Goal: Task Accomplishment & Management: Manage account settings

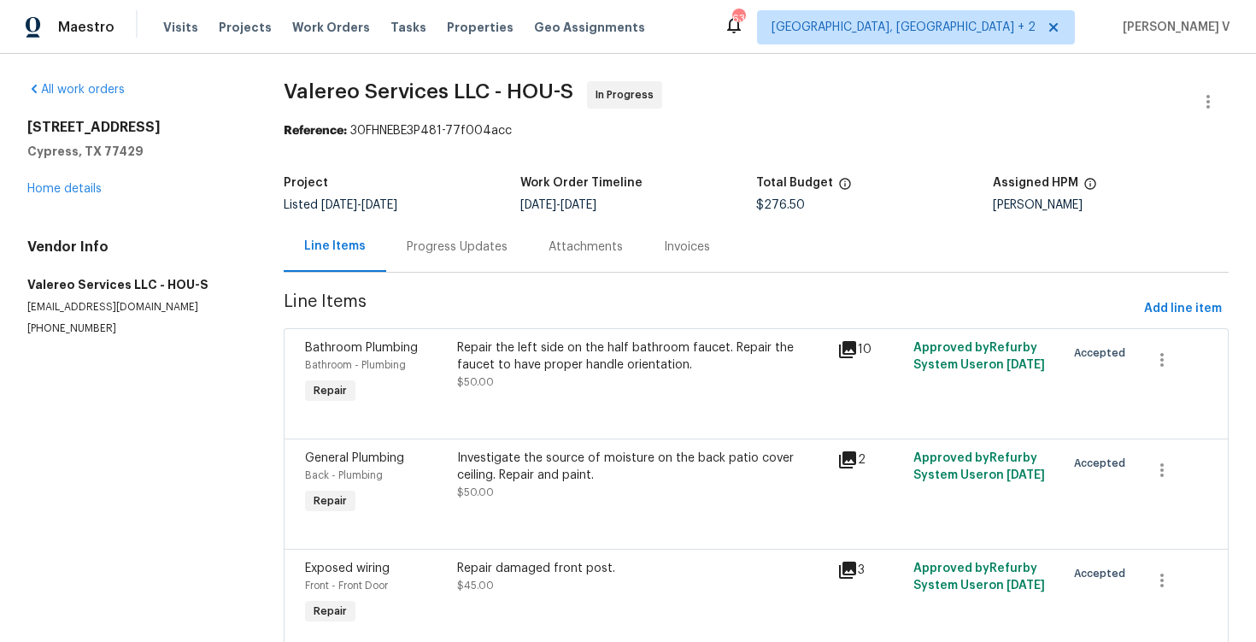
click at [426, 235] on div "Progress Updates" at bounding box center [457, 246] width 142 height 50
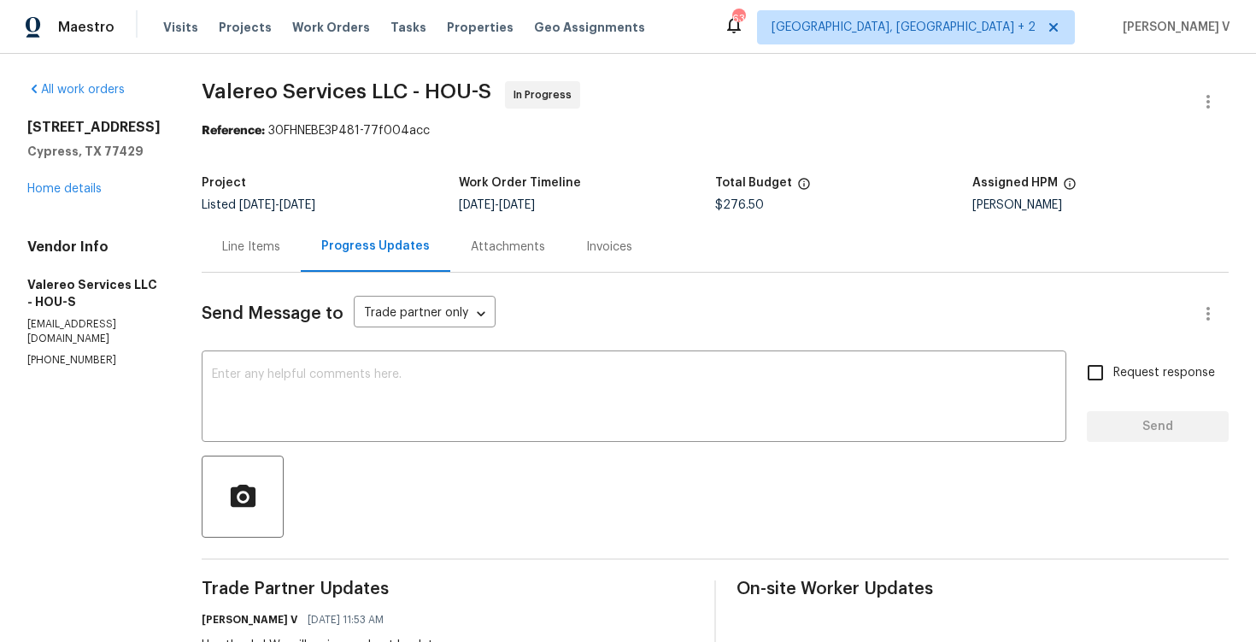
click at [1211, 93] on icon "button" at bounding box center [1208, 101] width 21 height 21
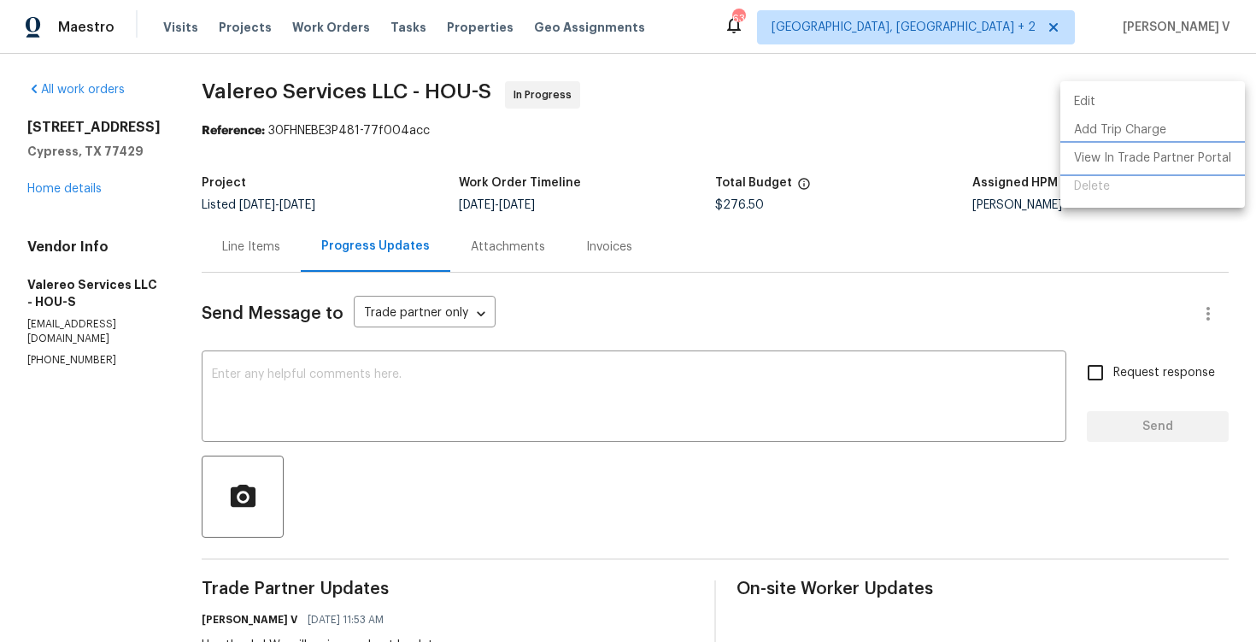
click at [1118, 165] on li "View In Trade Partner Portal" at bounding box center [1152, 158] width 185 height 28
click at [304, 223] on div at bounding box center [628, 321] width 1256 height 642
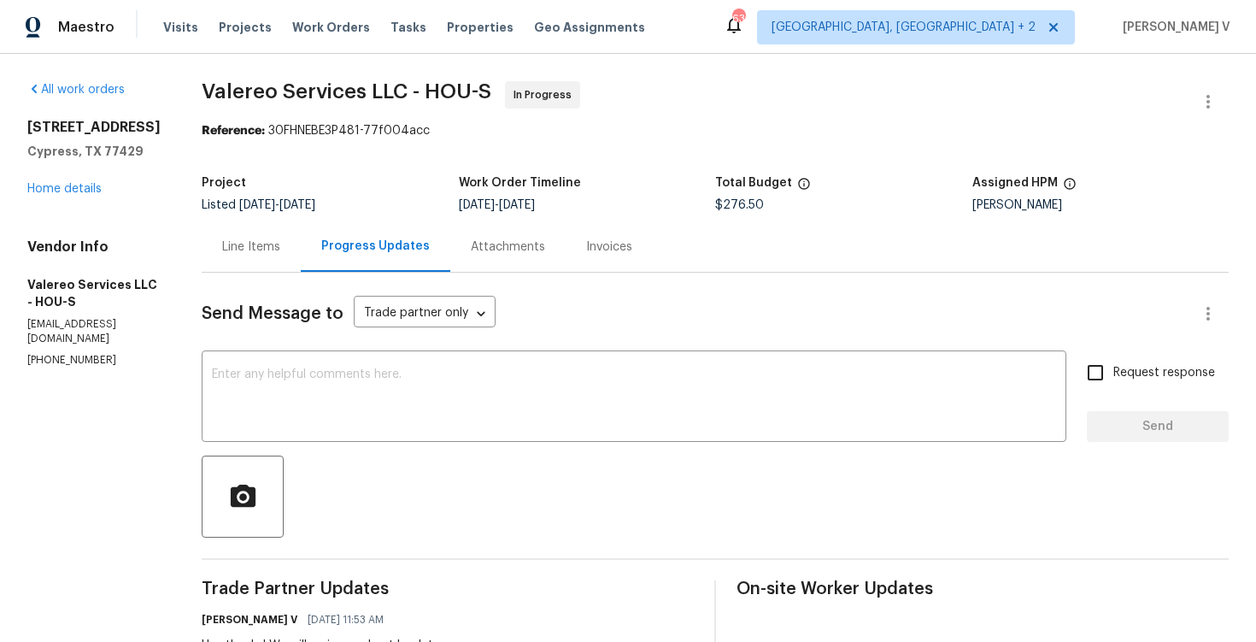
click at [259, 249] on div "Line Items" at bounding box center [251, 246] width 58 height 17
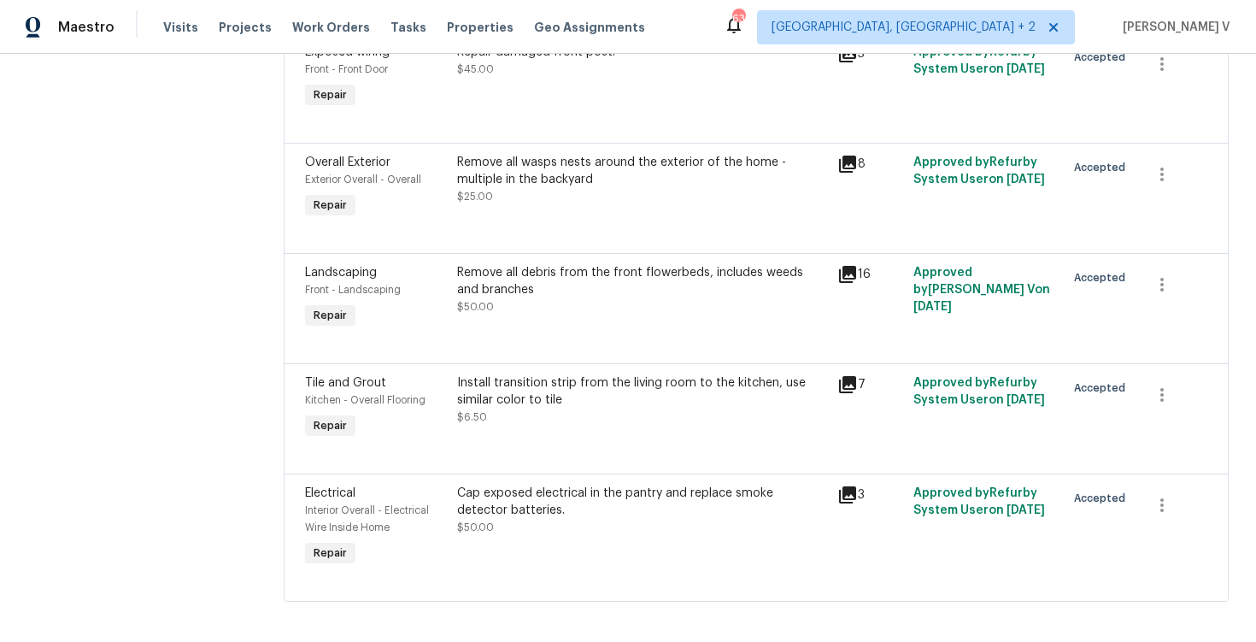
scroll to position [508, 0]
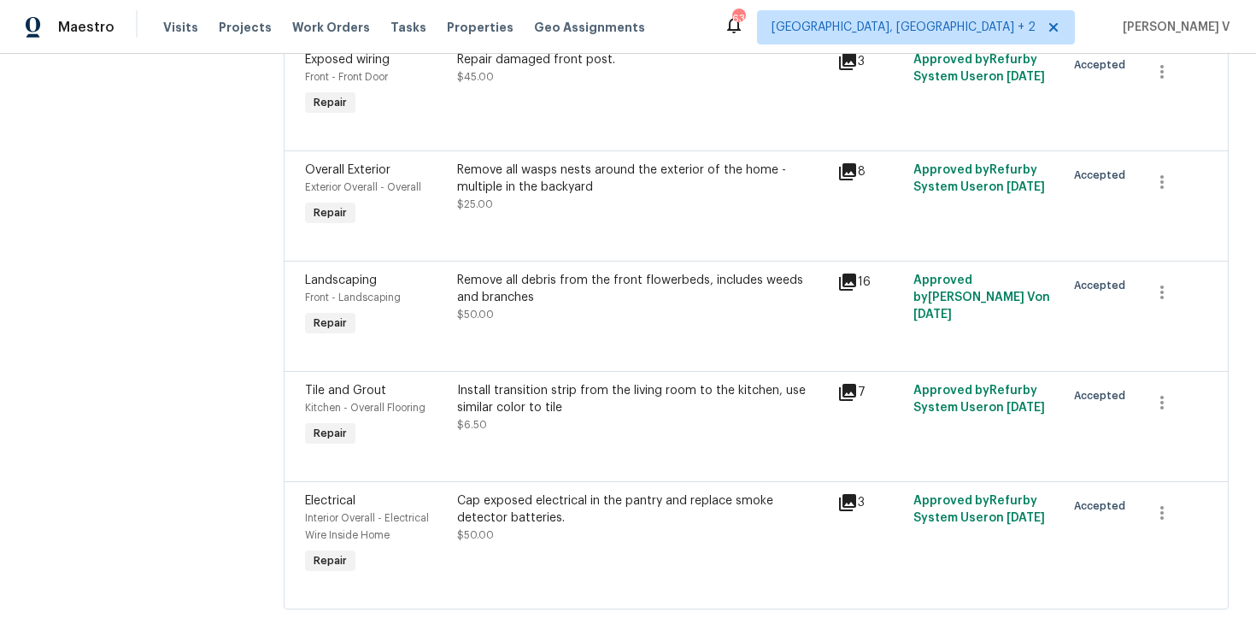
click at [524, 531] on div "Cap exposed electrical in the pantry and replace smoke detector batteries. $50.…" at bounding box center [642, 517] width 370 height 51
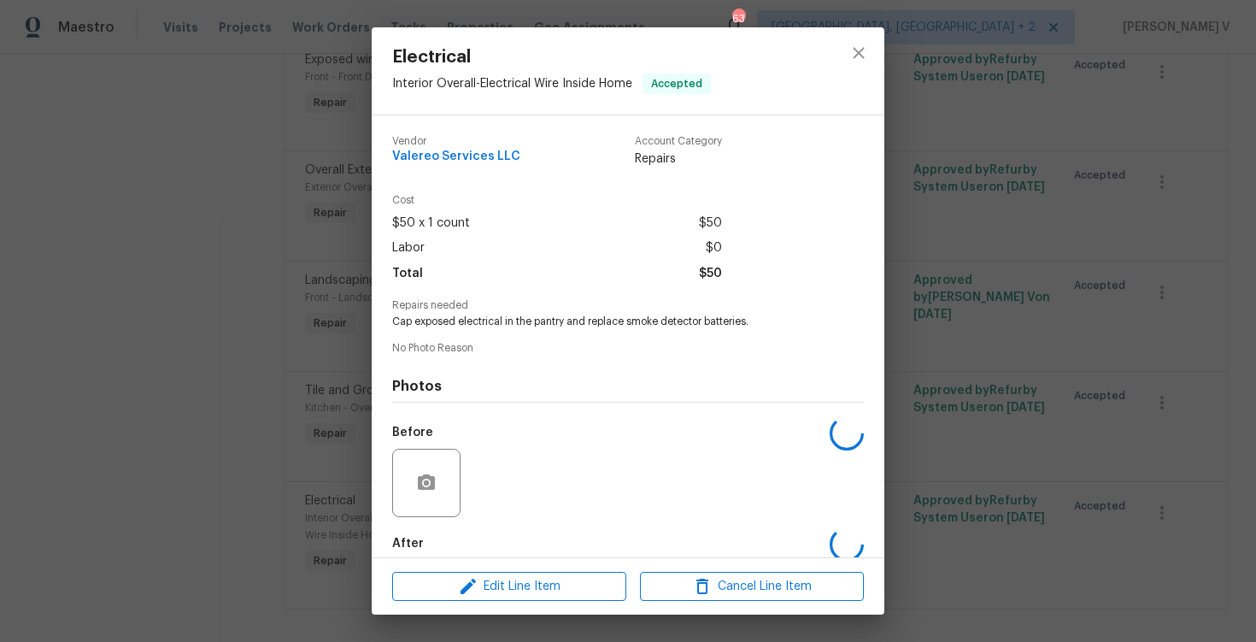
scroll to position [88, 0]
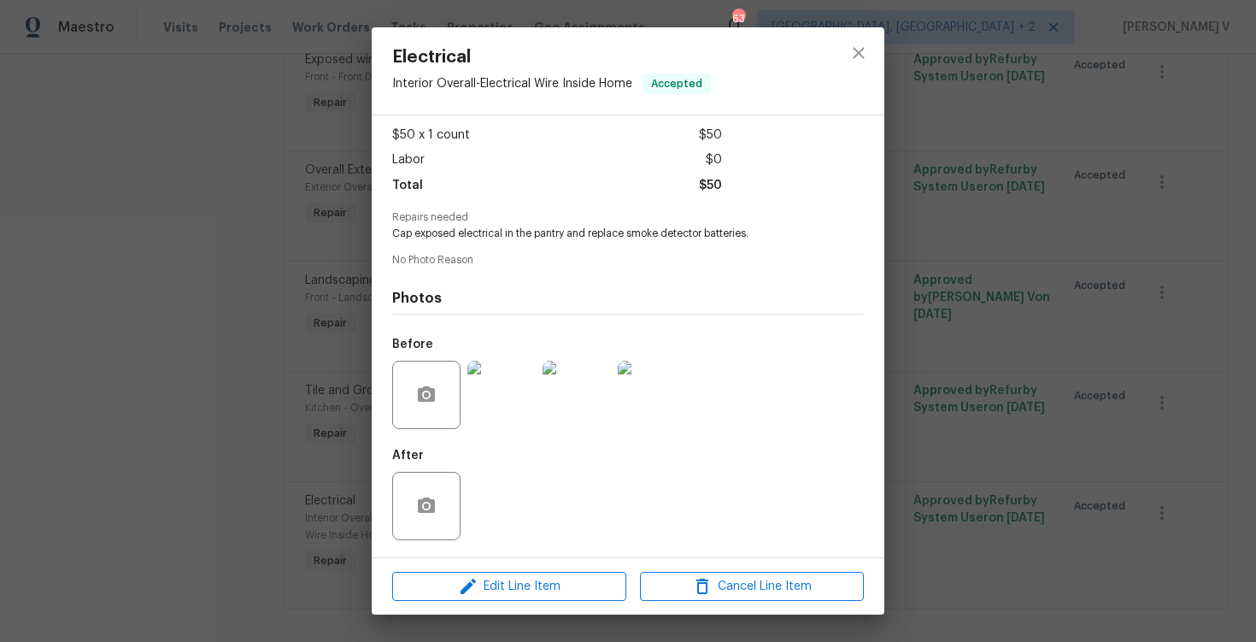
click at [461, 603] on div "Edit Line Item Cancel Line Item" at bounding box center [628, 586] width 513 height 57
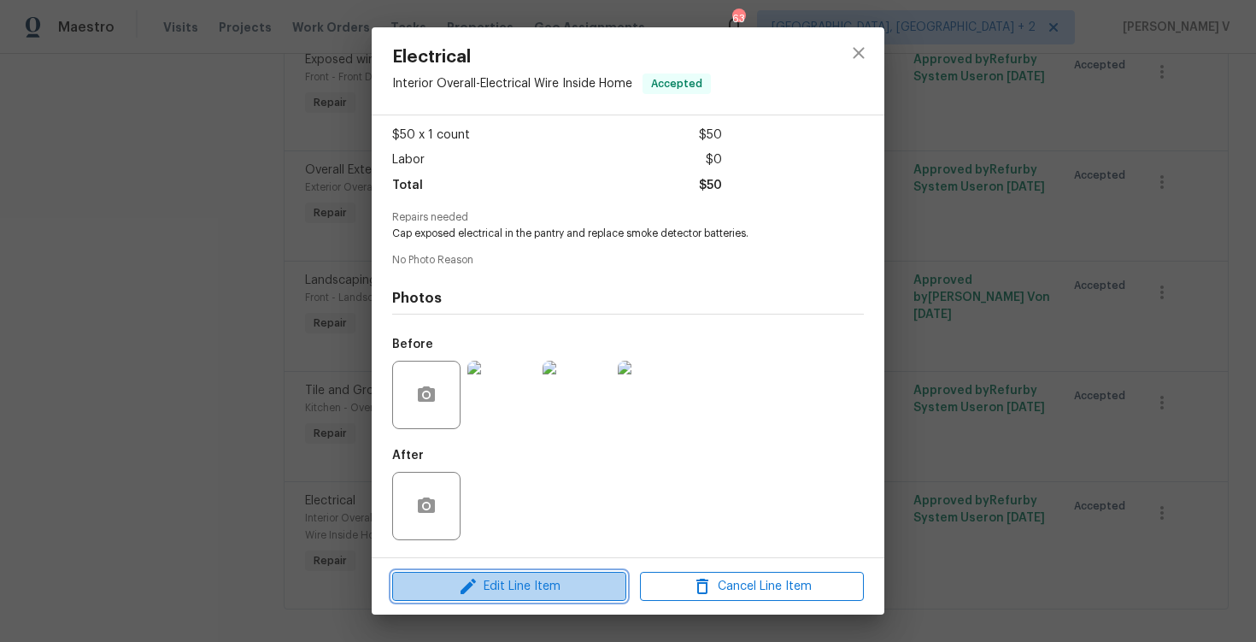
click at [494, 584] on span "Edit Line Item" at bounding box center [509, 586] width 224 height 21
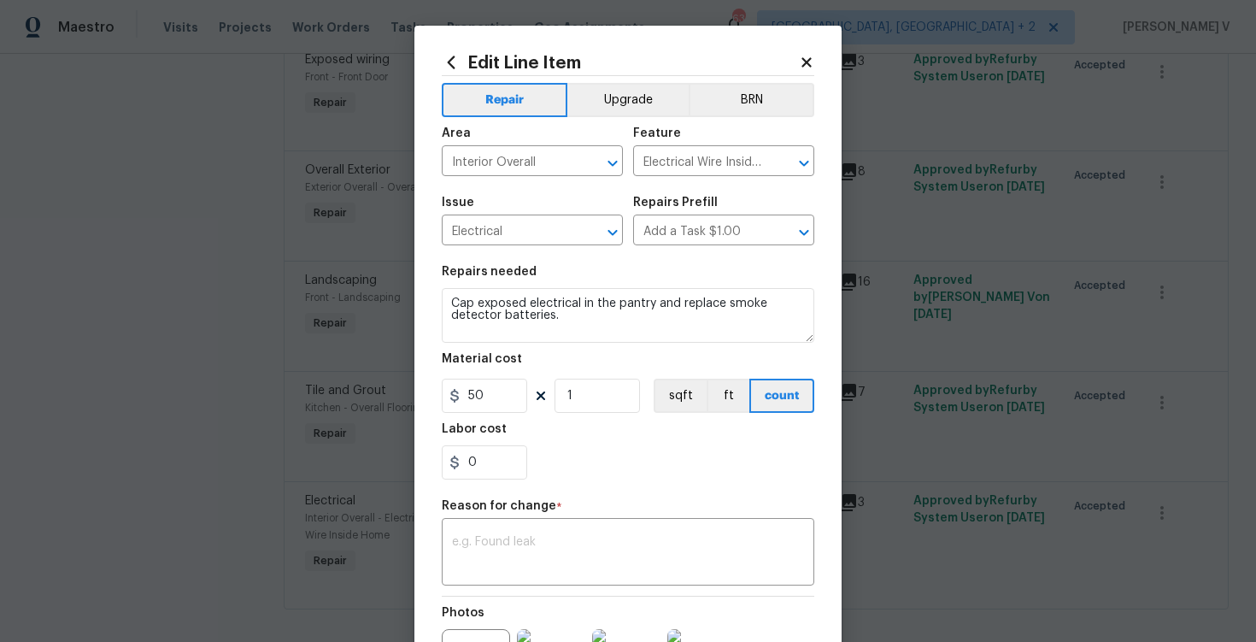
click at [184, 364] on body "Maestro Visits Projects Work Orders Tasks Properties Geo Assignments 63 Albuque…" at bounding box center [628, 321] width 1256 height 642
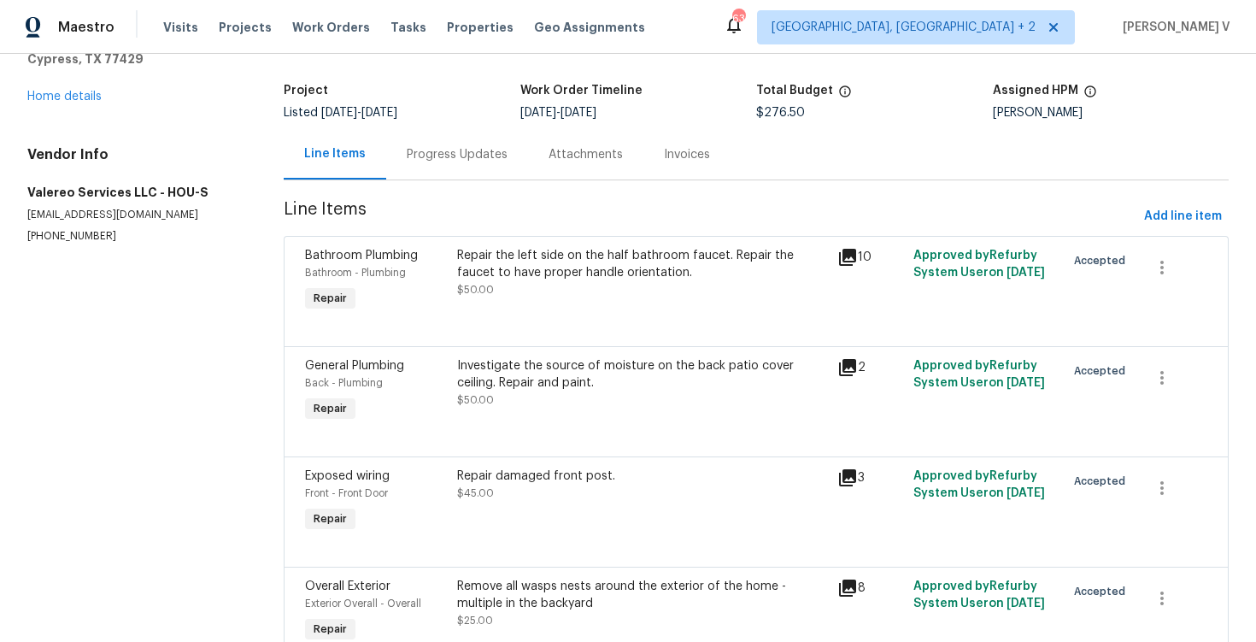
scroll to position [67, 0]
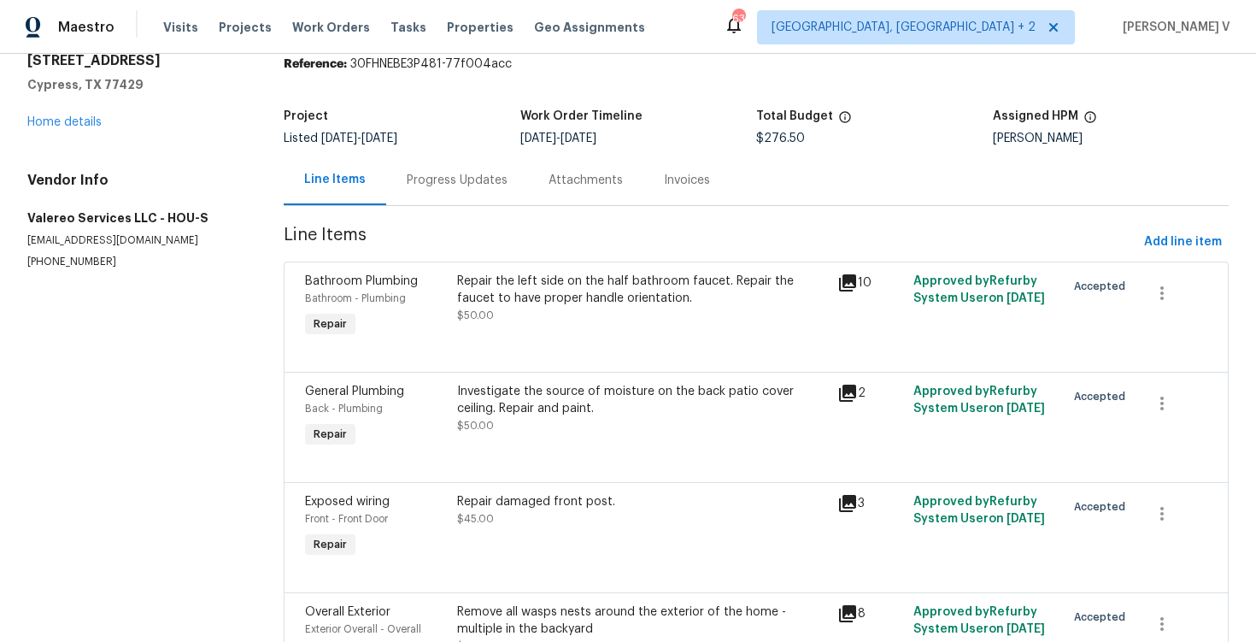
click at [509, 286] on div "Repair the left side on the half bathroom faucet. Repair the faucet to have pro…" at bounding box center [642, 290] width 370 height 34
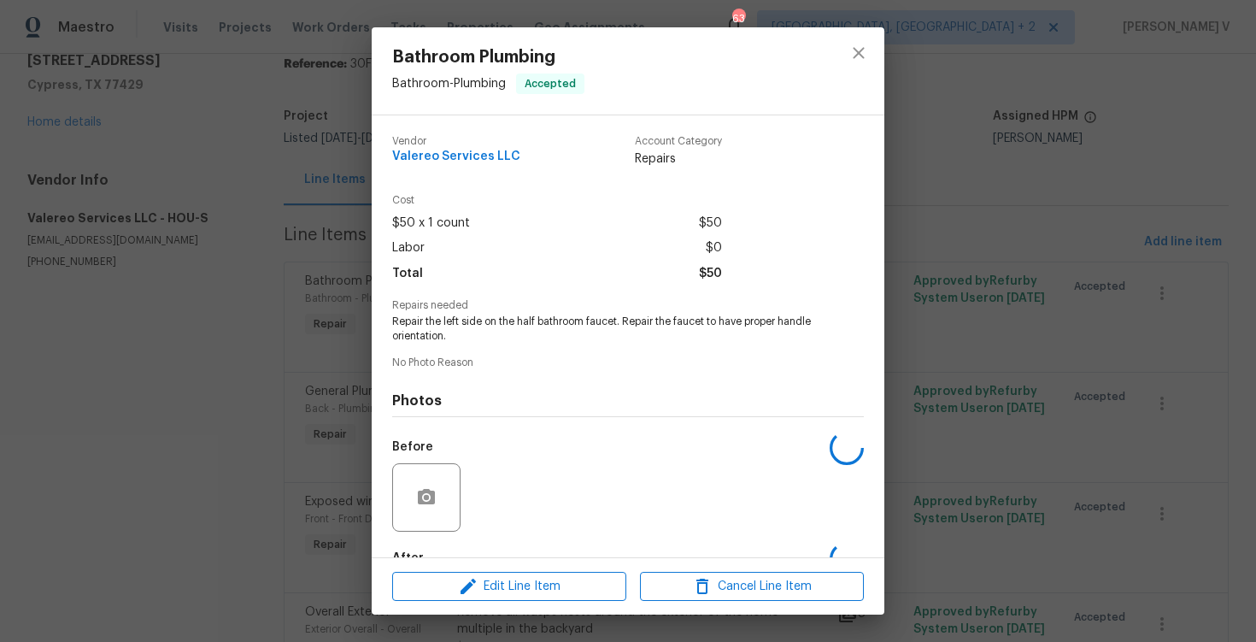
scroll to position [103, 0]
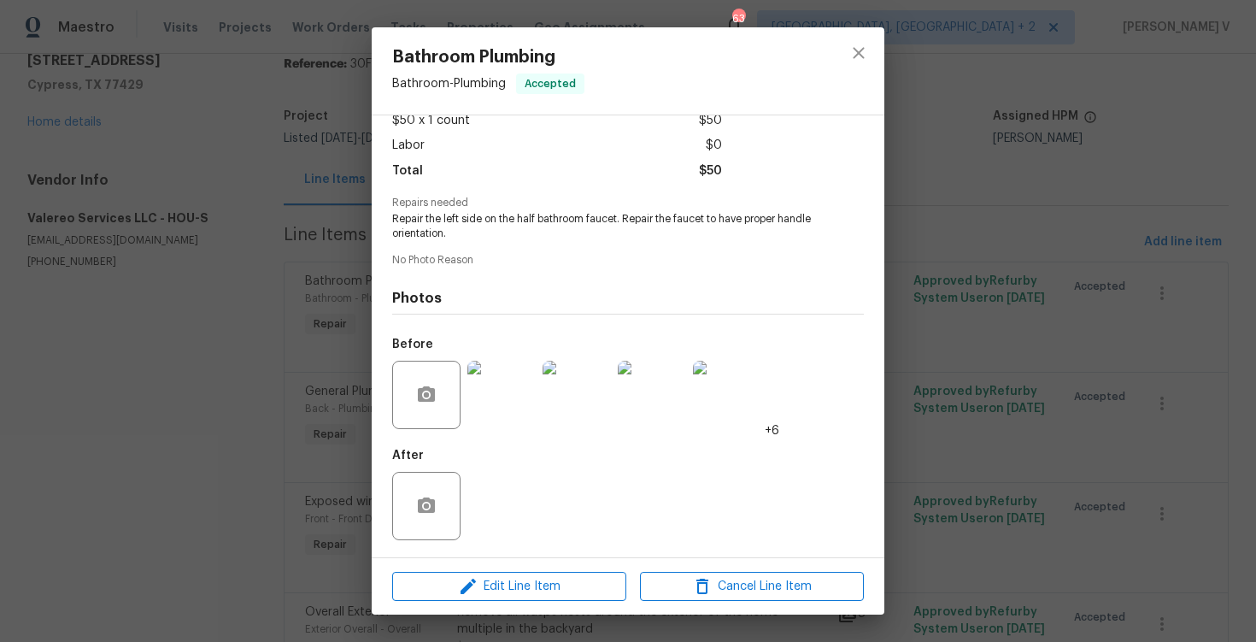
click at [526, 557] on div at bounding box center [628, 557] width 513 height 1
click at [520, 583] on span "Edit Line Item" at bounding box center [509, 586] width 224 height 21
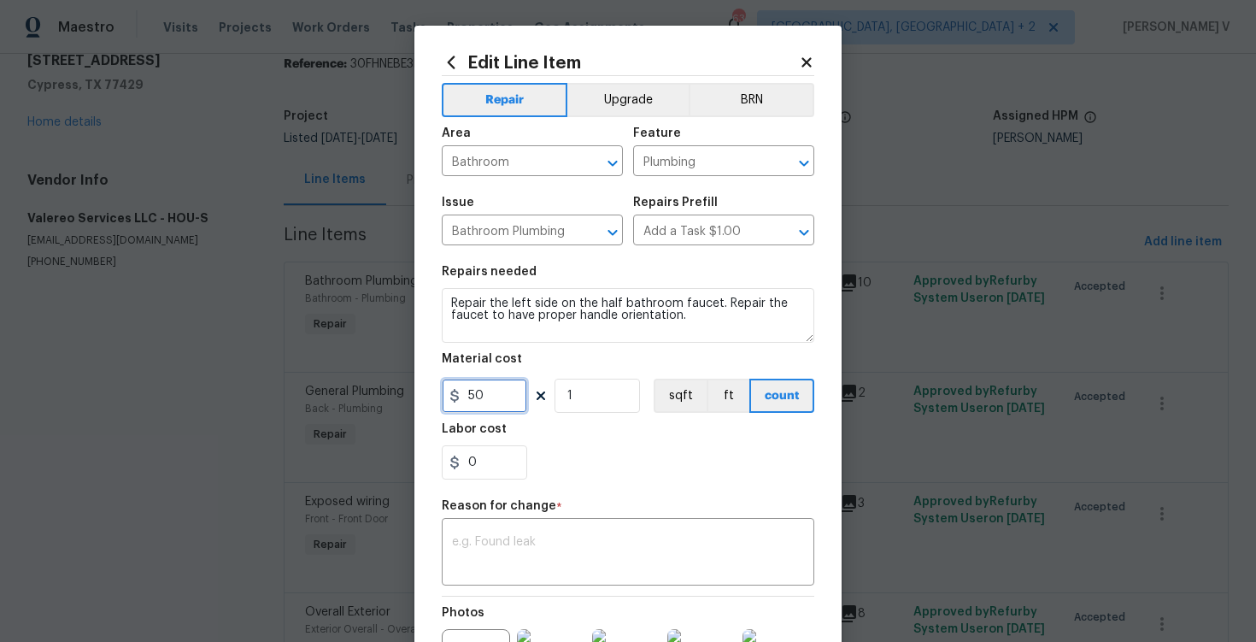
click at [478, 393] on input "50" at bounding box center [484, 396] width 85 height 34
click at [473, 393] on input "50" at bounding box center [484, 396] width 85 height 34
type input "250"
click at [509, 525] on div "x ​" at bounding box center [628, 553] width 373 height 63
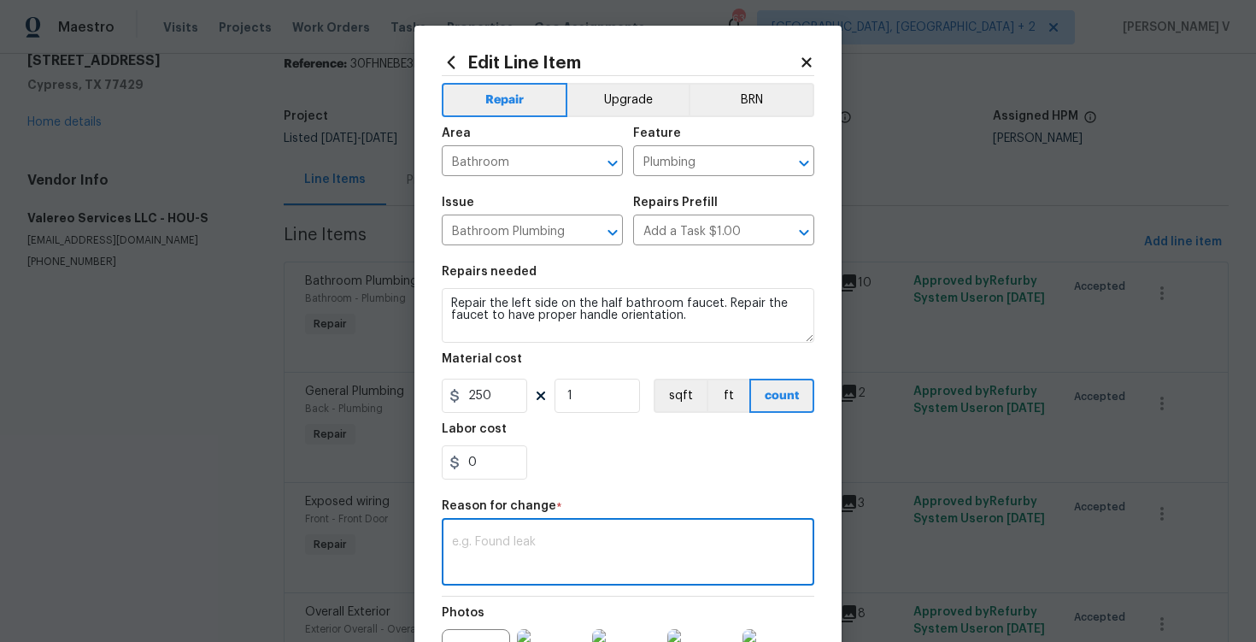
paste textarea "(DV) Updated cost per BR team approval."
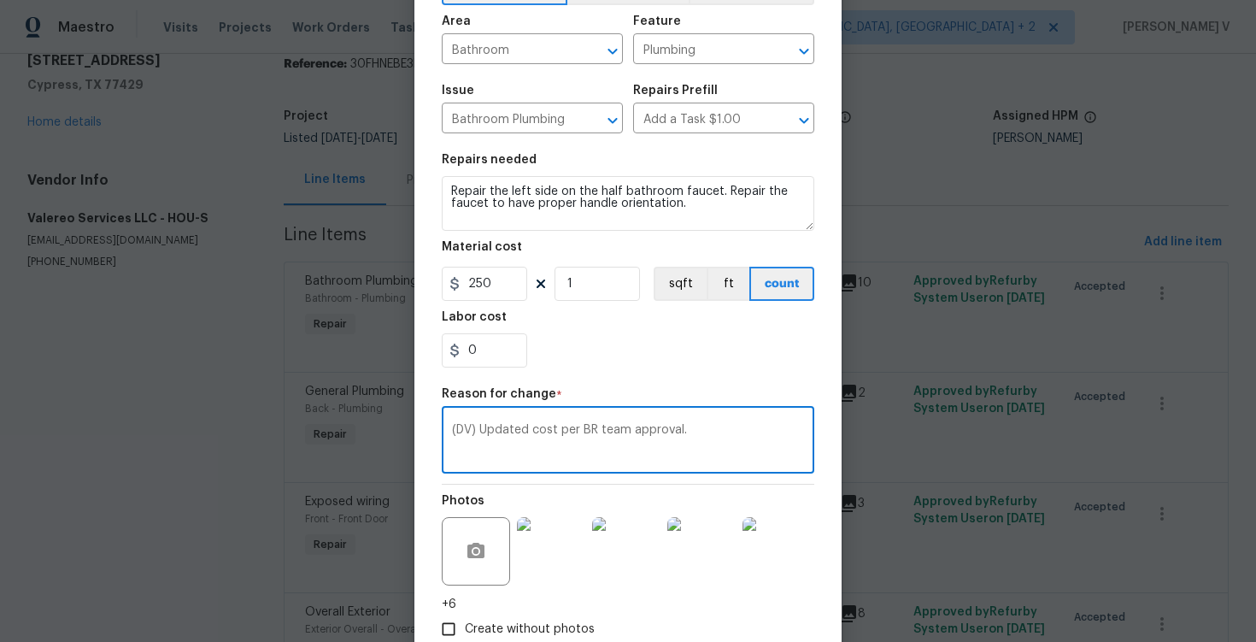
scroll to position [218, 0]
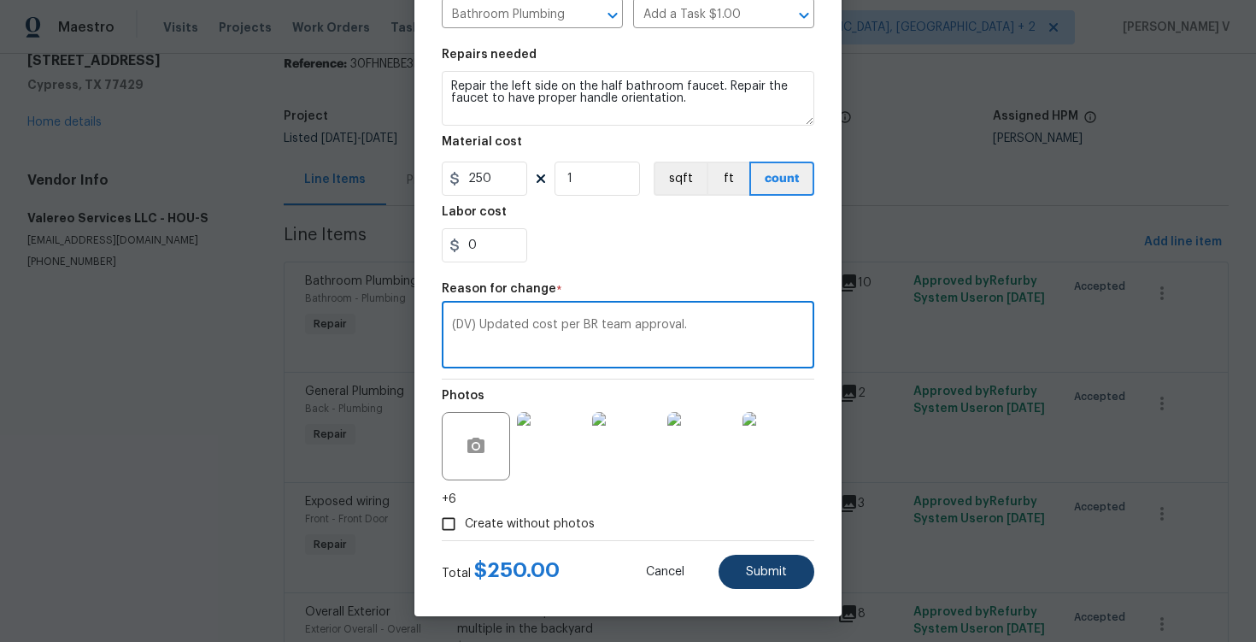
type textarea "(DV) Updated cost per BR team approval."
click at [758, 566] on span "Submit" at bounding box center [766, 572] width 41 height 13
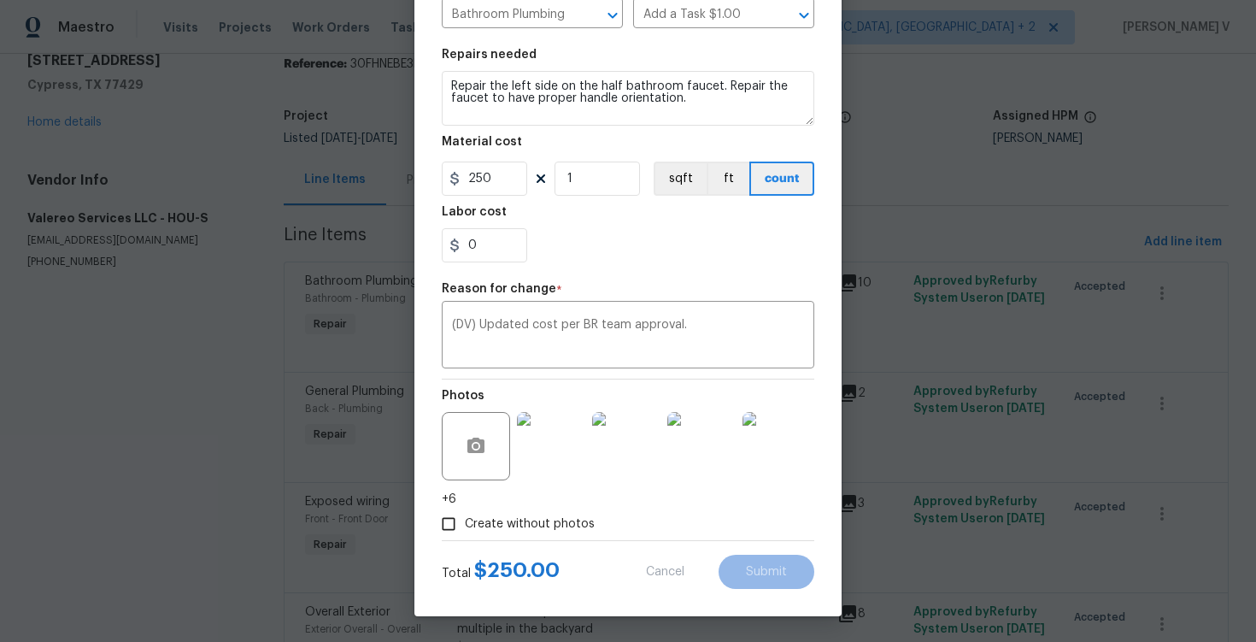
type input "50"
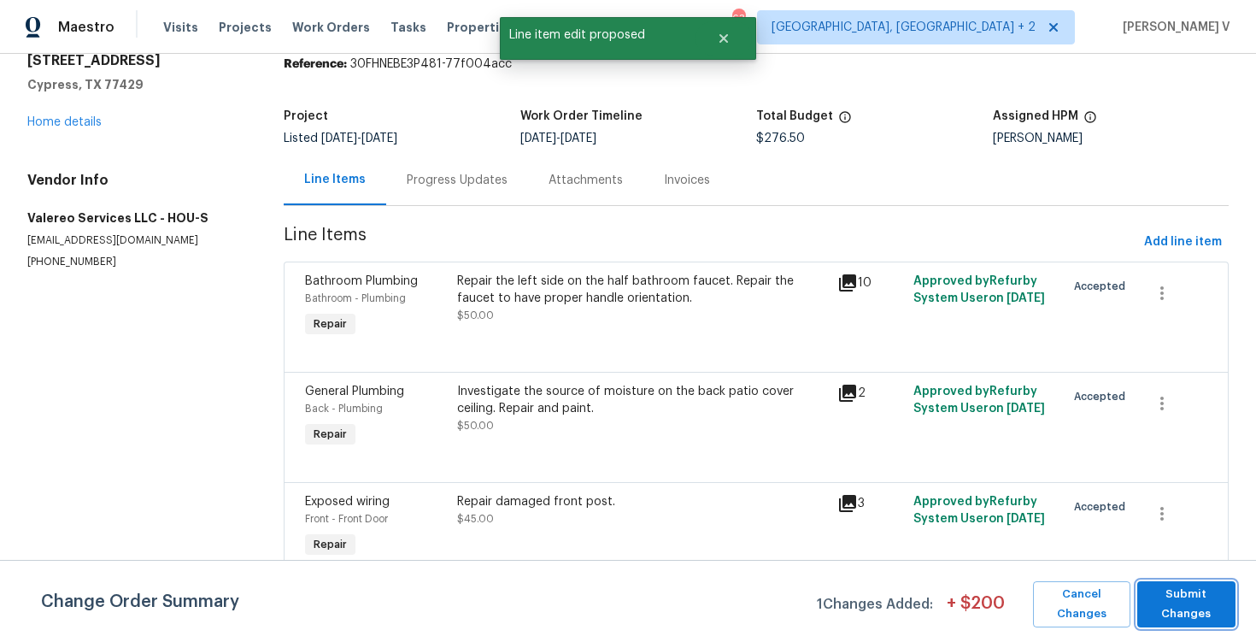
click at [1200, 617] on span "Submit Changes" at bounding box center [1186, 603] width 81 height 39
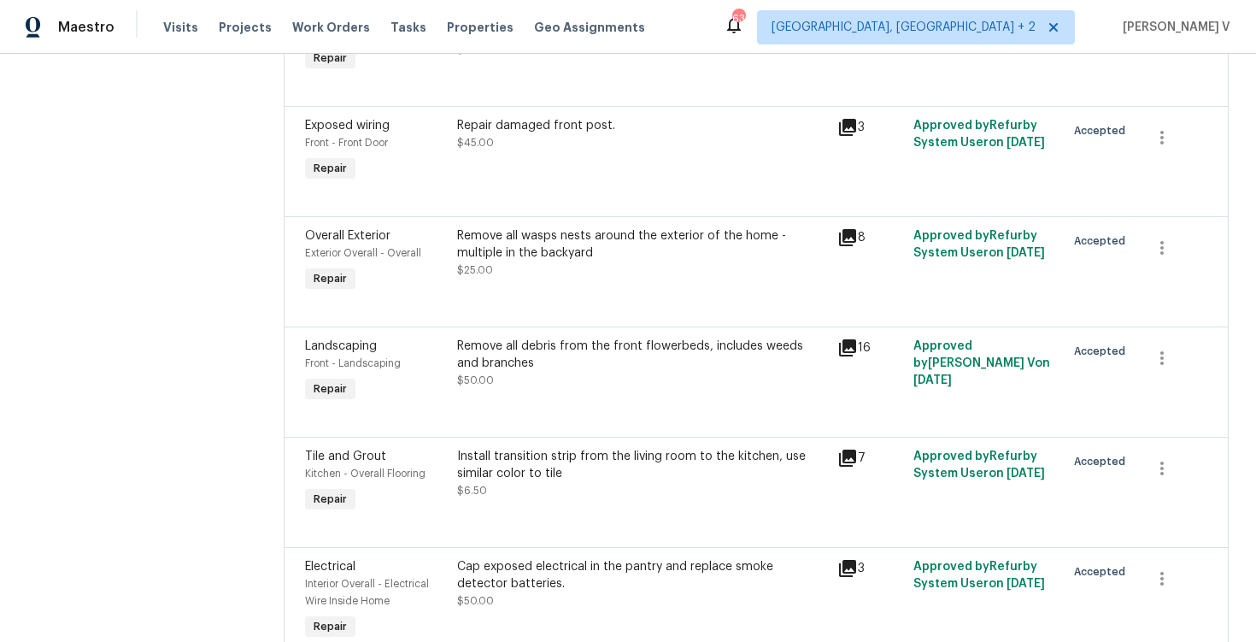
scroll to position [614, 0]
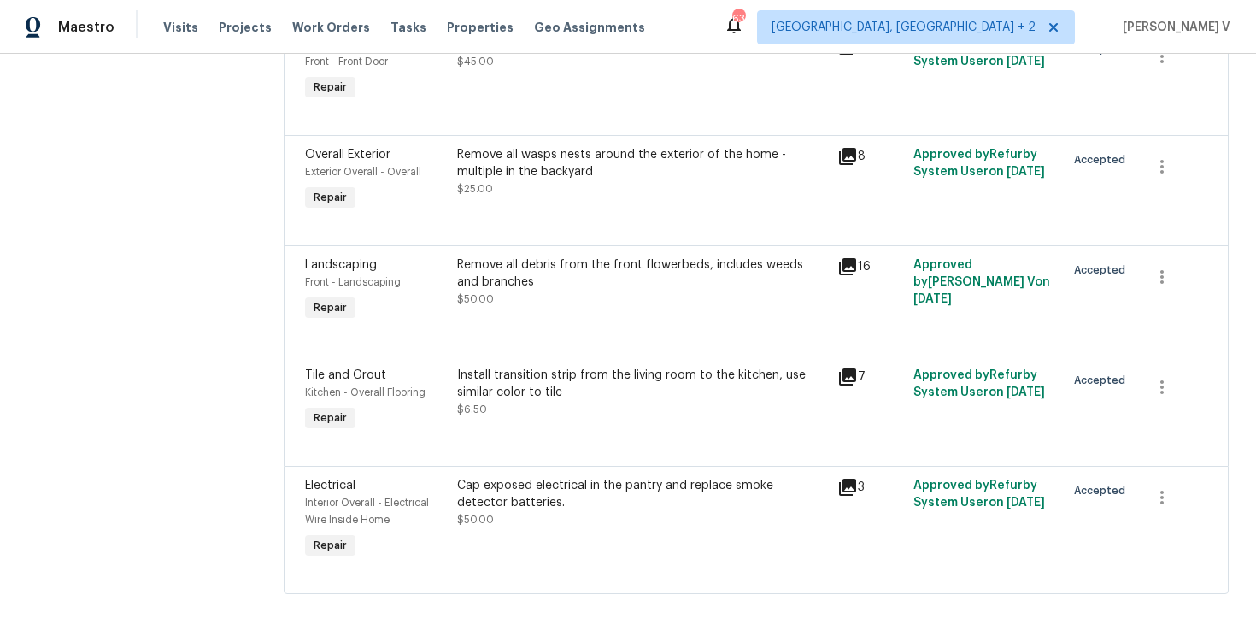
click at [575, 305] on div "Remove all debris from the front flowerbeds, includes weeds and branches $50.00" at bounding box center [642, 281] width 370 height 51
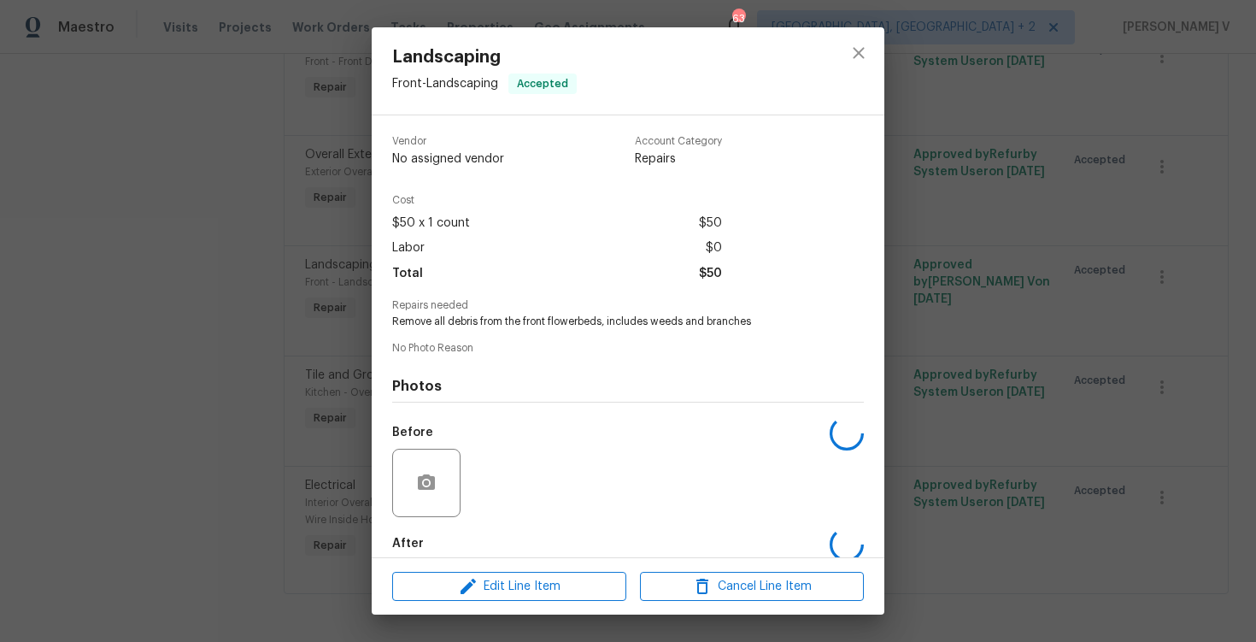
scroll to position [88, 0]
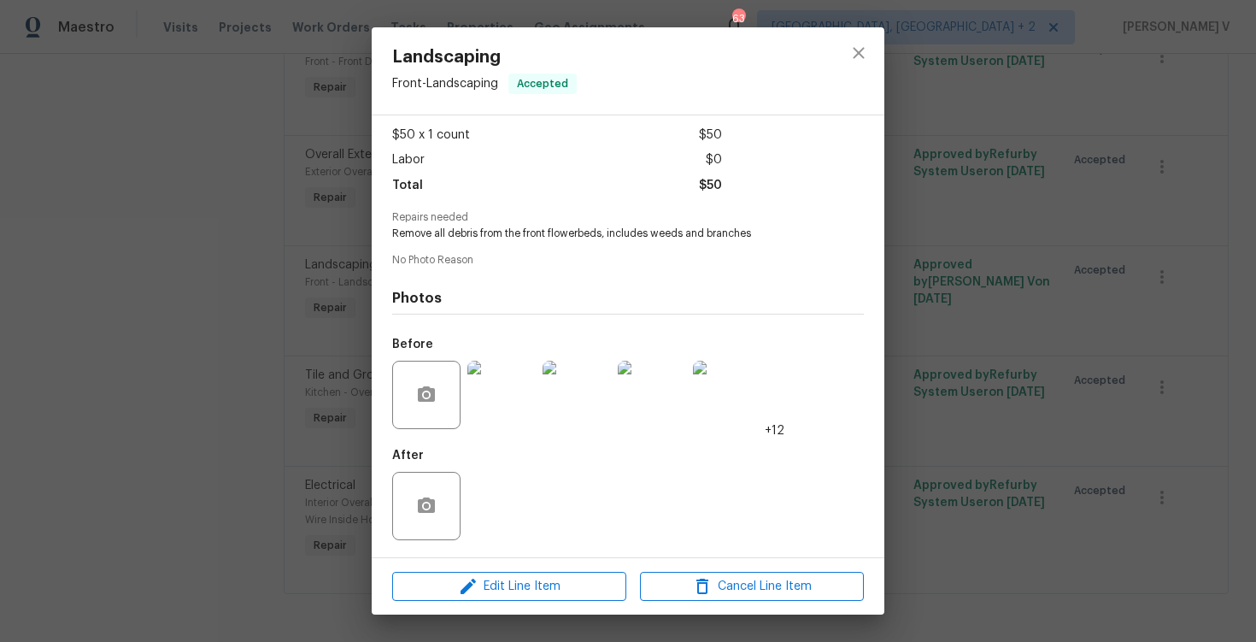
click at [529, 570] on div "Edit Line Item Cancel Line Item" at bounding box center [628, 586] width 513 height 57
click at [516, 589] on span "Edit Line Item" at bounding box center [509, 586] width 224 height 21
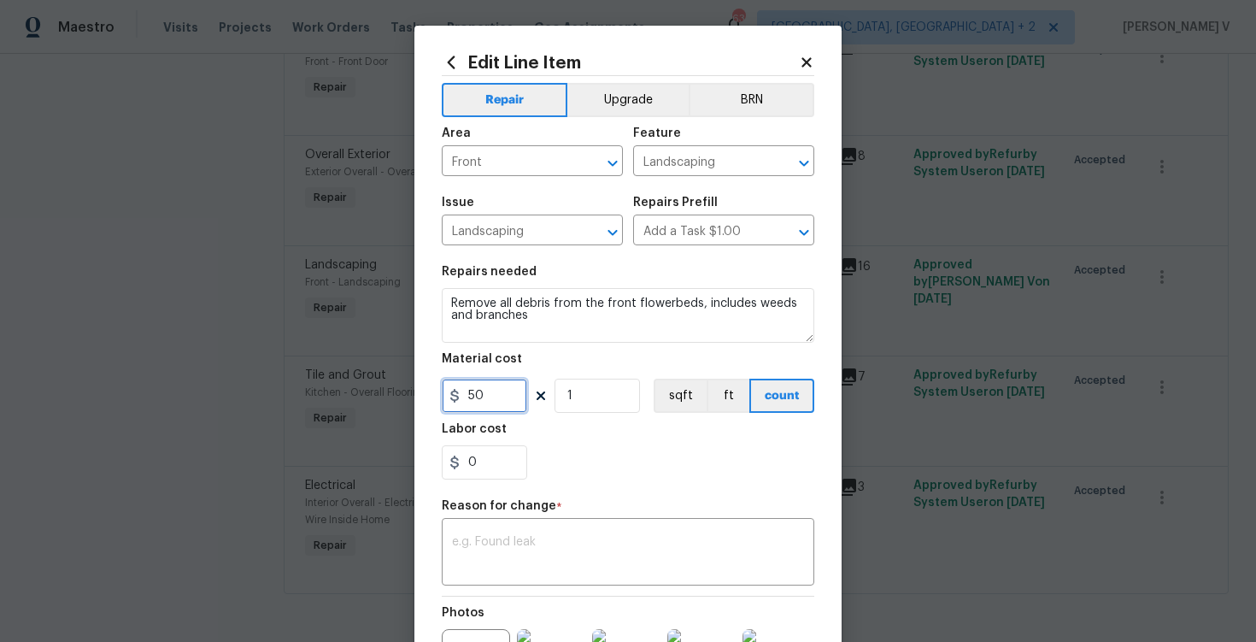
click at [483, 385] on input "50" at bounding box center [484, 396] width 85 height 34
type input "175"
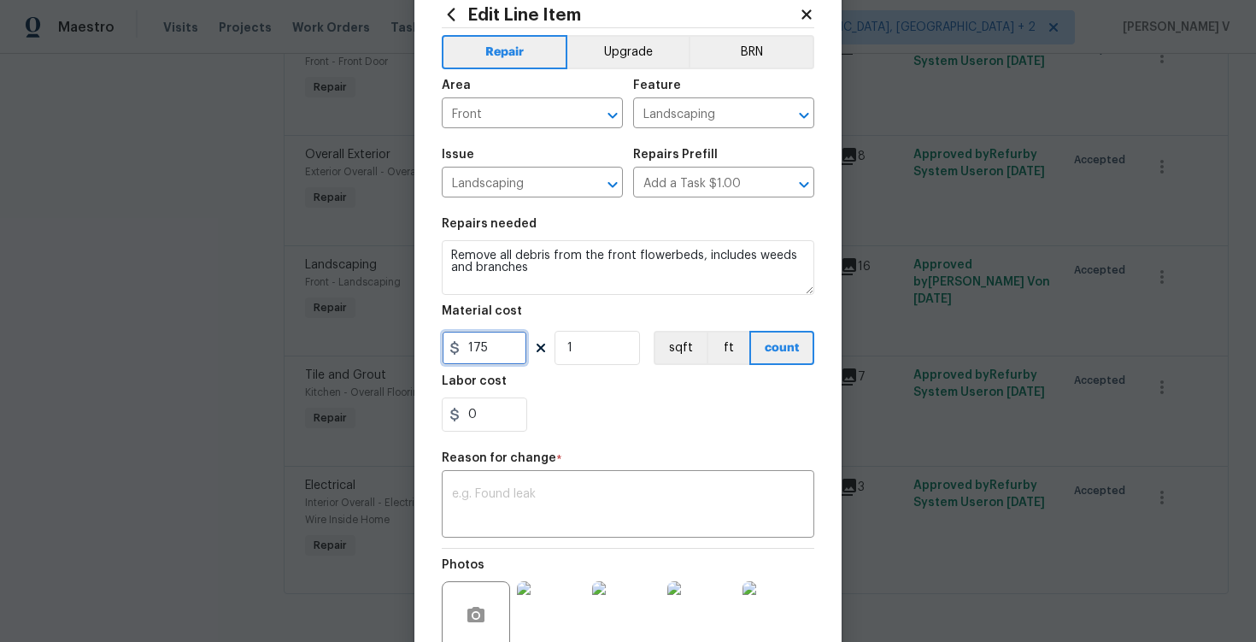
scroll to position [73, 0]
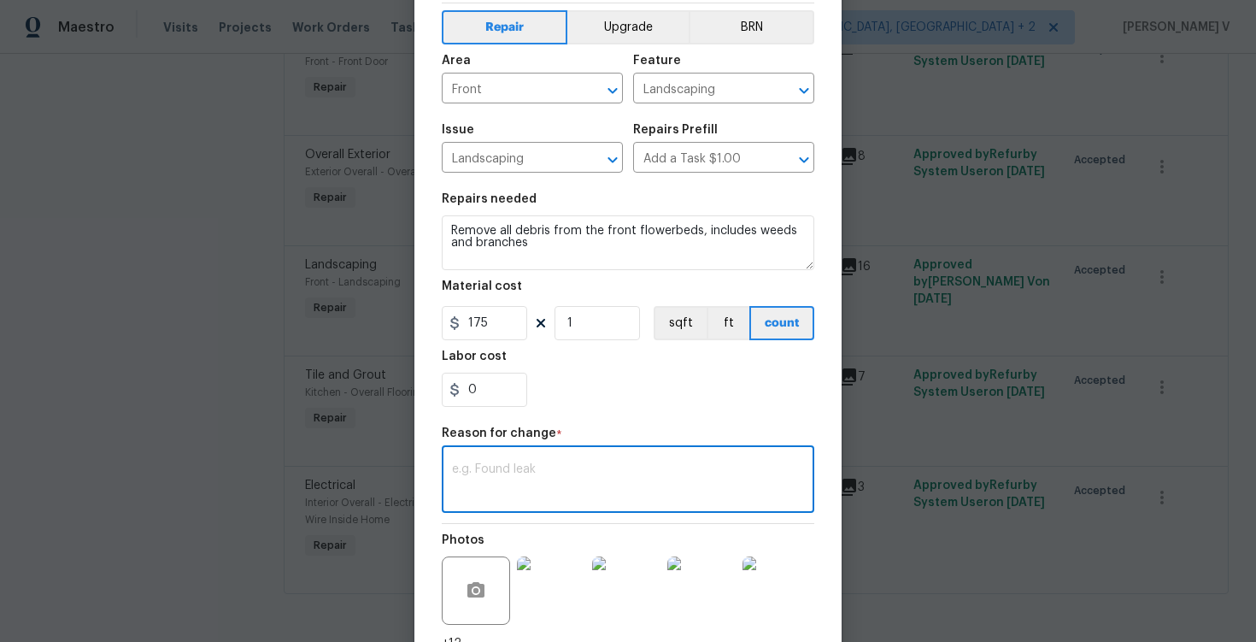
click at [531, 477] on textarea at bounding box center [628, 481] width 352 height 36
click at [544, 502] on div "x ​" at bounding box center [628, 480] width 373 height 63
paste textarea "(DV) Updated cost per BR team approval."
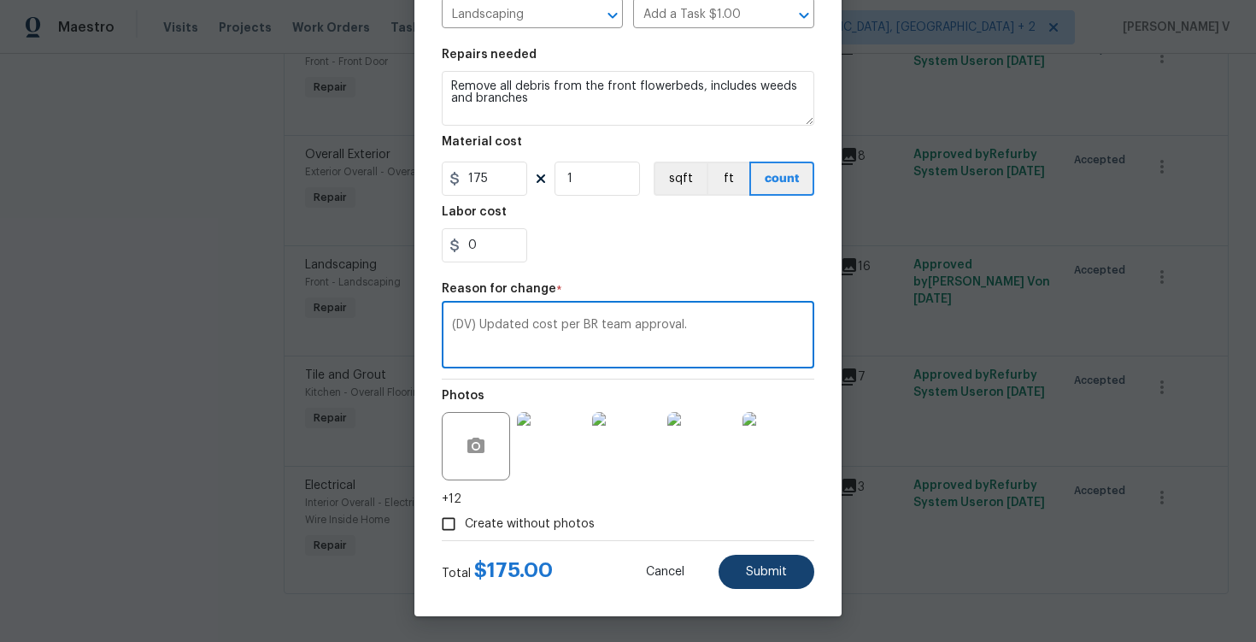
type textarea "(DV) Updated cost per BR team approval."
click at [749, 580] on button "Submit" at bounding box center [767, 572] width 96 height 34
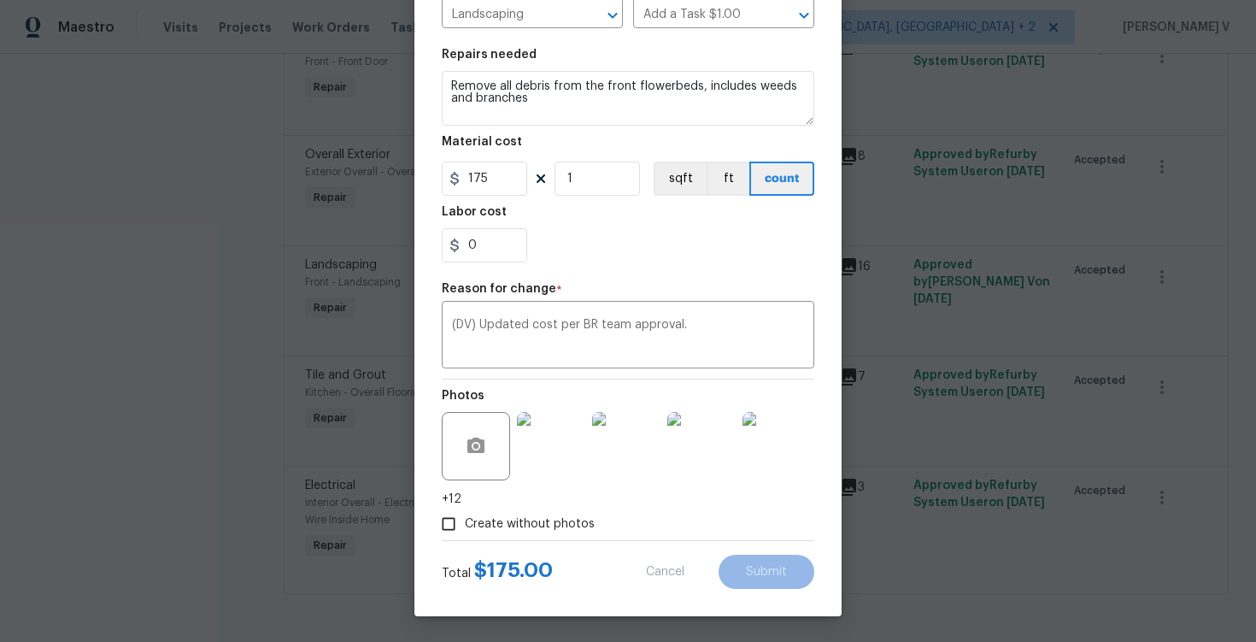
type input "50"
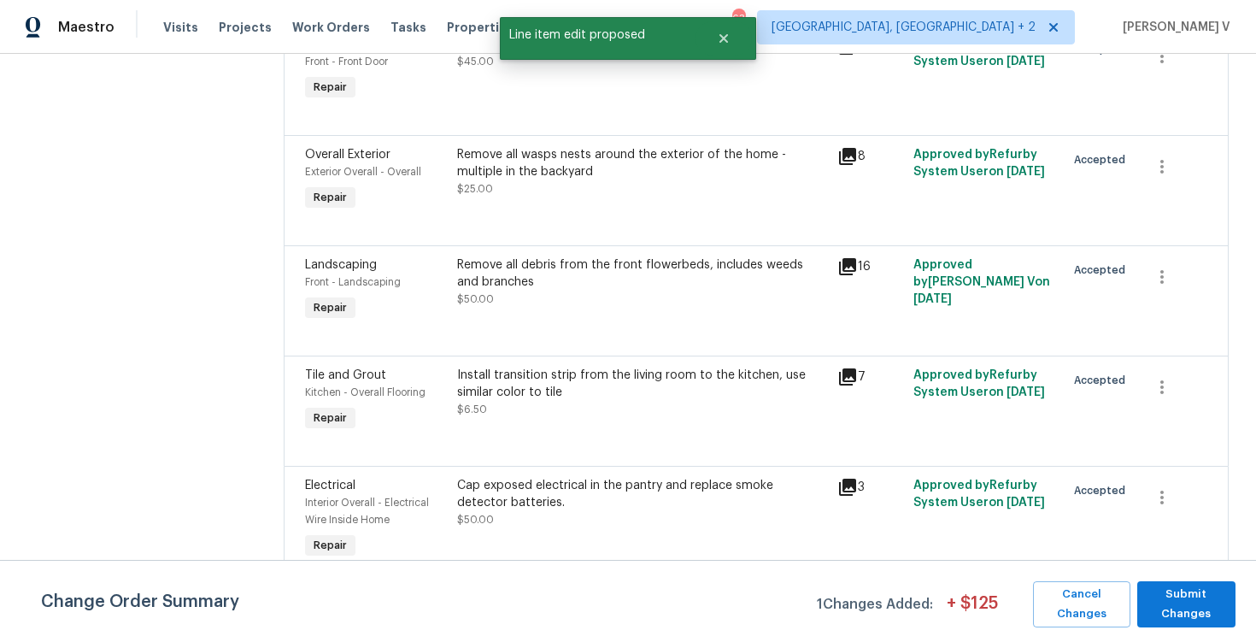
scroll to position [0, 0]
click at [1186, 619] on span "Submit Changes" at bounding box center [1186, 603] width 81 height 39
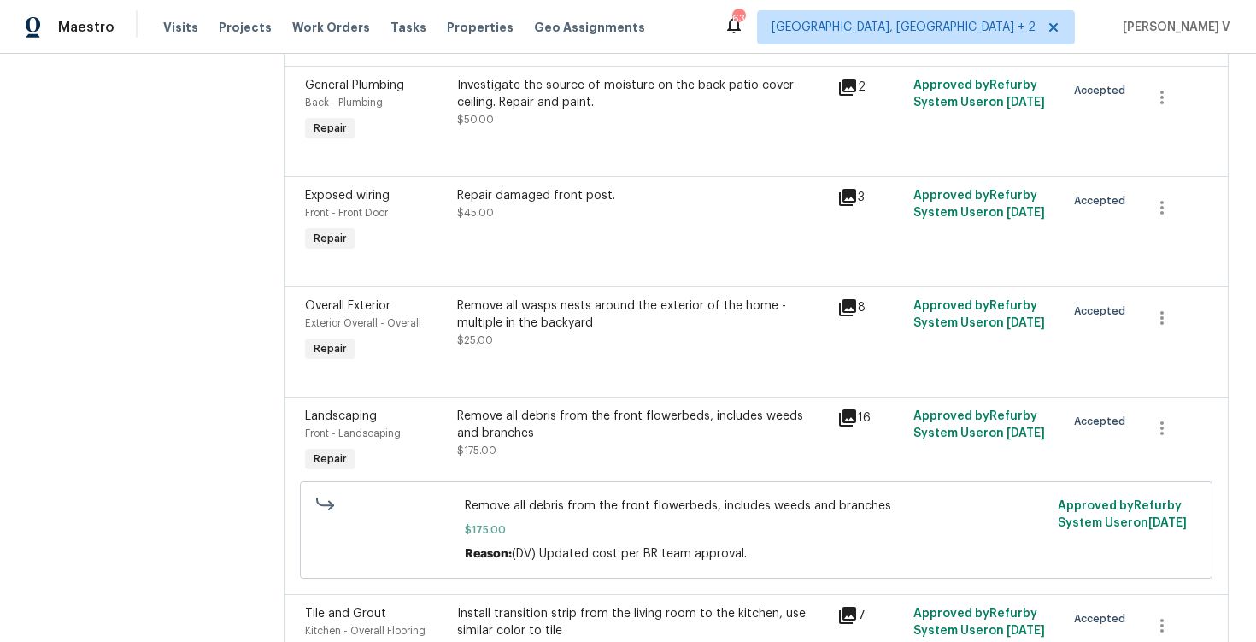
scroll to position [455, 0]
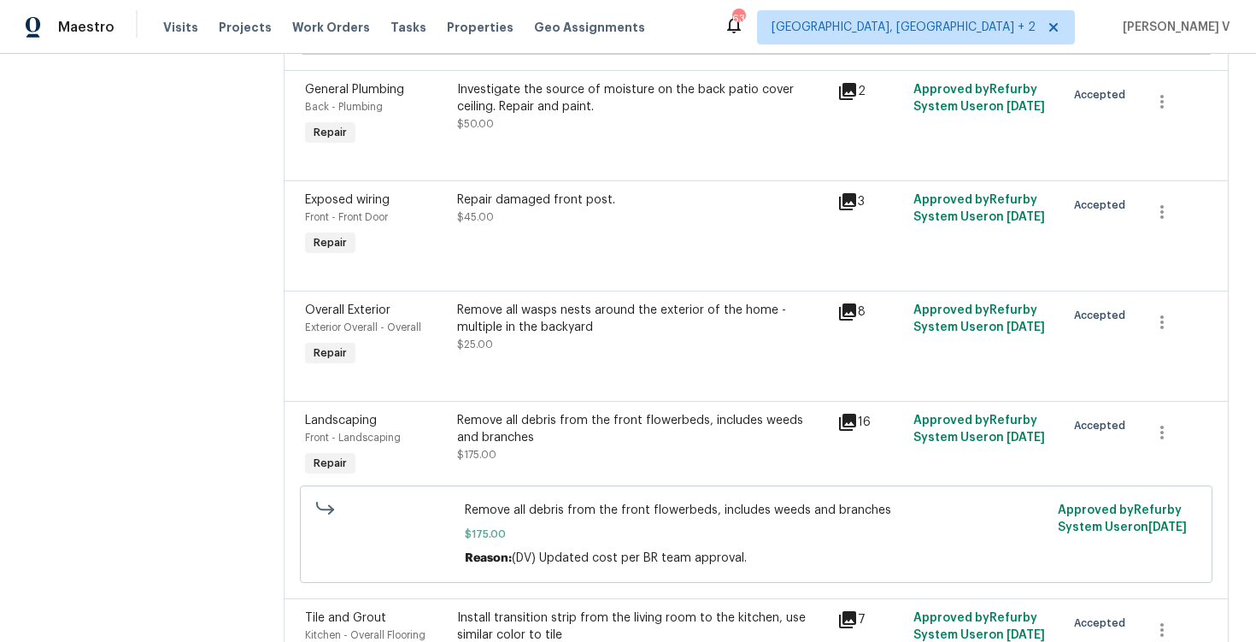
click at [500, 203] on div "Repair damaged front post." at bounding box center [642, 199] width 370 height 17
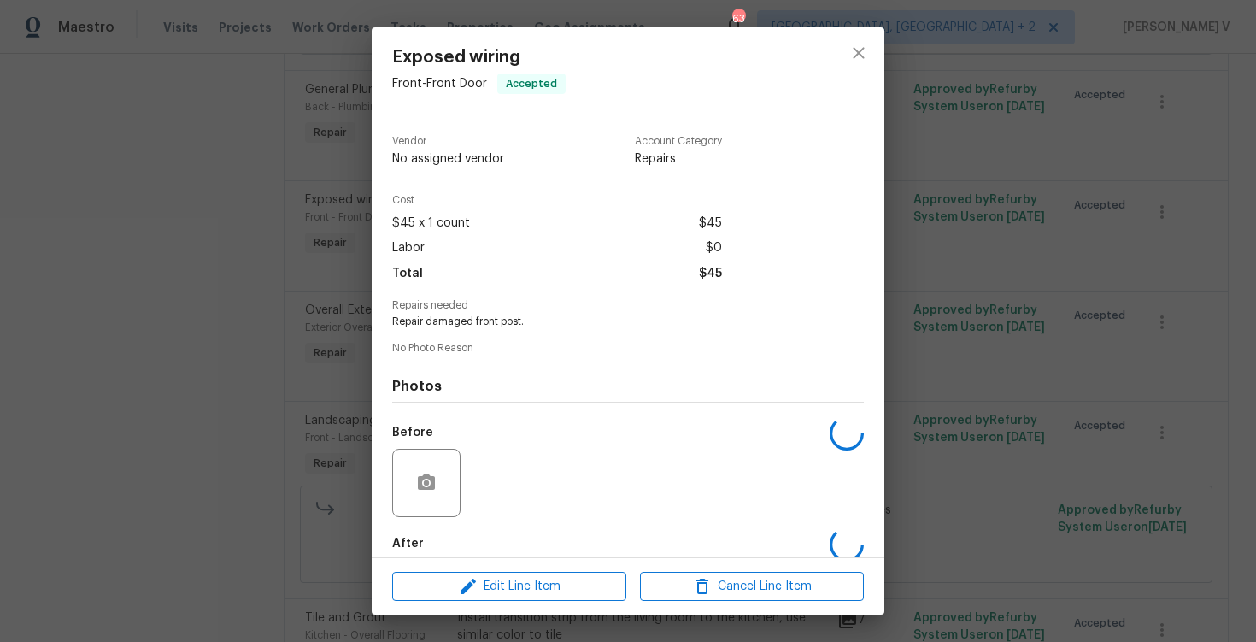
scroll to position [88, 0]
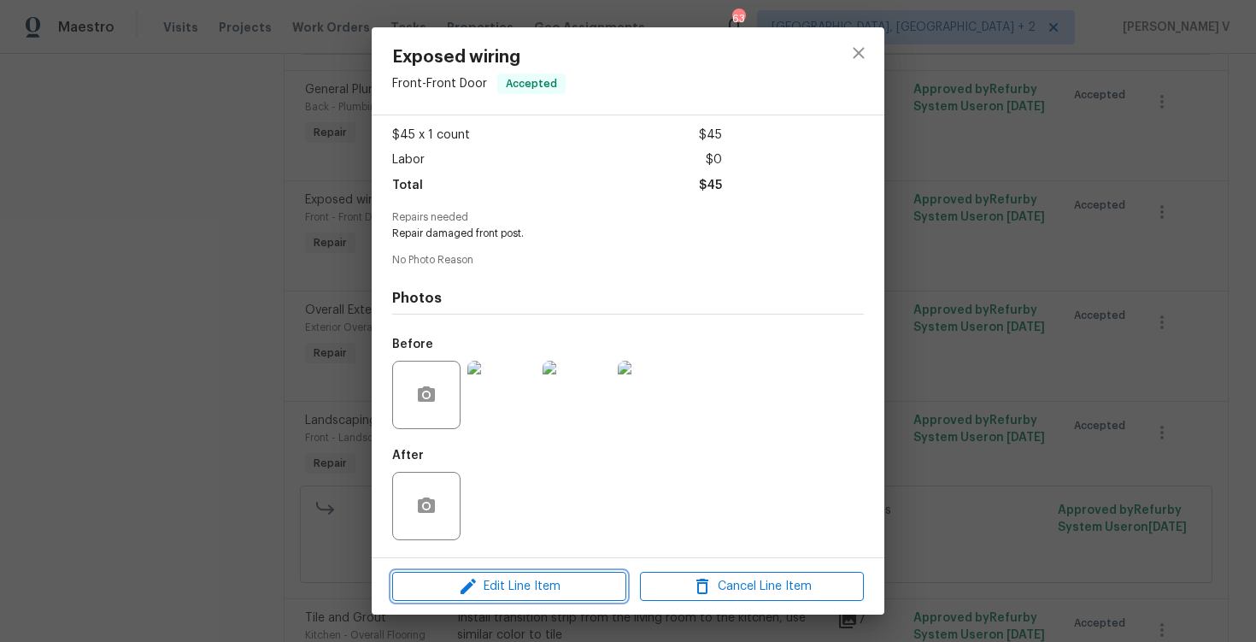
click at [507, 580] on span "Edit Line Item" at bounding box center [509, 586] width 224 height 21
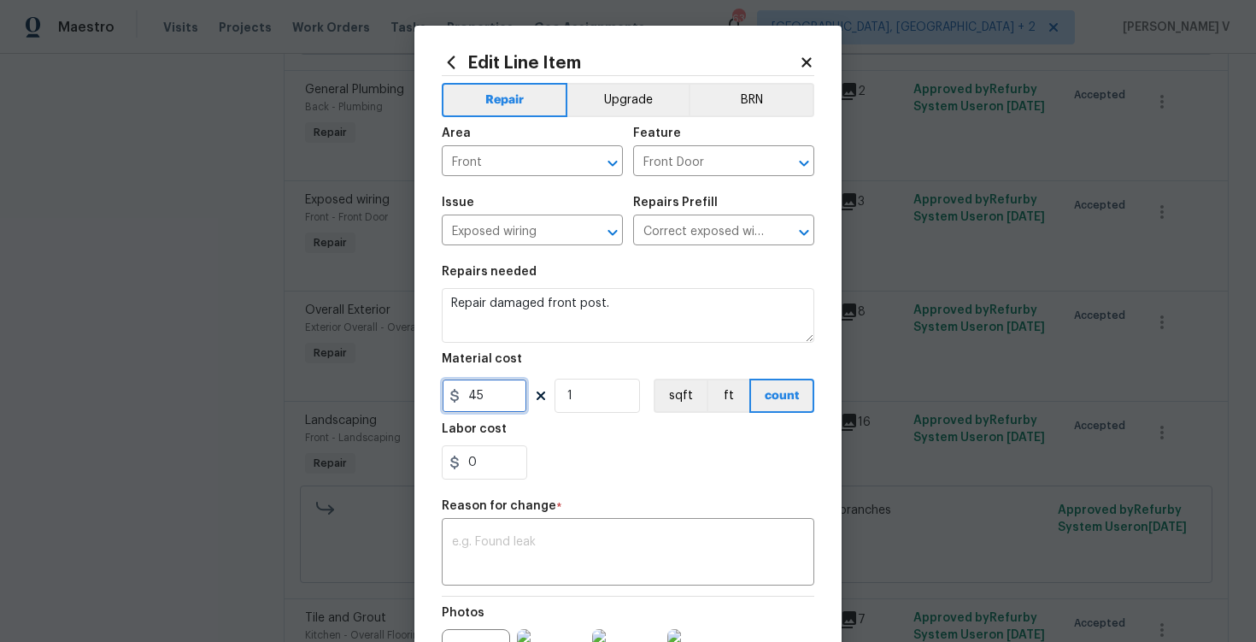
click at [492, 405] on input "45" at bounding box center [484, 396] width 85 height 34
paste input "text"
type input "350"
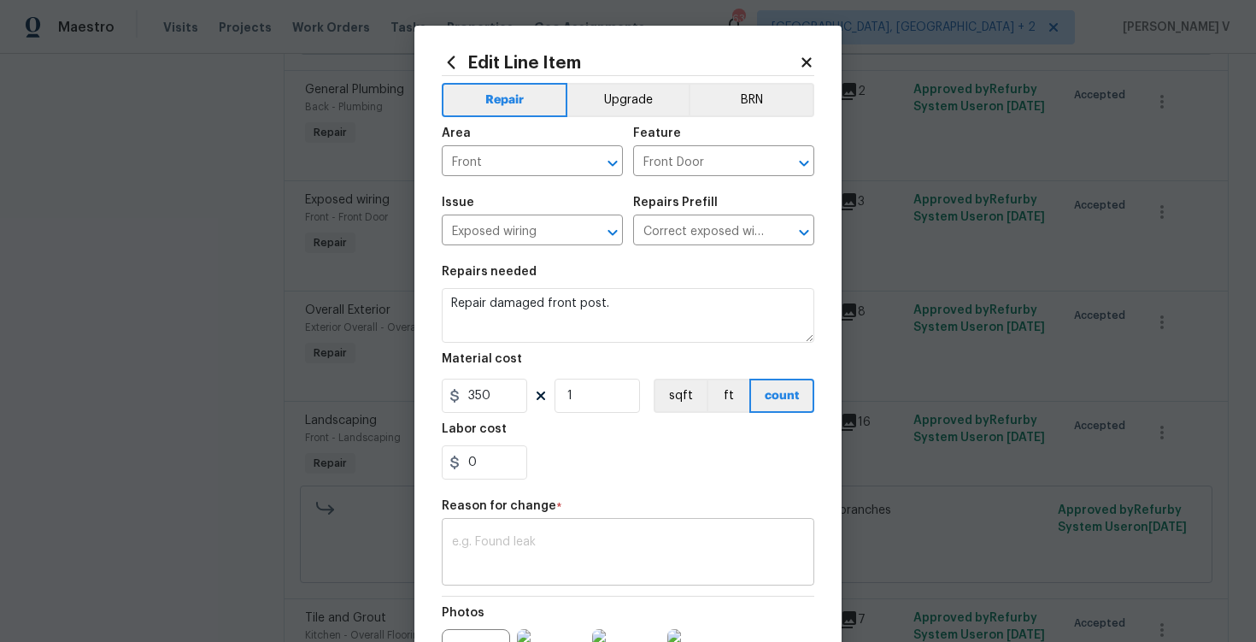
click at [520, 575] on div "x ​" at bounding box center [628, 553] width 373 height 63
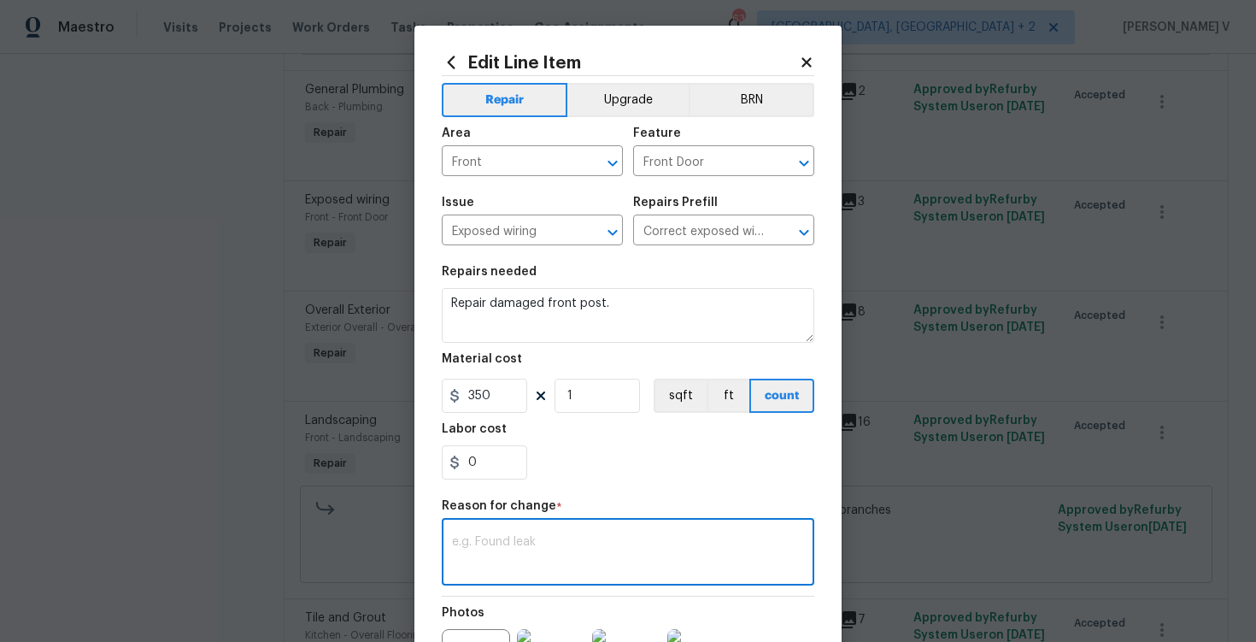
paste textarea "(DV) Updated cost per BR team approval."
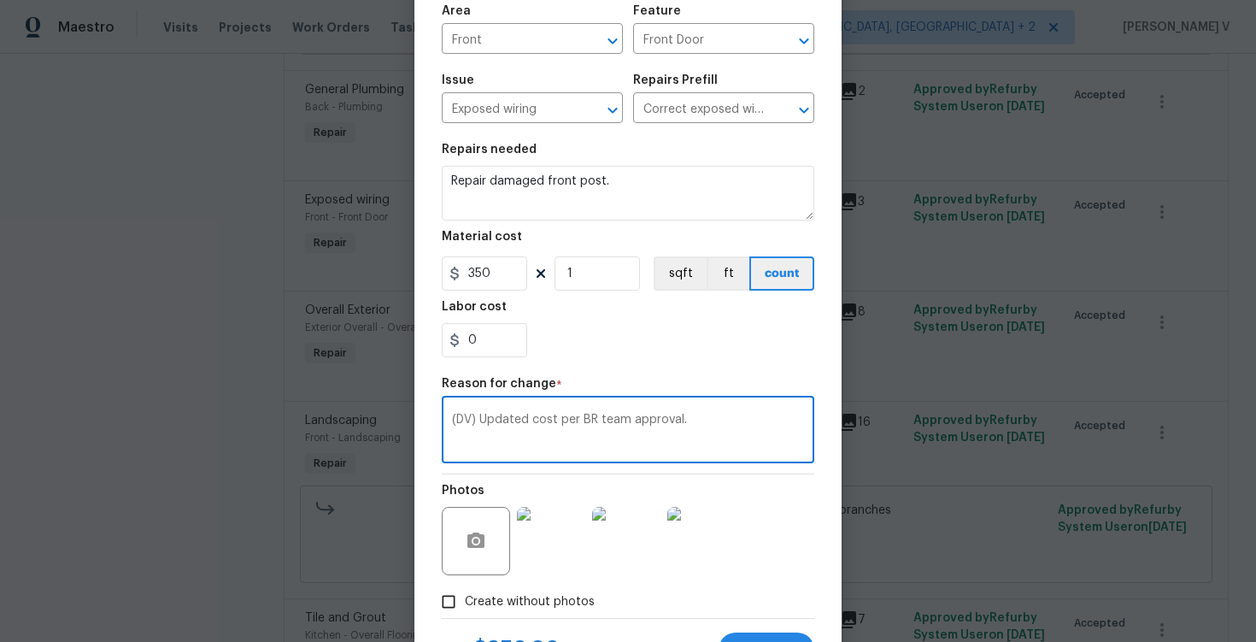
scroll to position [201, 0]
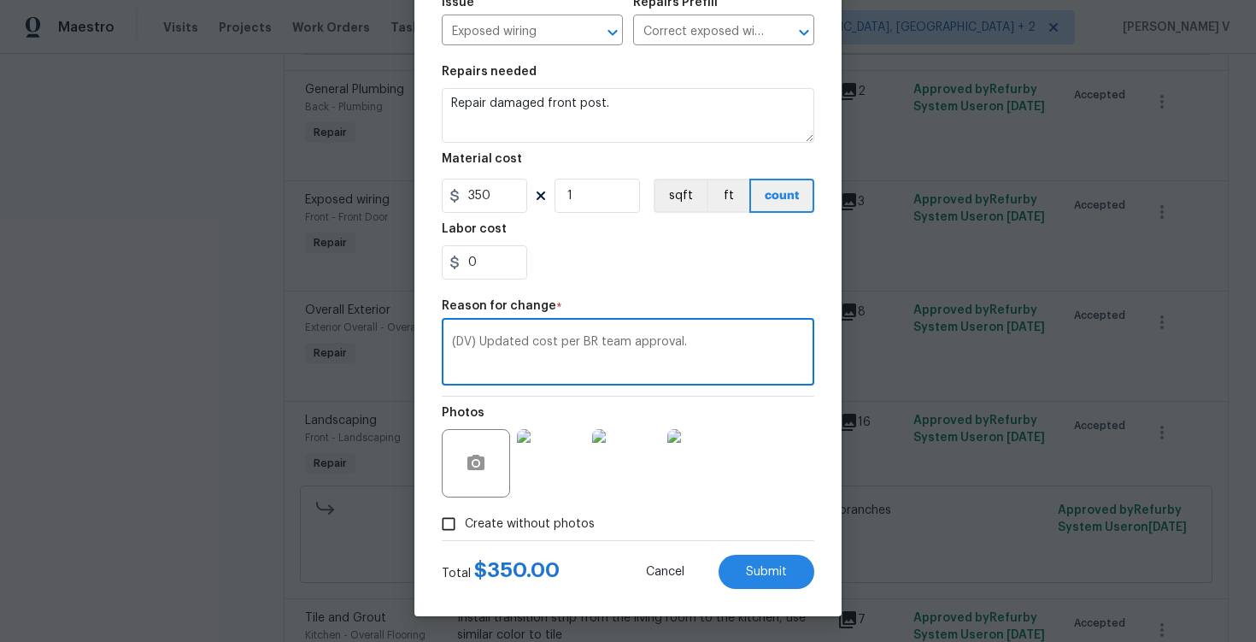
type textarea "(DV) Updated cost per BR team approval."
click at [817, 571] on div "Edit Line Item Repair Upgrade BRN Area Front ​ Feature Front Door ​ Issue Expos…" at bounding box center [627, 221] width 427 height 790
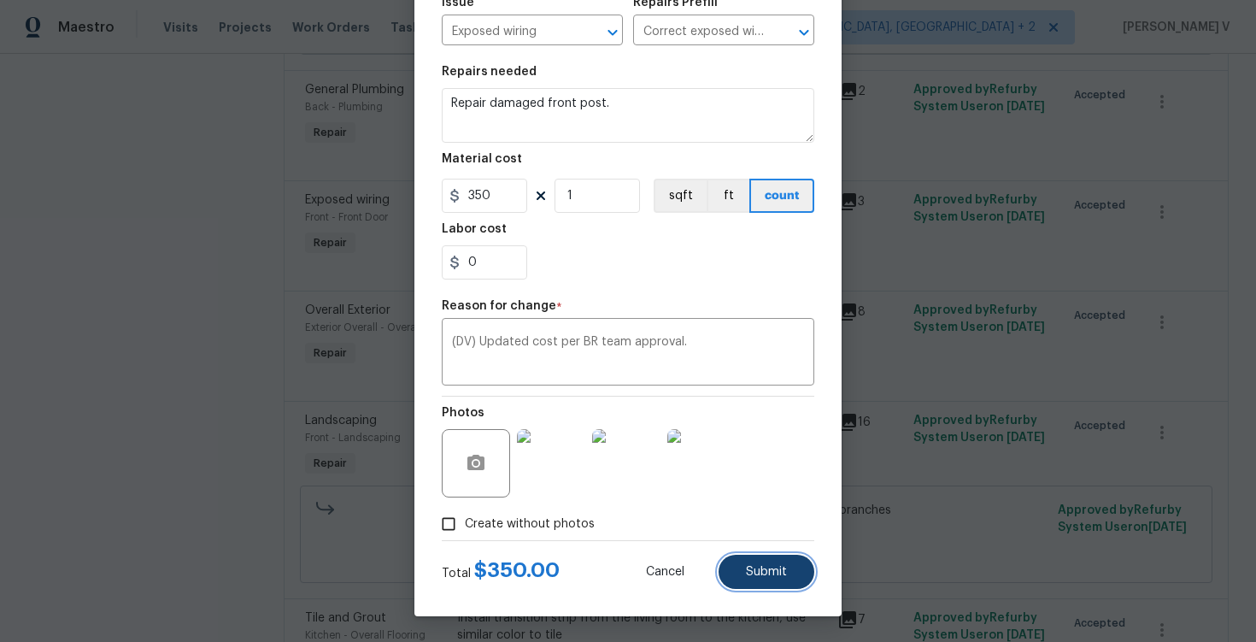
click at [789, 572] on button "Submit" at bounding box center [767, 572] width 96 height 34
type input "45"
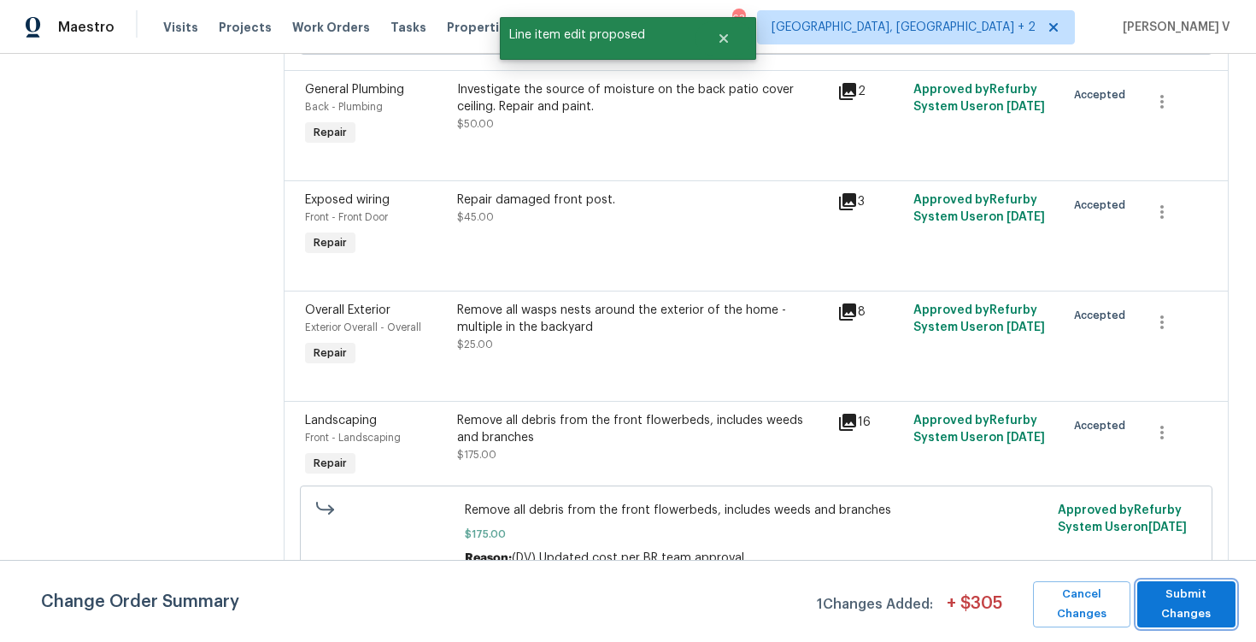
click at [1171, 619] on span "Submit Changes" at bounding box center [1186, 603] width 81 height 39
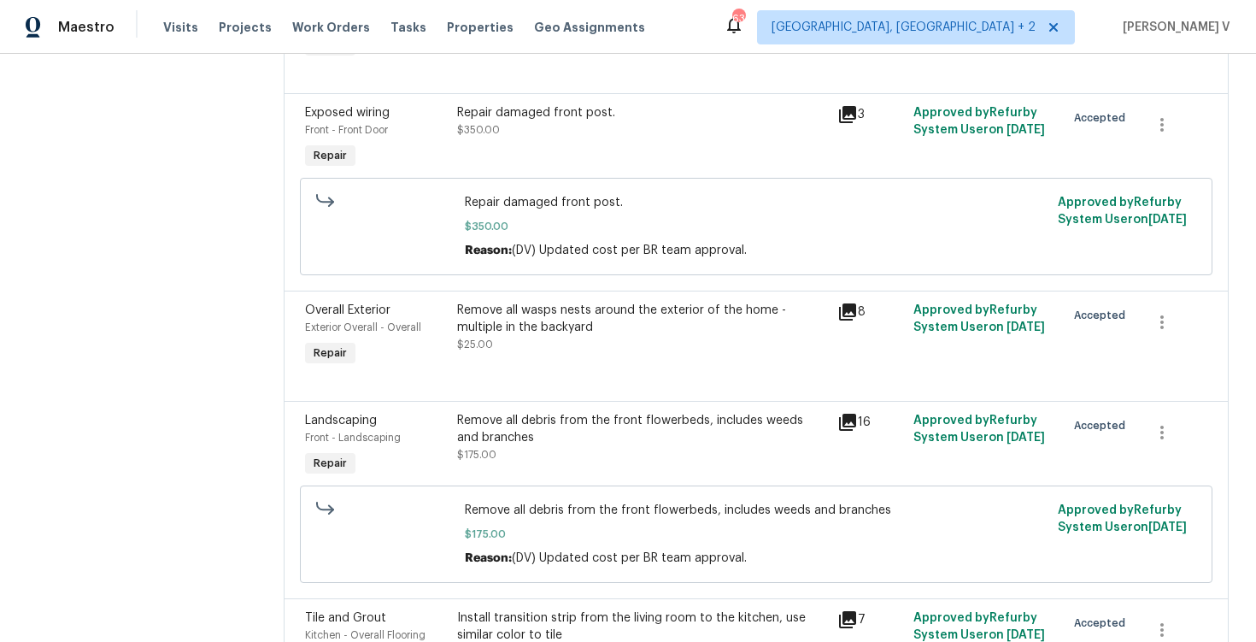
scroll to position [790, 0]
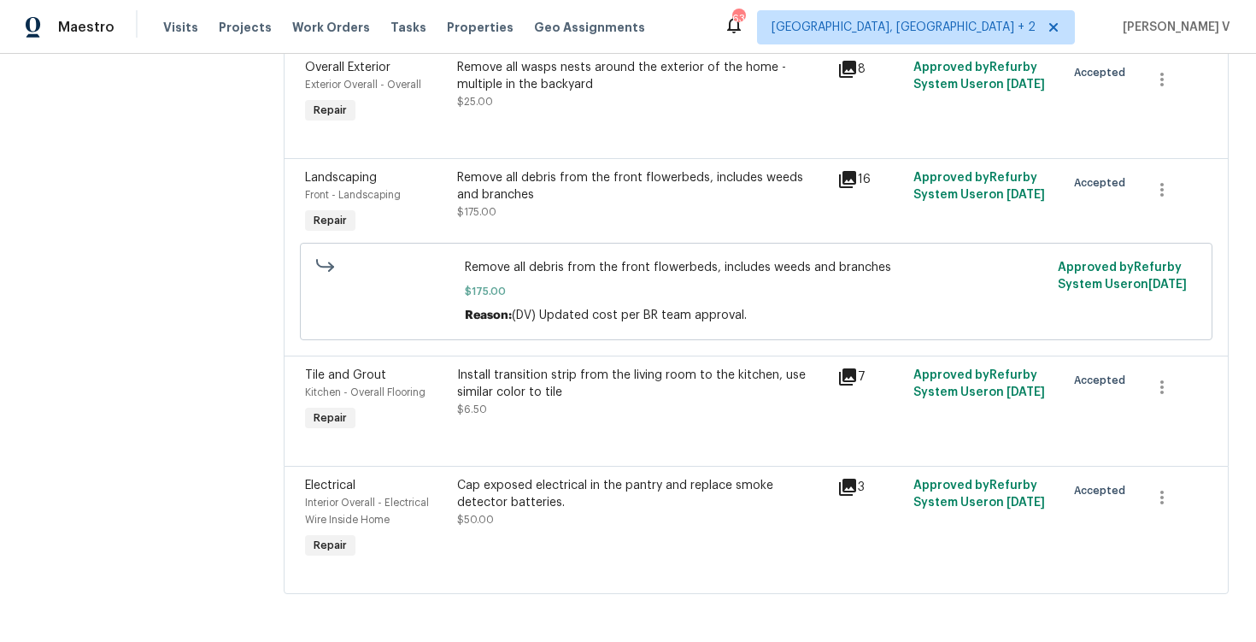
click at [606, 400] on div "Install transition strip from the living room to the kitchen, use similar color…" at bounding box center [642, 392] width 370 height 51
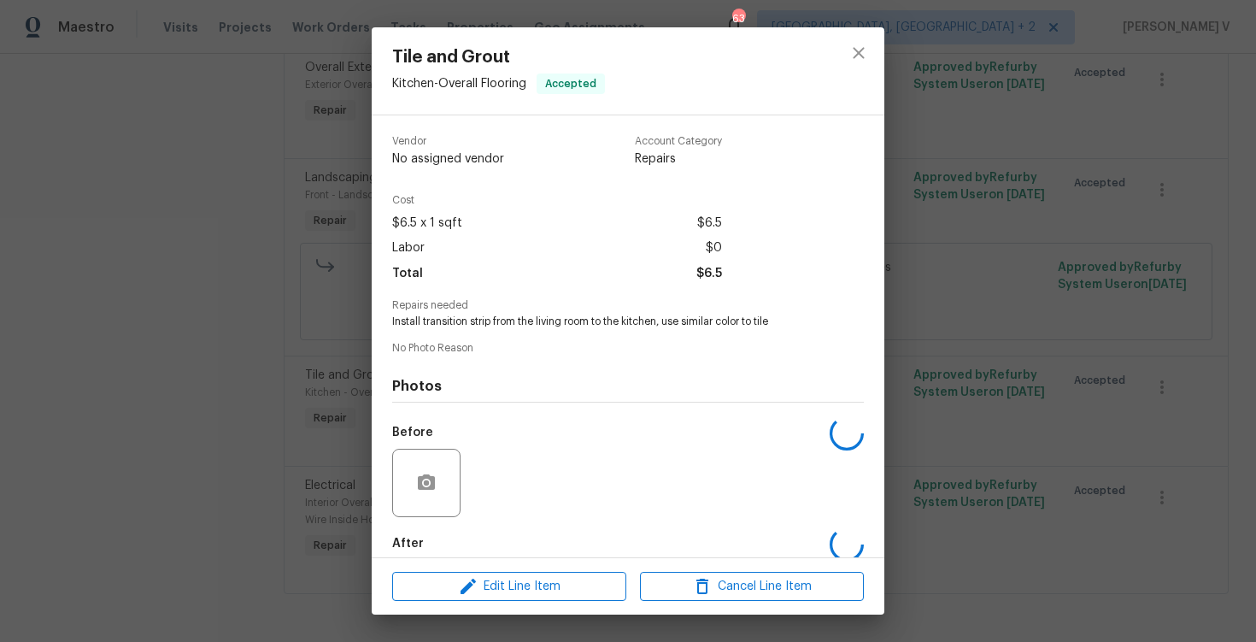
scroll to position [88, 0]
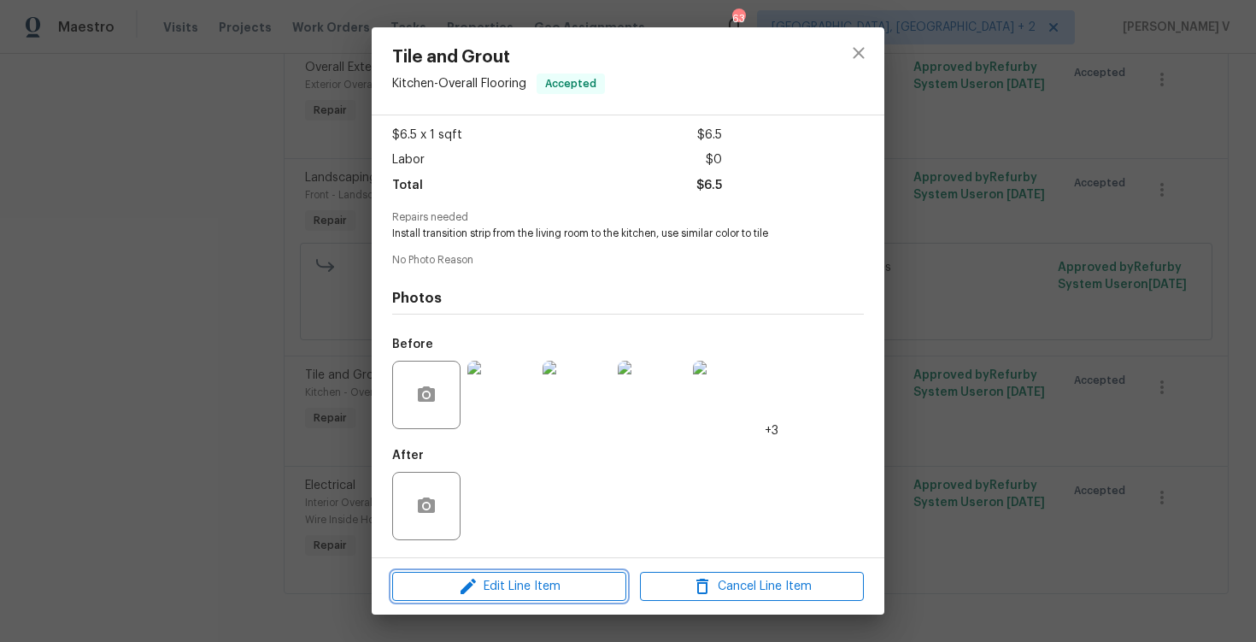
click at [537, 588] on span "Edit Line Item" at bounding box center [509, 586] width 224 height 21
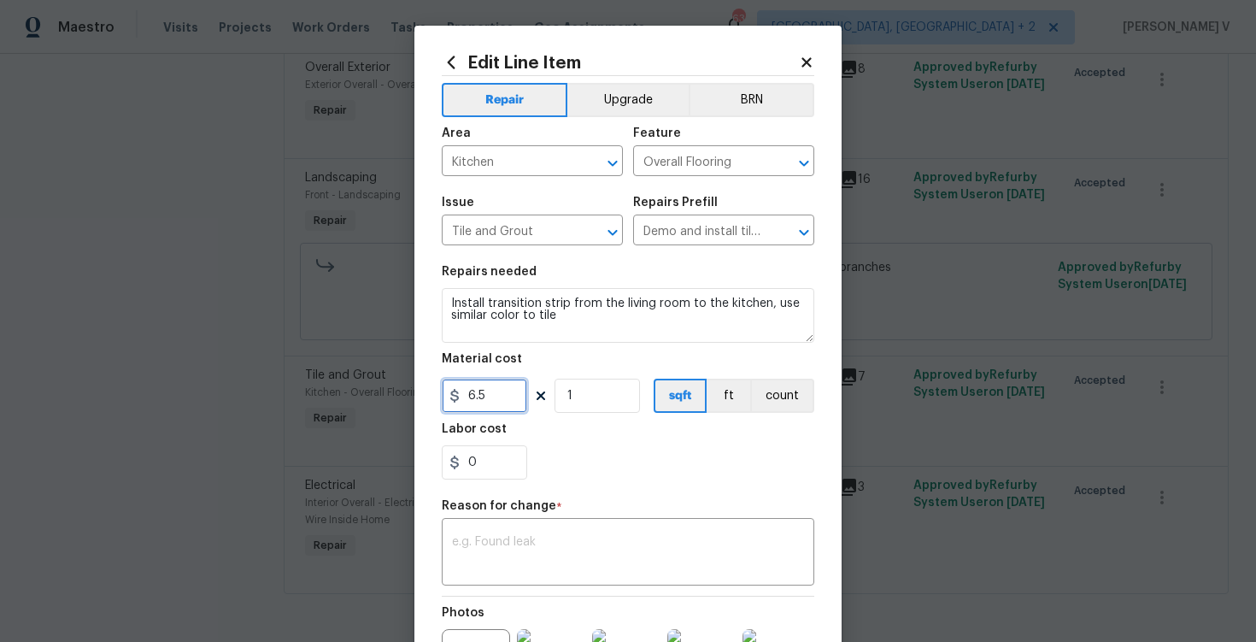
click at [508, 408] on input "6.5" at bounding box center [484, 396] width 85 height 34
type input "250"
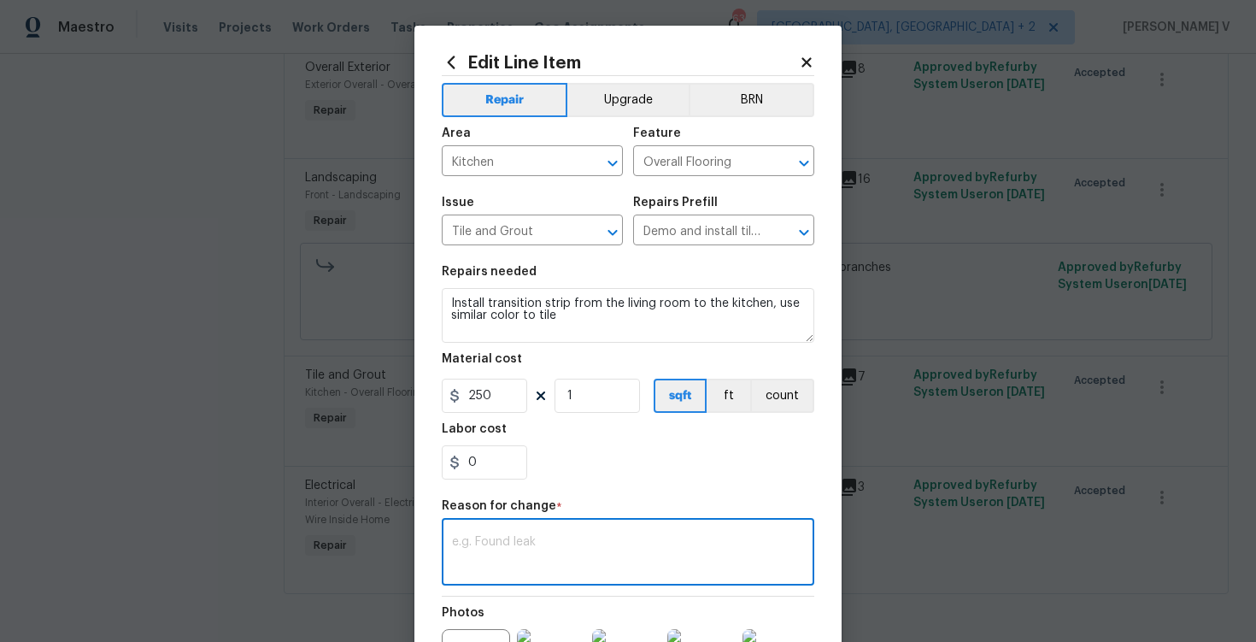
click at [523, 571] on textarea at bounding box center [628, 554] width 352 height 36
paste textarea "kitchen"
paste textarea "(DV) Updated cost per BR team approval."
click at [555, 531] on div "kitchen(DV) Updated cost per BR team approval. x ​" at bounding box center [628, 553] width 373 height 63
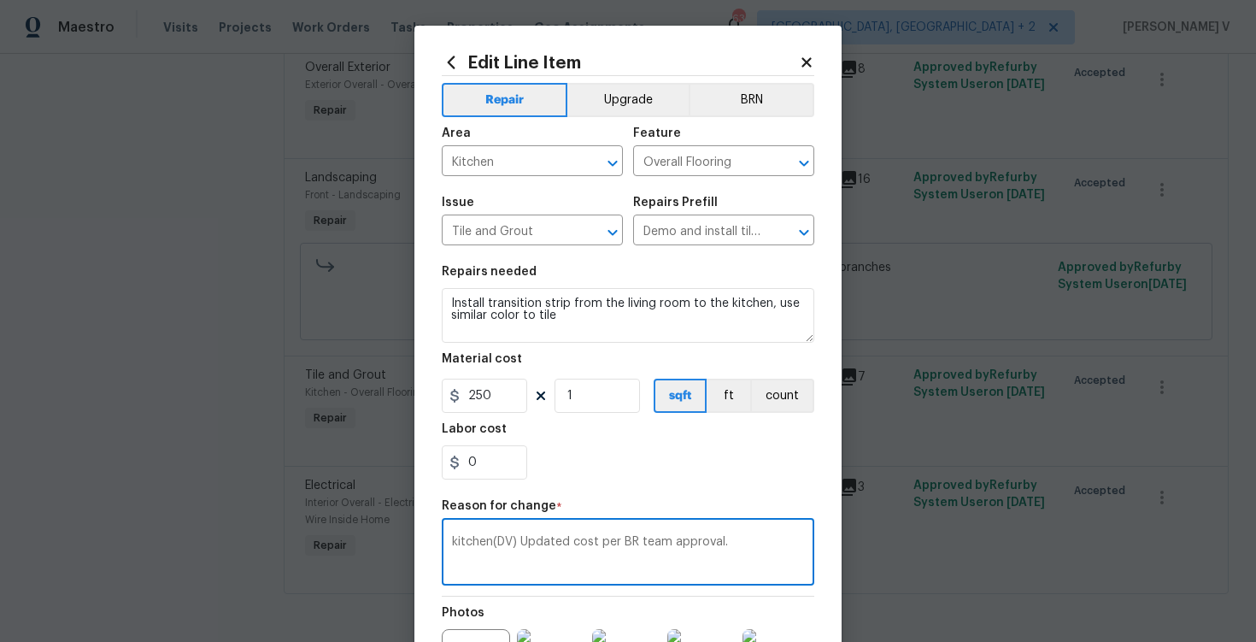
click at [555, 531] on div "kitchen(DV) Updated cost per BR team approval. x ​" at bounding box center [628, 553] width 373 height 63
click at [553, 539] on textarea "kitchen(DV) Updated cost per BR team approval." at bounding box center [628, 554] width 352 height 36
paste textarea
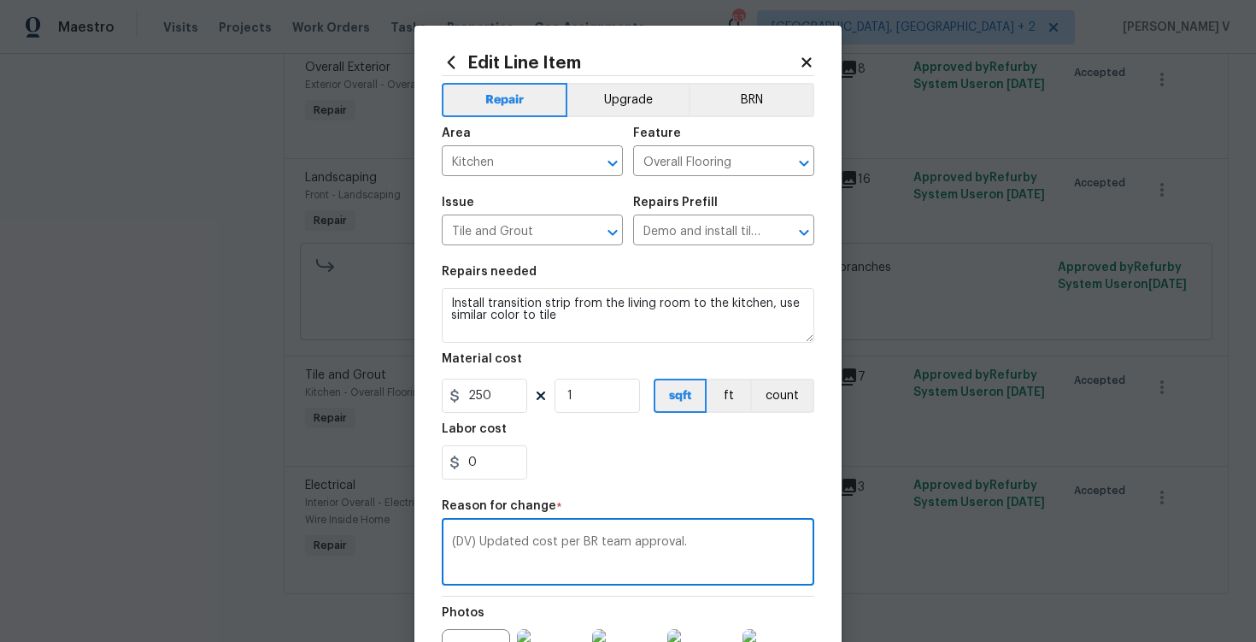
scroll to position [218, 0]
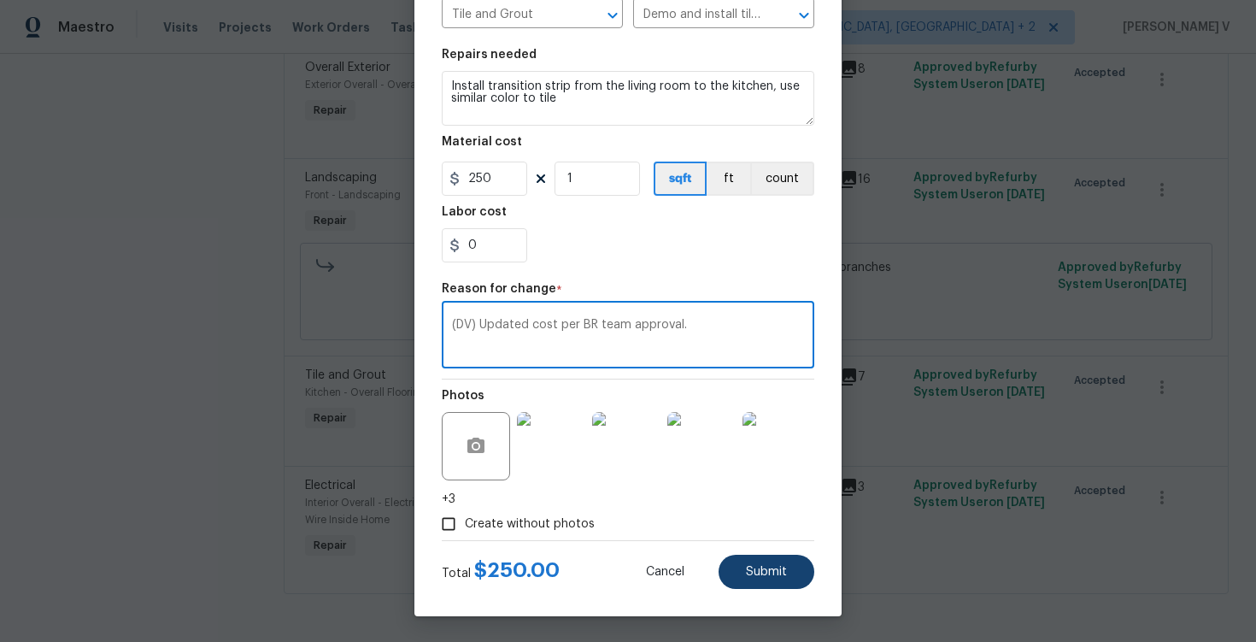
type textarea "(DV) Updated cost per BR team approval."
click at [755, 571] on span "Submit" at bounding box center [766, 572] width 41 height 13
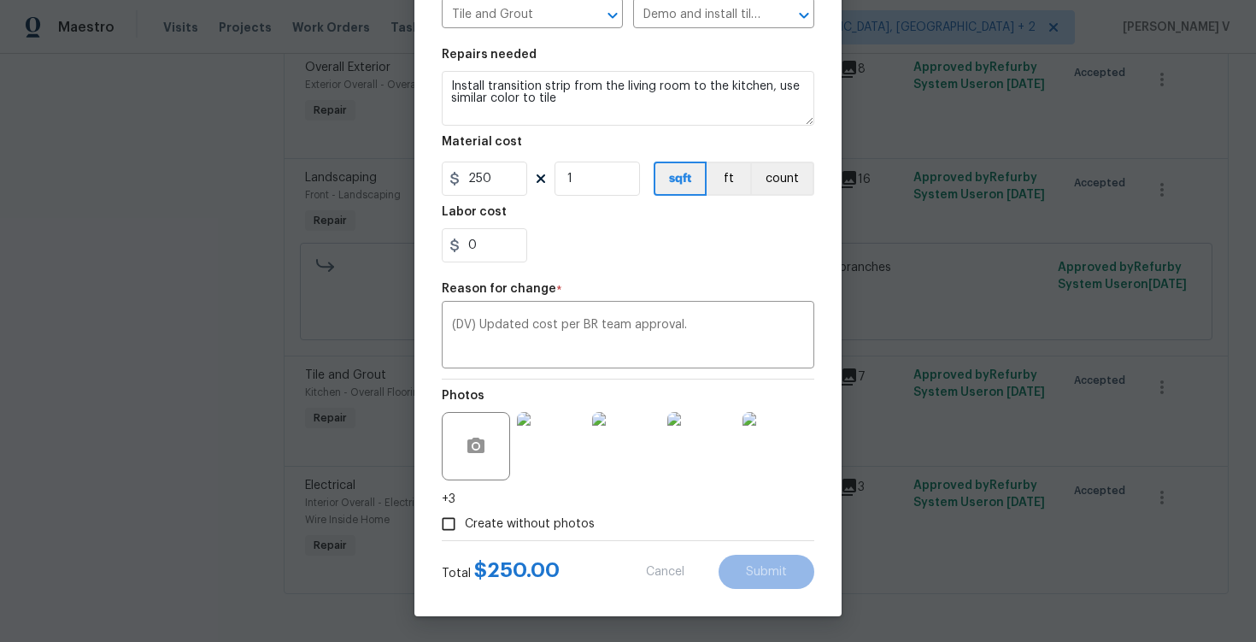
type input "6.5"
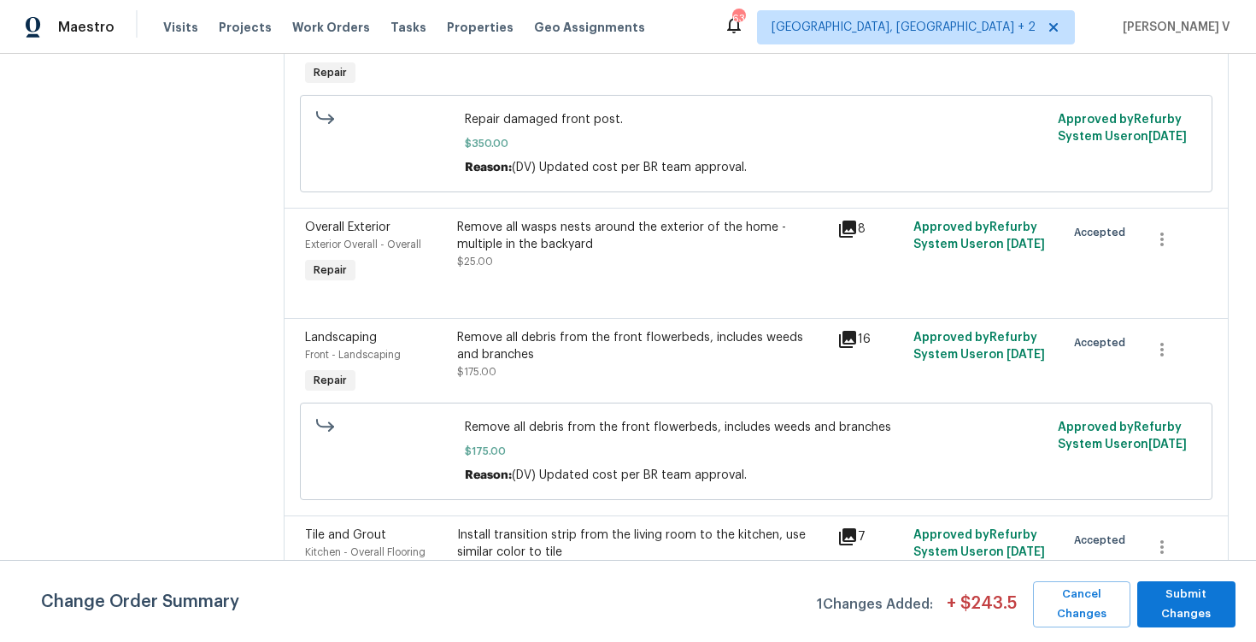
scroll to position [608, 0]
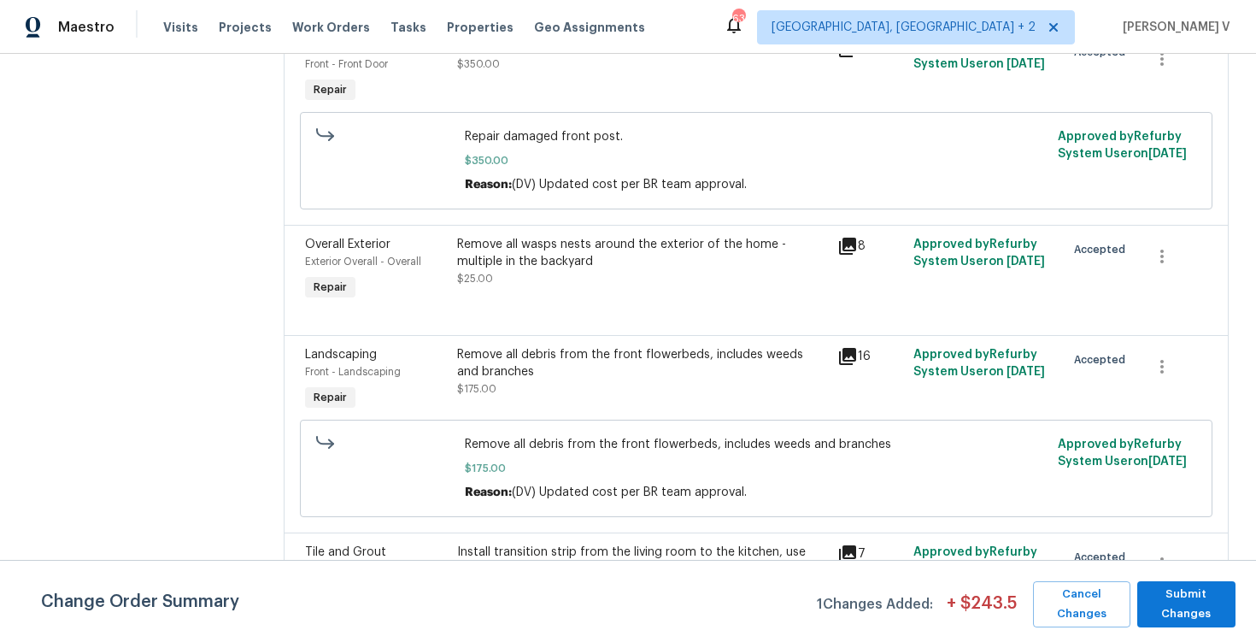
click at [580, 261] on div "Remove all wasps nests around the exterior of the home - multiple in the backya…" at bounding box center [642, 253] width 370 height 34
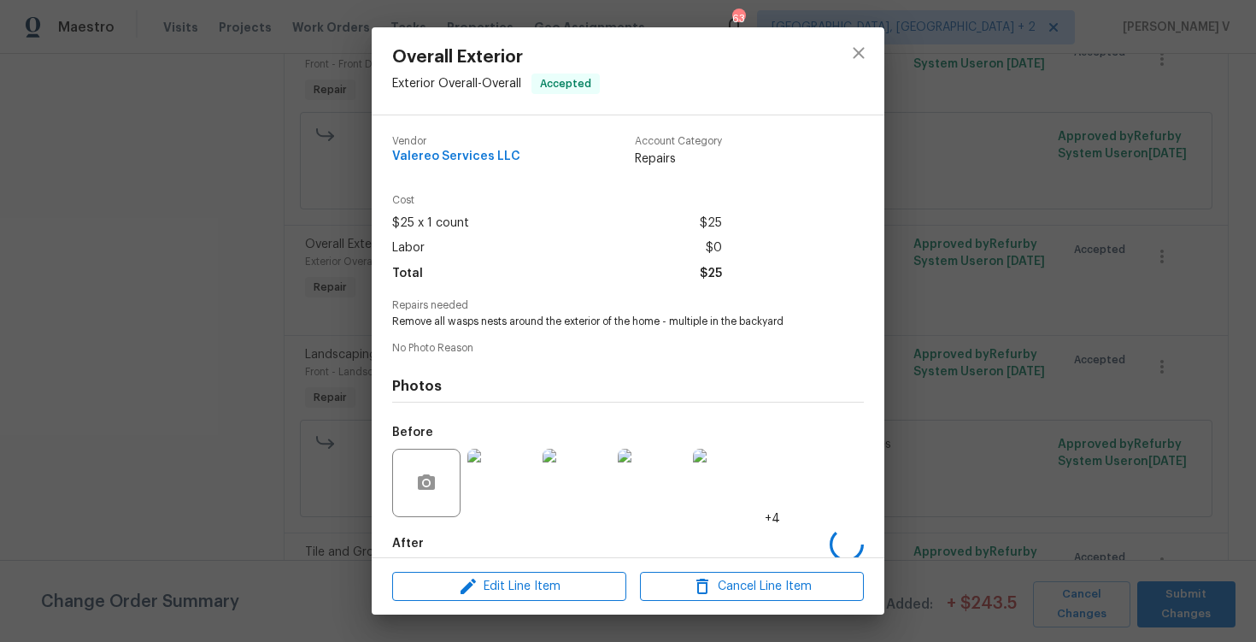
scroll to position [88, 0]
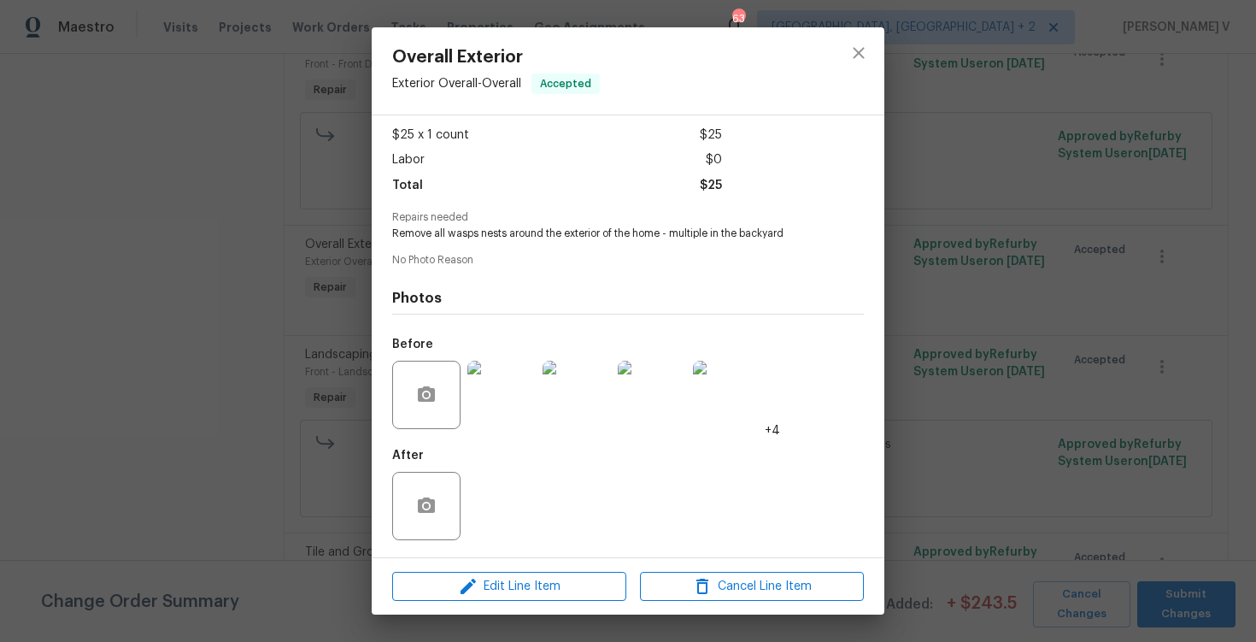
click at [497, 565] on div "Edit Line Item Cancel Line Item" at bounding box center [628, 586] width 513 height 57
click at [496, 580] on span "Edit Line Item" at bounding box center [509, 586] width 224 height 21
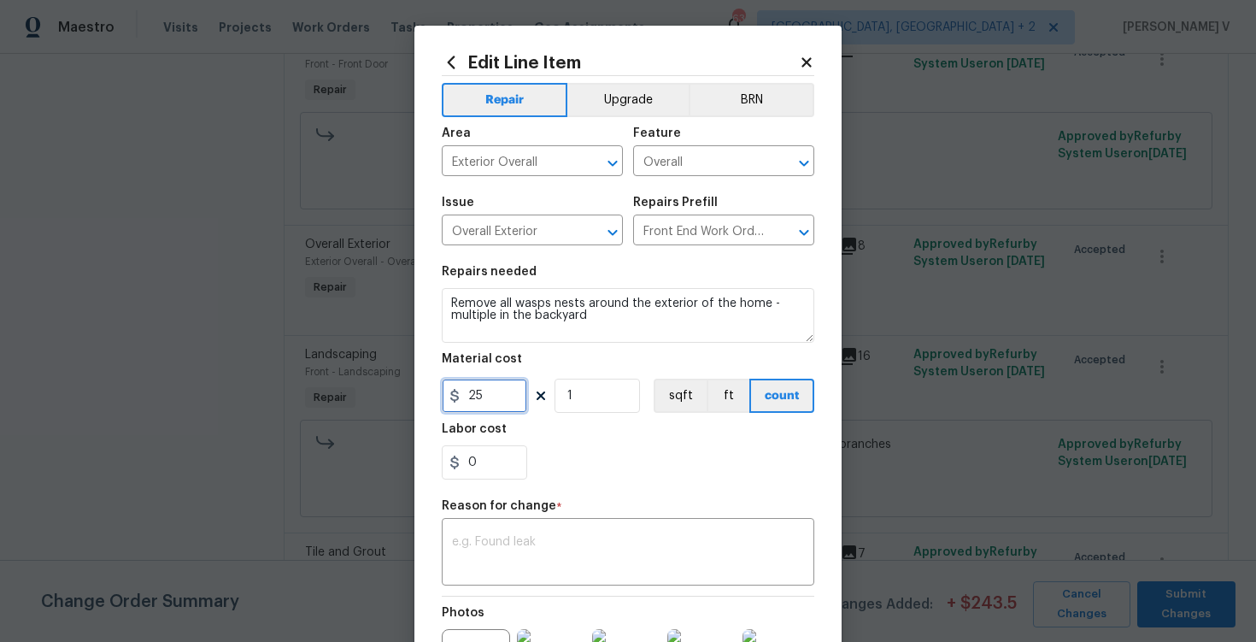
click at [504, 386] on input "25" at bounding box center [484, 396] width 85 height 34
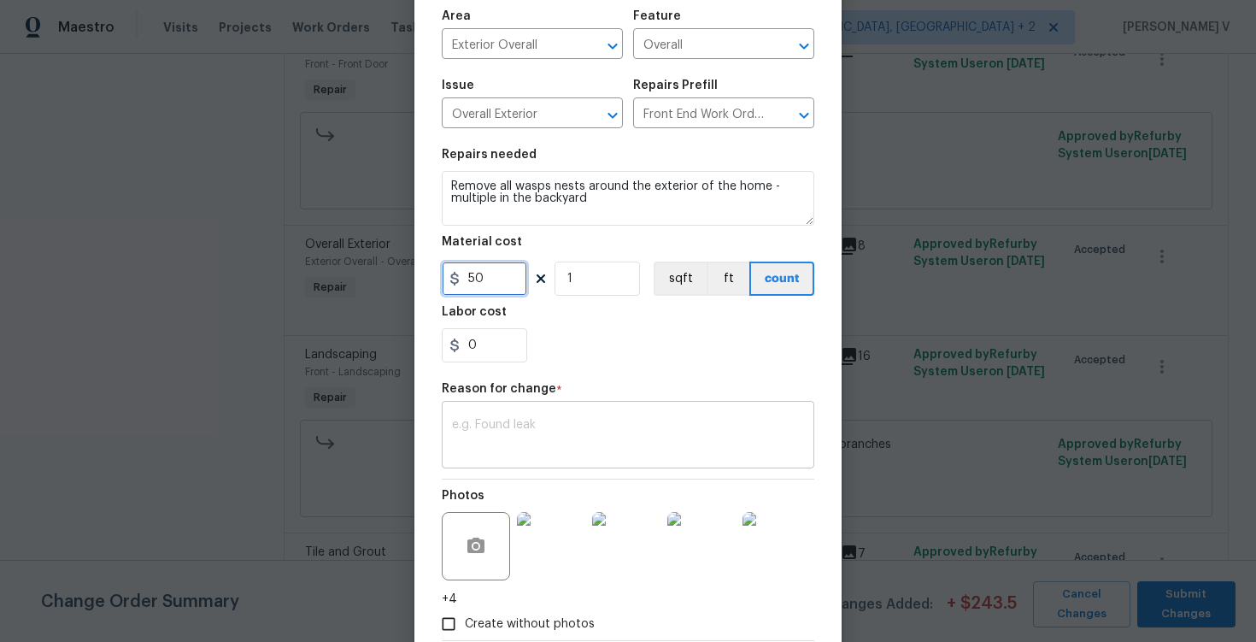
type input "50"
click at [499, 432] on textarea at bounding box center [628, 437] width 352 height 36
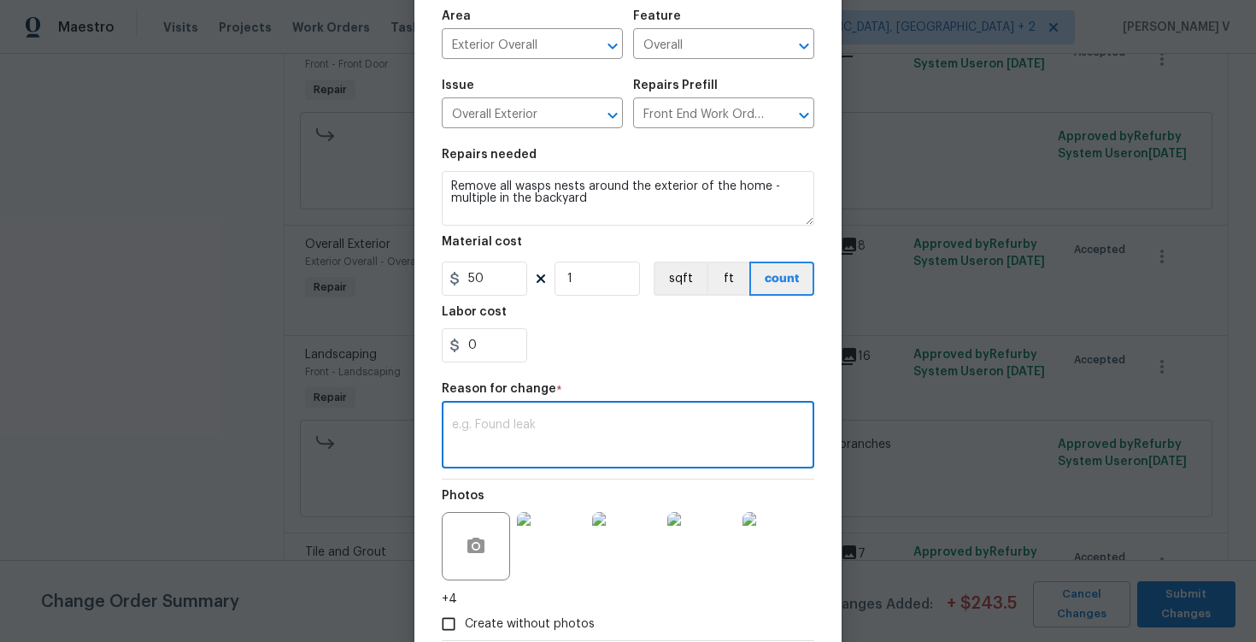
paste textarea "(DV) Updated cost per BR team approval."
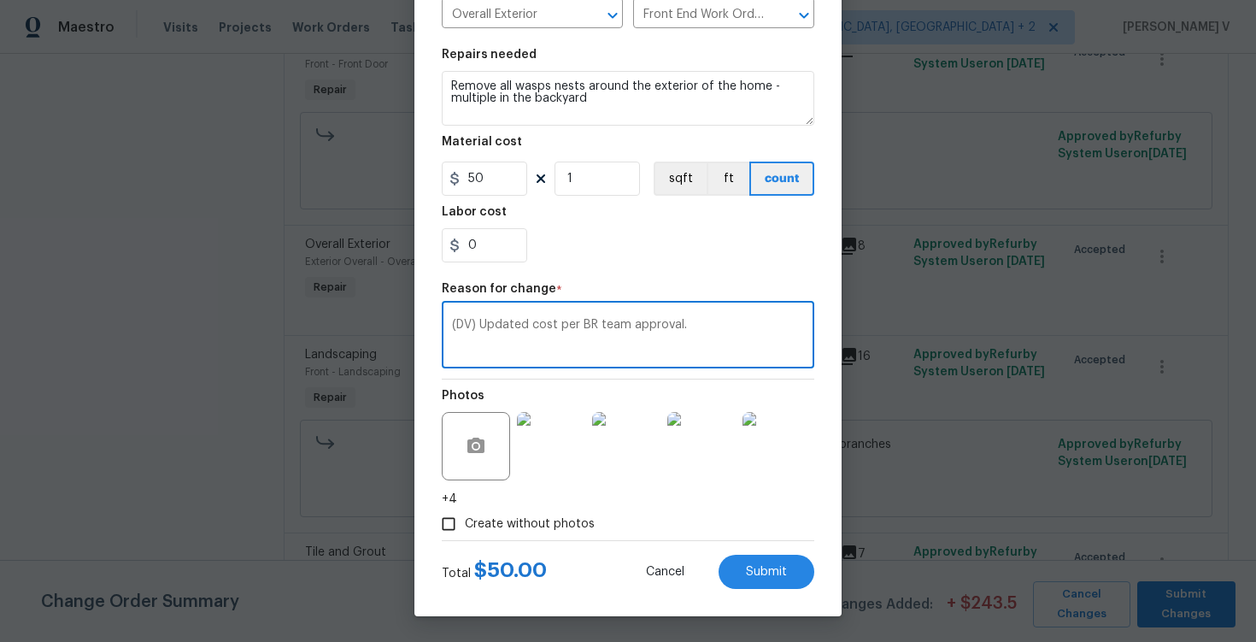
type textarea "(DV) Updated cost per BR team approval."
click at [769, 551] on div "Total $ 50.00 Cancel Submit" at bounding box center [628, 565] width 373 height 48
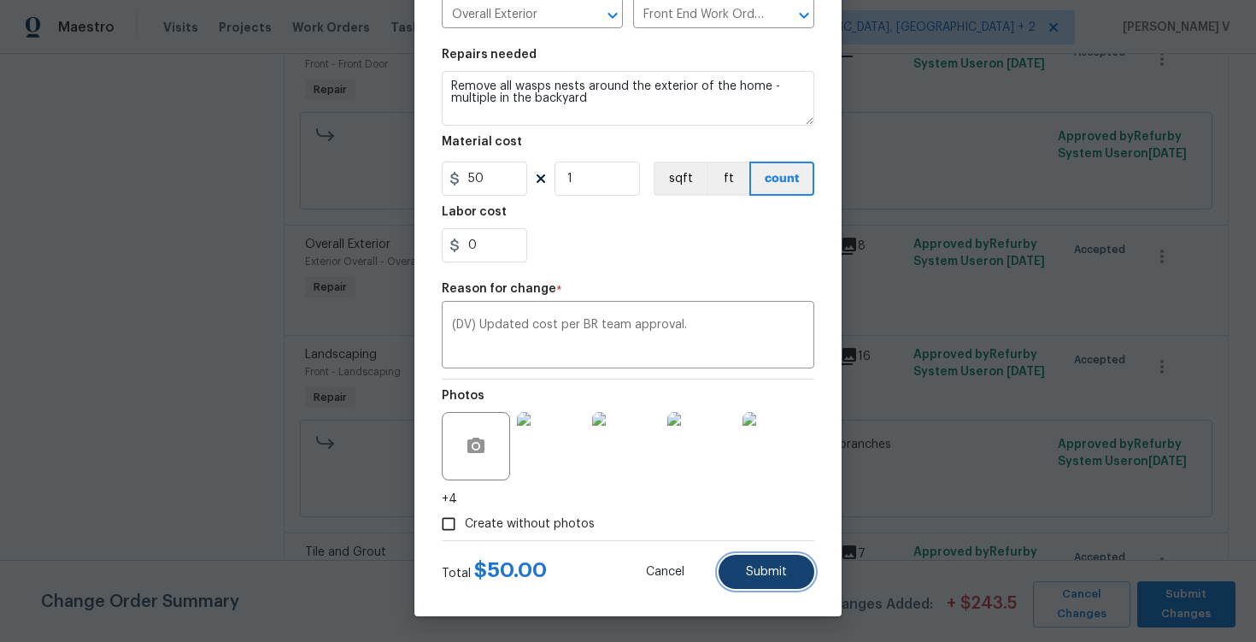
click at [765, 578] on button "Submit" at bounding box center [767, 572] width 96 height 34
type input "25"
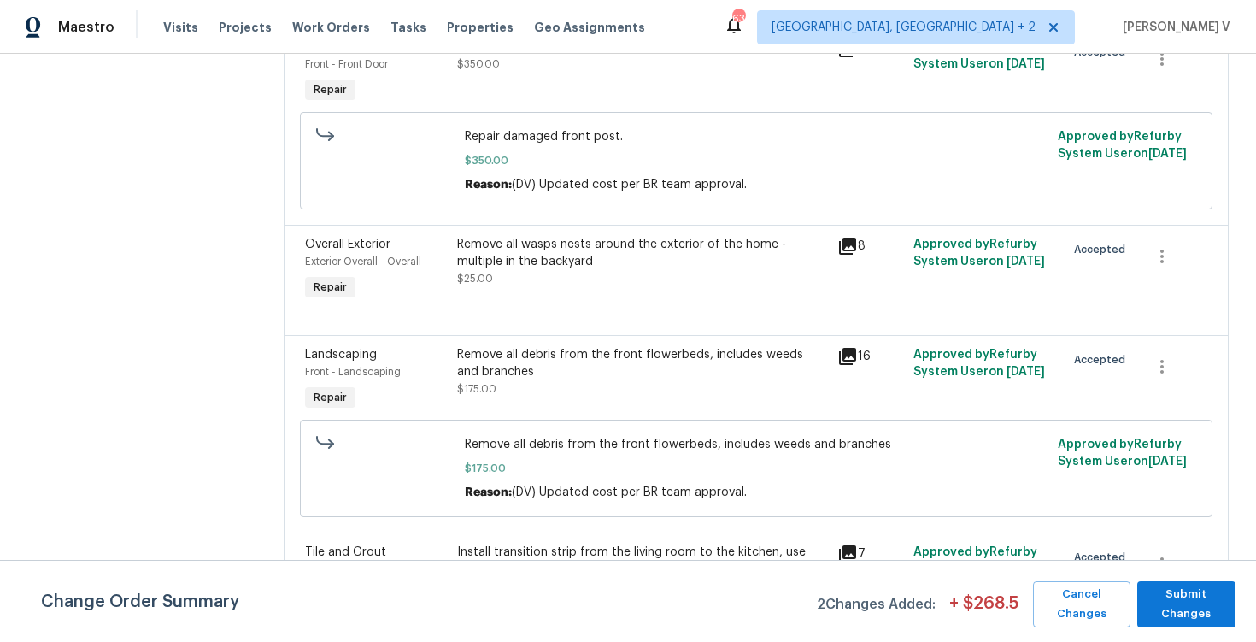
scroll to position [790, 0]
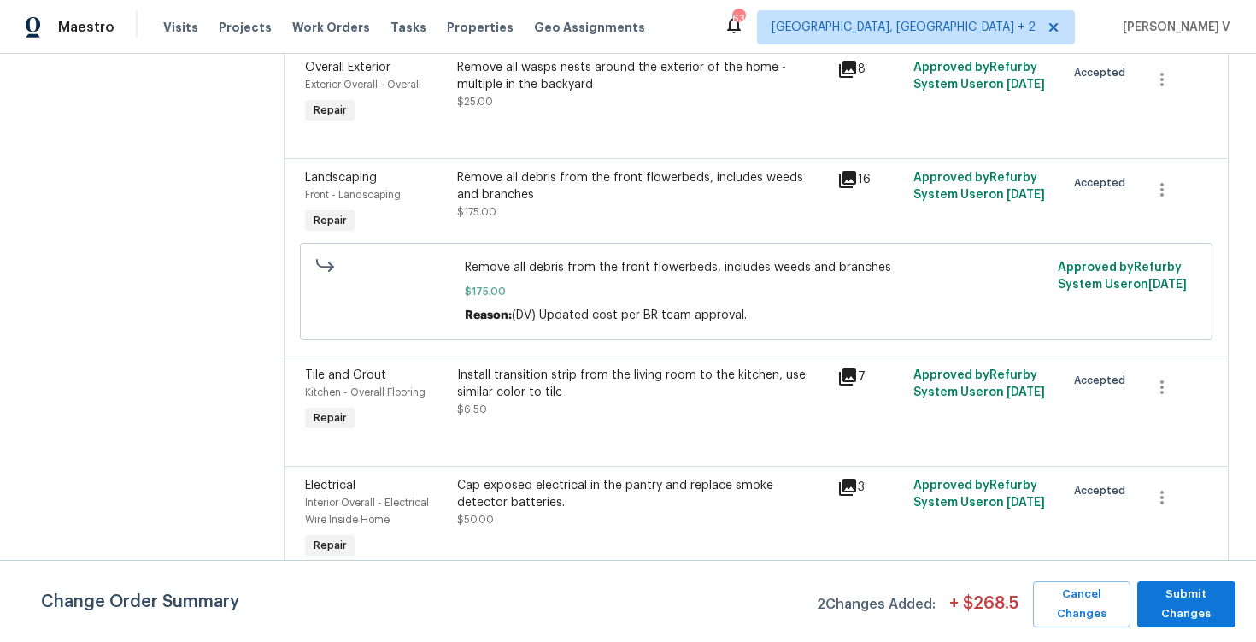
click at [555, 510] on div "Cap exposed electrical in the pantry and replace smoke detector batteries. $50.…" at bounding box center [642, 502] width 370 height 51
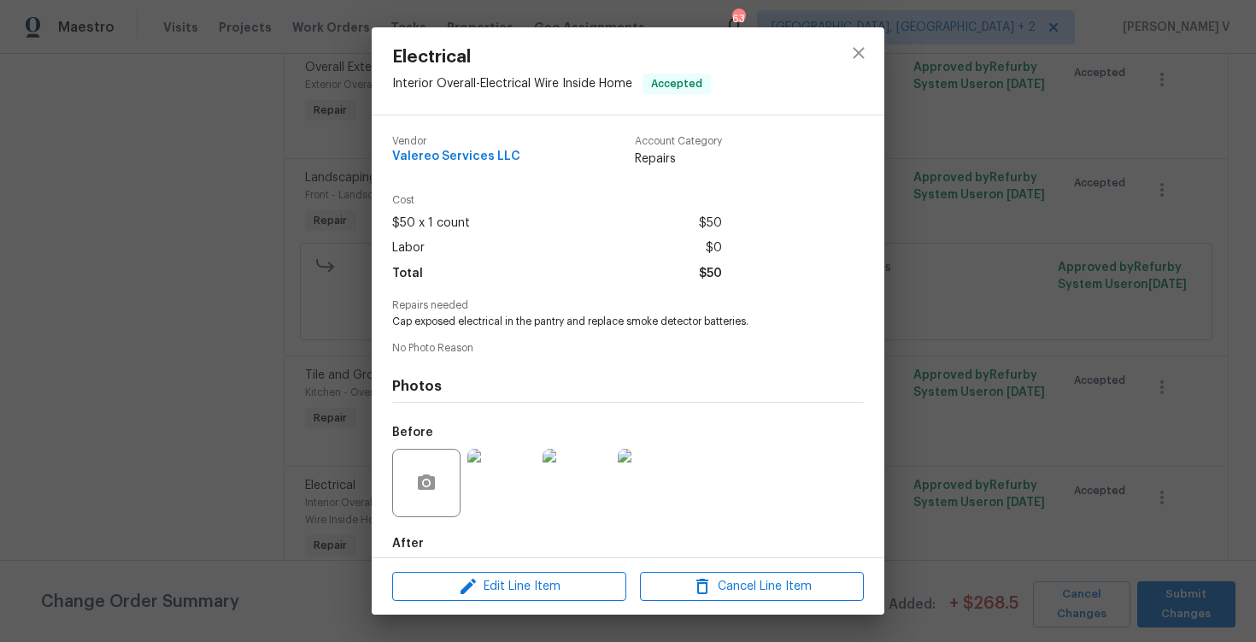
scroll to position [88, 0]
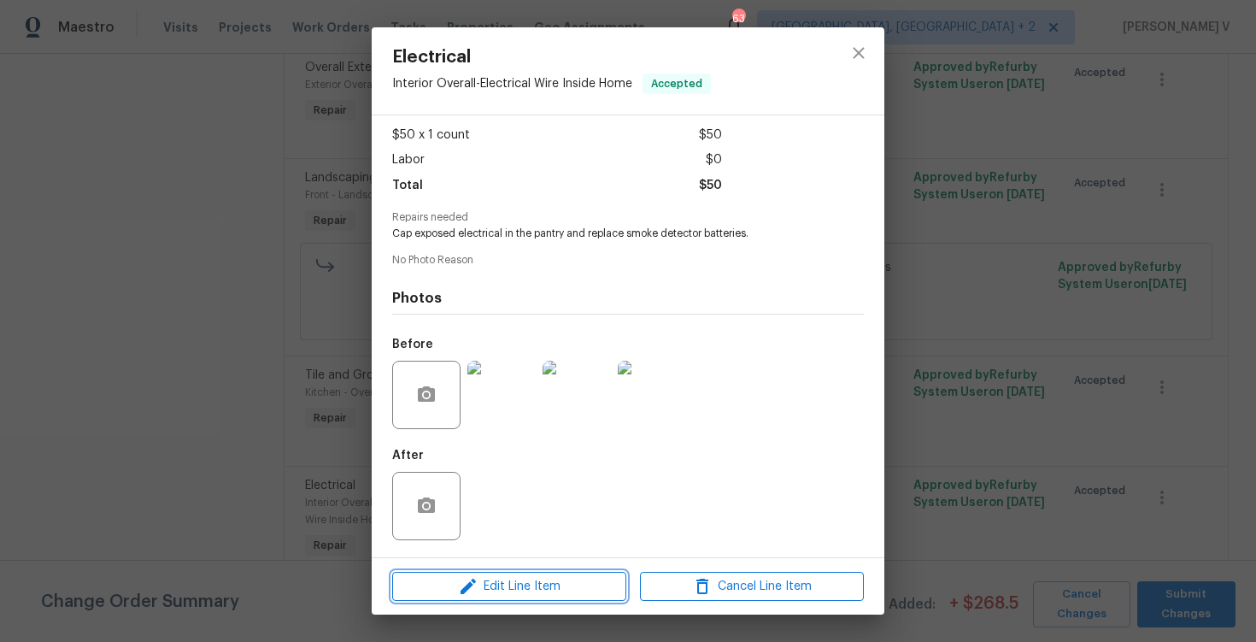
click at [504, 594] on span "Edit Line Item" at bounding box center [509, 586] width 224 height 21
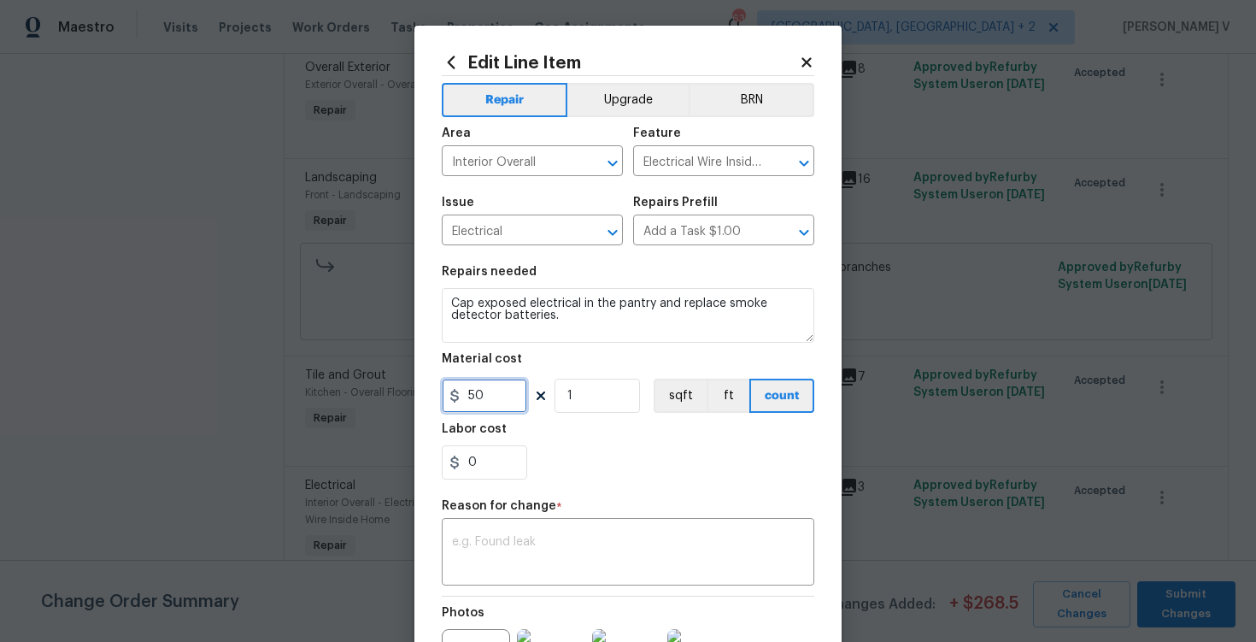
click at [493, 406] on input "50" at bounding box center [484, 396] width 85 height 34
type input "135"
click at [528, 555] on textarea at bounding box center [628, 554] width 352 height 36
type textarea "v"
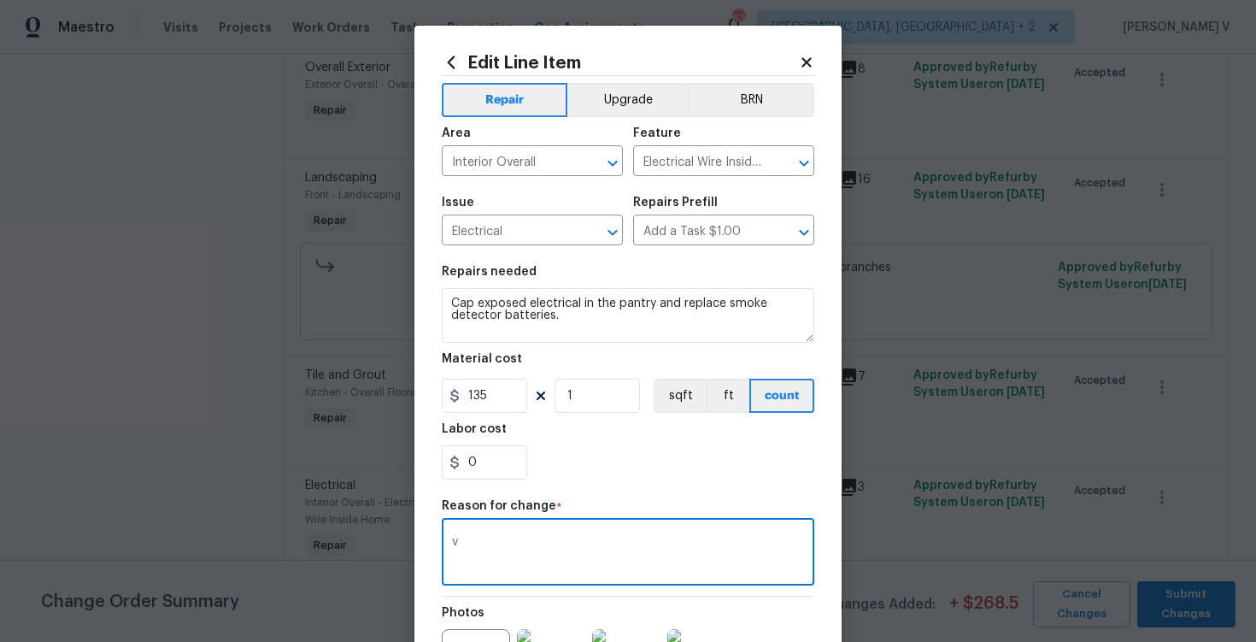
scroll to position [201, 0]
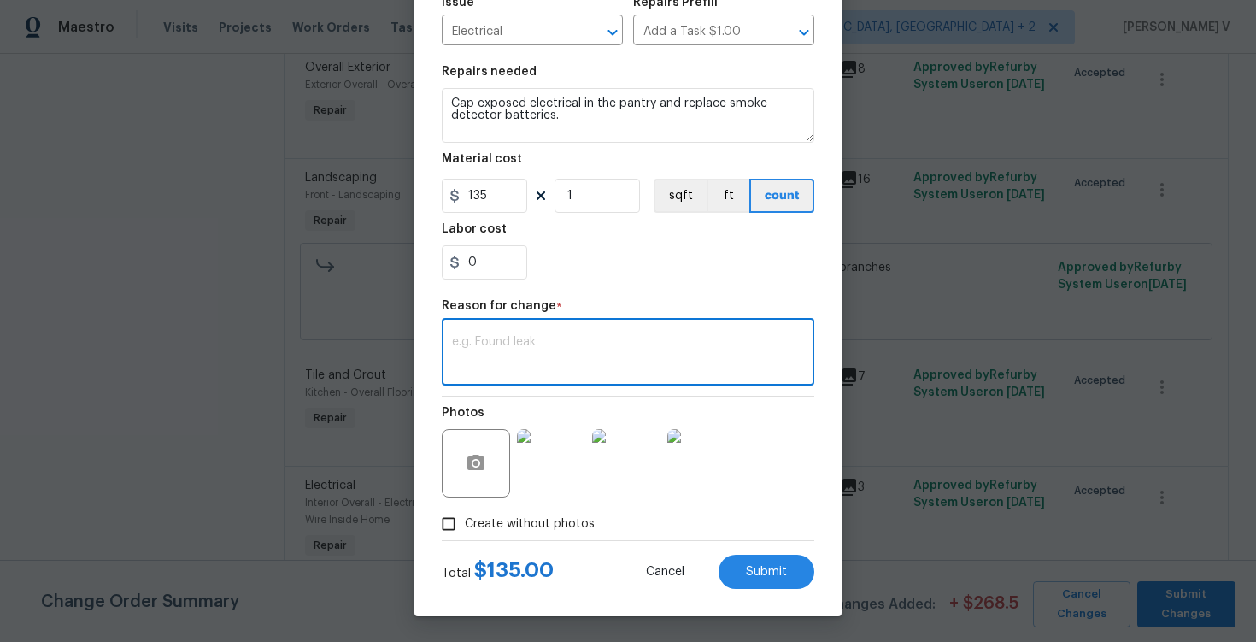
paste textarea "(DV) Updated cost per BR team approval."
type textarea "(DV) Updated cost per BR team approval."
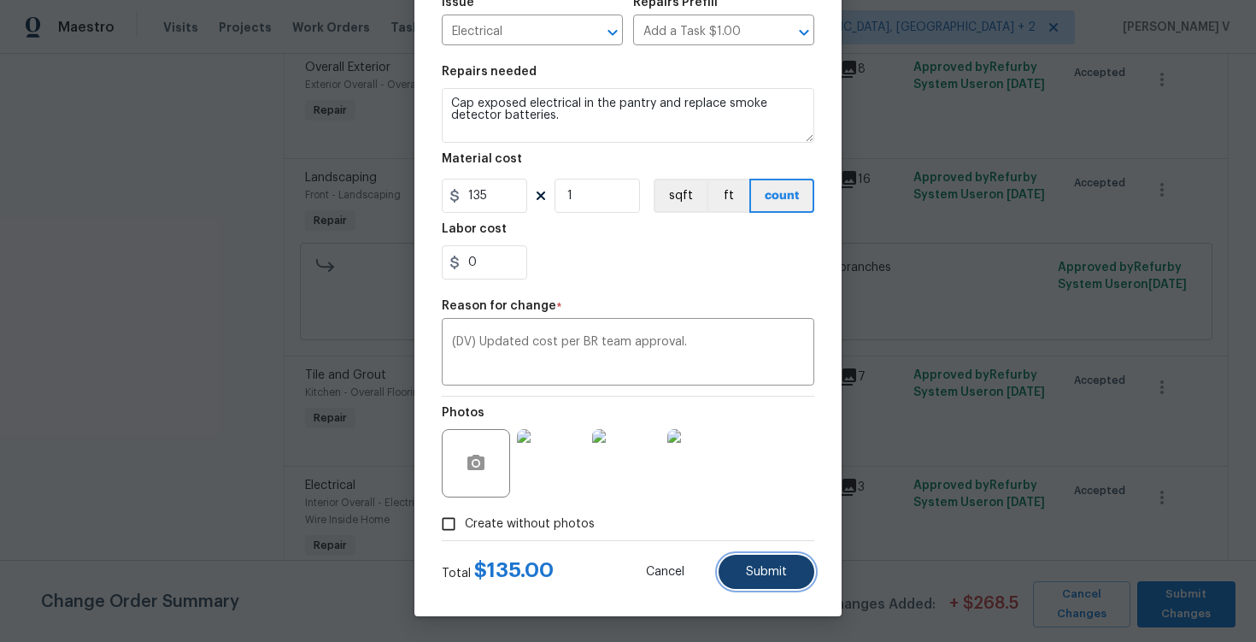
click at [759, 566] on span "Submit" at bounding box center [766, 572] width 41 height 13
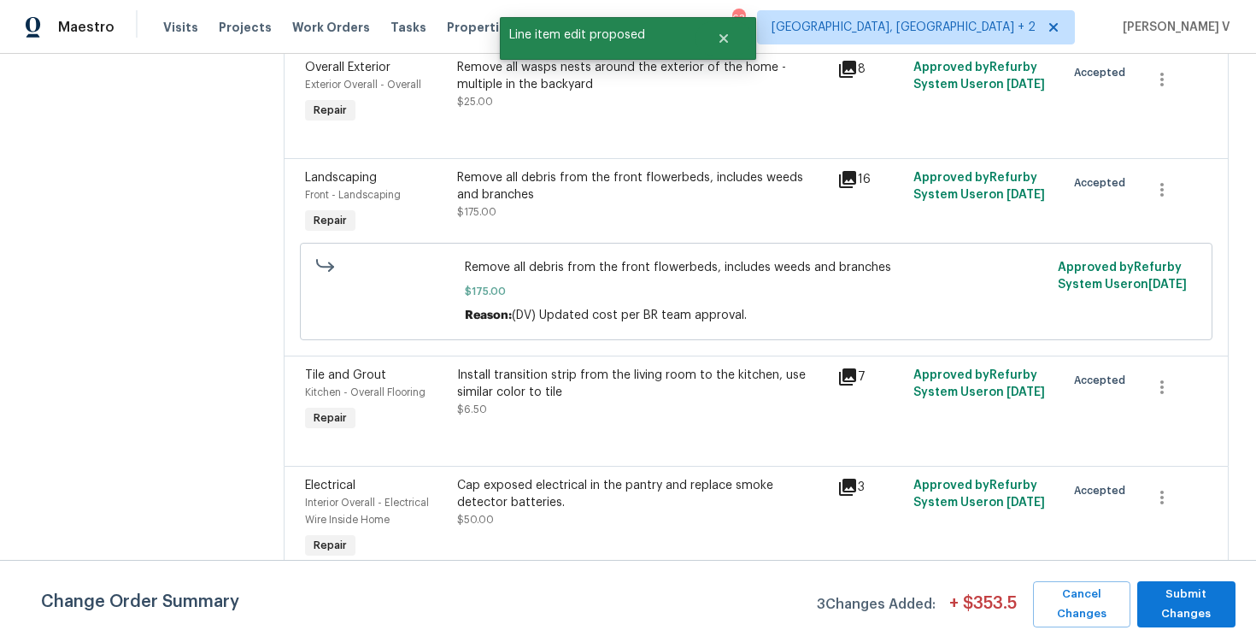
scroll to position [0, 0]
click at [1191, 602] on span "Submit Changes" at bounding box center [1186, 603] width 81 height 39
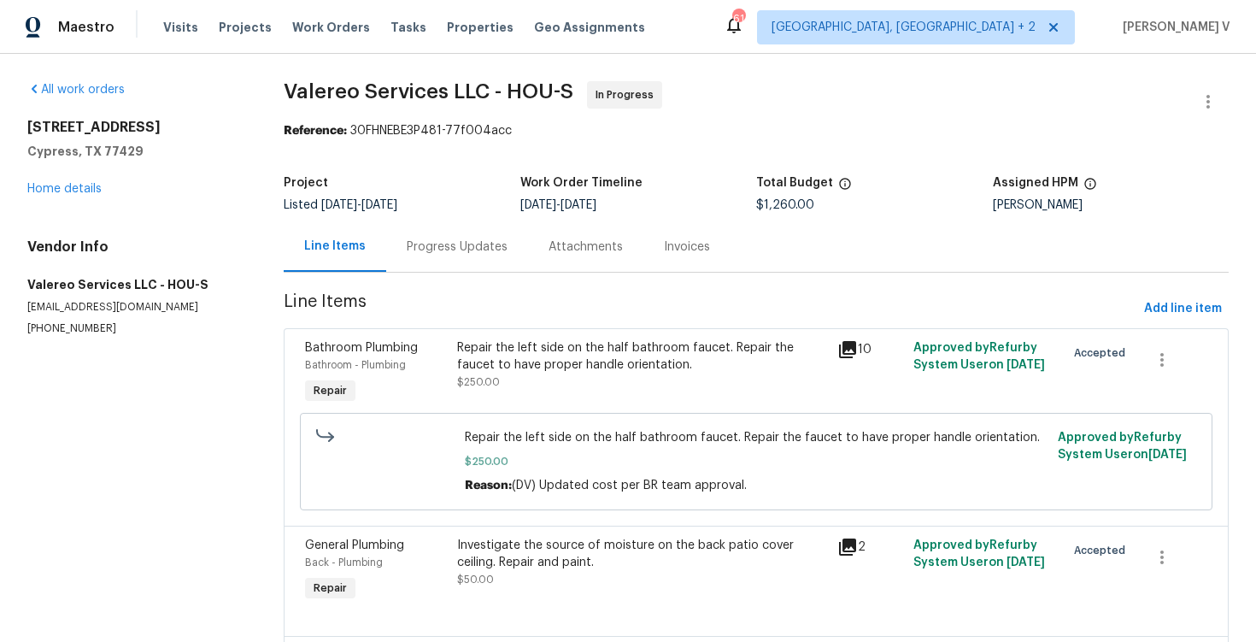
click at [468, 239] on div "Progress Updates" at bounding box center [457, 246] width 101 height 17
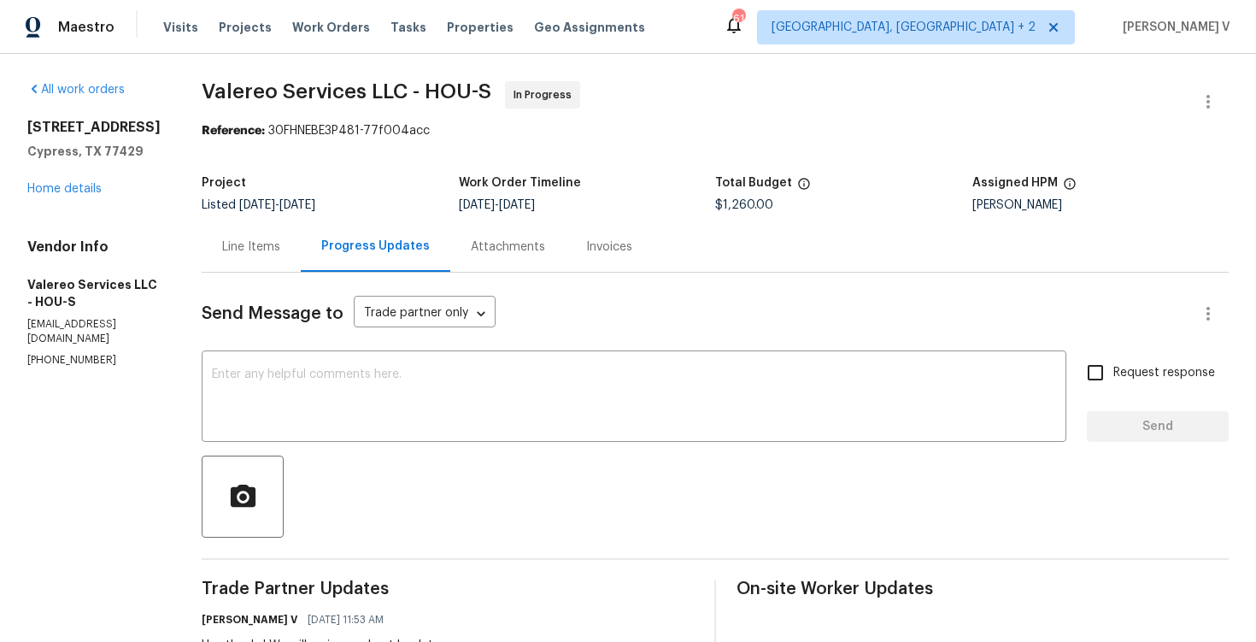
click at [233, 244] on div "Line Items" at bounding box center [251, 246] width 58 height 17
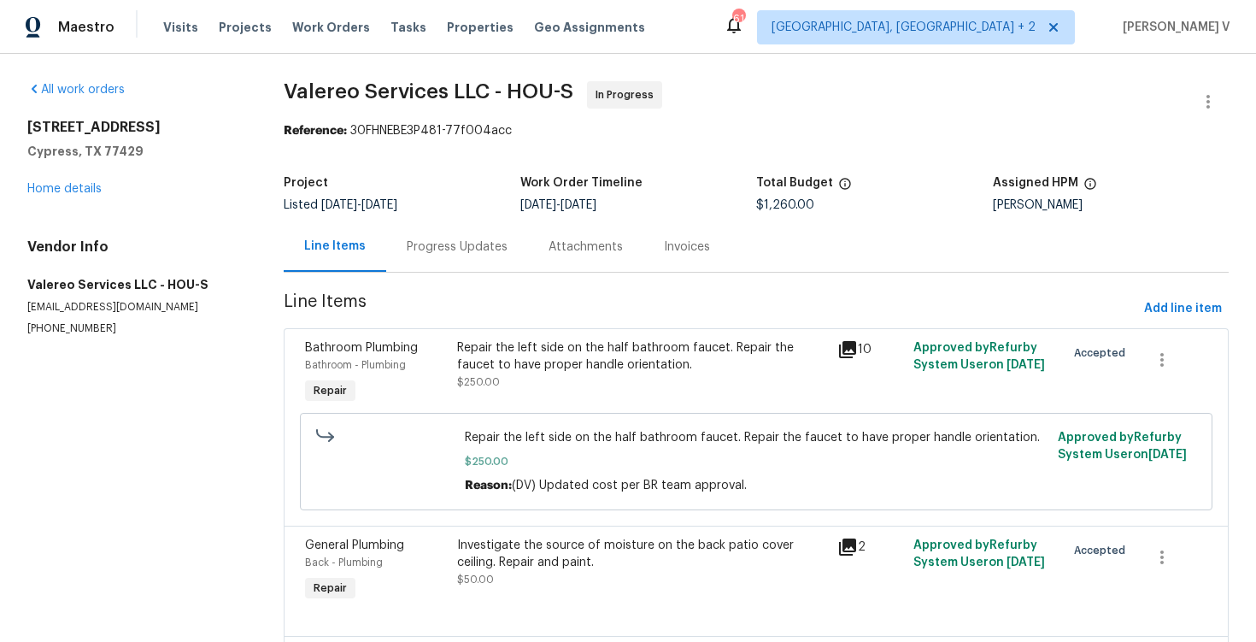
click at [233, 244] on h4 "Vendor Info" at bounding box center [134, 246] width 215 height 17
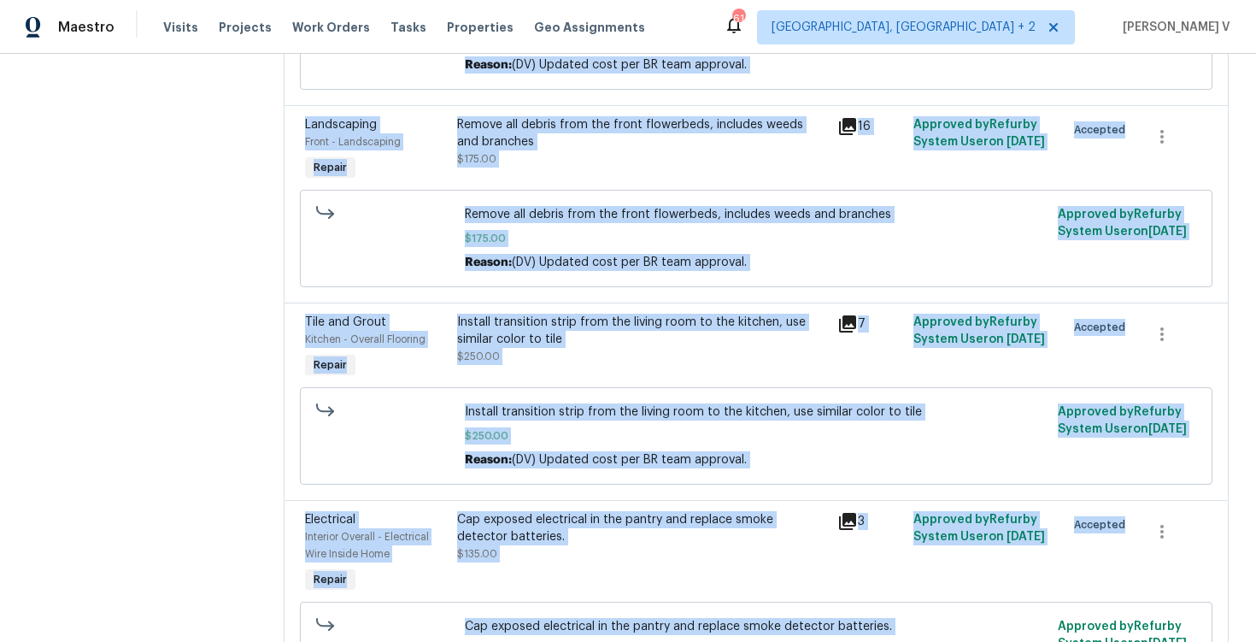
scroll to position [1053, 0]
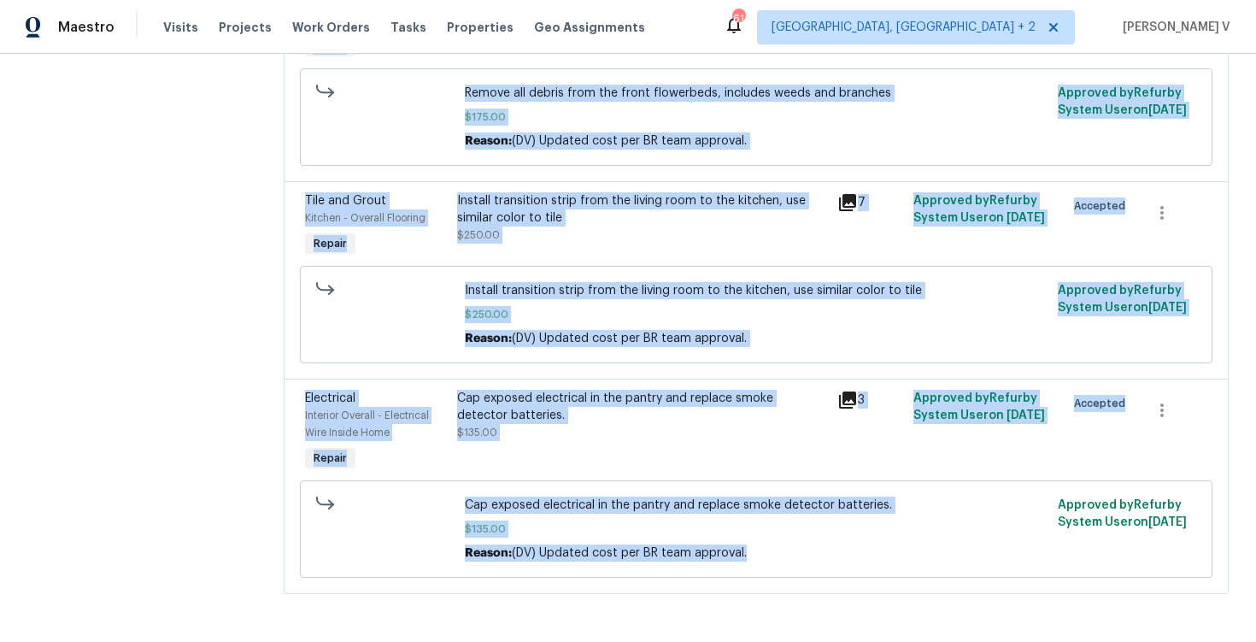
drag, startPoint x: 284, startPoint y: 296, endPoint x: 490, endPoint y: 710, distance: 462.4
click at [490, 641] on html "Maestro Visits Projects Work Orders Tasks Properties Geo Assignments 61 Albuque…" at bounding box center [628, 321] width 1256 height 642
copy section "Line Items Add line item Bathroom Plumbing Bathroom - Plumbing Repair Repair th…"
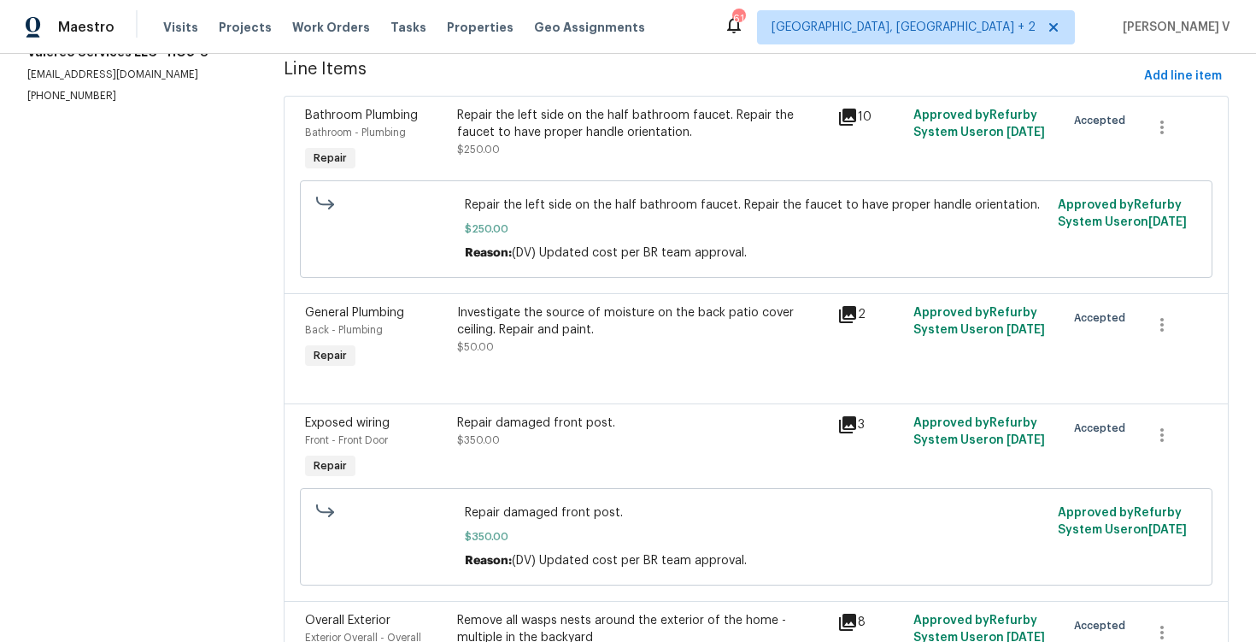
scroll to position [0, 0]
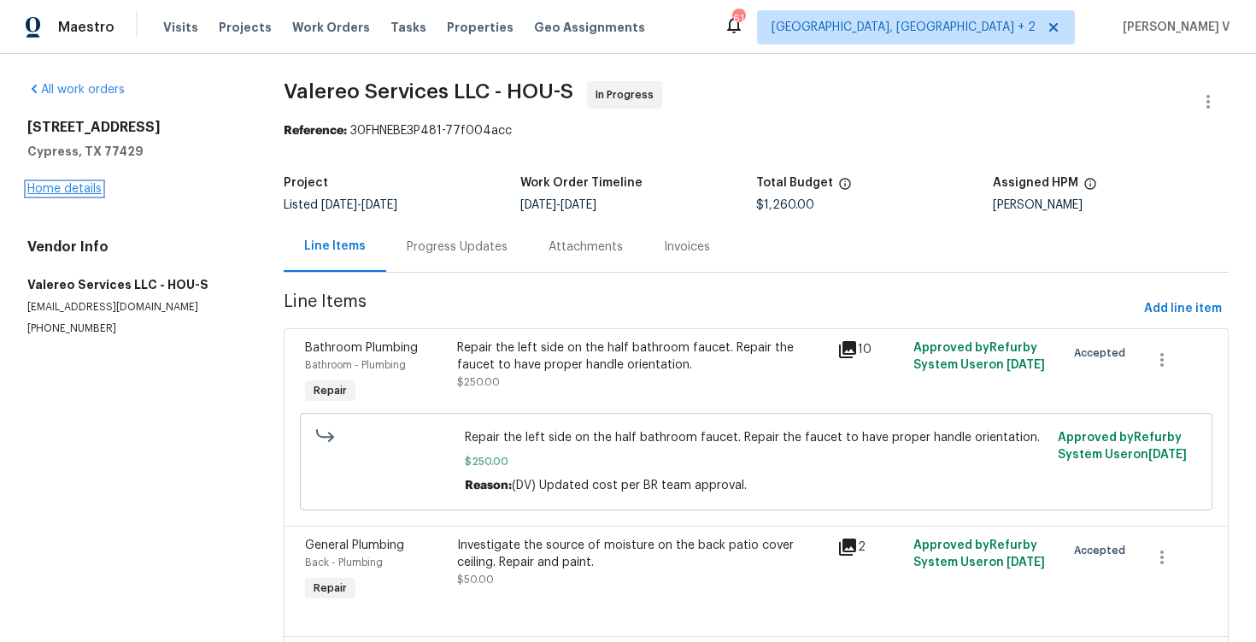
click at [79, 184] on link "Home details" at bounding box center [64, 189] width 74 height 12
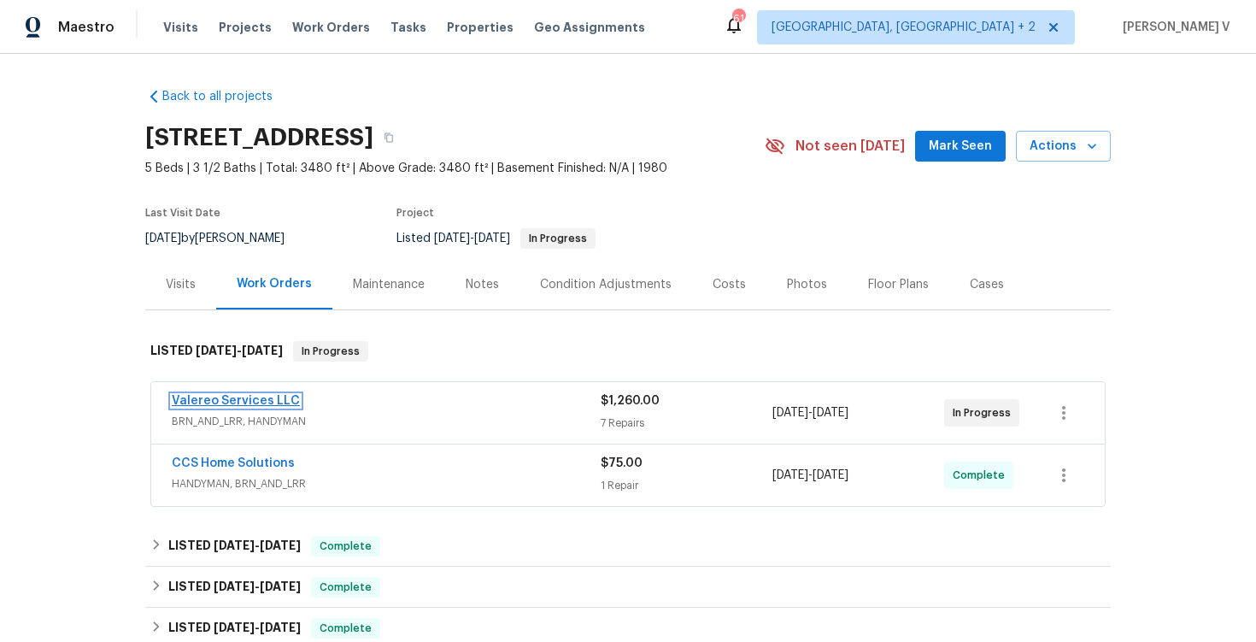
click at [238, 397] on link "Valereo Services LLC" at bounding box center [236, 401] width 128 height 12
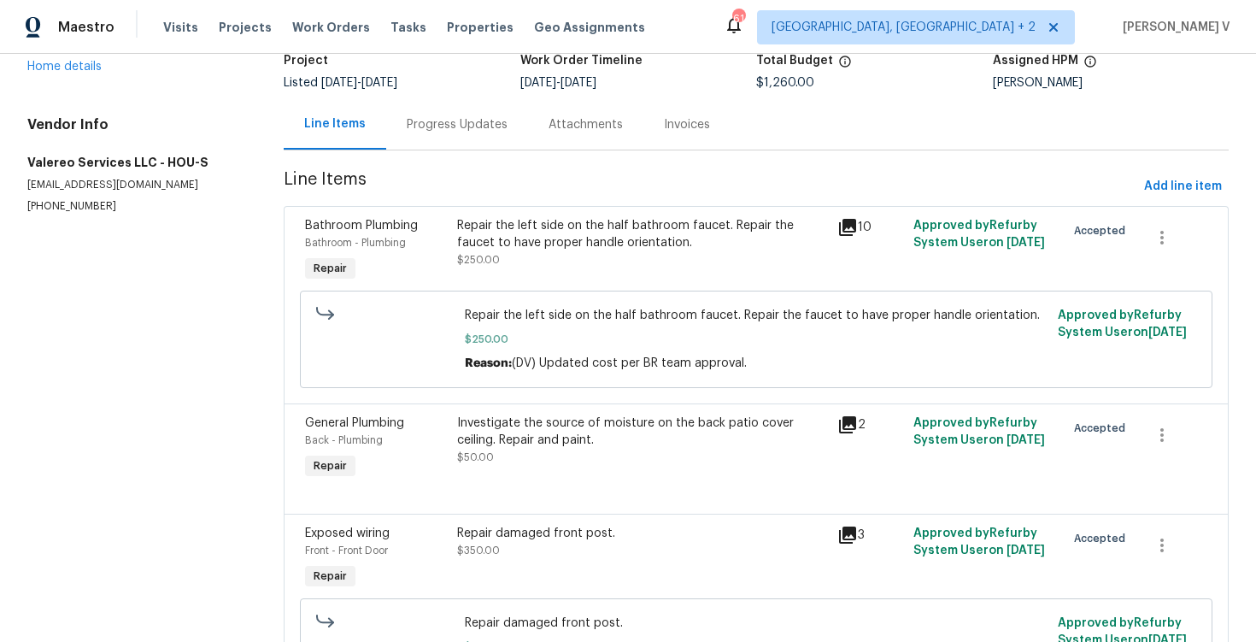
scroll to position [152, 0]
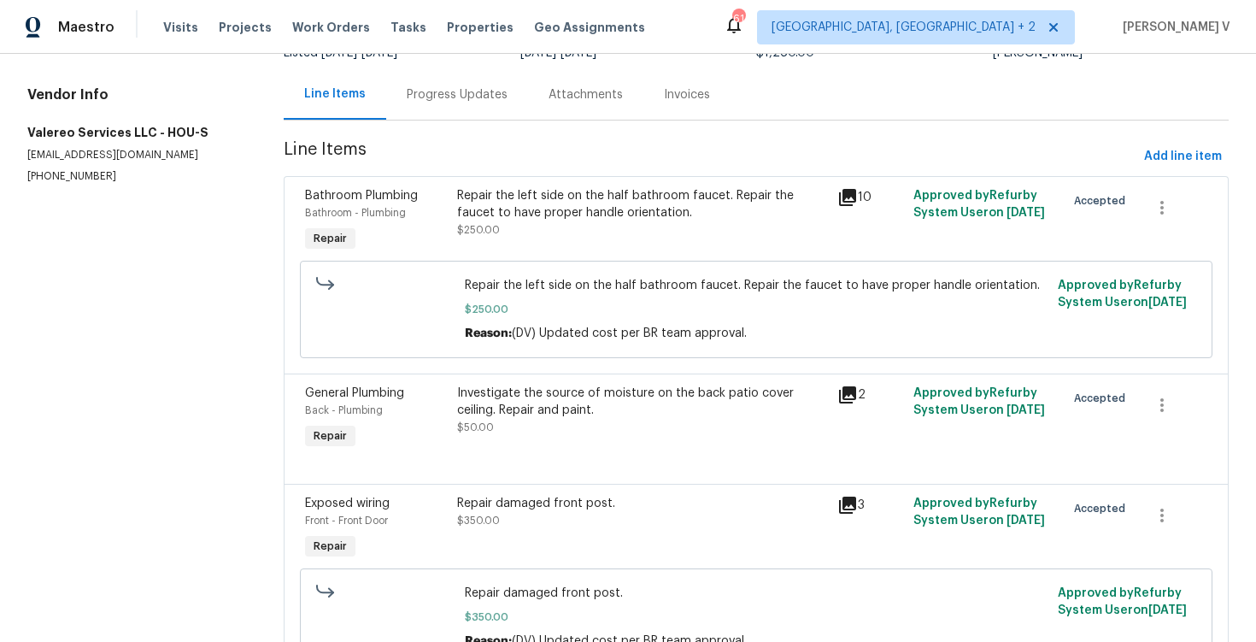
click at [457, 106] on div "Progress Updates" at bounding box center [457, 94] width 142 height 50
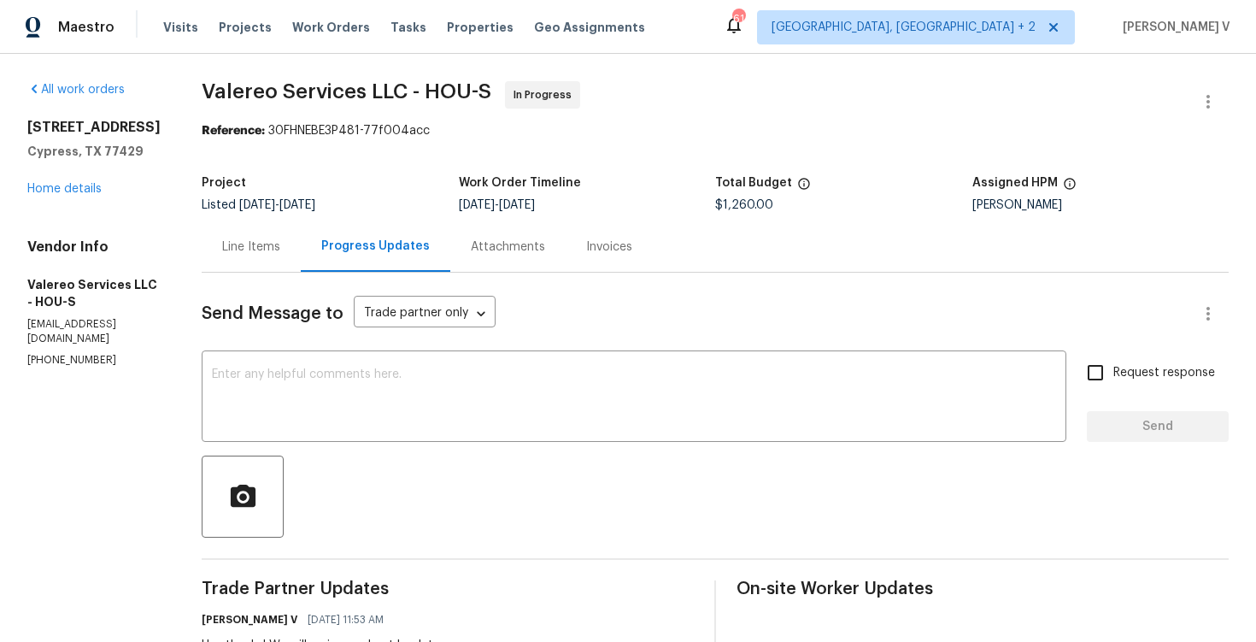
click at [222, 255] on div "Line Items" at bounding box center [251, 246] width 58 height 17
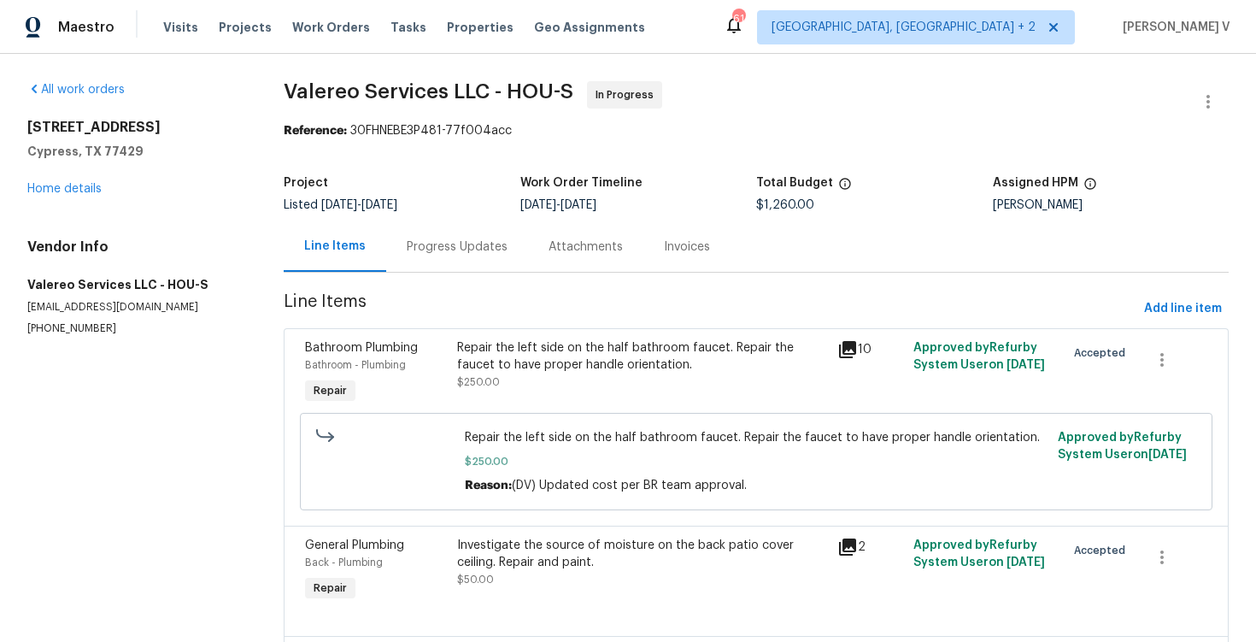
click at [511, 378] on div "Repair the left side on the half bathroom faucet. Repair the faucet to have pro…" at bounding box center [642, 364] width 370 height 51
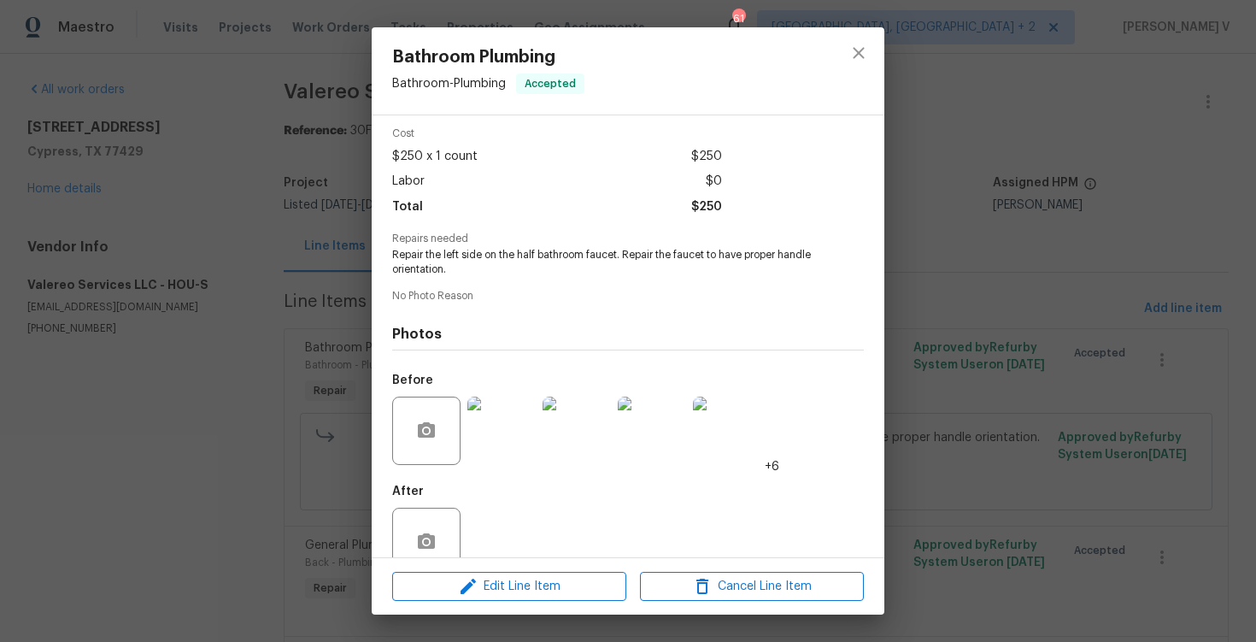
scroll to position [79, 0]
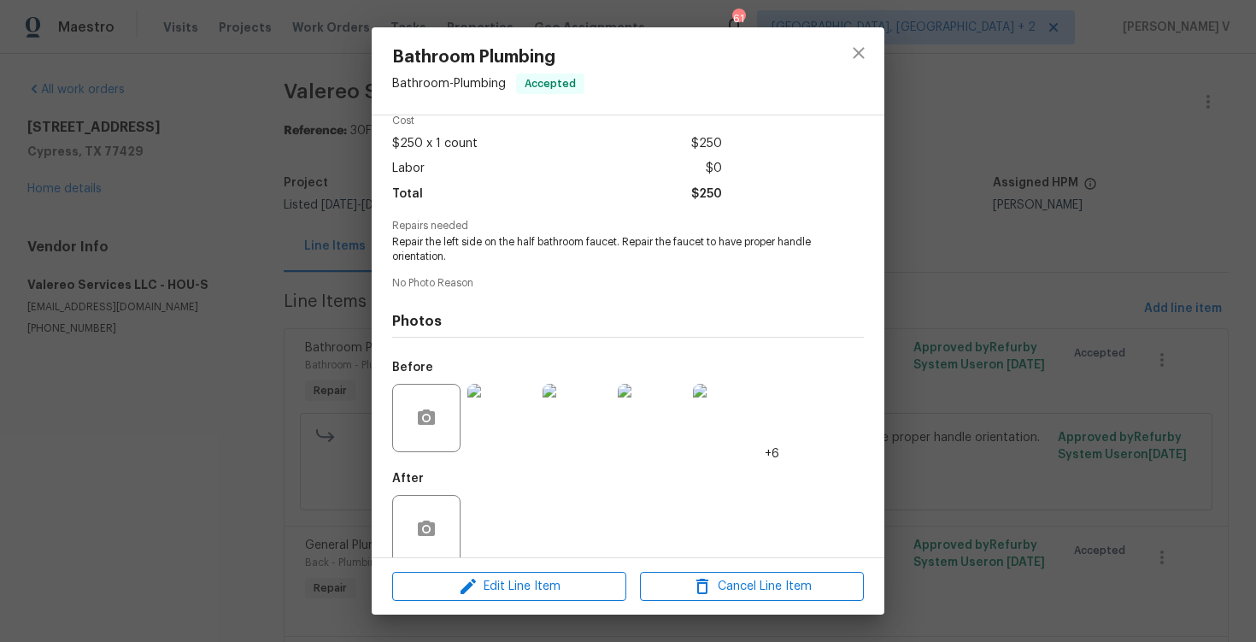
click at [352, 355] on div "Bathroom Plumbing Bathroom - Plumbing Accepted Vendor Valereo Services LLC Acco…" at bounding box center [628, 321] width 1256 height 642
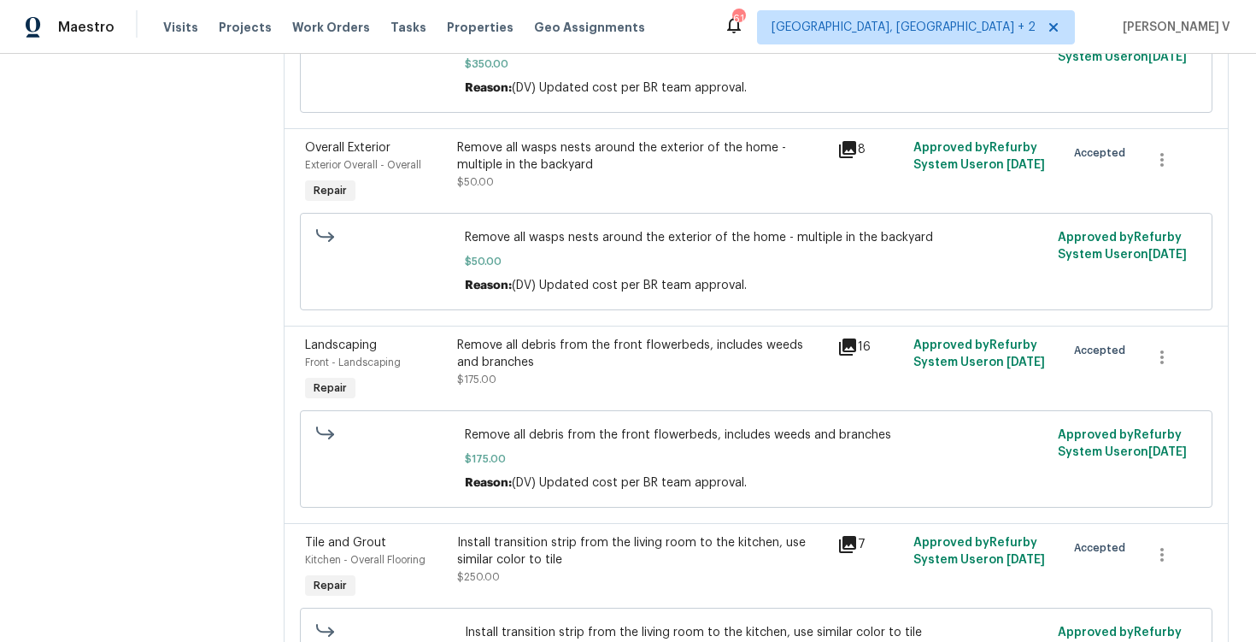
scroll to position [0, 0]
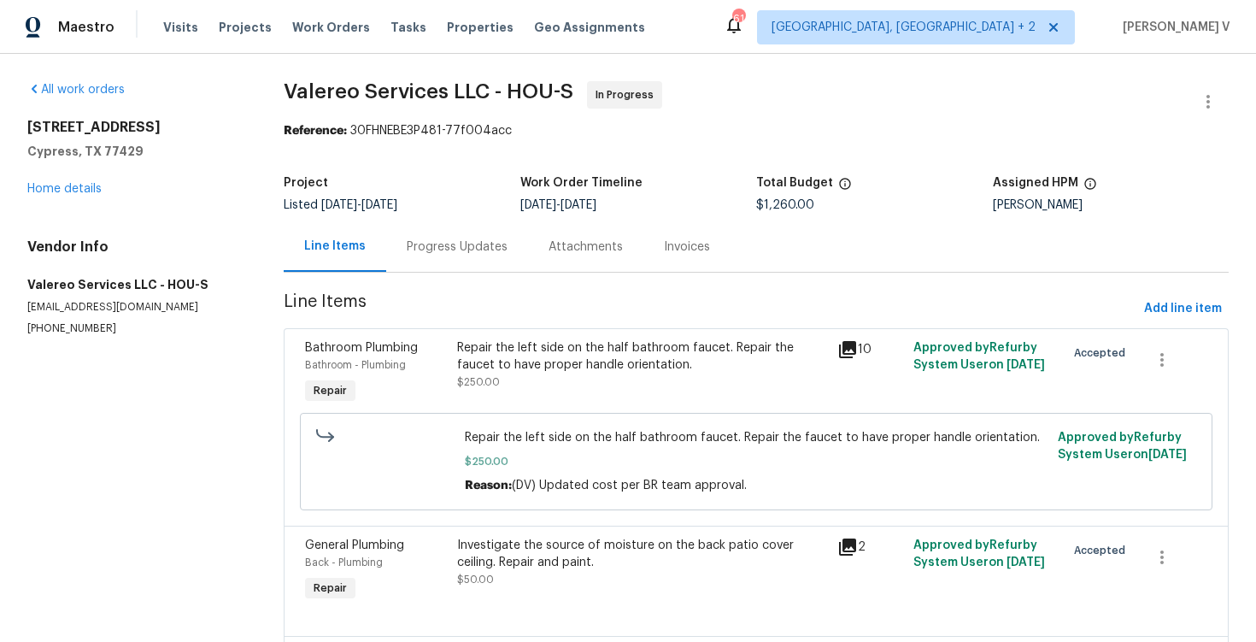
click at [459, 238] on div "Progress Updates" at bounding box center [457, 246] width 101 height 17
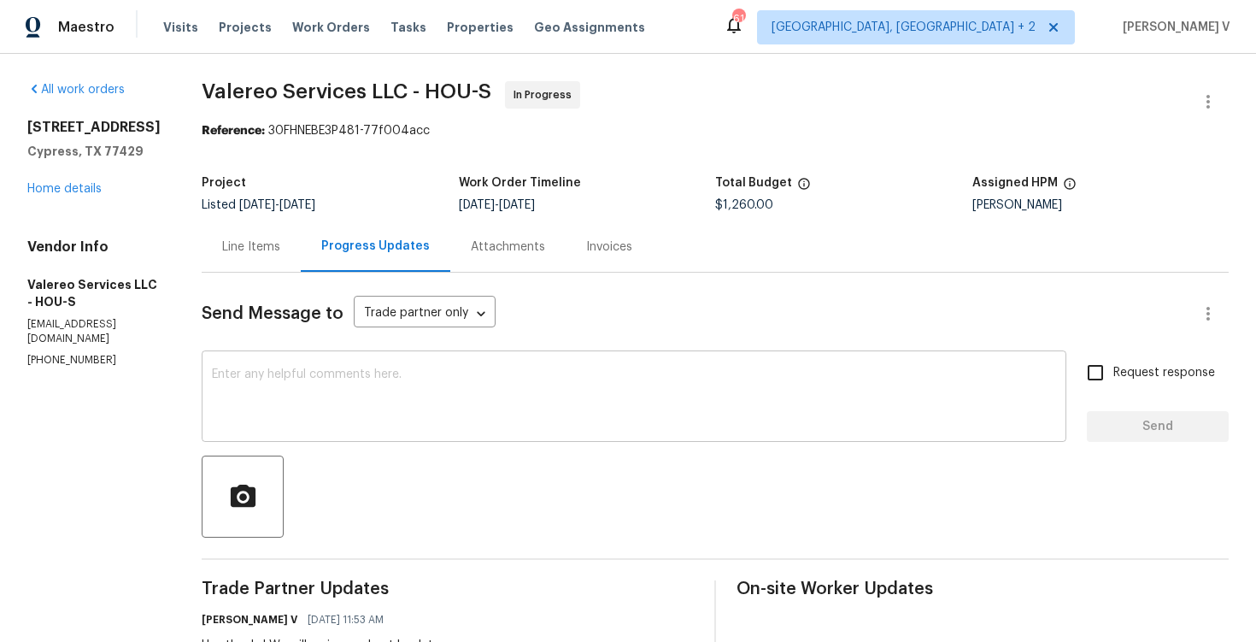
click at [300, 360] on div "x ​" at bounding box center [634, 398] width 865 height 87
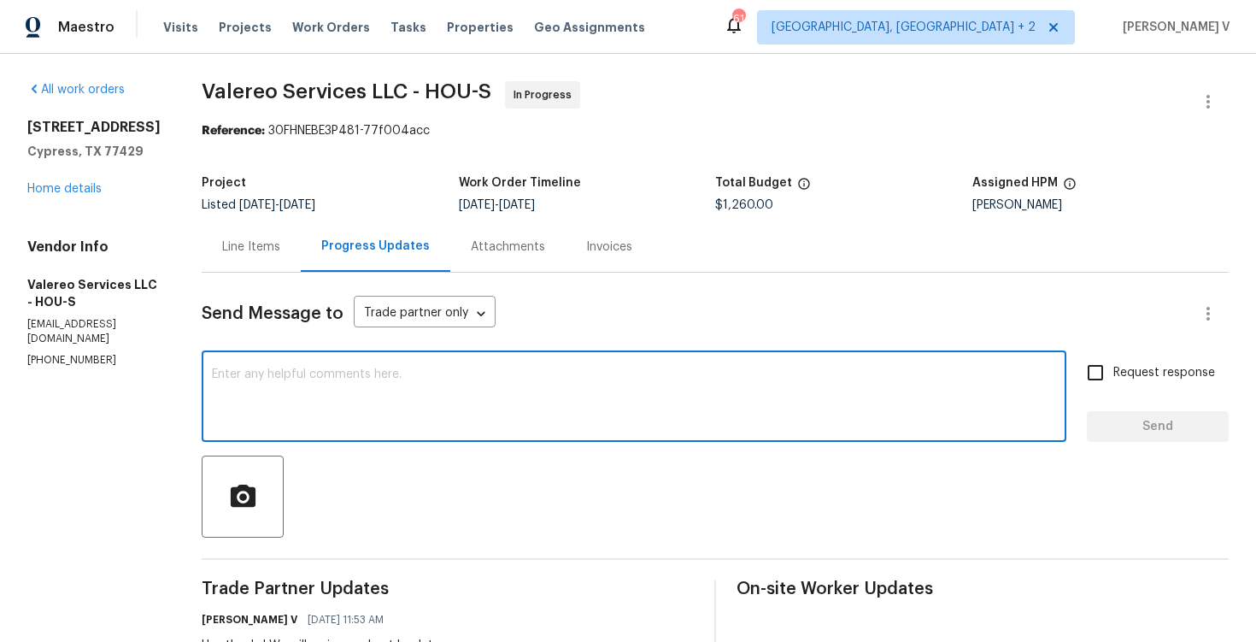
click at [354, 409] on textarea at bounding box center [634, 398] width 844 height 60
paste textarea "Hey, this is approved; we have updated the cost to $. Please let us know the co…"
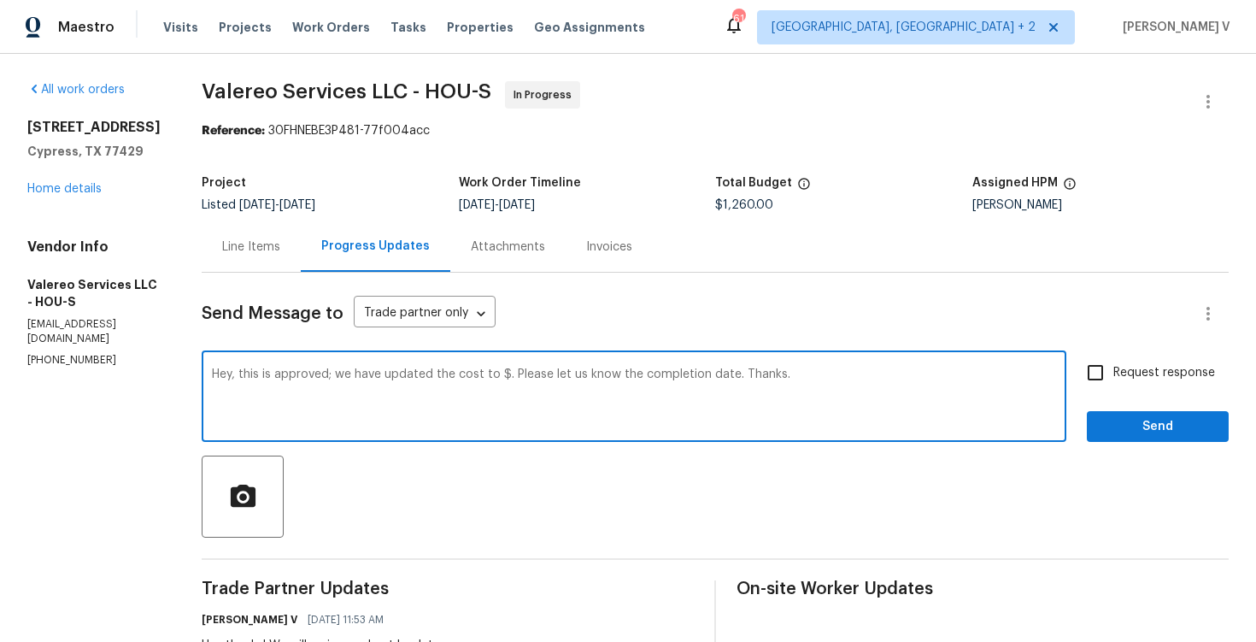
click at [488, 376] on textarea "Hey, this is approved; we have updated the cost to $. Please let us know the co…" at bounding box center [634, 398] width 844 height 60
click at [481, 373] on textarea "Hey, this is approved; we have updated the cost to $1. Please let us know the c…" at bounding box center [634, 398] width 844 height 60
click at [495, 375] on textarea "Hey, this is approved; we have updated the cost to $1. Please let us know the c…" at bounding box center [634, 398] width 844 height 60
paste textarea "Total including the listed back patio line: $1,260"
type textarea "Hey, this is approved; we have updated the cost to $1210. (Total including the …"
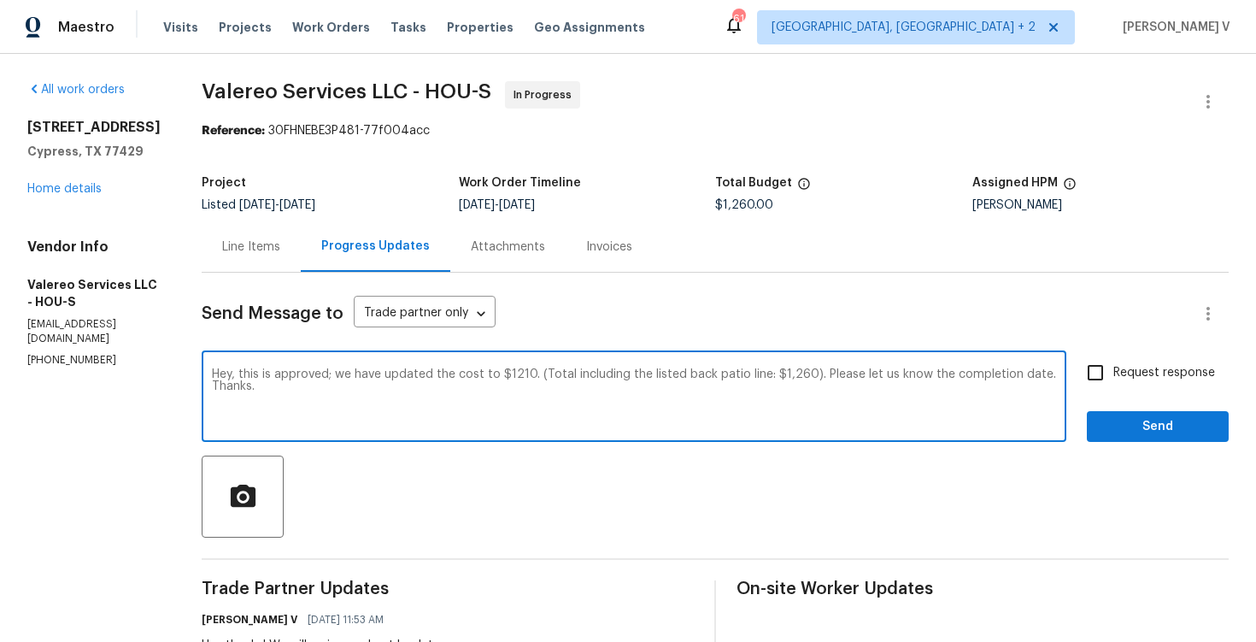
click at [1110, 372] on input "Request response" at bounding box center [1095, 373] width 36 height 36
checkbox input "true"
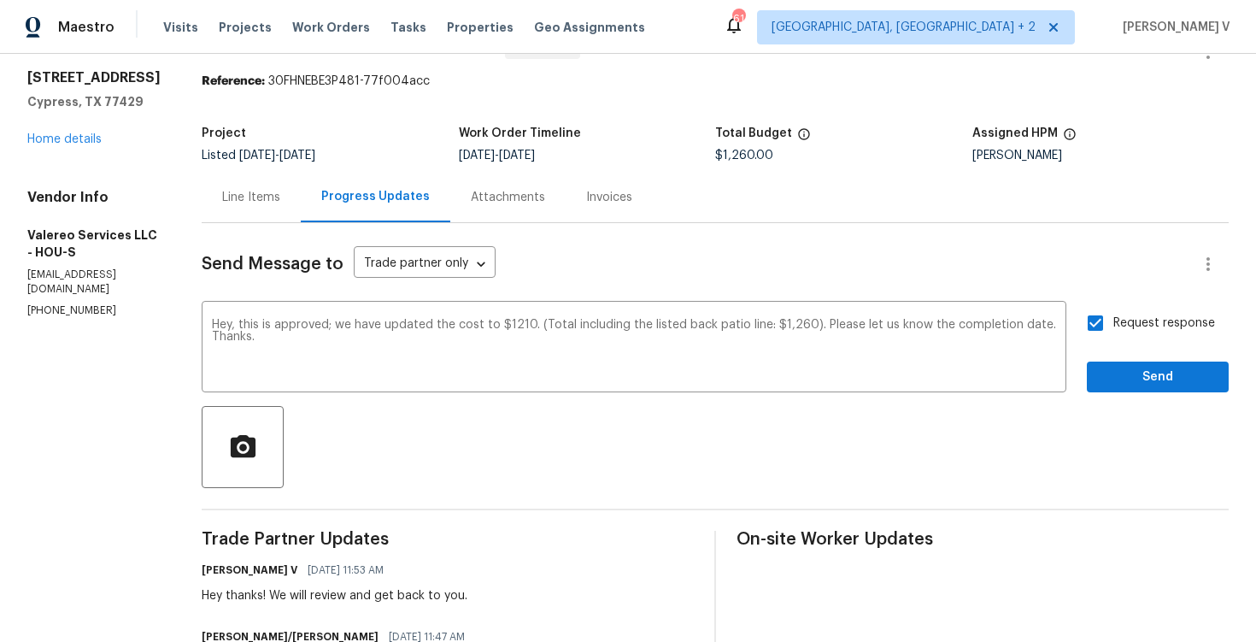
scroll to position [57, 0]
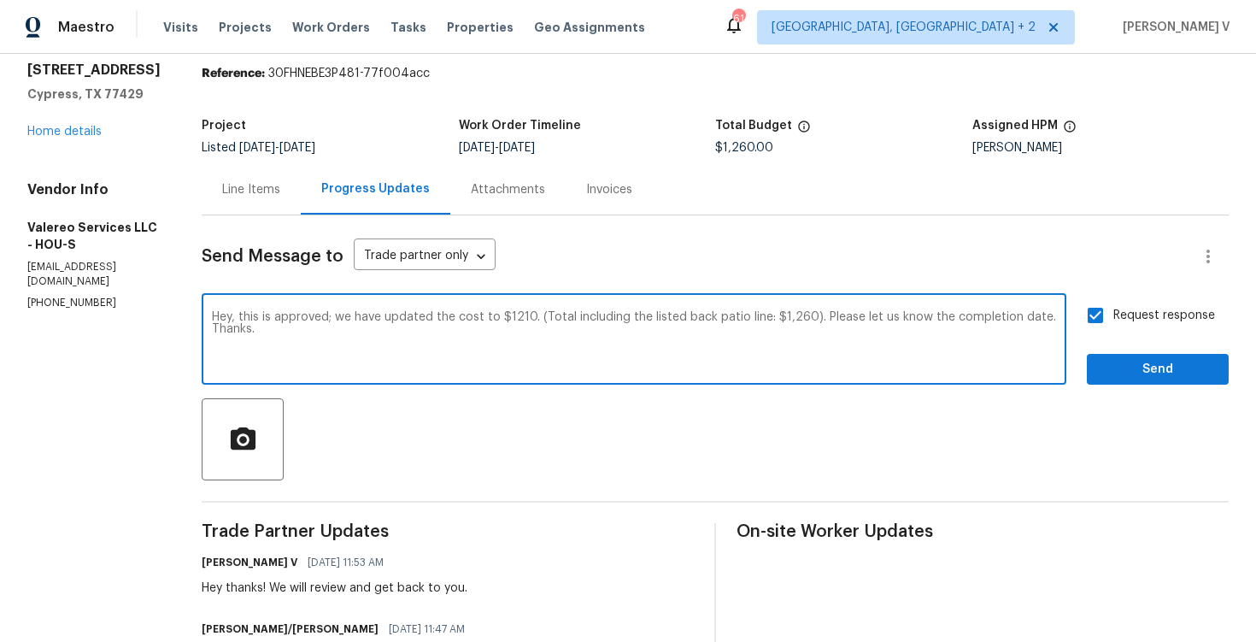
drag, startPoint x: 931, startPoint y: 319, endPoint x: 989, endPoint y: 318, distance: 57.3
click at [989, 318] on textarea "Hey, this is approved; we have updated the cost to $1210. (Total including the …" at bounding box center [634, 341] width 844 height 60
type textarea "Hey, this is approved; we have updated the cost to $1210. (Total including the …"
click at [1136, 373] on span "Send" at bounding box center [1158, 369] width 114 height 21
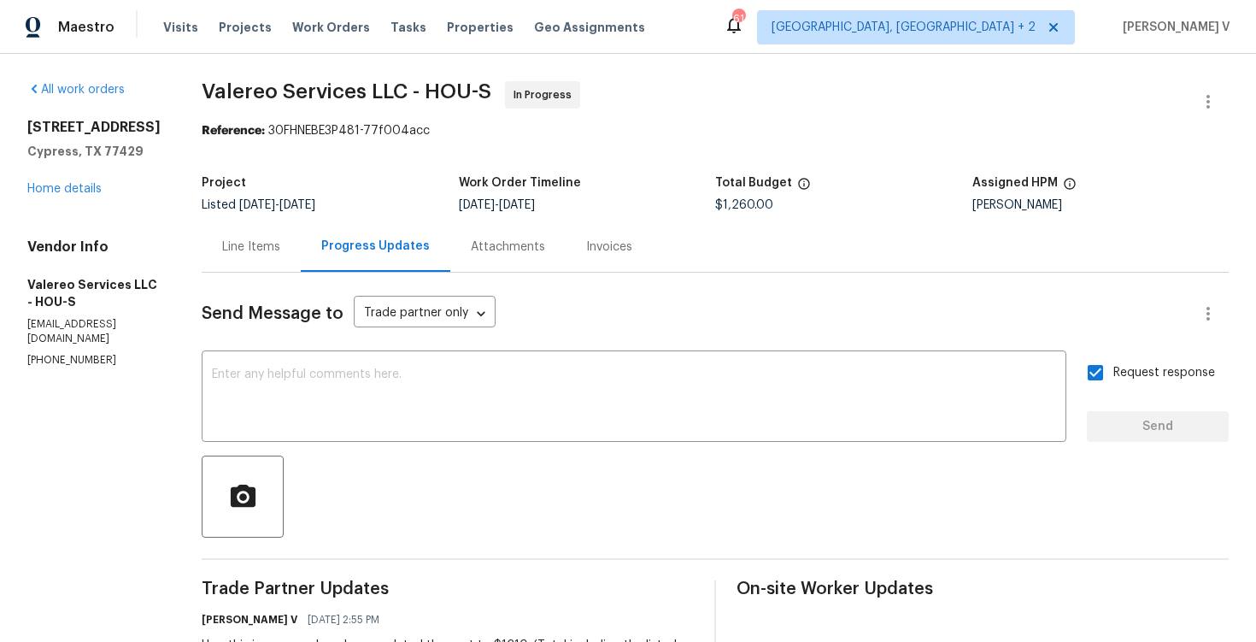
click at [735, 214] on div "Project Listed 9/15/2025 - 9/17/2025 Work Order Timeline 9/15/2025 - 9/17/2025 …" at bounding box center [715, 194] width 1027 height 55
copy span "$1,260.00"
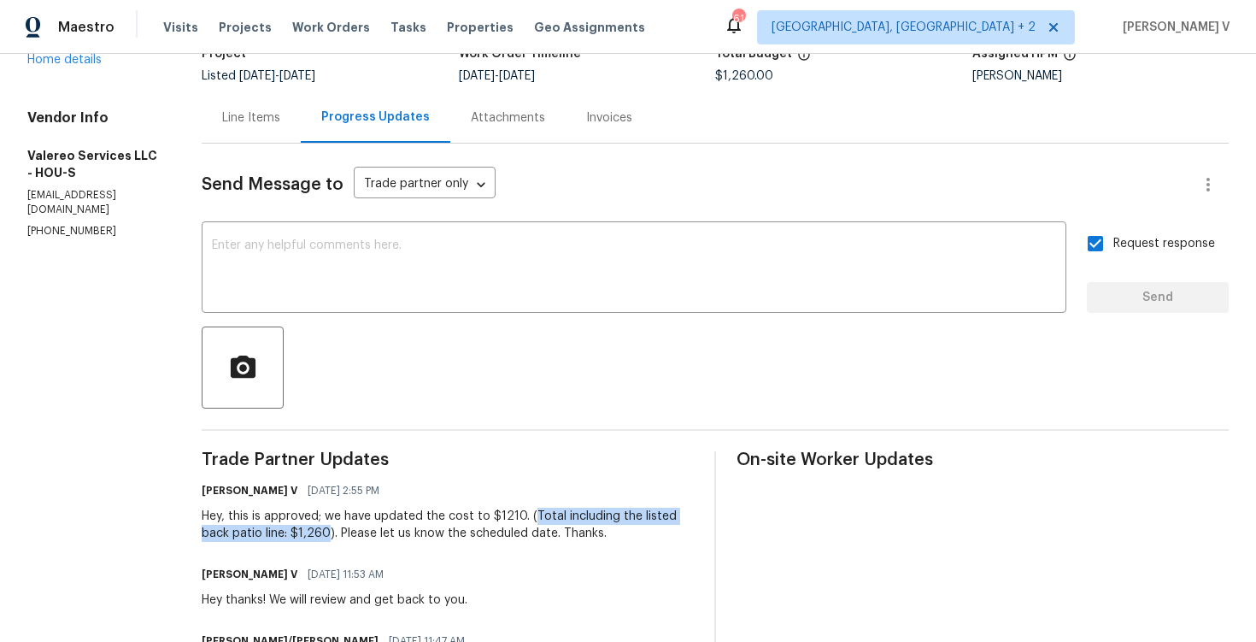
drag, startPoint x: 515, startPoint y: 515, endPoint x: 284, endPoint y: 531, distance: 232.1
click at [284, 531] on div "Hey, this is approved; we have updated the cost to $1210. (Total including the …" at bounding box center [448, 525] width 492 height 34
copy div "Total including the listed back patio line: $1,260"
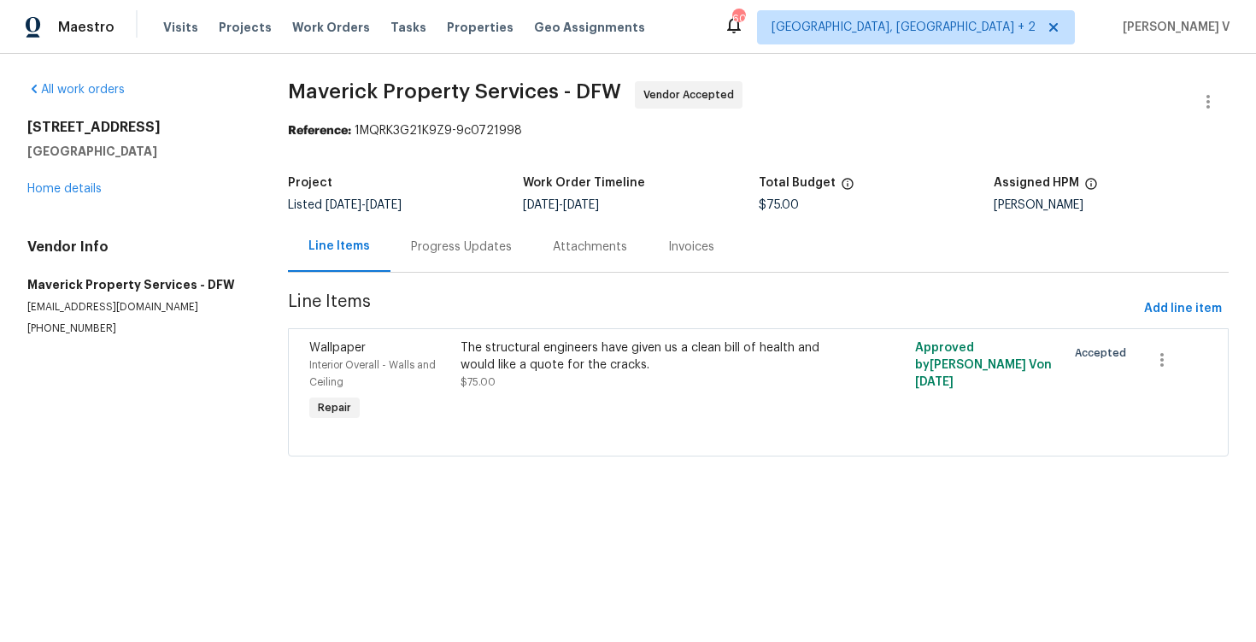
click at [513, 392] on div "The structural engineers have given us a clean bill of health and would like a …" at bounding box center [644, 382] width 379 height 96
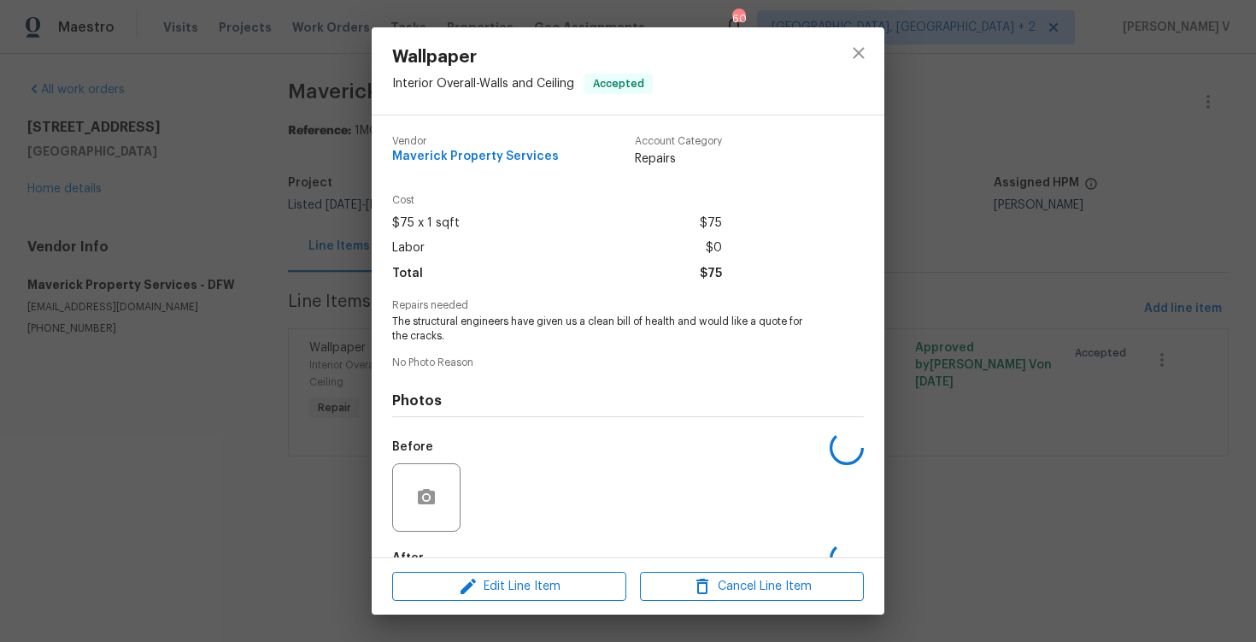
scroll to position [103, 0]
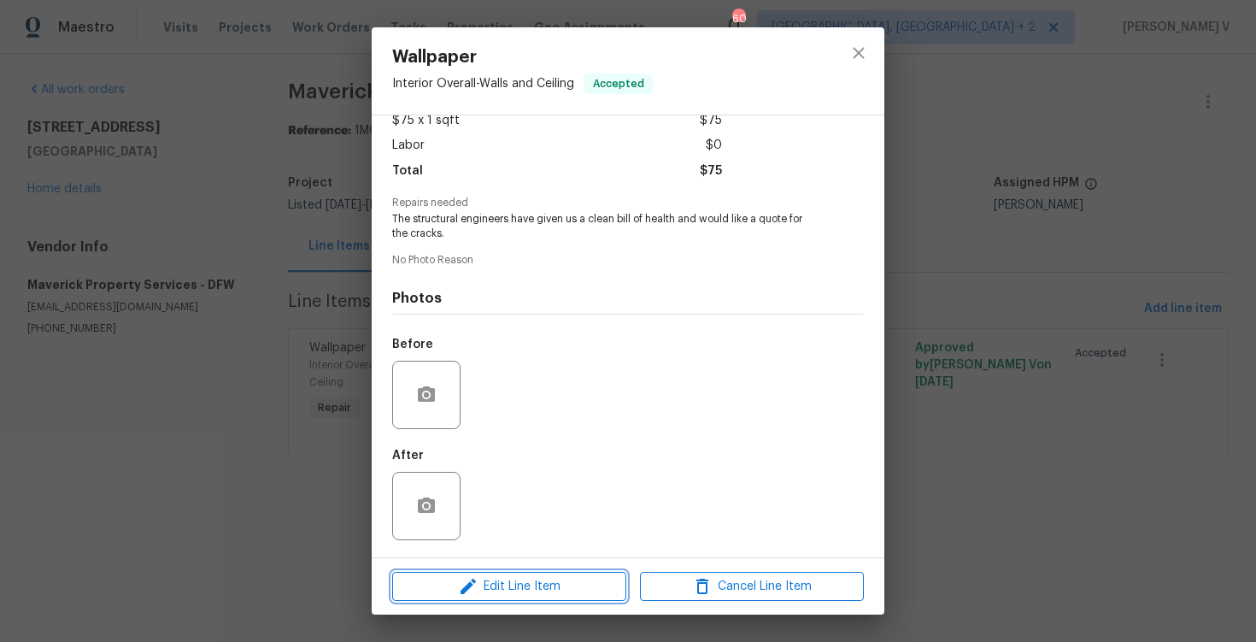
click at [470, 584] on icon "button" at bounding box center [468, 585] width 15 height 15
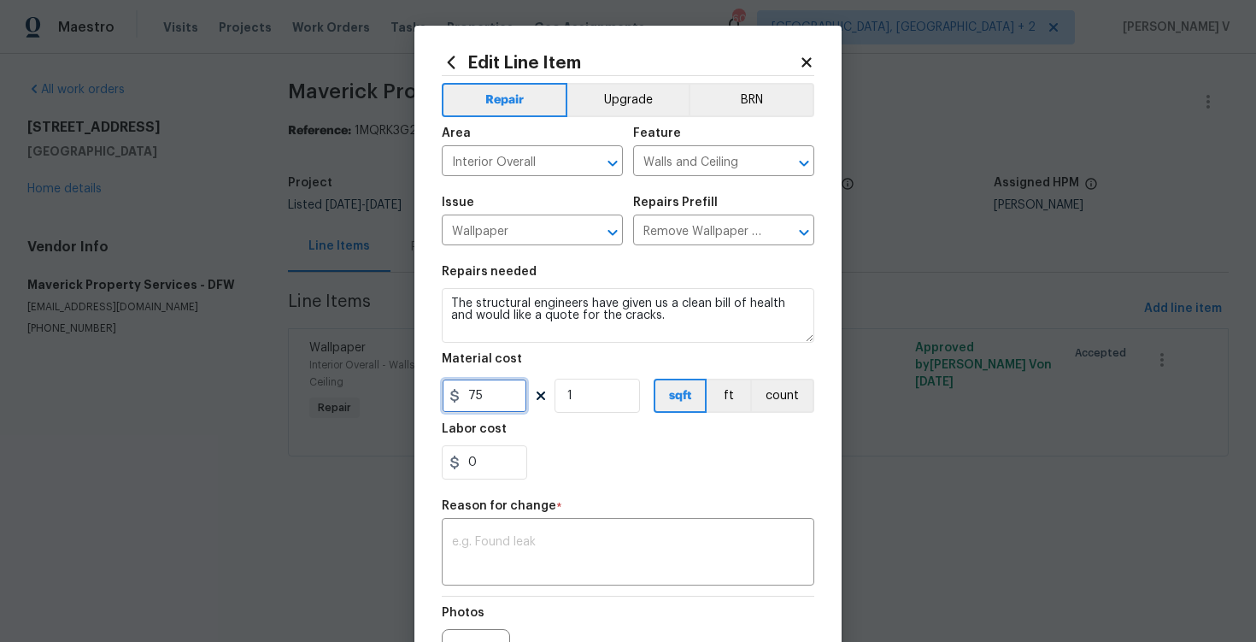
click at [476, 413] on input "75" at bounding box center [484, 396] width 85 height 34
type input "600"
click at [530, 527] on div "x ​" at bounding box center [628, 553] width 373 height 63
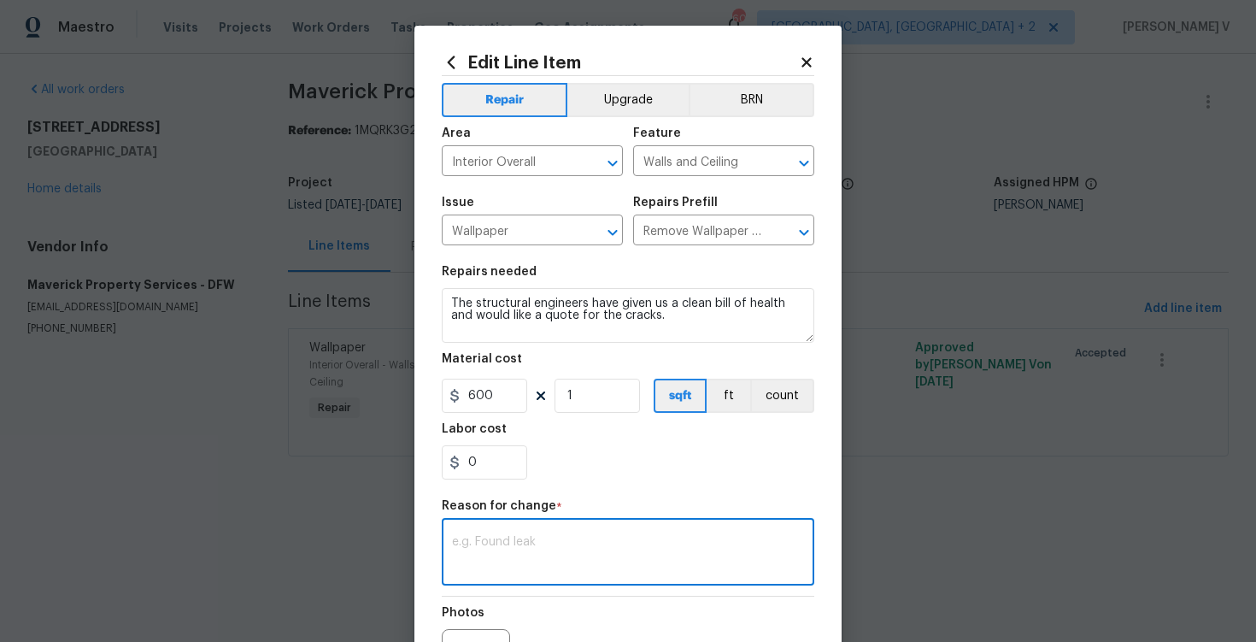
paste textarea "(DV) Updated cost per BR team approval."
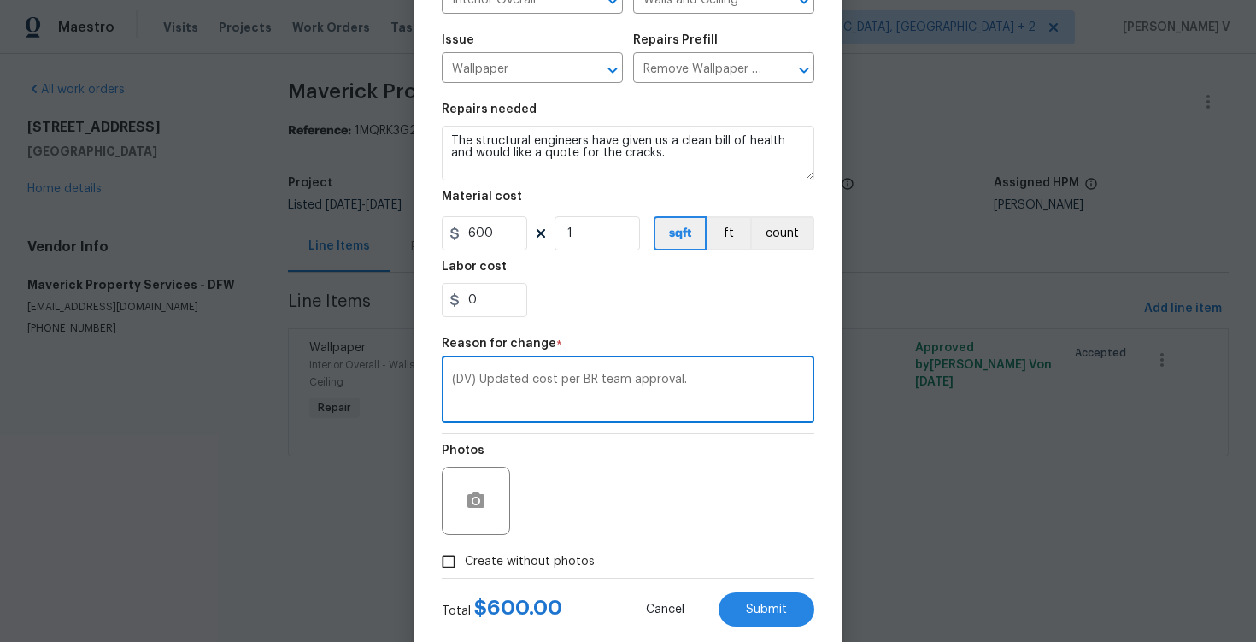
scroll to position [201, 0]
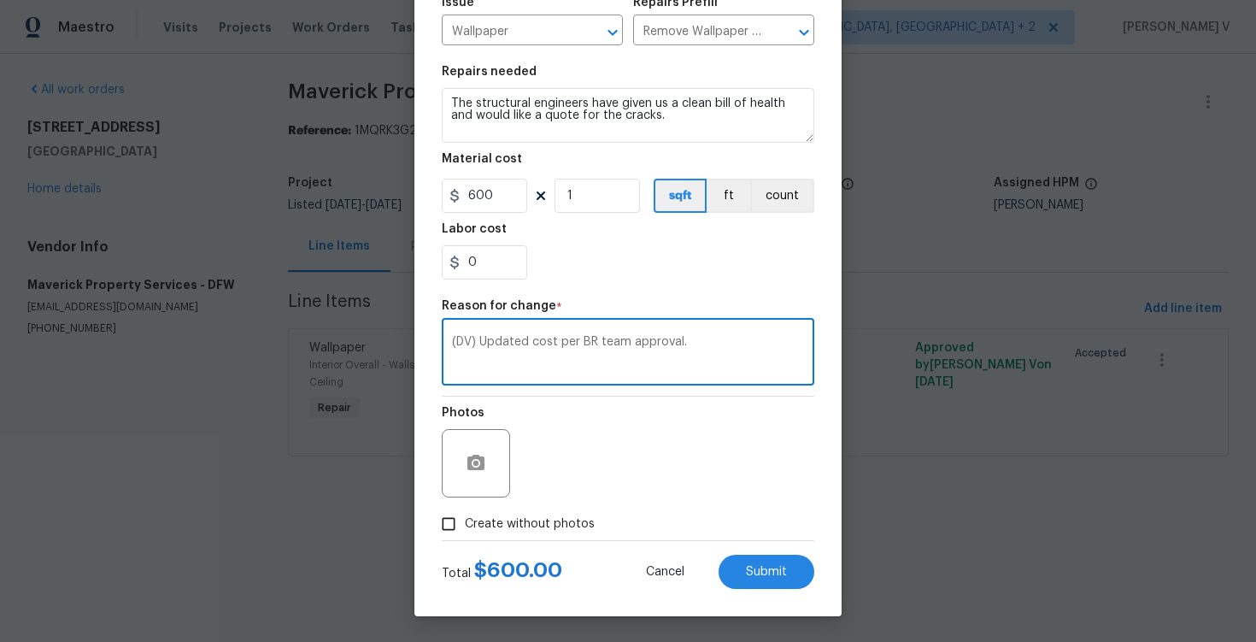
type textarea "(DV) Updated cost per BR team approval."
click at [467, 527] on span "Create without photos" at bounding box center [530, 524] width 130 height 18
click at [465, 527] on input "Create without photos" at bounding box center [448, 524] width 32 height 32
checkbox input "true"
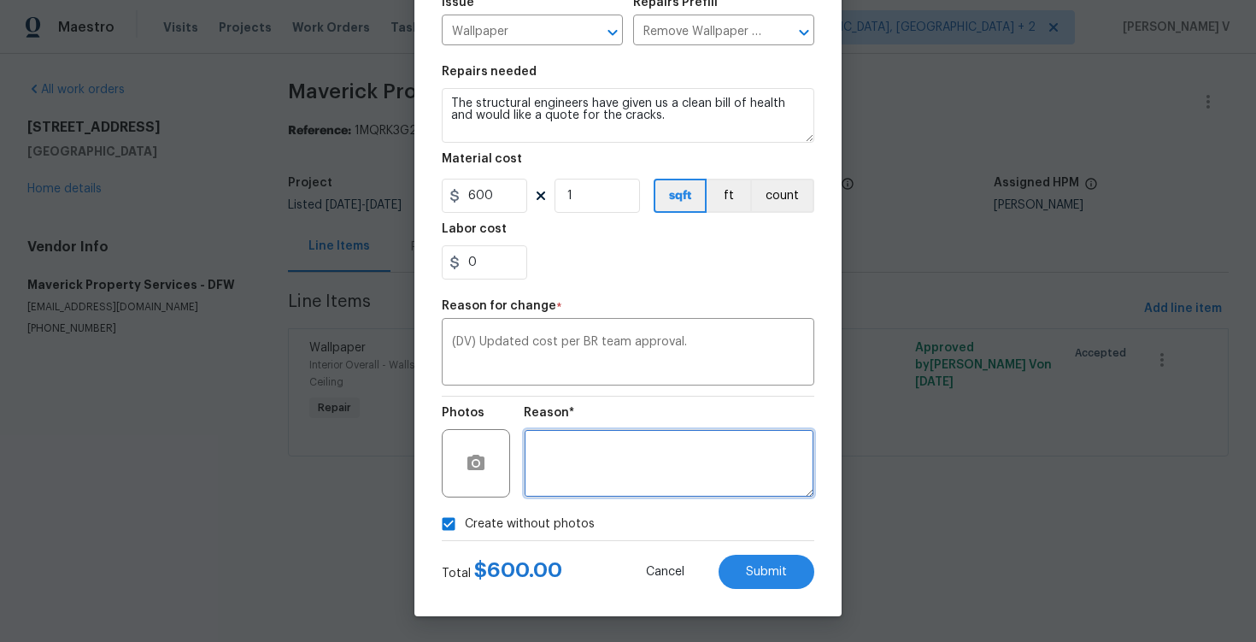
click at [633, 466] on textarea at bounding box center [669, 463] width 291 height 68
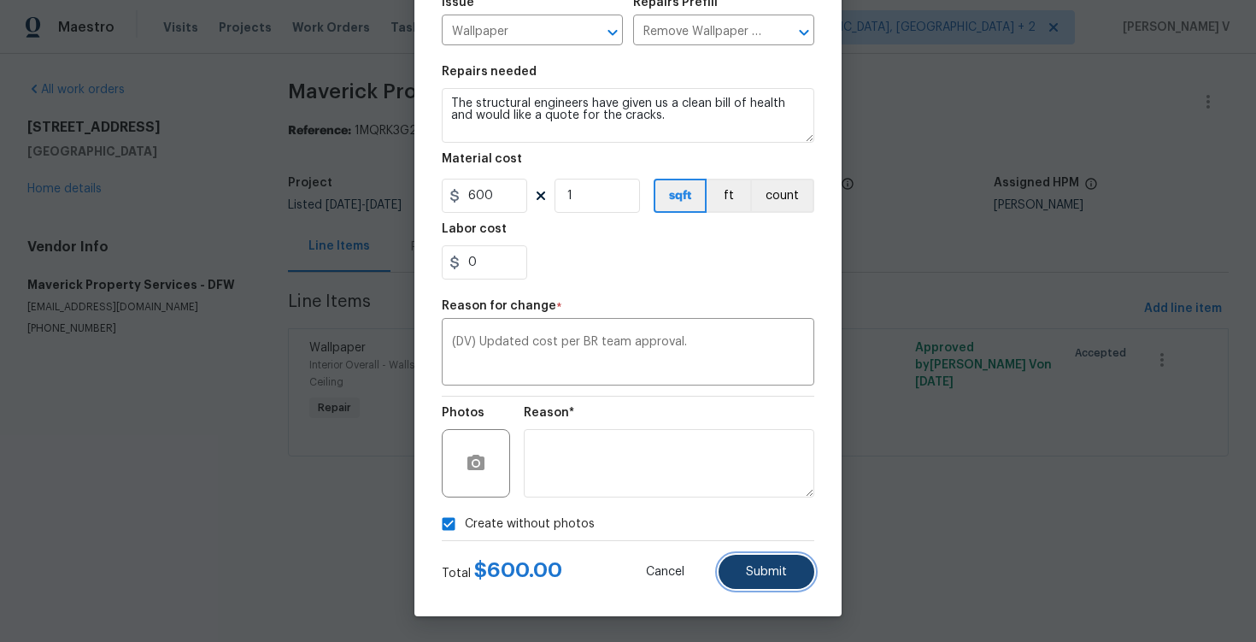
click at [765, 574] on span "Submit" at bounding box center [766, 572] width 41 height 13
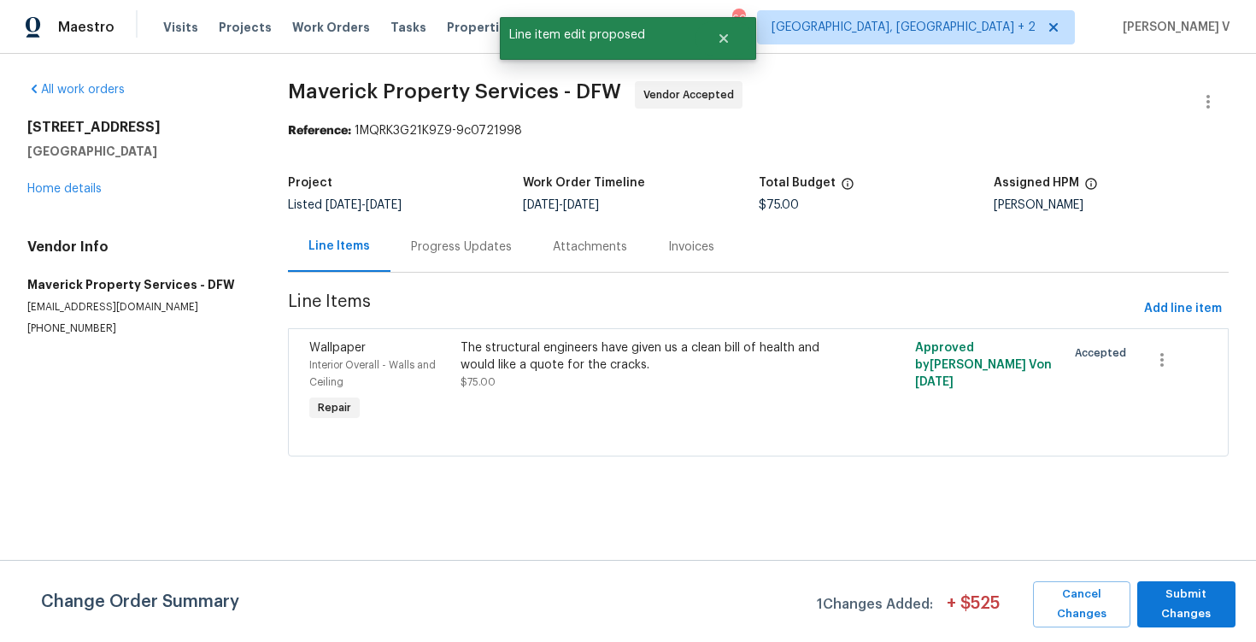
scroll to position [0, 0]
click at [1159, 599] on span "Submit Changes" at bounding box center [1186, 603] width 81 height 39
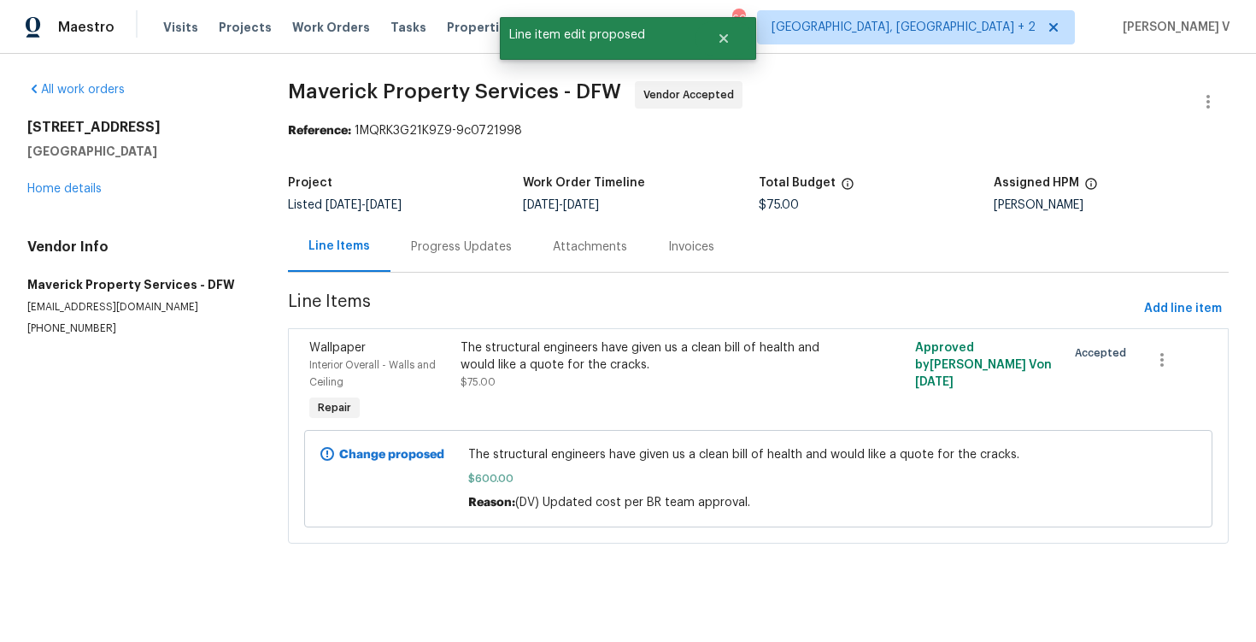
click at [443, 236] on div "Progress Updates" at bounding box center [461, 246] width 142 height 50
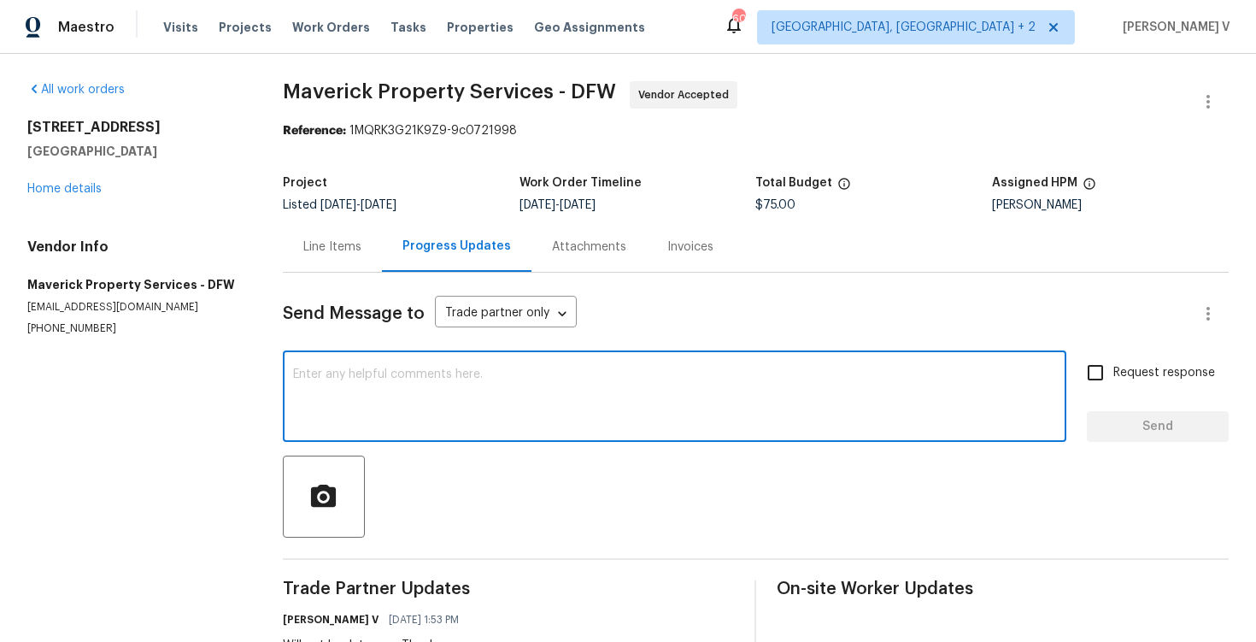
click at [404, 398] on textarea at bounding box center [674, 398] width 763 height 60
paste textarea "Hey, this is approved; we have updated the cost to $. Please let us know the co…"
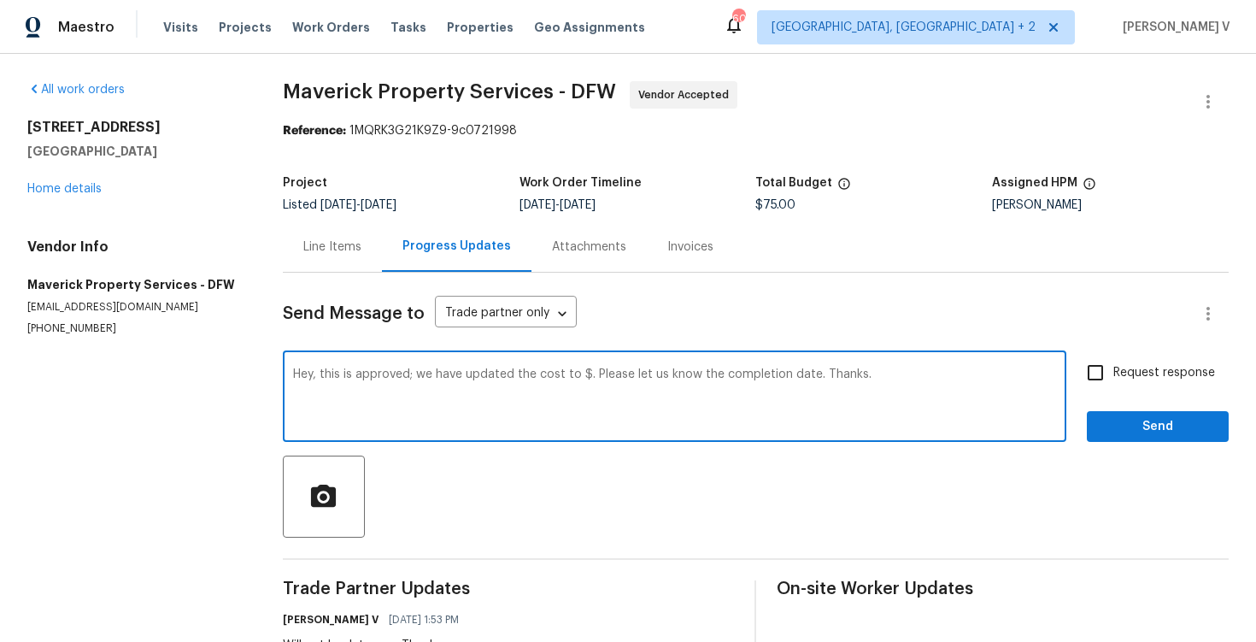
click at [587, 373] on textarea "Hey, this is approved; we have updated the cost to $. Please let us know the co…" at bounding box center [674, 398] width 763 height 60
type textarea "Hey, this is approved; we have updated the cost to $600. Please let us know the…"
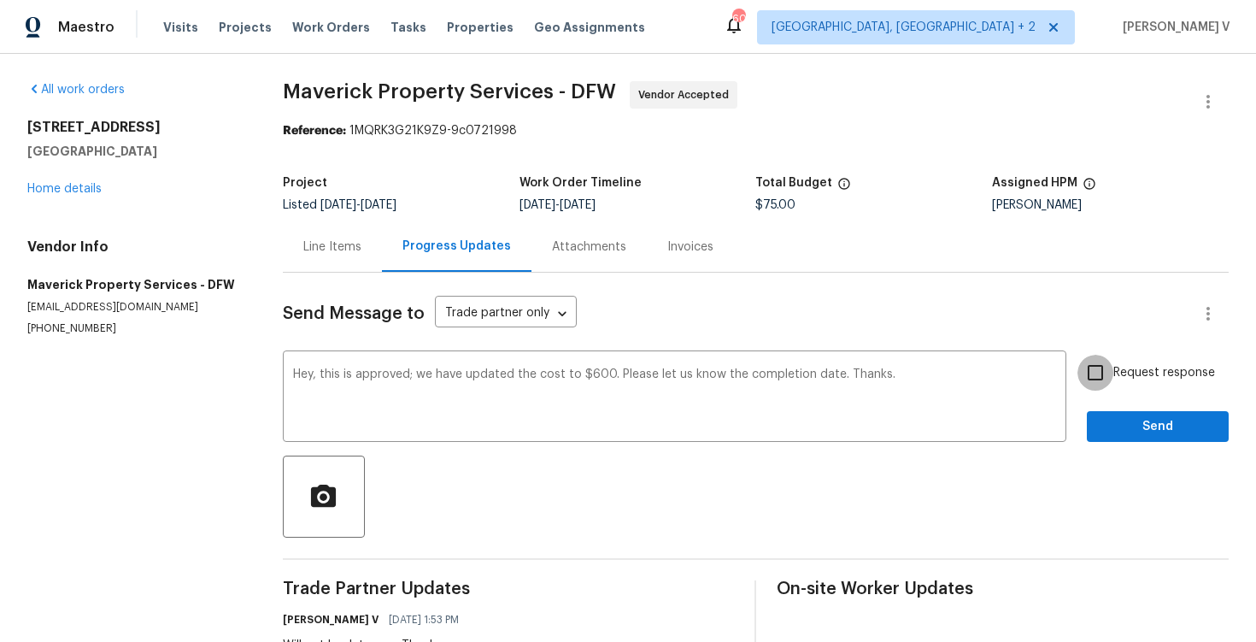
click at [1113, 373] on input "Request response" at bounding box center [1095, 373] width 36 height 36
checkbox input "true"
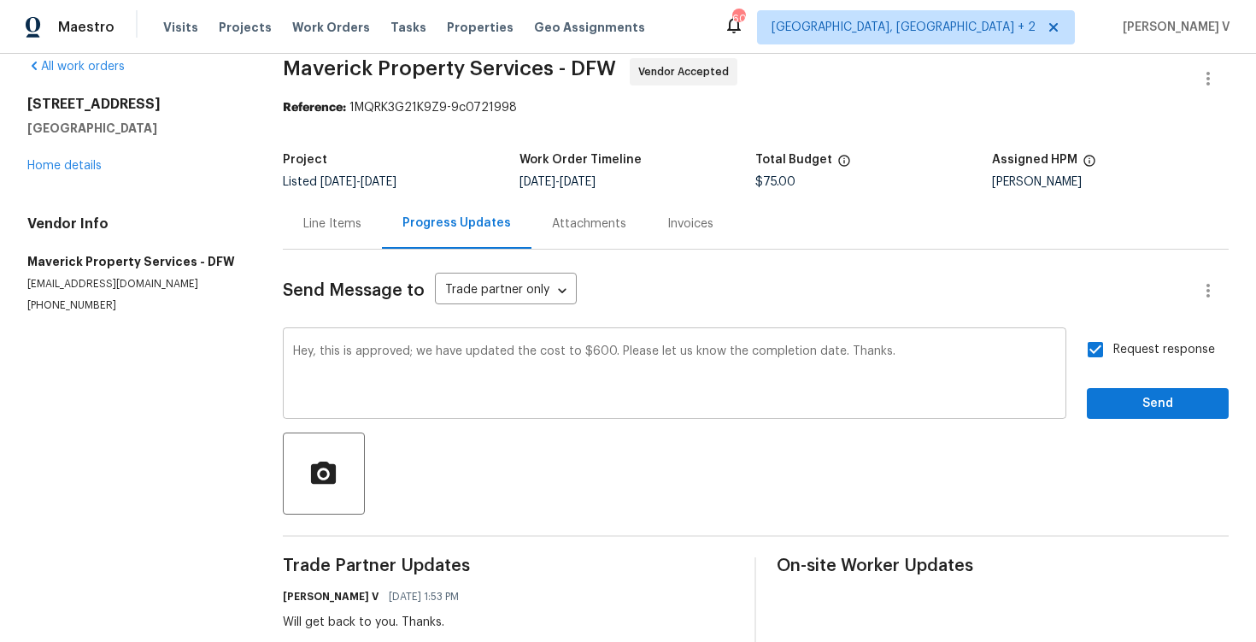
scroll to position [44, 0]
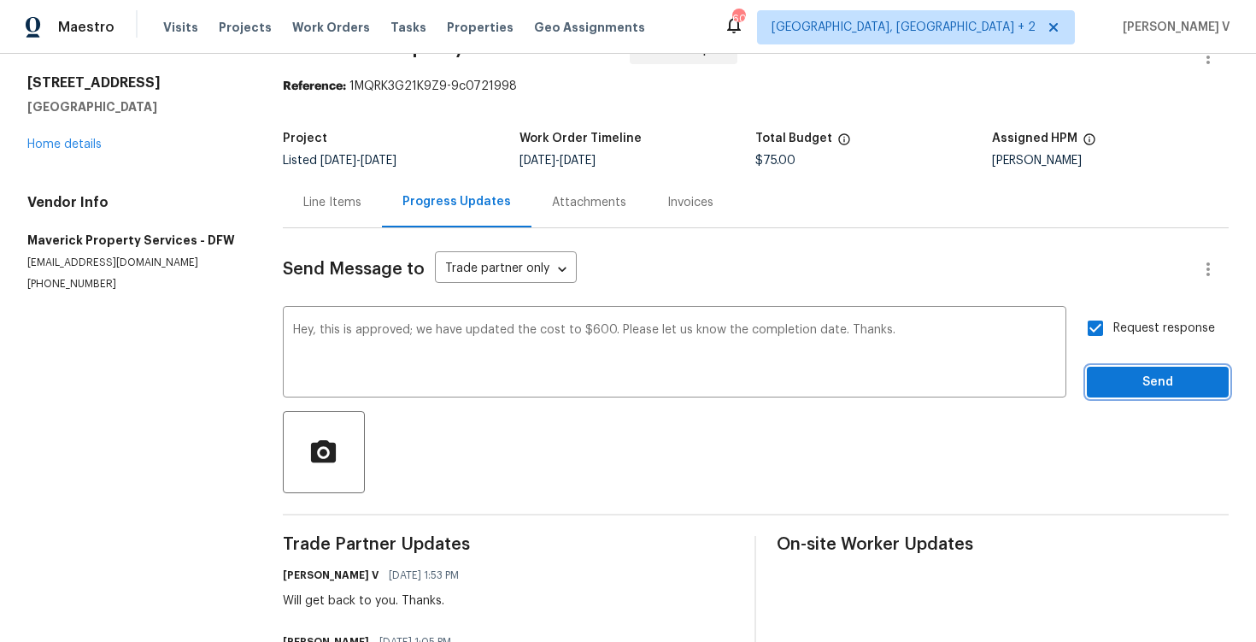
click at [1159, 393] on button "Send" at bounding box center [1158, 383] width 142 height 32
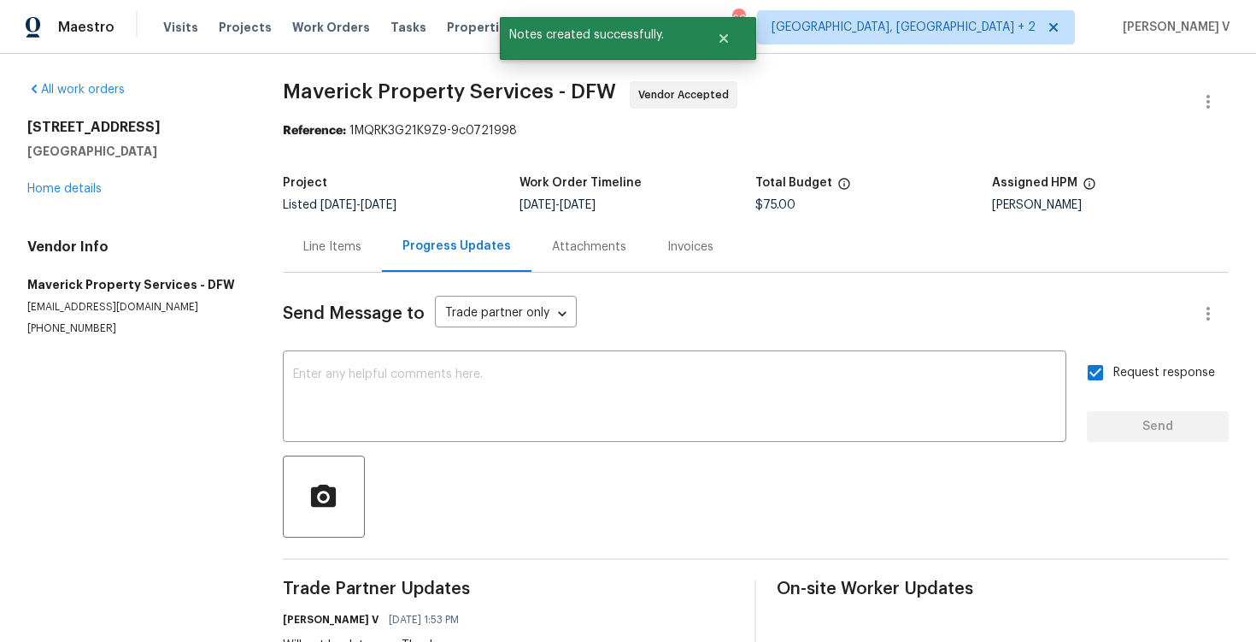
click at [330, 222] on div "Line Items" at bounding box center [332, 246] width 99 height 50
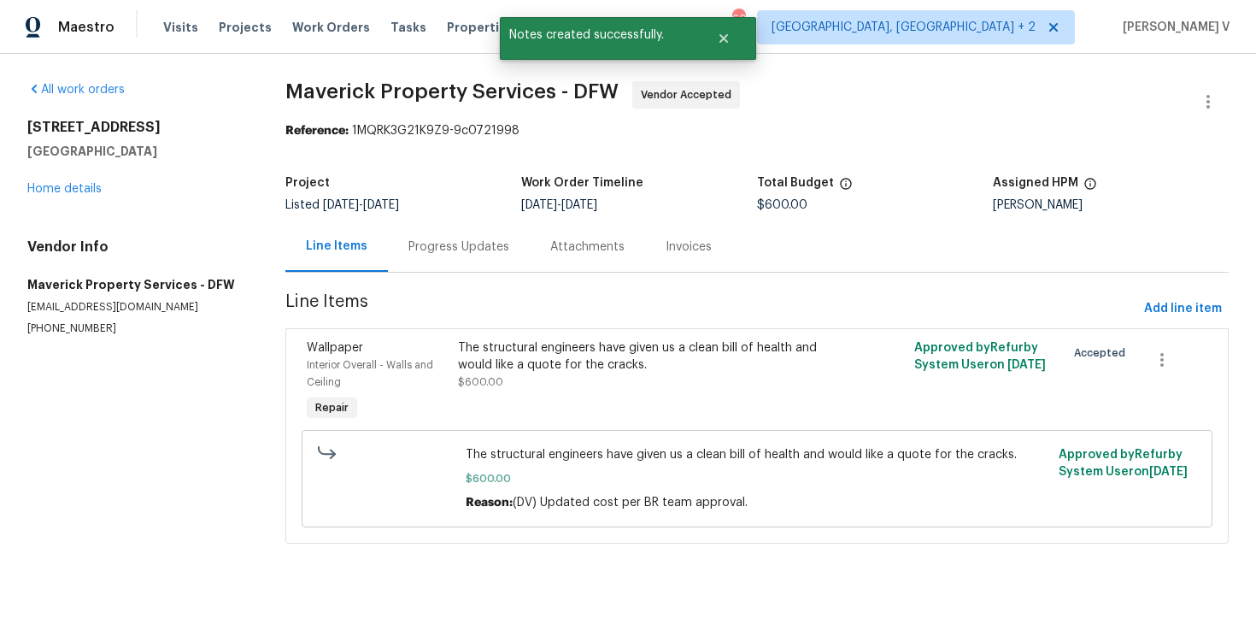
click at [423, 253] on div "Progress Updates" at bounding box center [458, 246] width 101 height 17
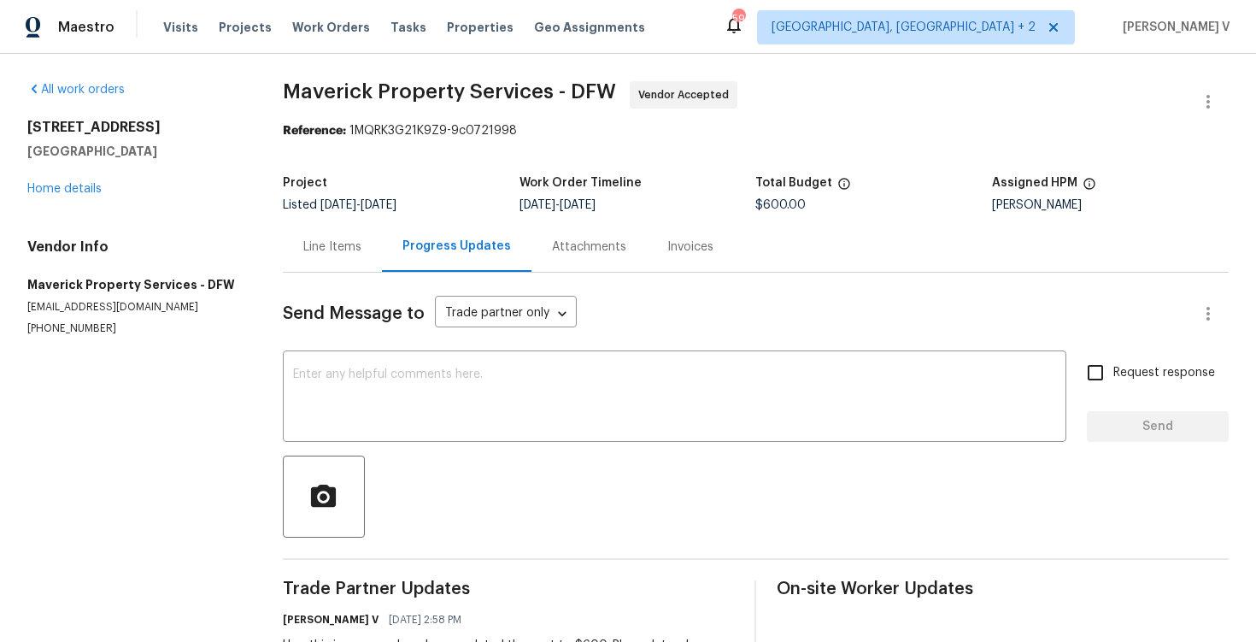
scroll to position [177, 0]
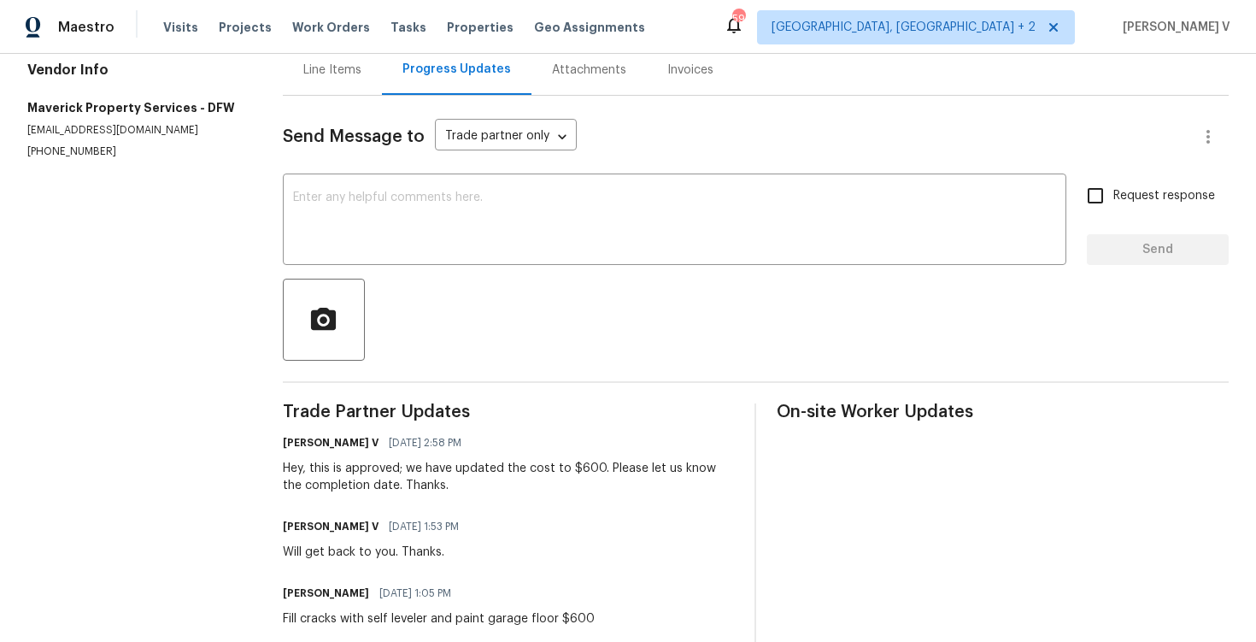
click at [384, 480] on div "Hey, this is approved; we have updated the cost to $600. Please let us know the…" at bounding box center [509, 477] width 452 height 34
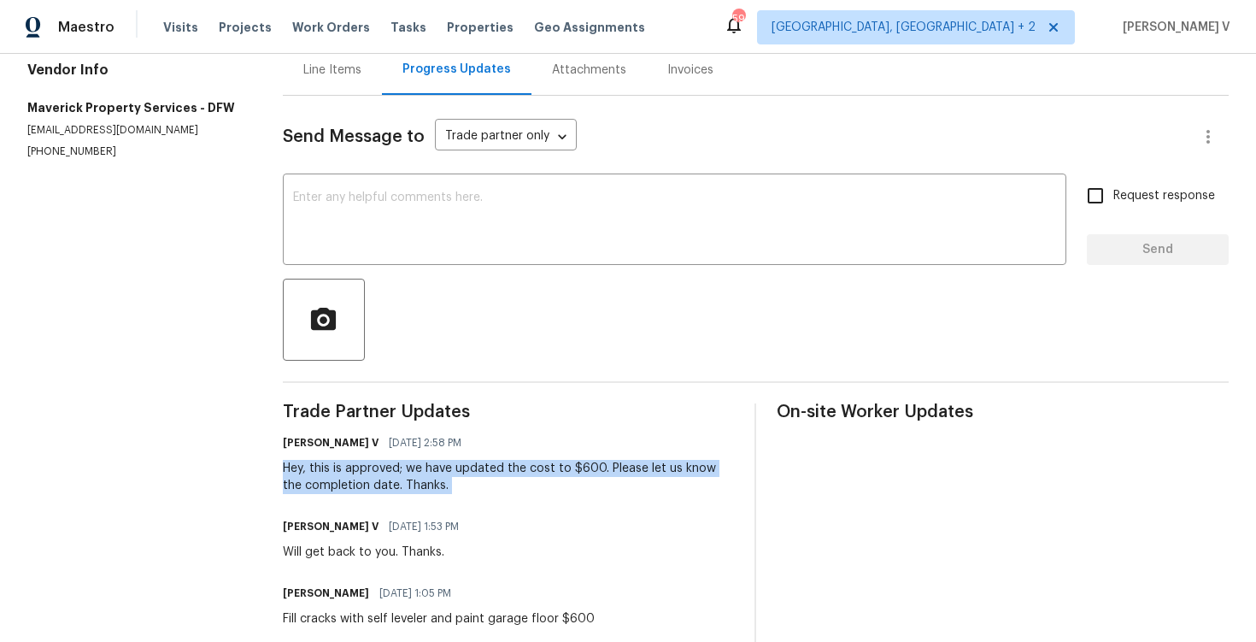
copy div "Hey, this is approved; we have updated the cost to $600. Please let us know the…"
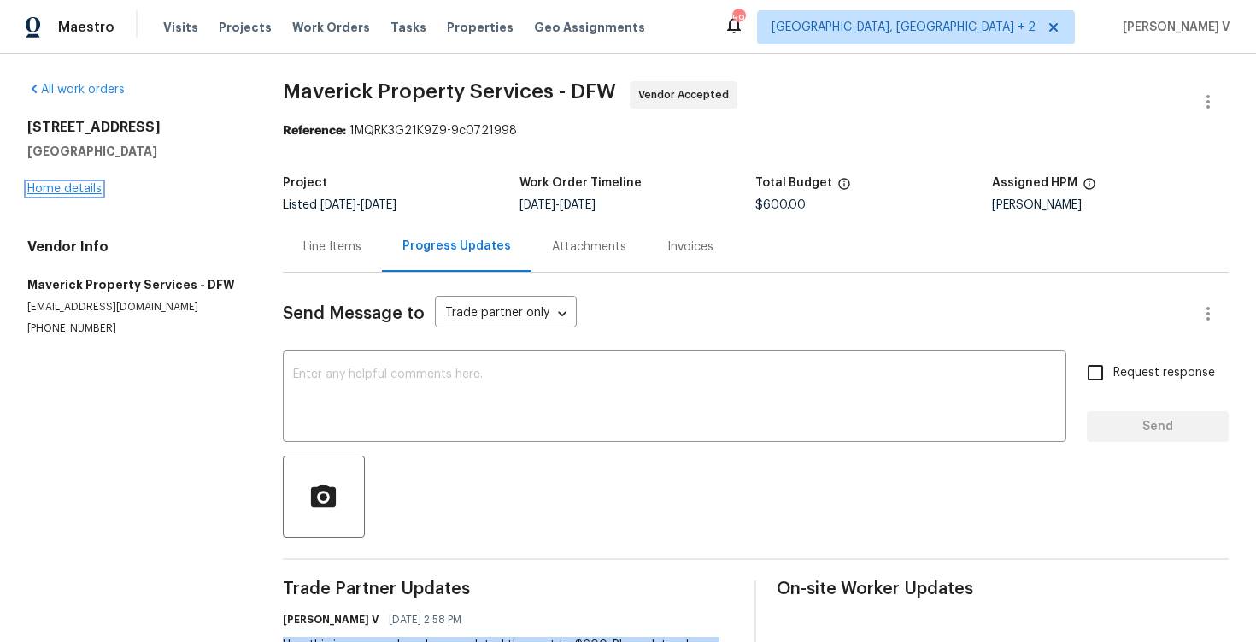
click at [85, 188] on link "Home details" at bounding box center [64, 189] width 74 height 12
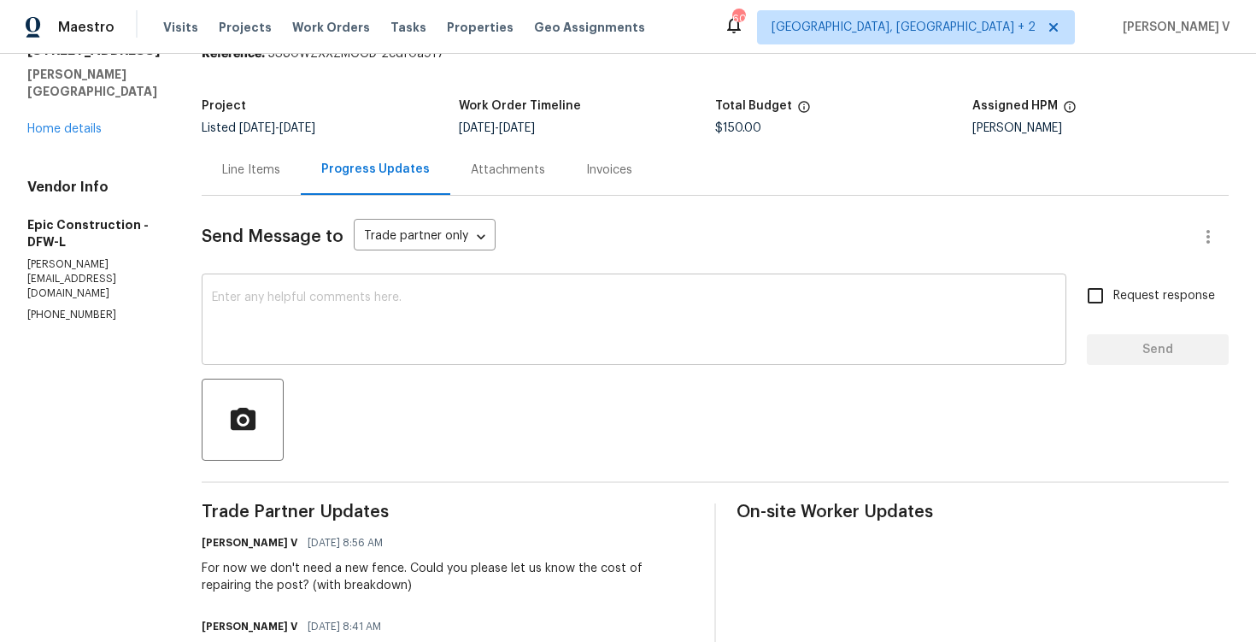
scroll to position [167, 0]
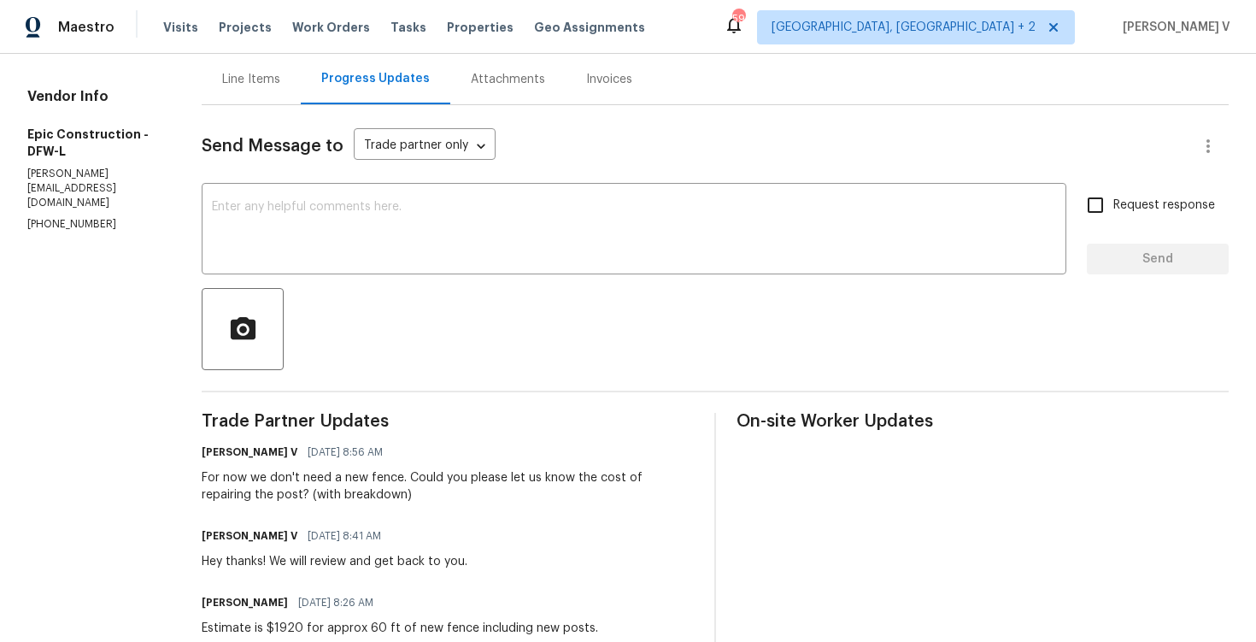
click at [280, 99] on div "Line Items" at bounding box center [251, 79] width 99 height 50
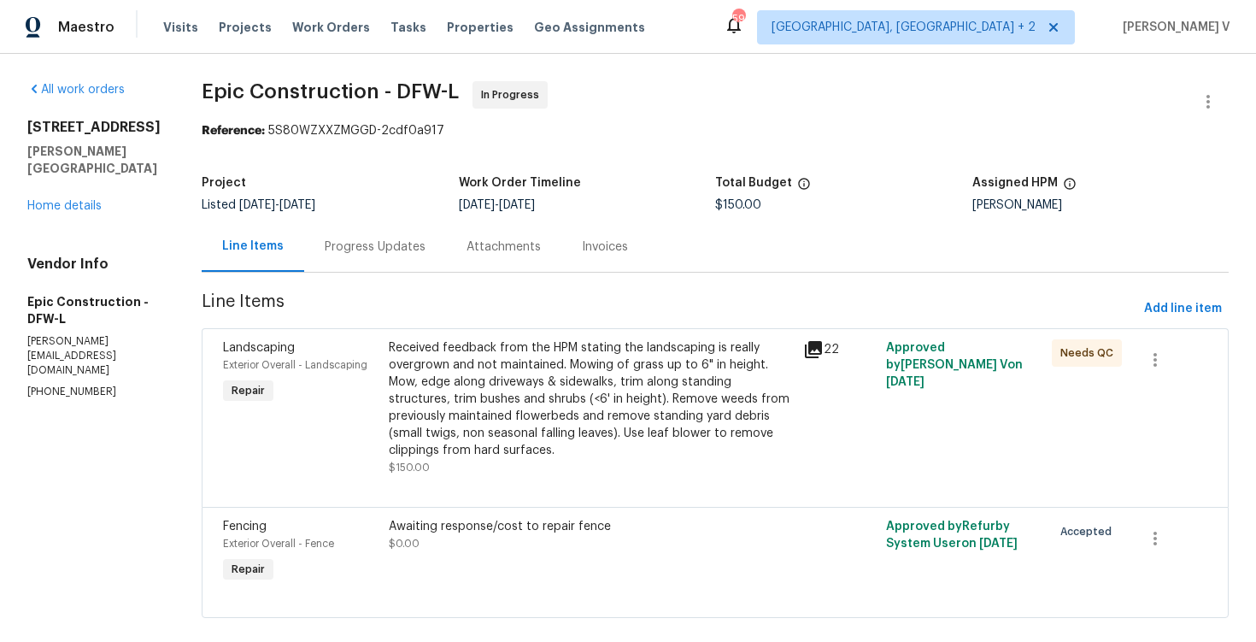
click at [473, 386] on div "Received feedback from the HPM stating the landscaping is really overgrown and …" at bounding box center [591, 399] width 404 height 120
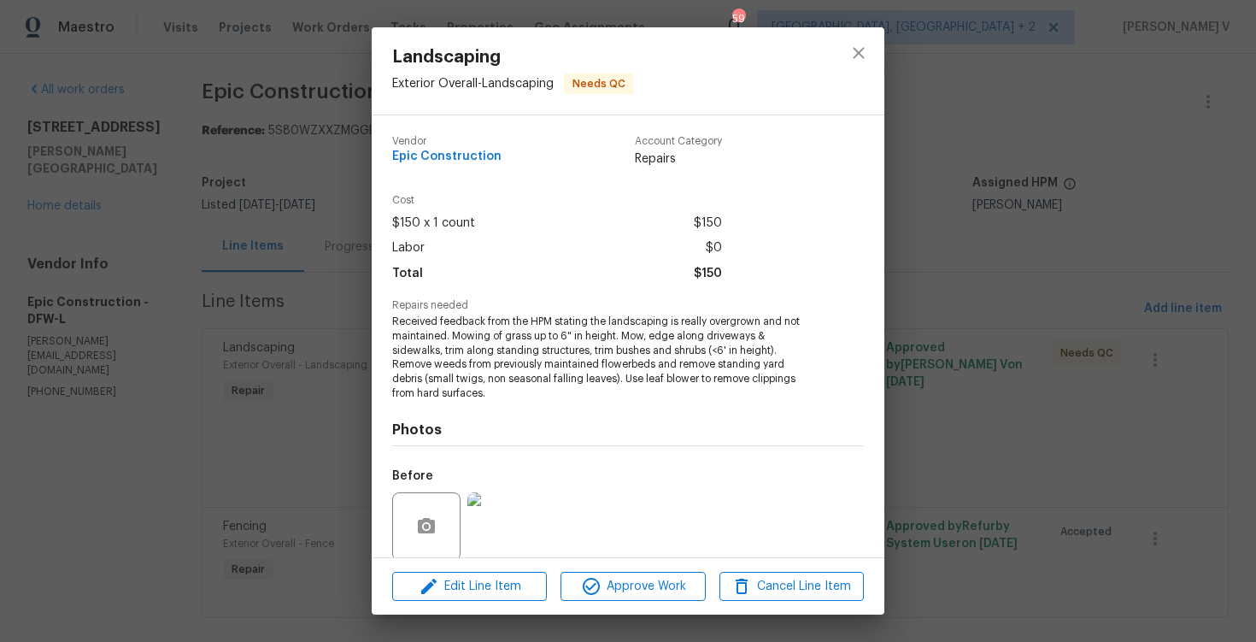
click at [282, 238] on div "Landscaping Exterior Overall - Landscaping Needs QC Vendor Epic Construction Ac…" at bounding box center [628, 321] width 1256 height 642
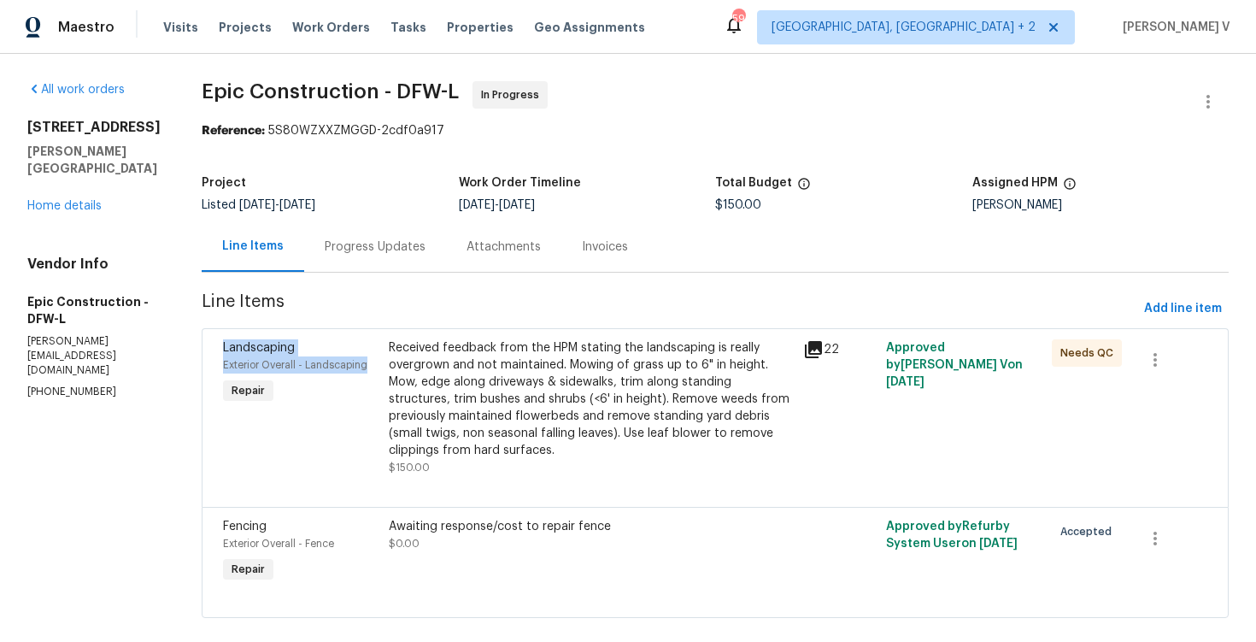
drag, startPoint x: 181, startPoint y: 337, endPoint x: 334, endPoint y: 368, distance: 156.2
click at [334, 368] on div "Landscaping Exterior Overall - Landscaping Repair Received feedback from the HP…" at bounding box center [715, 417] width 1027 height 179
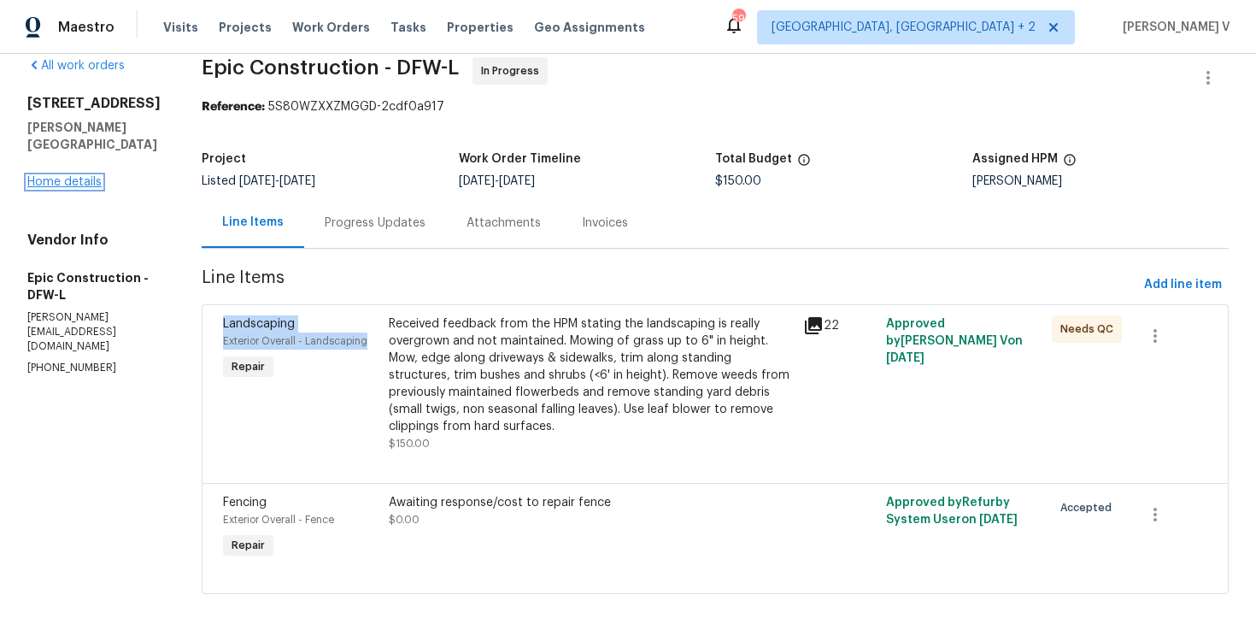
click at [77, 184] on link "Home details" at bounding box center [64, 182] width 74 height 12
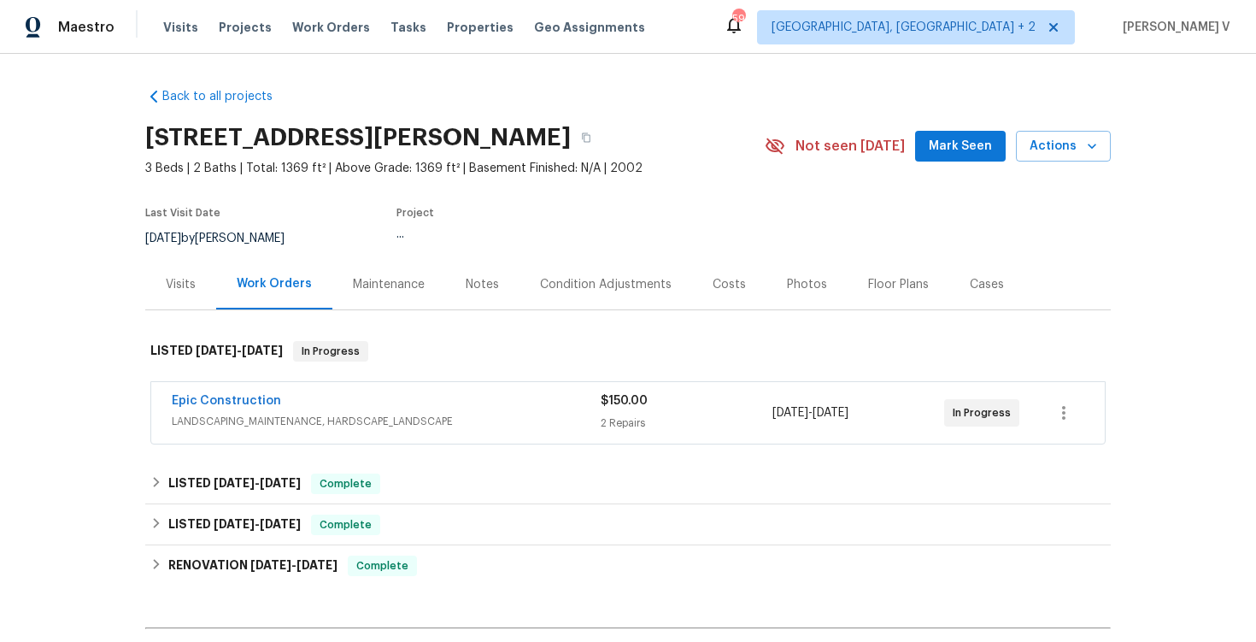
scroll to position [206, 0]
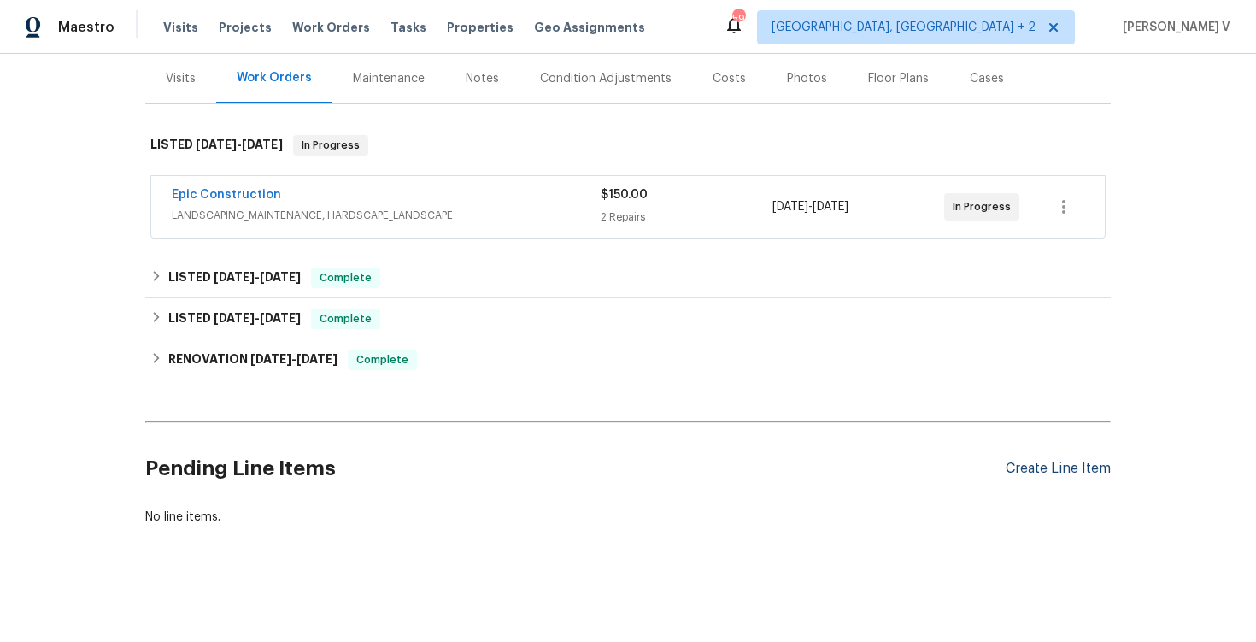
click at [1044, 462] on div "Create Line Item" at bounding box center [1058, 469] width 105 height 16
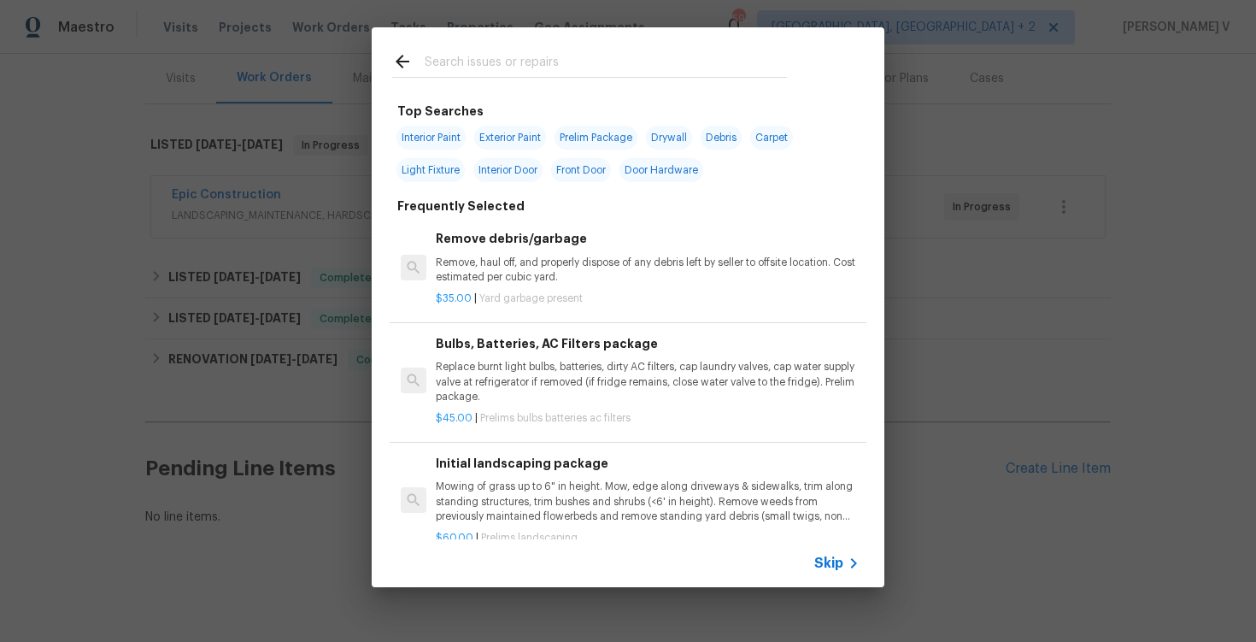
click at [836, 572] on div "Skip" at bounding box center [839, 563] width 50 height 21
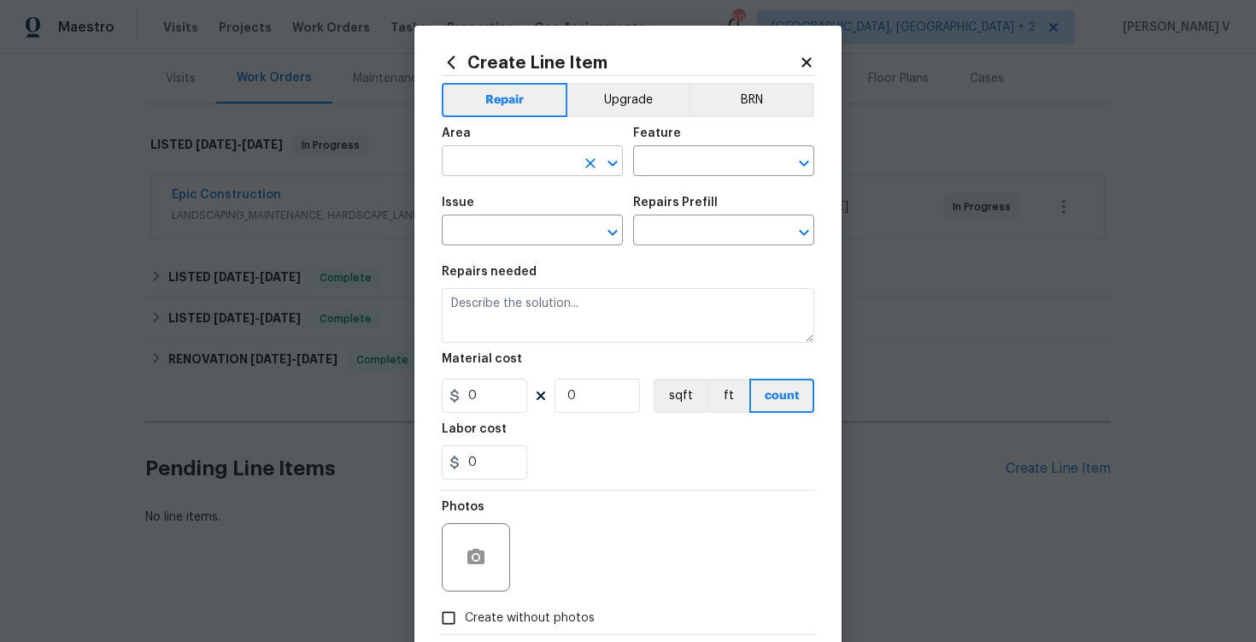
click at [495, 157] on input "text" at bounding box center [508, 163] width 133 height 26
click at [493, 202] on li "Kitchen" at bounding box center [532, 201] width 181 height 28
type input "Kitchen"
click at [658, 156] on input "text" at bounding box center [699, 163] width 133 height 26
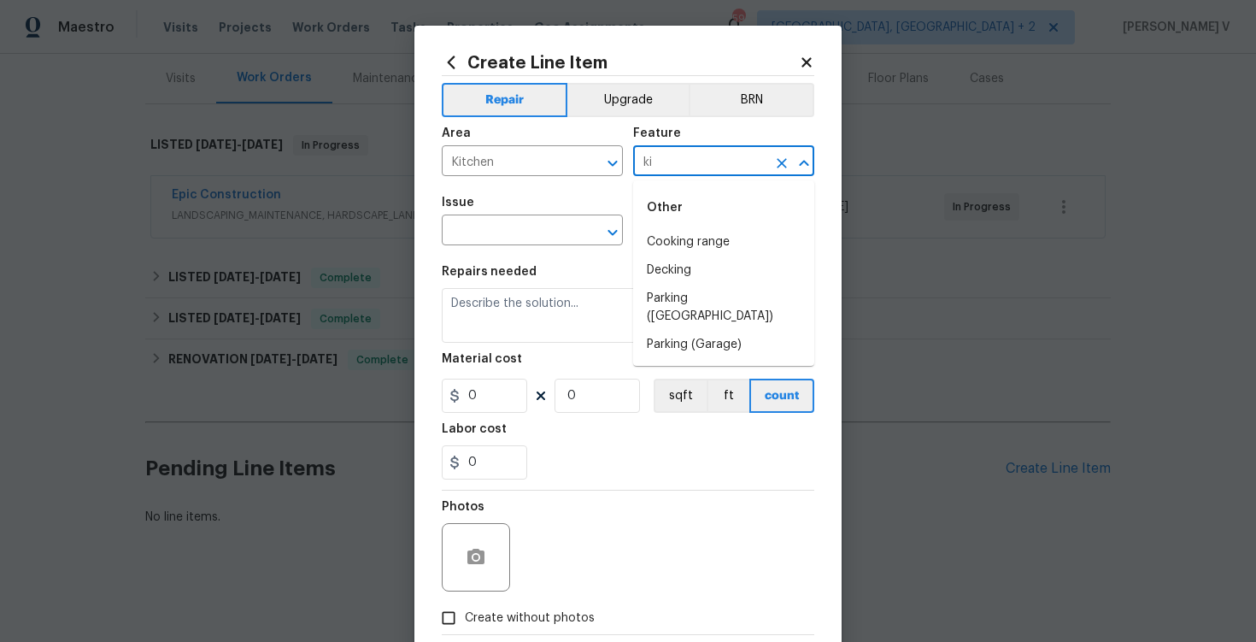
type input "k"
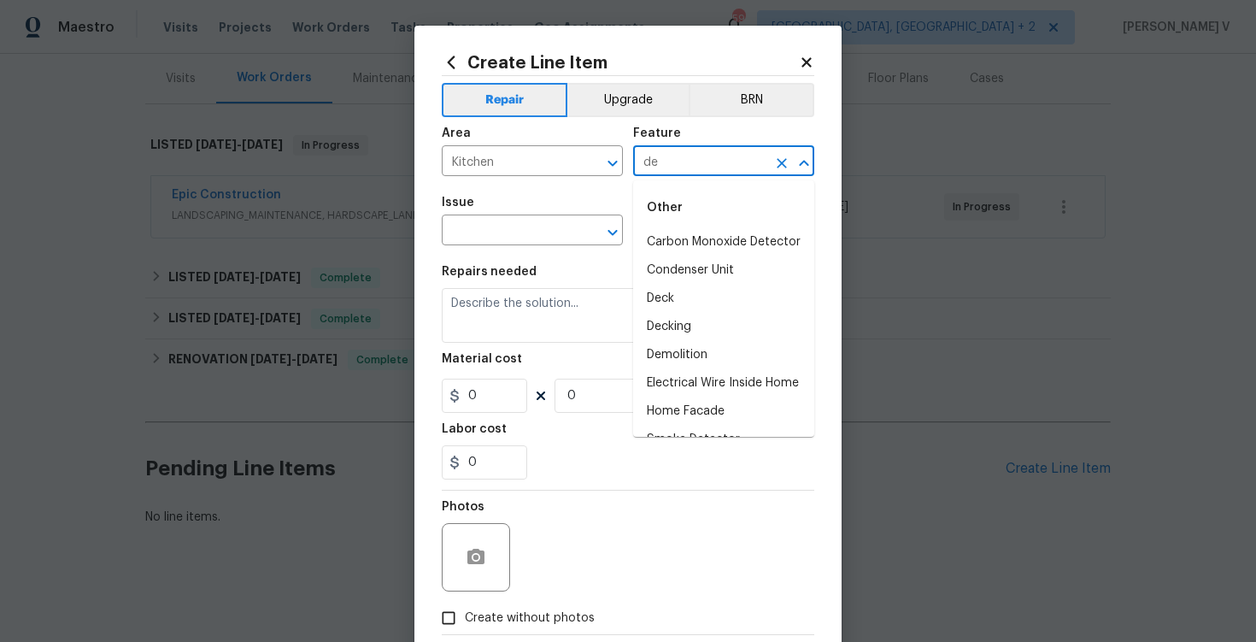
type input "d"
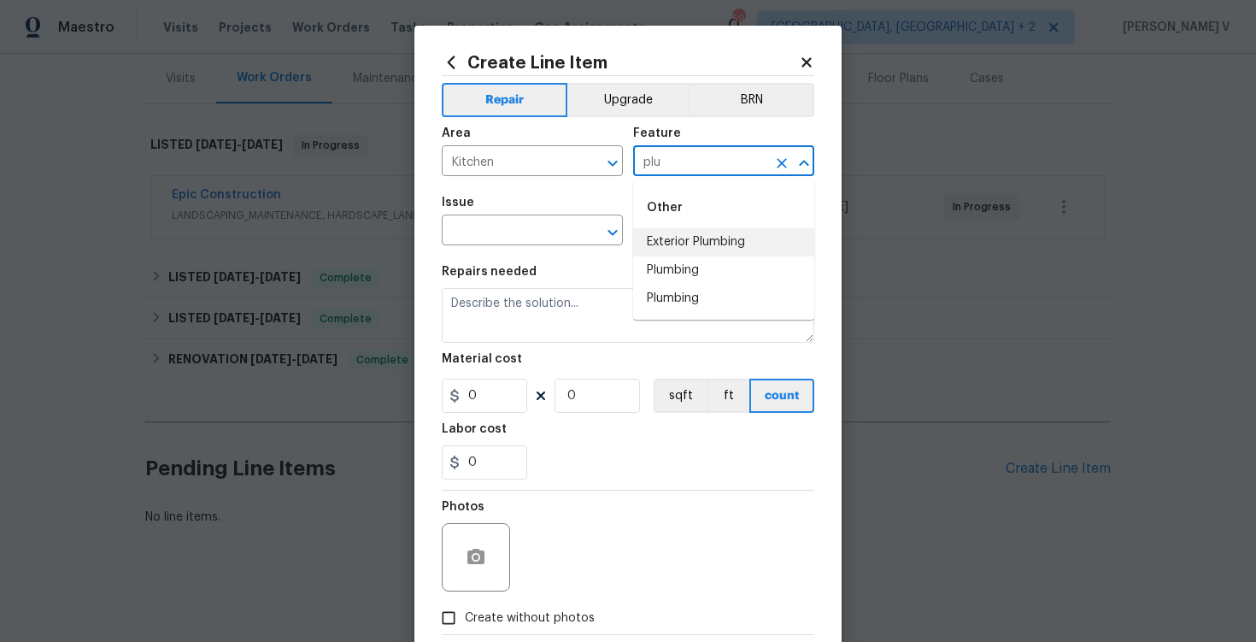
click at [704, 161] on input "plu" at bounding box center [699, 163] width 133 height 26
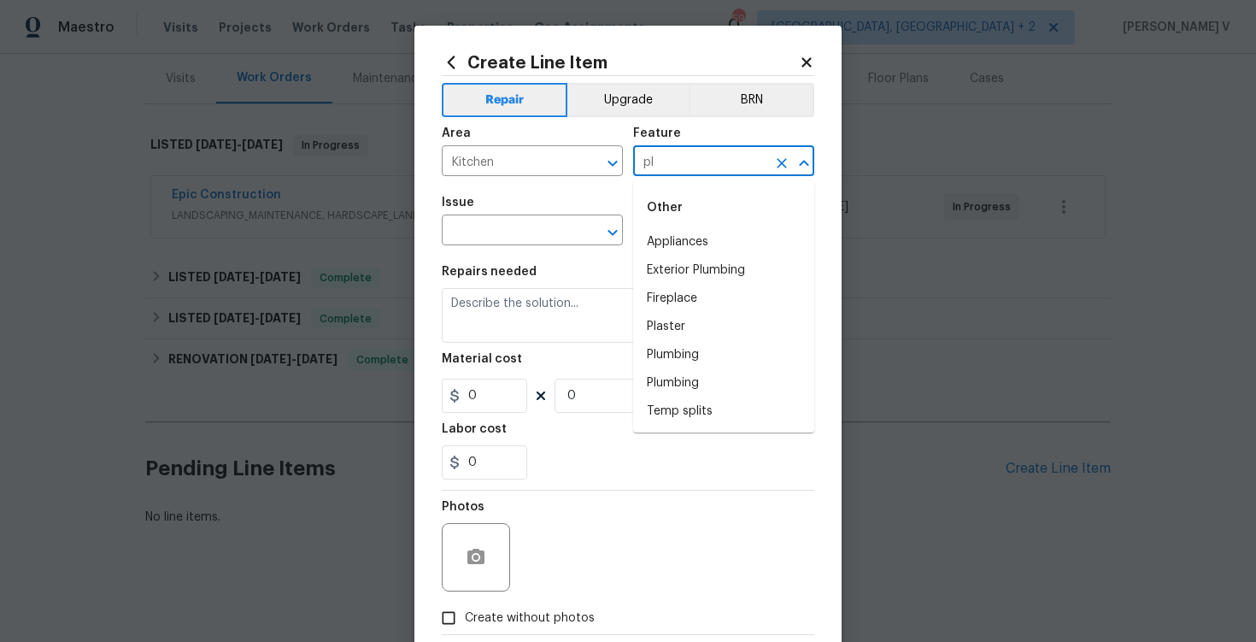
type input "p"
click at [677, 334] on li "Garbage Disposal" at bounding box center [723, 327] width 181 height 28
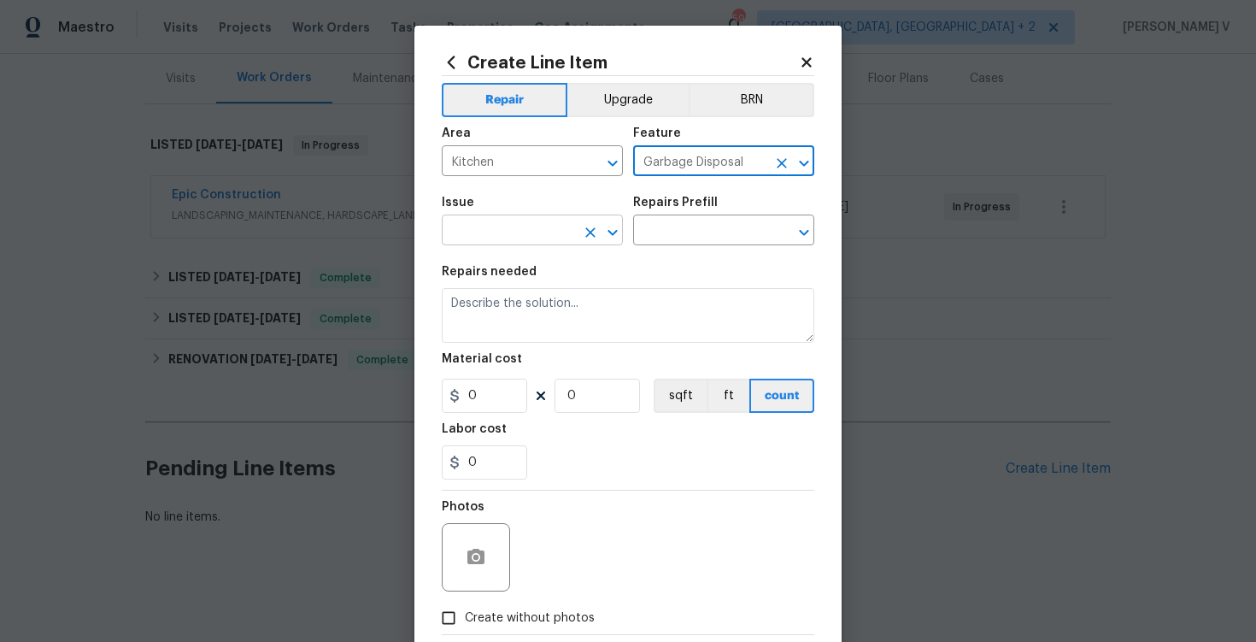
type input "Garbage Disposal"
click at [537, 238] on input "text" at bounding box center [508, 232] width 133 height 26
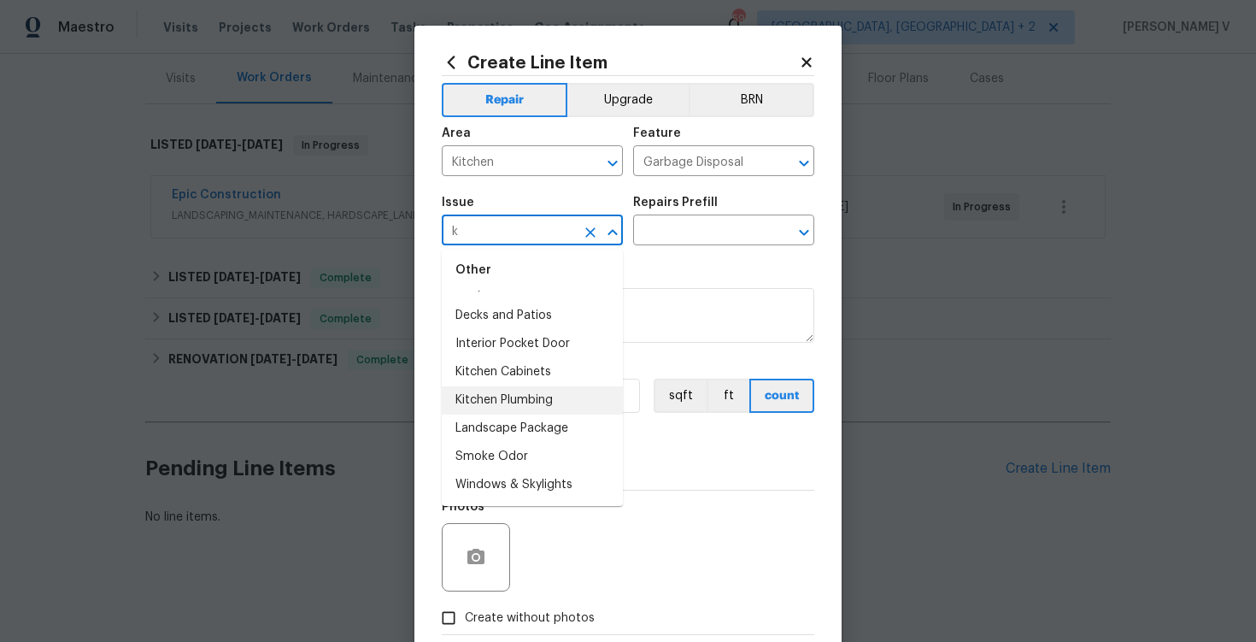
scroll to position [0, 0]
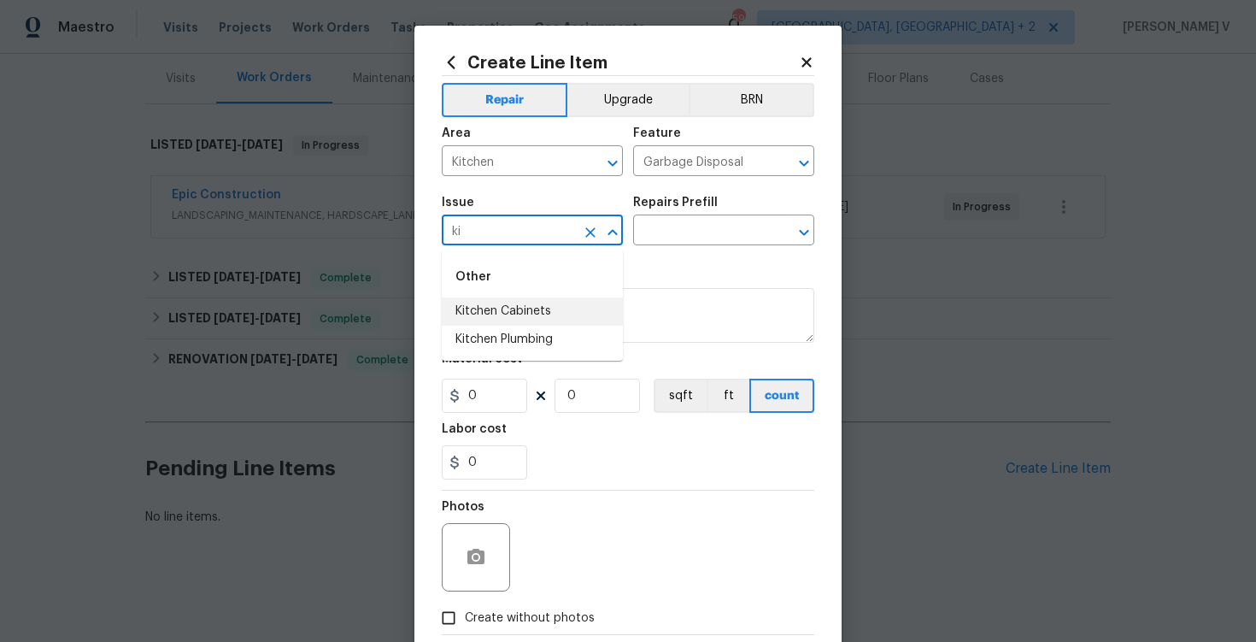
click at [508, 315] on li "Kitchen Cabinets" at bounding box center [532, 311] width 181 height 28
type input "Kitchen Cabinets"
click at [670, 230] on input "text" at bounding box center [699, 232] width 133 height 26
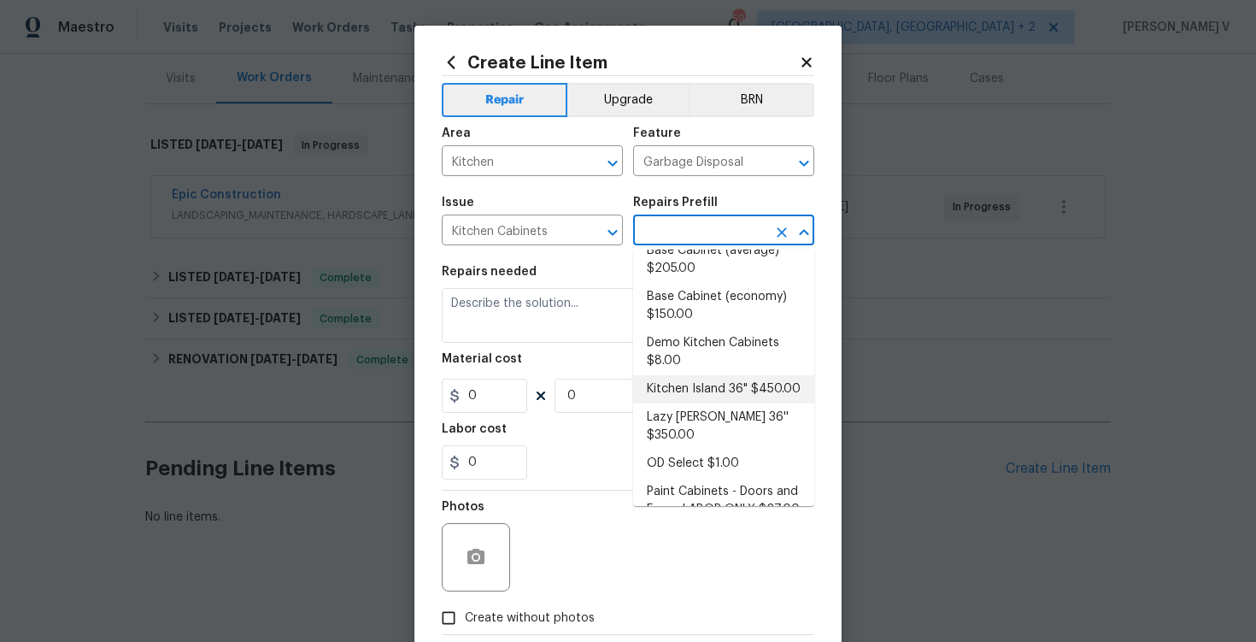
scroll to position [84, 0]
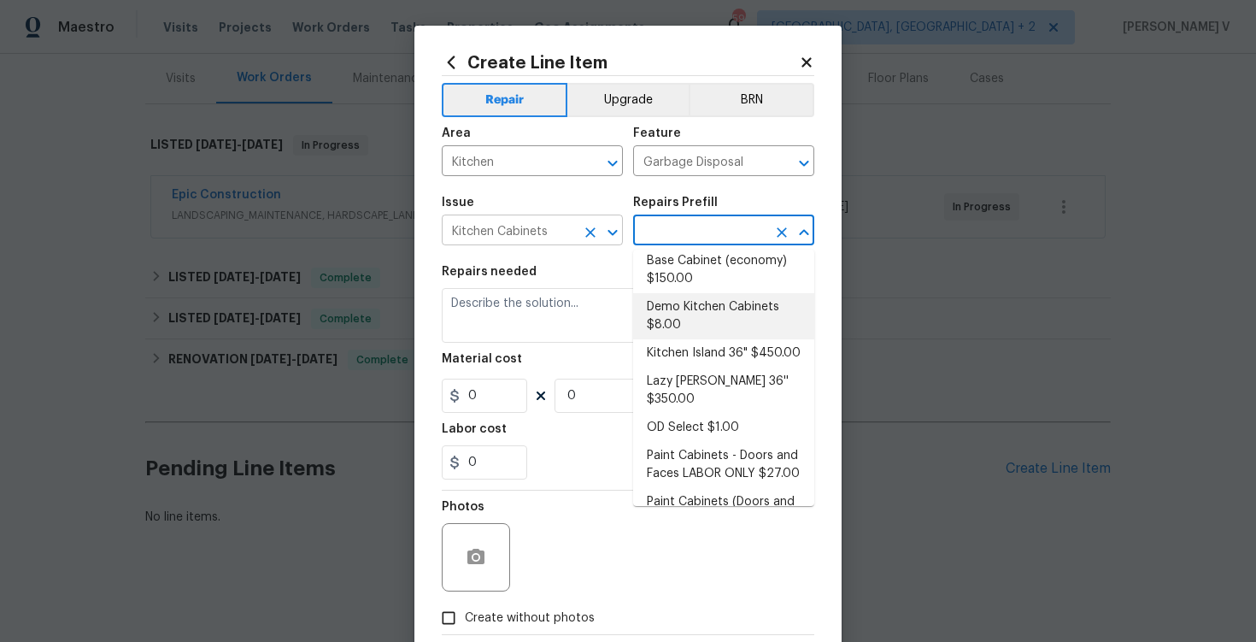
click at [563, 228] on input "Kitchen Cabinets" at bounding box center [508, 232] width 133 height 26
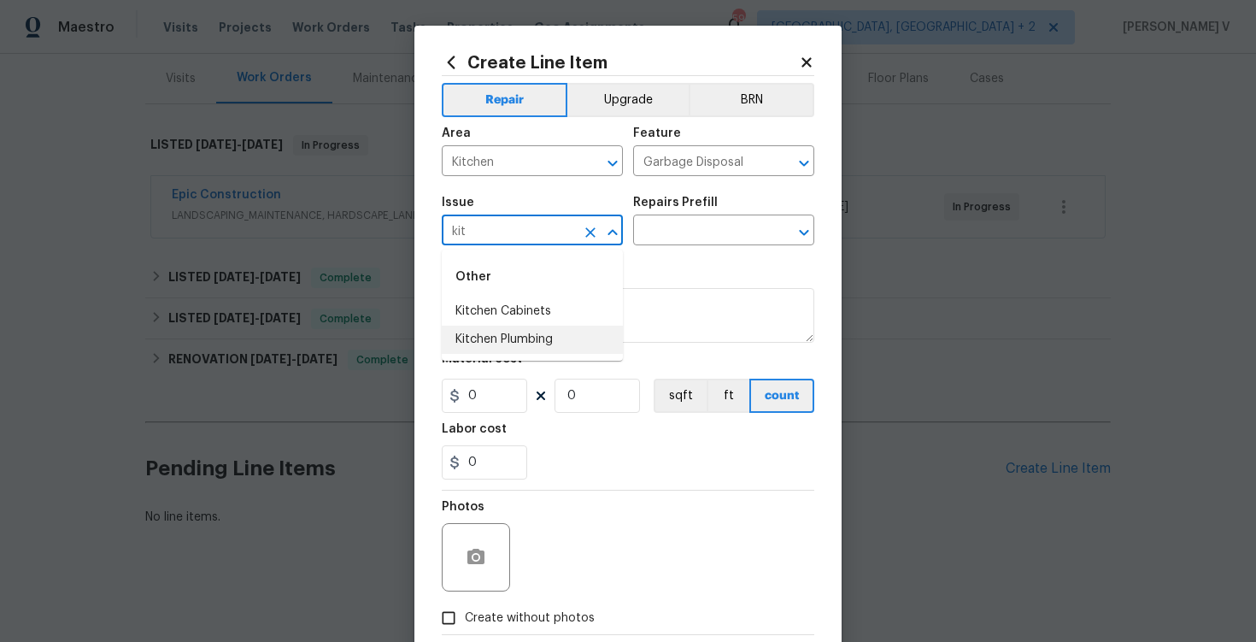
click at [534, 339] on li "Kitchen Plumbing" at bounding box center [532, 340] width 181 height 28
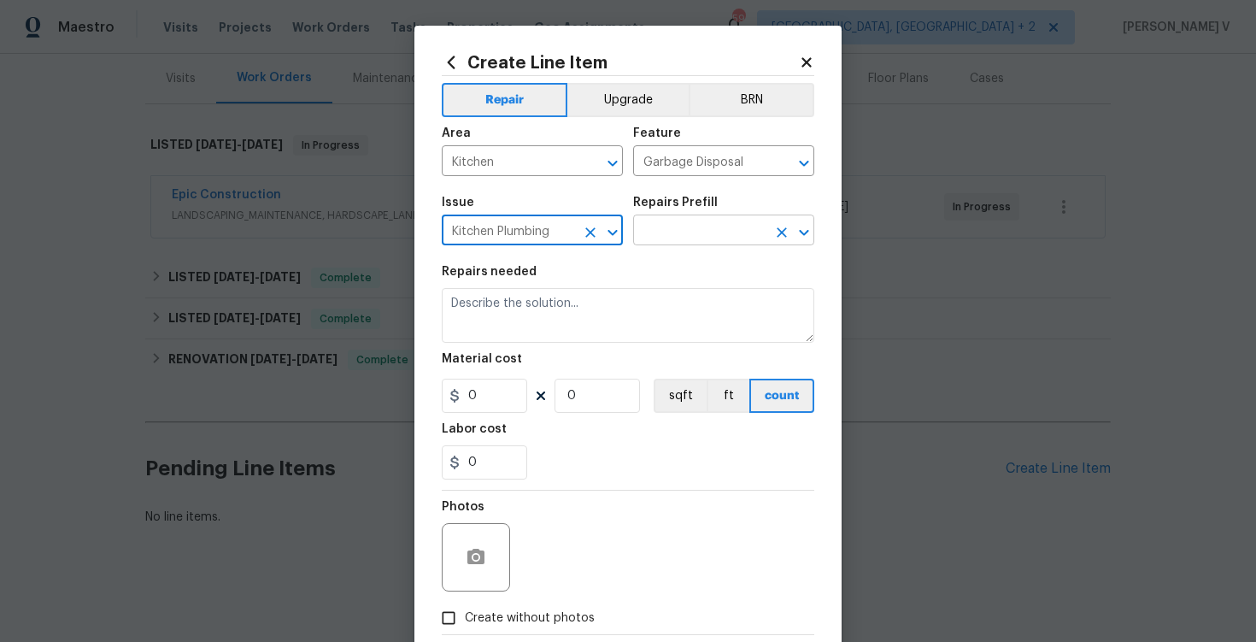
type input "Kitchen Plumbing"
click at [666, 239] on input "text" at bounding box center [699, 232] width 133 height 26
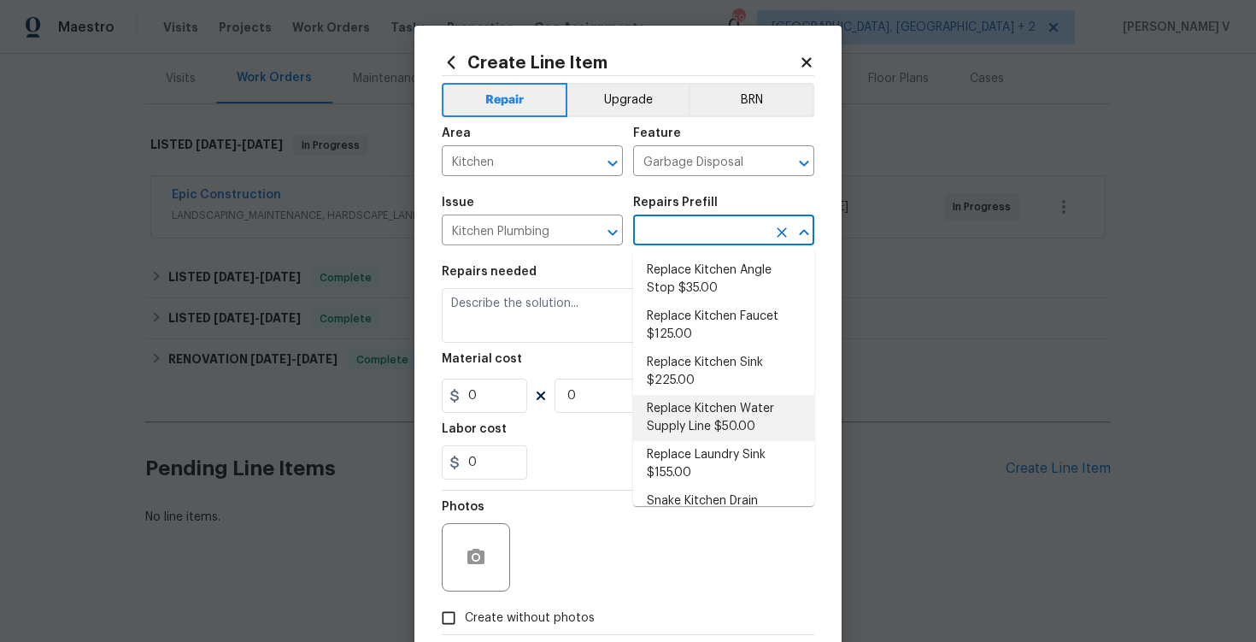
scroll to position [200, 0]
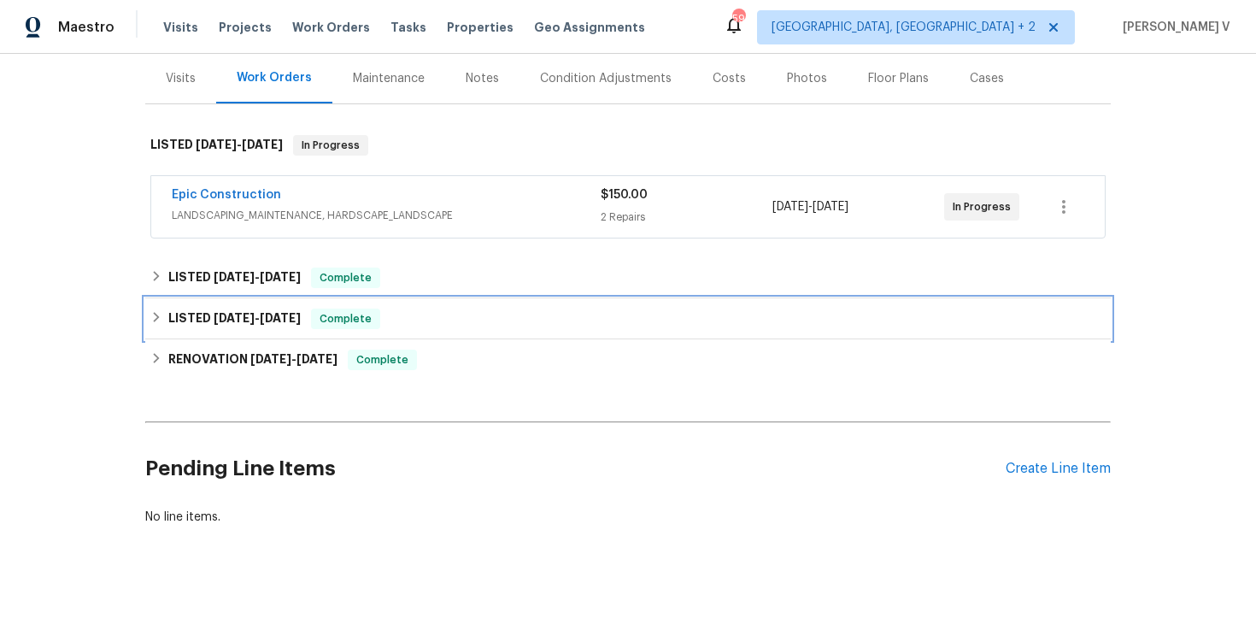
click at [349, 331] on div "LISTED 5/2/25 - 5/9/25 Complete" at bounding box center [628, 318] width 966 height 41
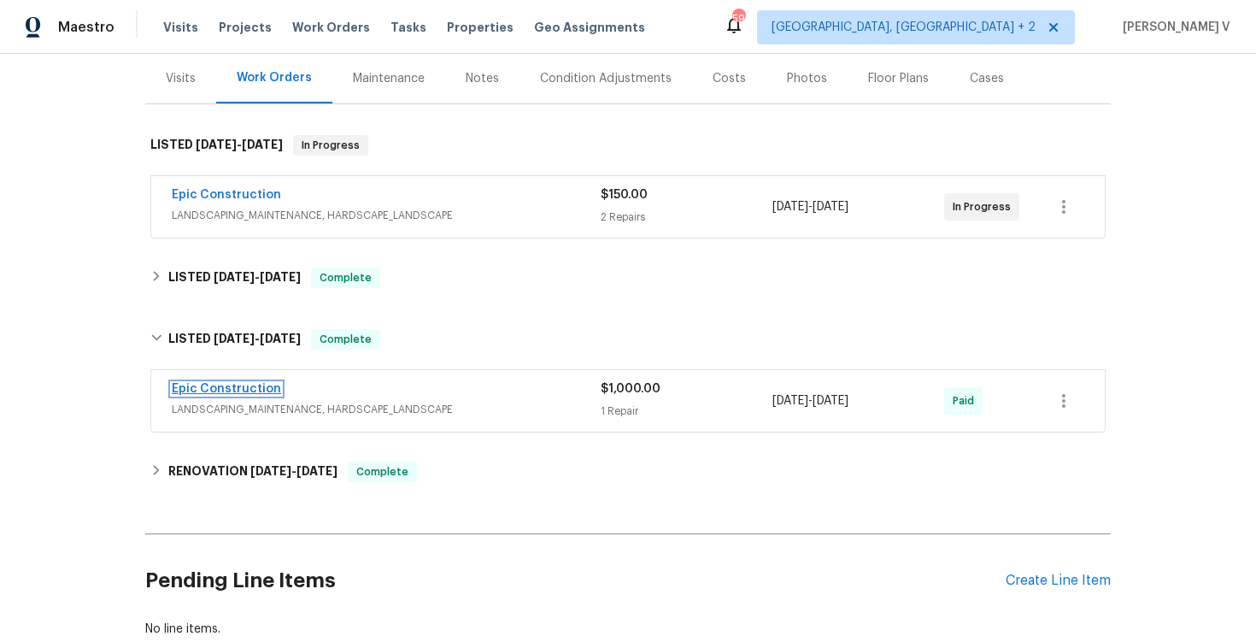
click at [226, 385] on link "Epic Construction" at bounding box center [226, 389] width 109 height 12
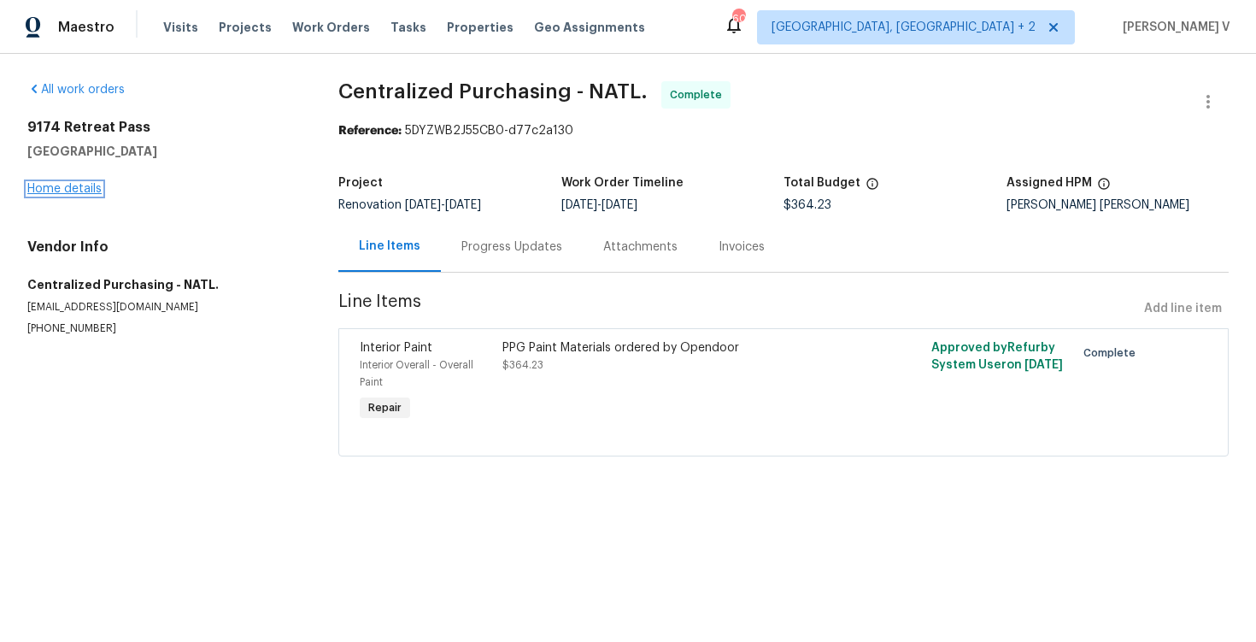
click at [87, 184] on link "Home details" at bounding box center [64, 189] width 74 height 12
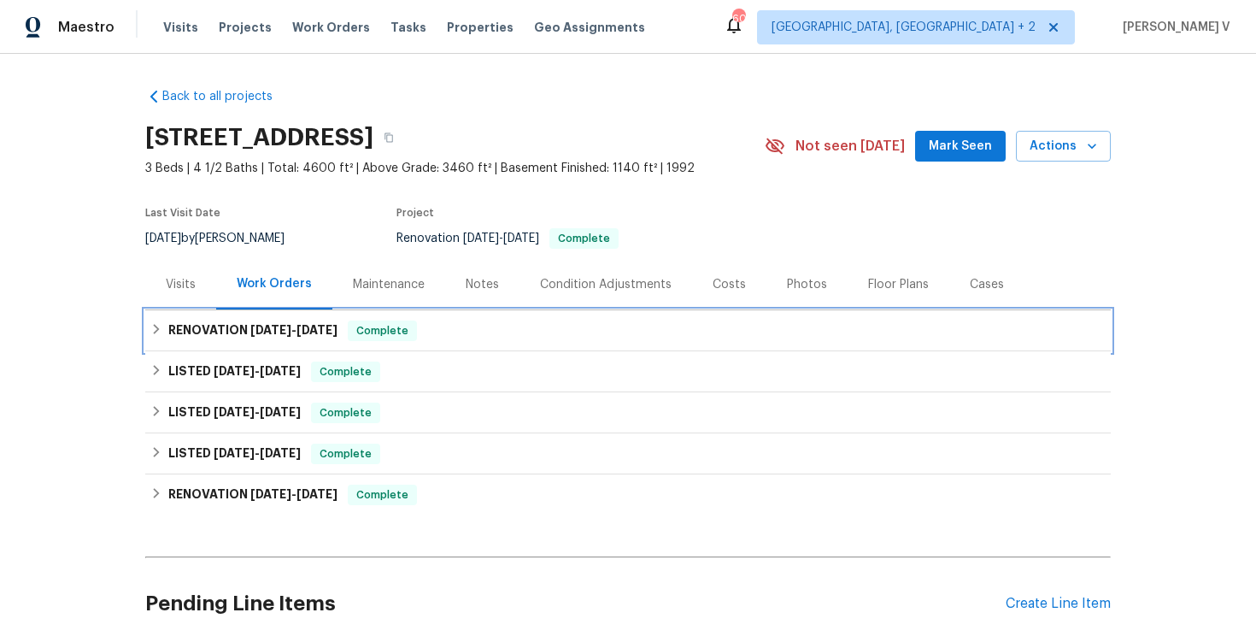
click at [273, 327] on span "[DATE]" at bounding box center [270, 330] width 41 height 12
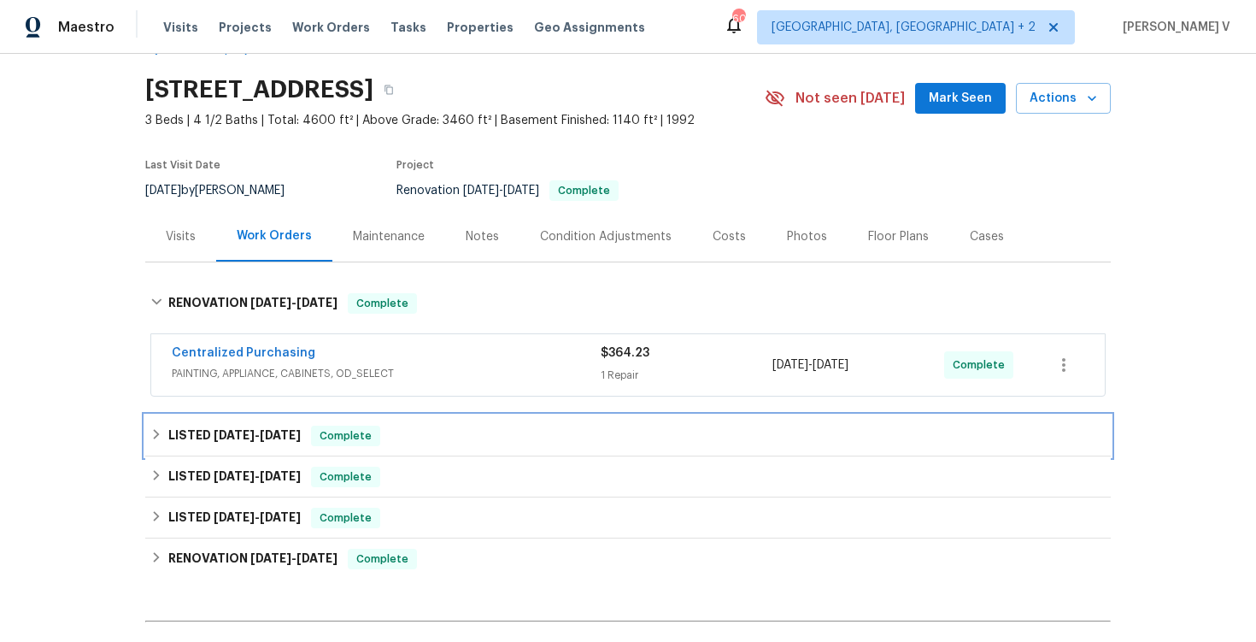
click at [280, 426] on h6 "LISTED [DATE] - [DATE]" at bounding box center [234, 436] width 132 height 21
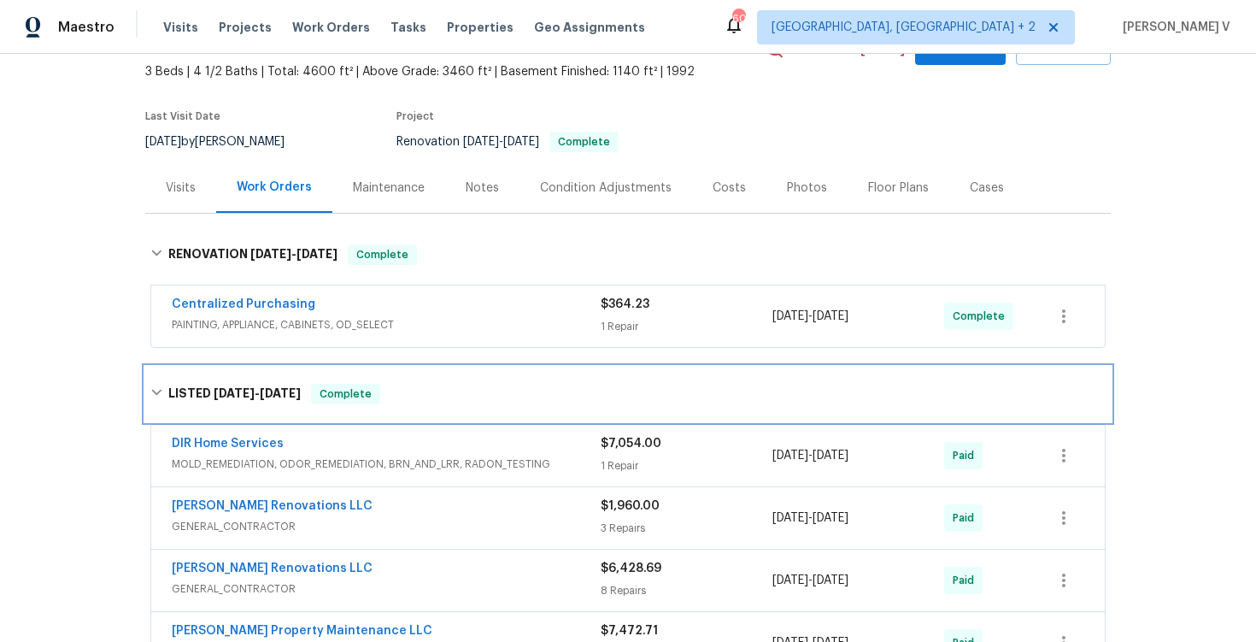
scroll to position [115, 0]
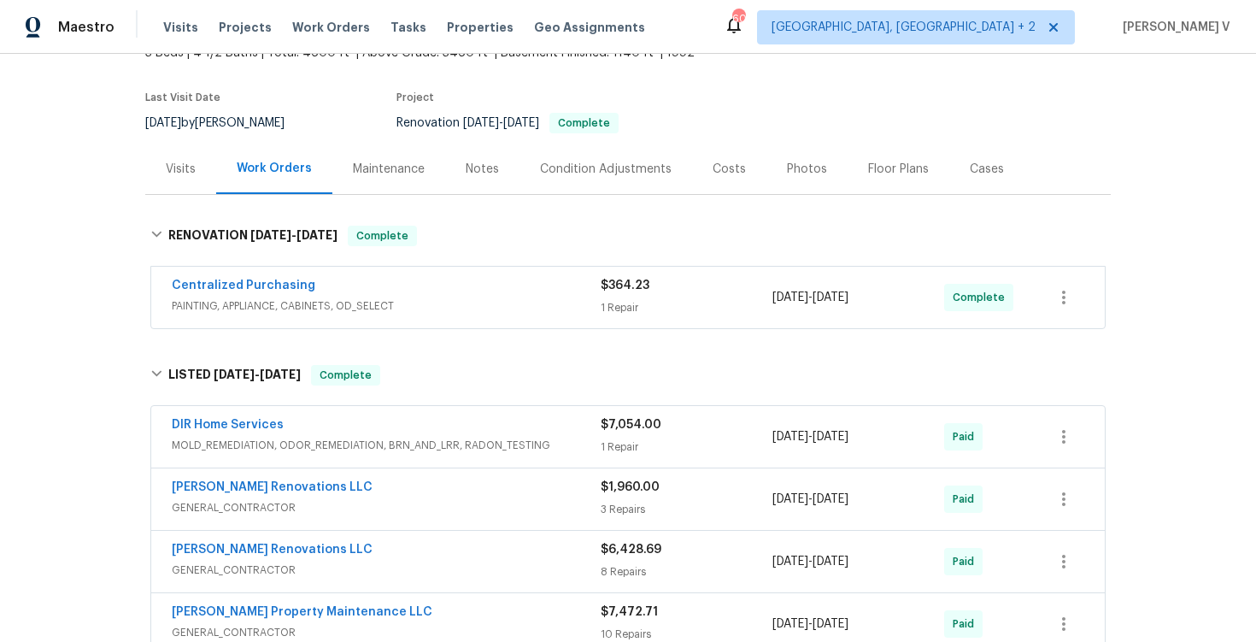
click at [355, 427] on div "DIR Home Services" at bounding box center [386, 426] width 429 height 21
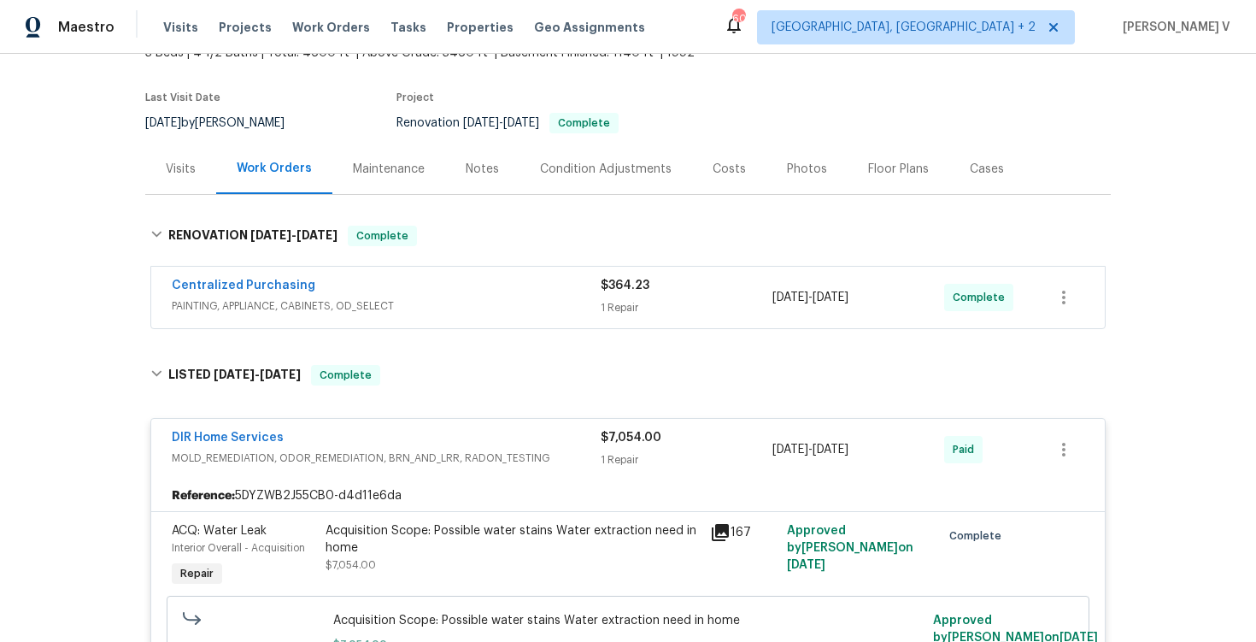
scroll to position [1004, 0]
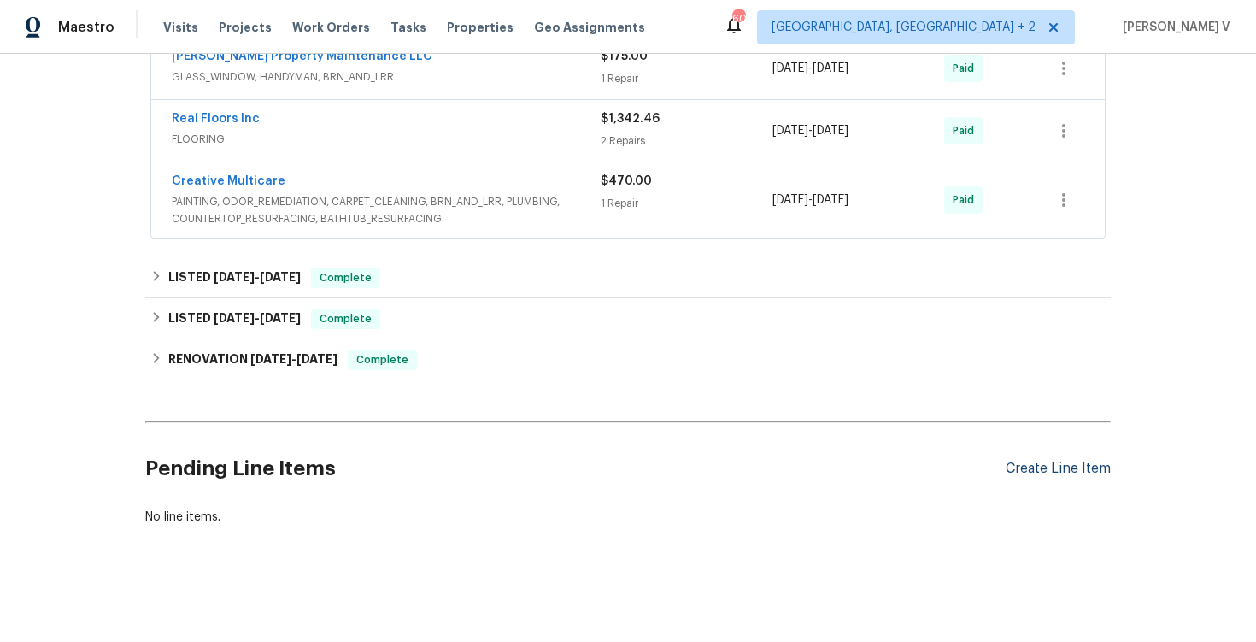
click at [1066, 463] on div "Create Line Item" at bounding box center [1058, 469] width 105 height 16
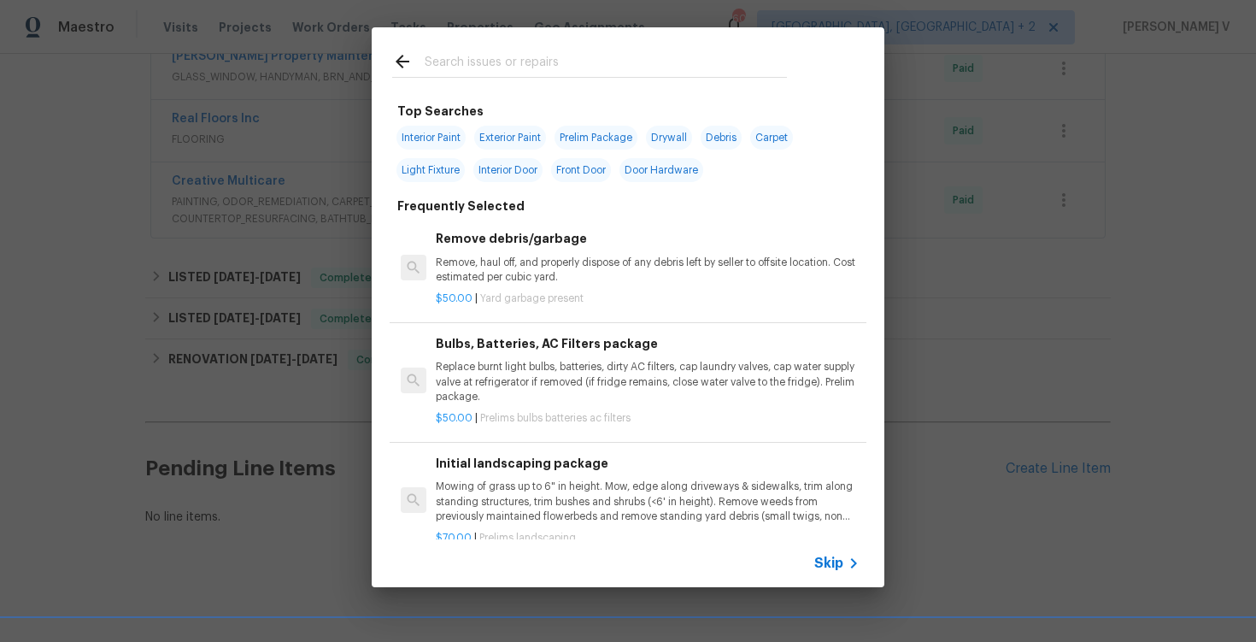
click at [826, 555] on span "Skip" at bounding box center [828, 563] width 29 height 17
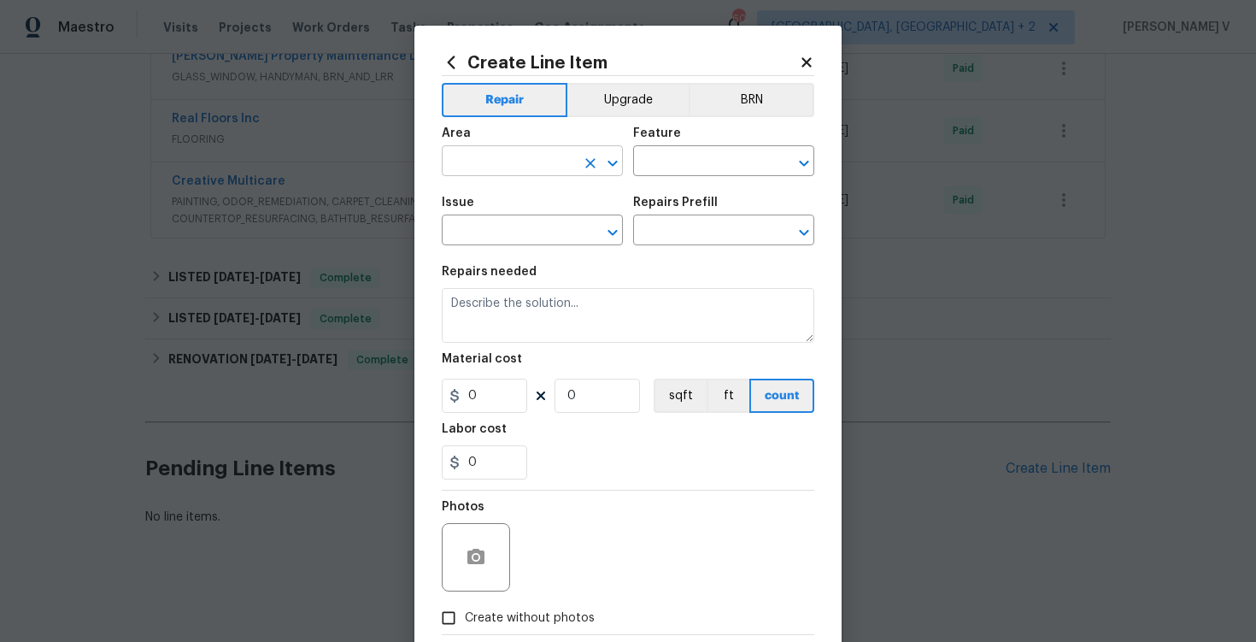
click at [487, 166] on input "text" at bounding box center [508, 163] width 133 height 26
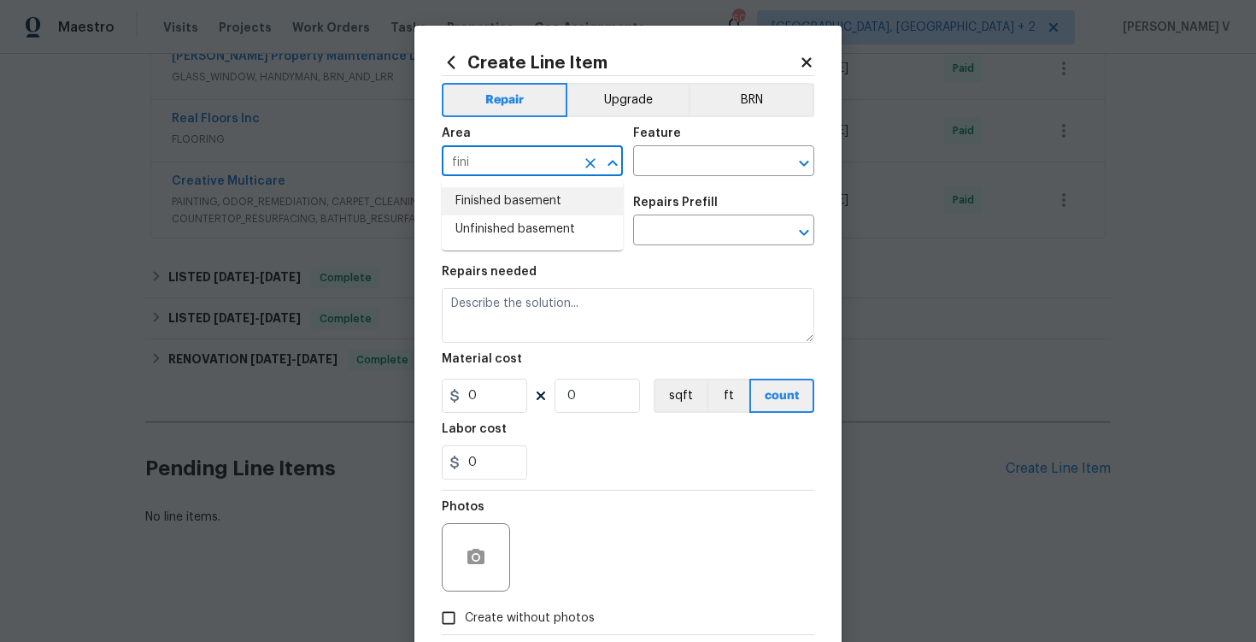
click at [496, 209] on li "Finished basement" at bounding box center [532, 201] width 181 height 28
type input "Finished basement"
click at [695, 153] on input "text" at bounding box center [699, 163] width 133 height 26
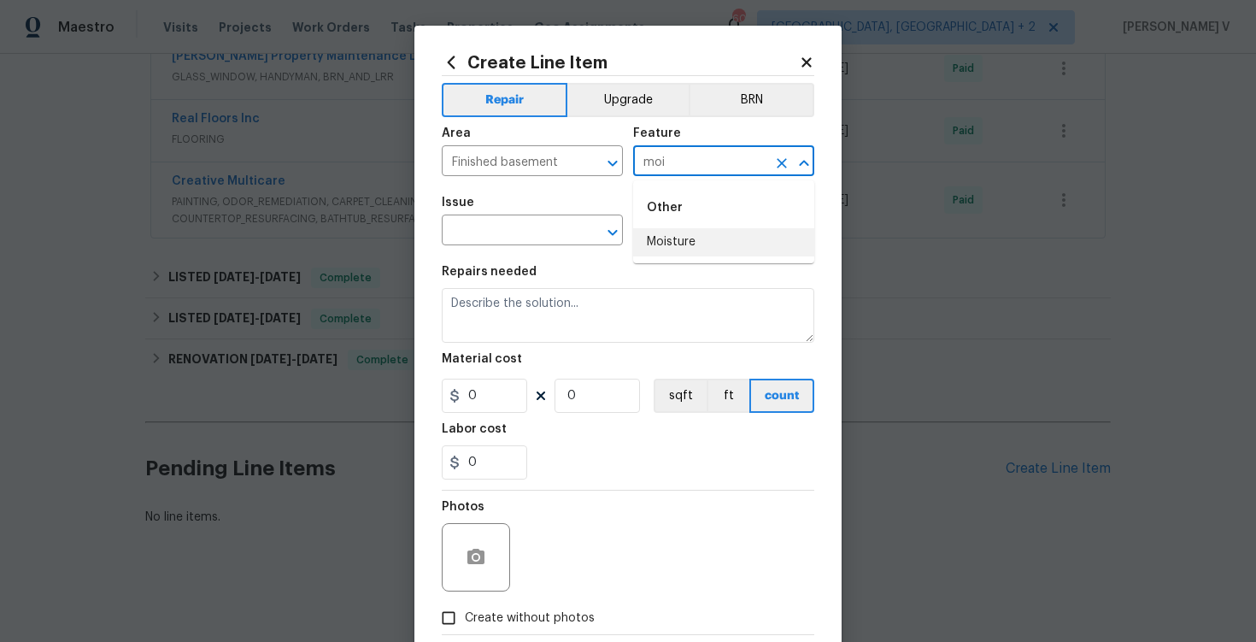
click at [671, 244] on li "Moisture" at bounding box center [723, 242] width 181 height 28
type input "Moisture"
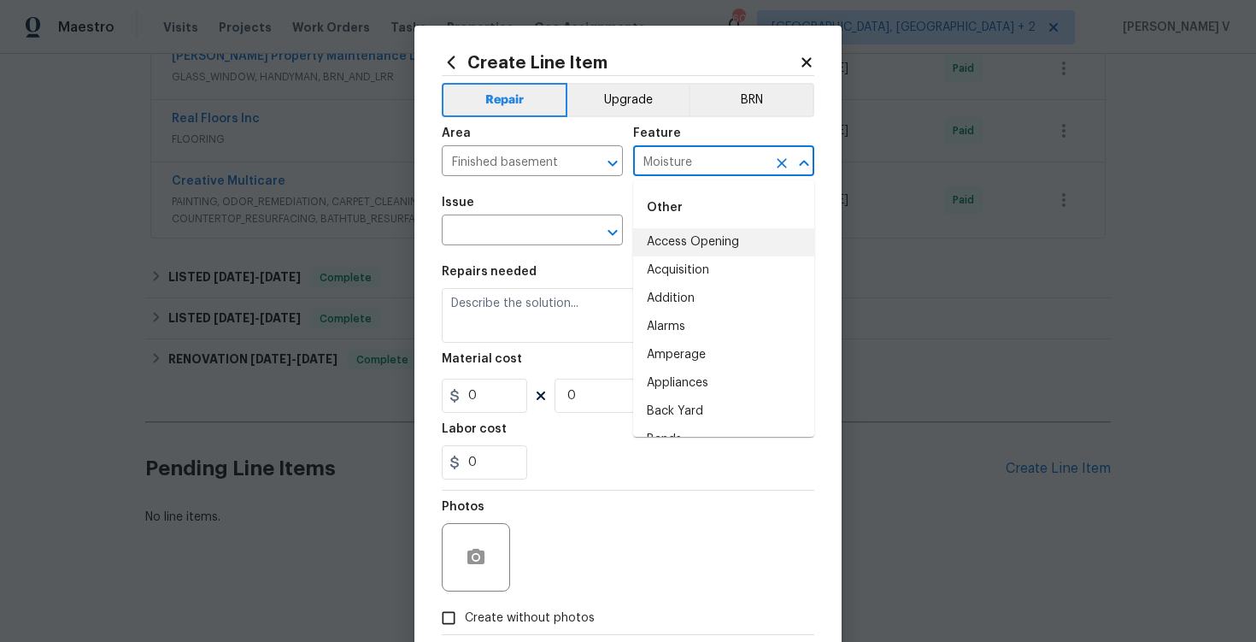
click at [460, 217] on div "Issue" at bounding box center [532, 208] width 181 height 22
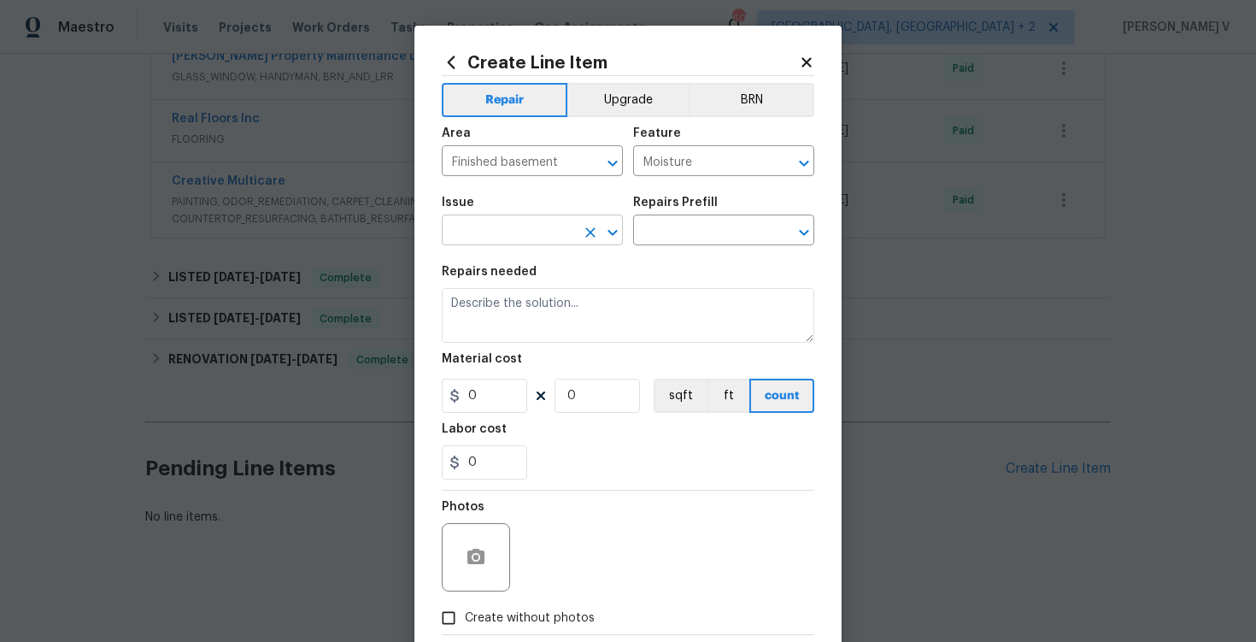
click at [471, 234] on input "text" at bounding box center [508, 232] width 133 height 26
click at [496, 238] on input "dod" at bounding box center [508, 232] width 133 height 26
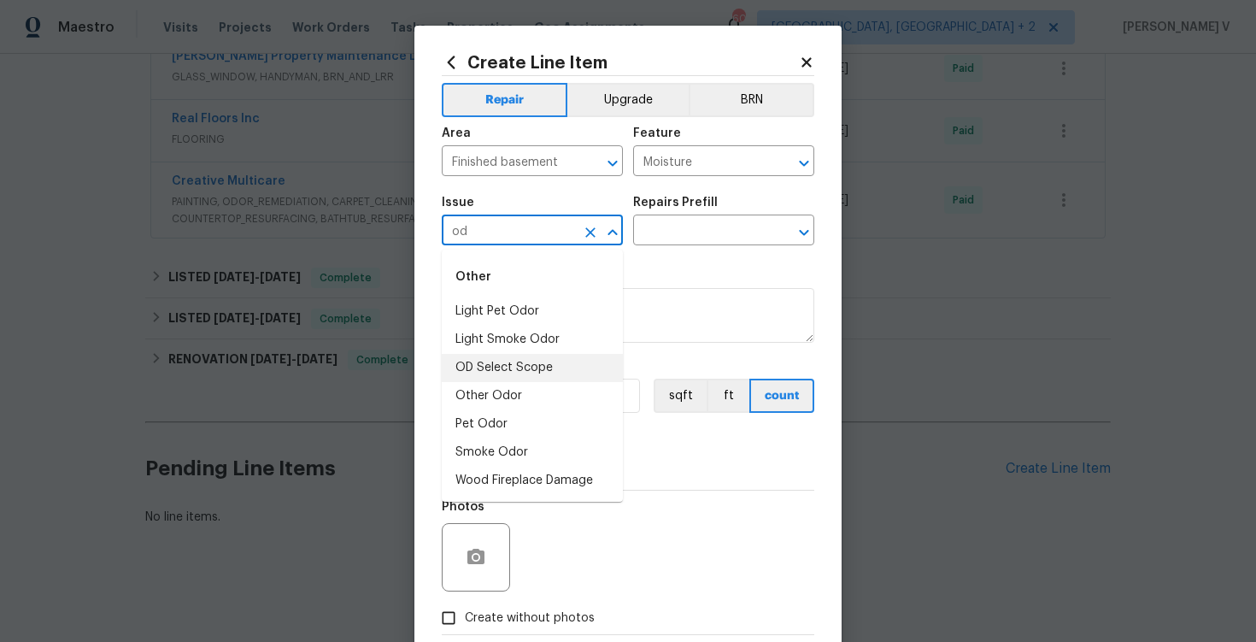
click at [491, 386] on li "Other Odor" at bounding box center [532, 396] width 181 height 28
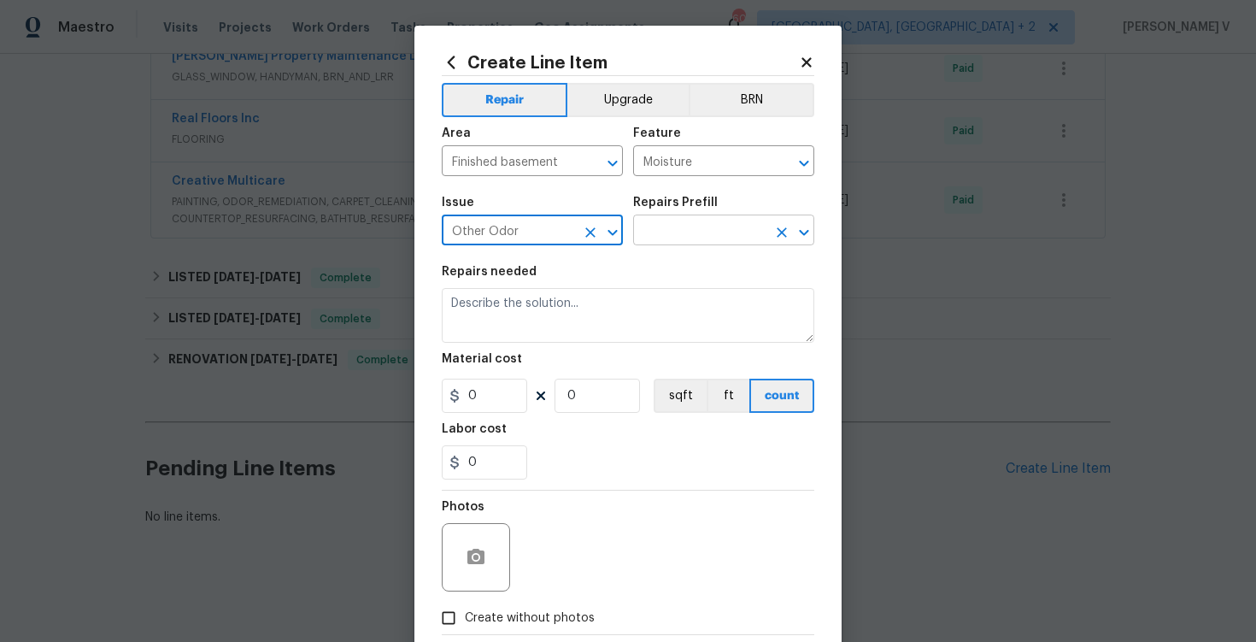
type input "Other Odor"
click at [689, 234] on input "text" at bounding box center [699, 232] width 133 height 26
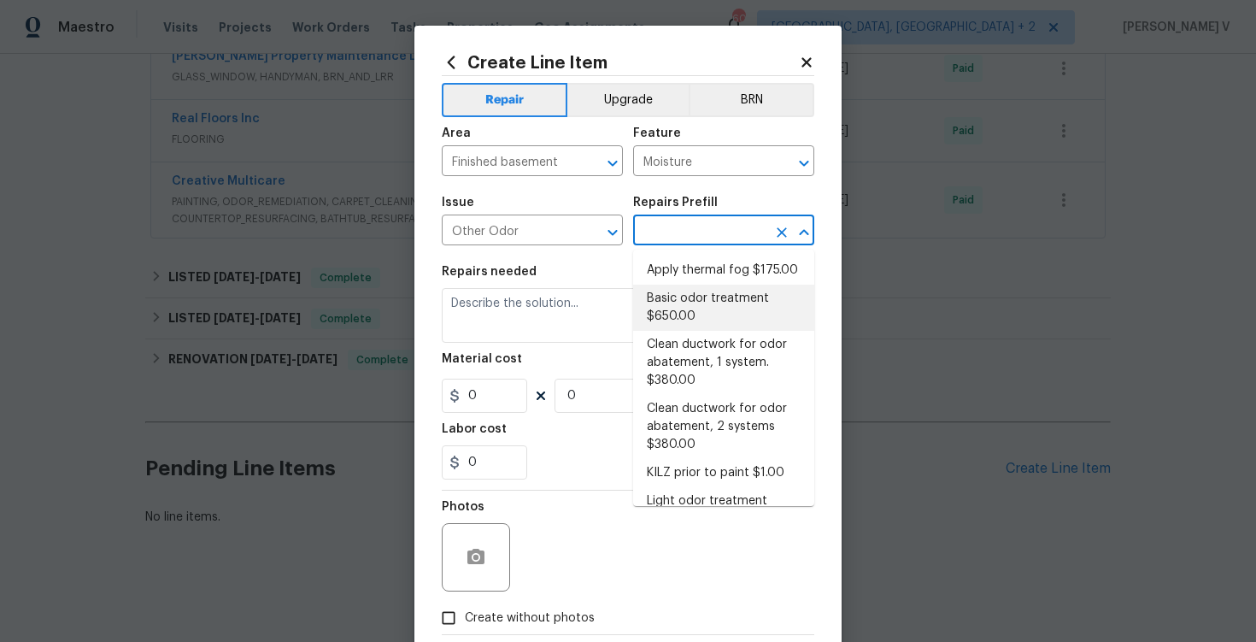
click at [696, 292] on li "Basic odor treatment $650.00" at bounding box center [723, 308] width 181 height 46
type input "Basic odor treatment $650.00"
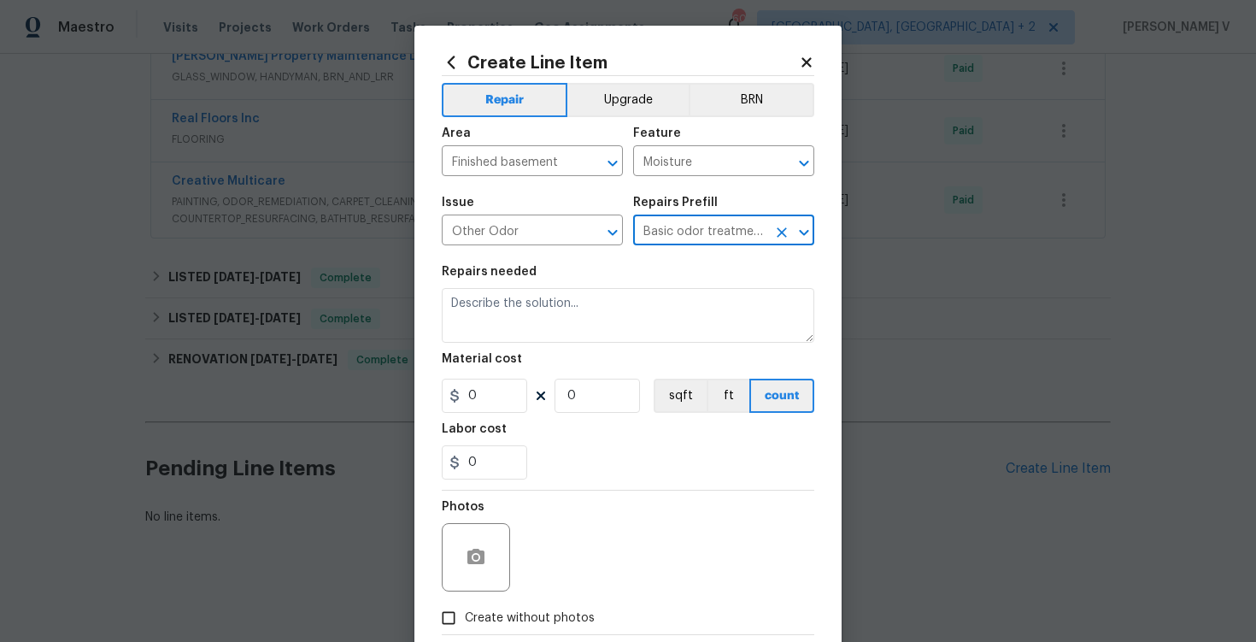
type textarea "OD Odor Protocol: Heavy Odor present. Remediate home odor. Including but not li…"
type input "1"
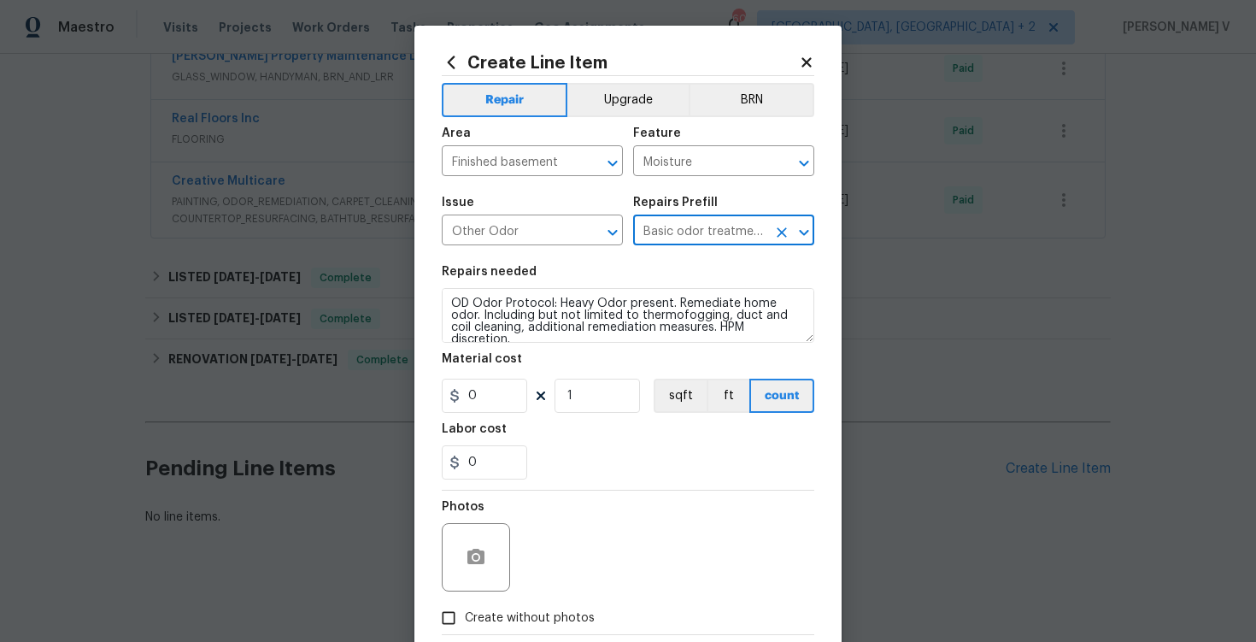
type input "650"
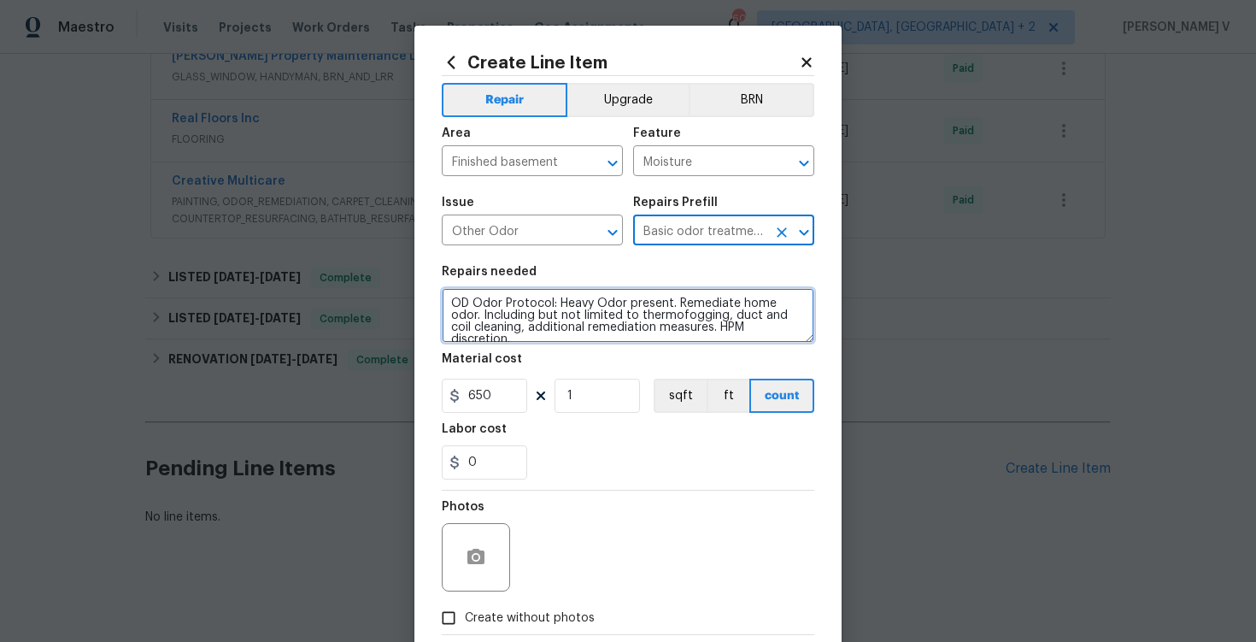
click at [587, 297] on textarea "OD Odor Protocol: Heavy Odor present. Remediate home odor. Including but not li…" at bounding box center [628, 315] width 373 height 55
paste textarea "Rework: Feedback received that the basement continues to have moisture issues w…"
type textarea "Rework: Feedback received that the basement continues to have moisture issues w…"
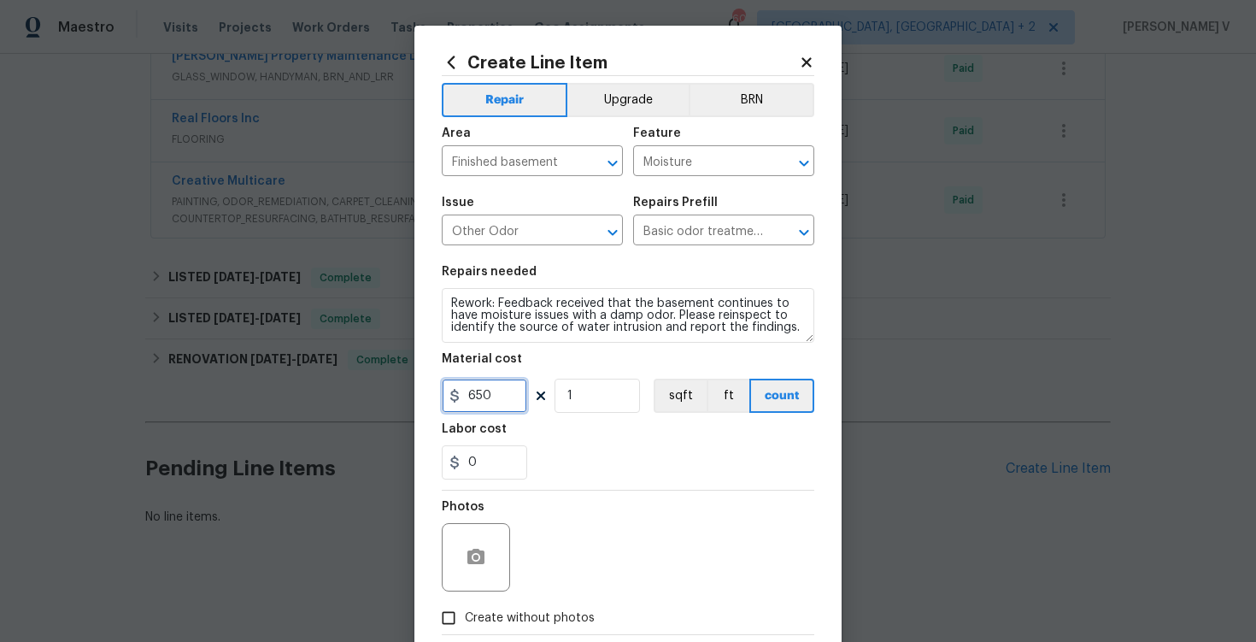
click at [488, 384] on input "650" at bounding box center [484, 396] width 85 height 34
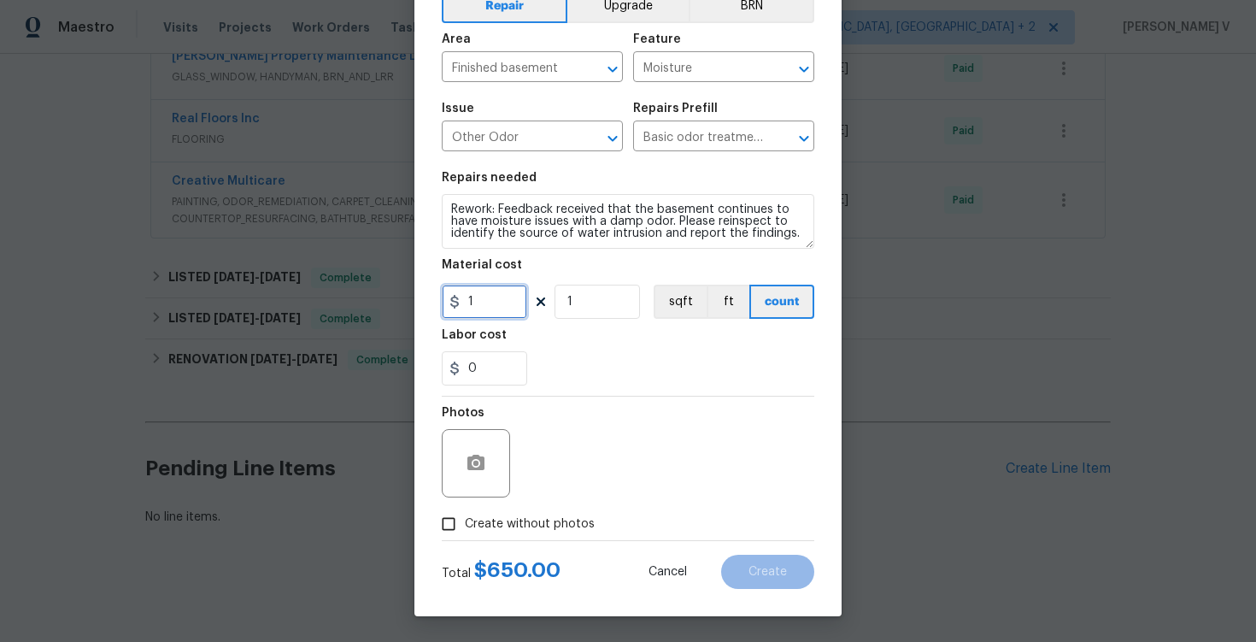
type input "1"
click at [468, 520] on span "Create without photos" at bounding box center [530, 524] width 130 height 18
click at [465, 520] on input "Create without photos" at bounding box center [448, 524] width 32 height 32
click at [468, 520] on span "Create without photos" at bounding box center [530, 524] width 130 height 18
click at [465, 520] on input "Create without photos" at bounding box center [448, 524] width 32 height 32
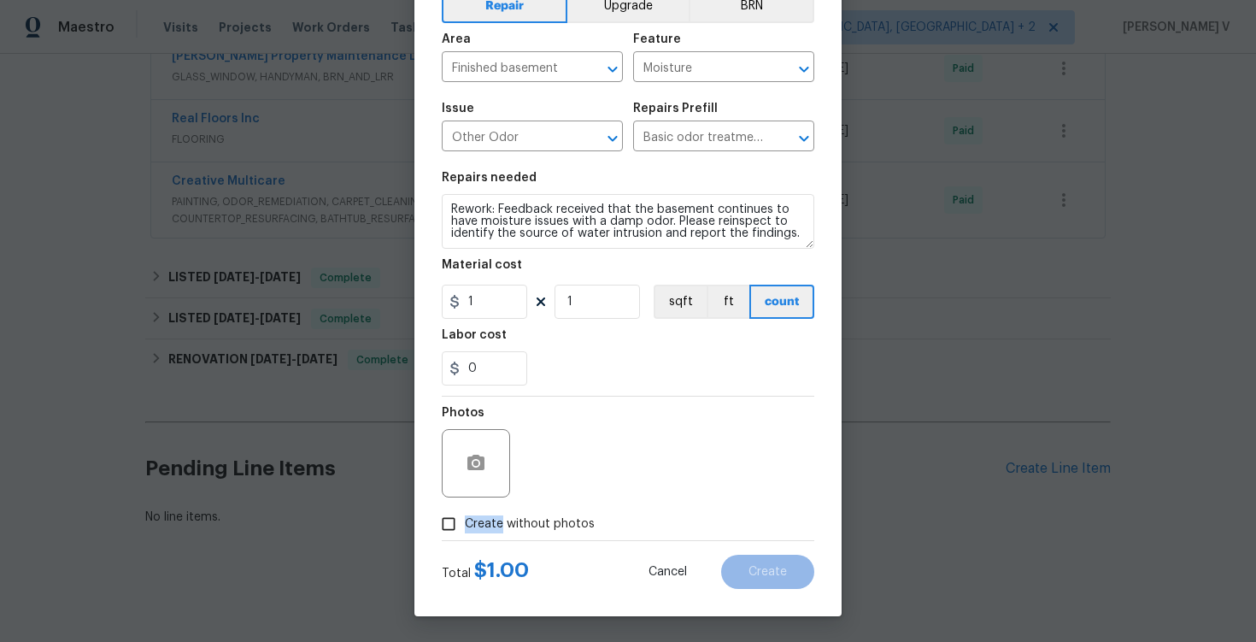
click at [487, 502] on div "Photos" at bounding box center [478, 451] width 72 height 111
click at [468, 516] on span "Create without photos" at bounding box center [530, 524] width 130 height 18
click at [465, 516] on input "Create without photos" at bounding box center [448, 524] width 32 height 32
checkbox input "true"
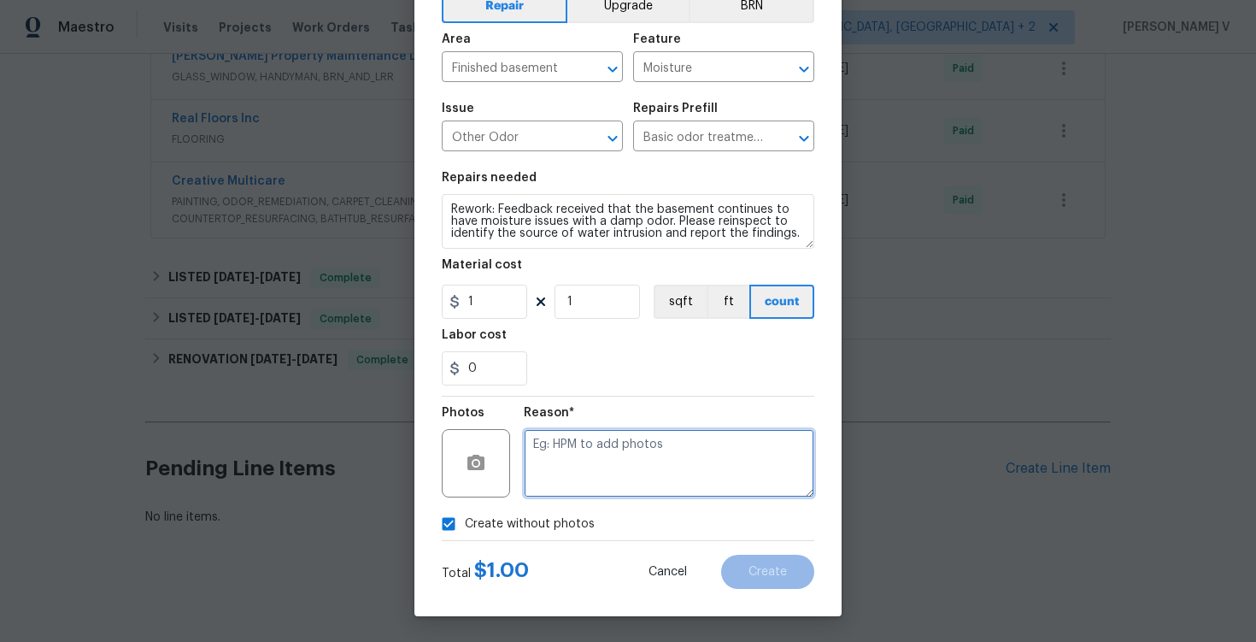
click at [578, 467] on textarea at bounding box center [669, 463] width 291 height 68
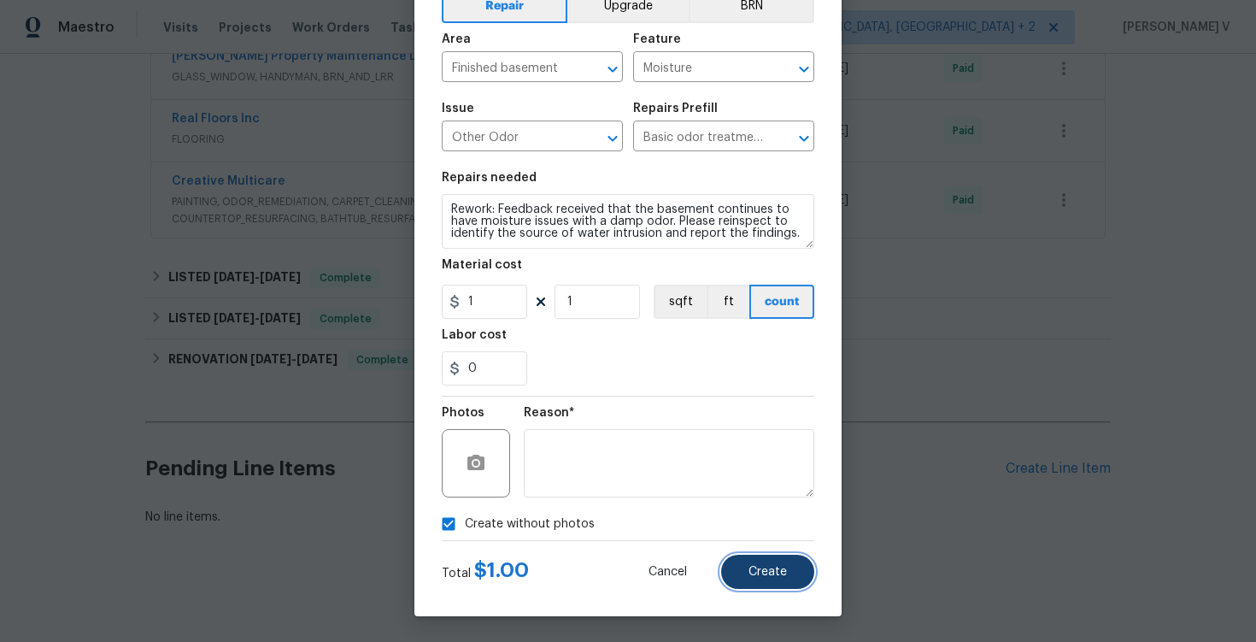
click at [767, 571] on span "Create" at bounding box center [767, 572] width 38 height 13
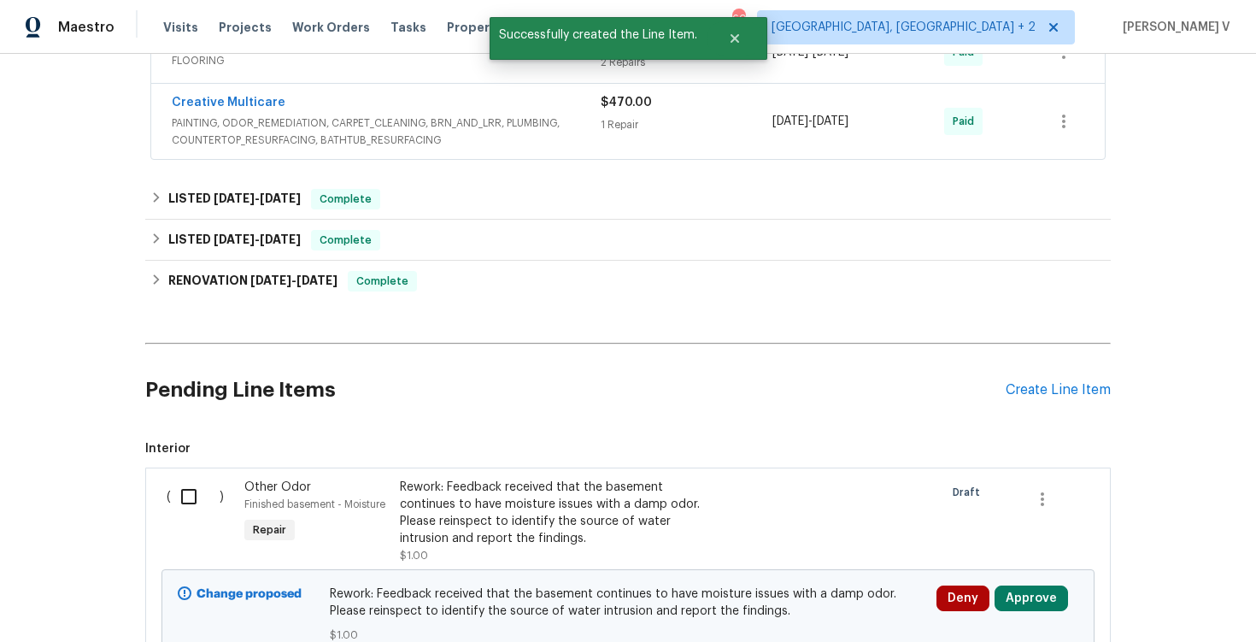
scroll to position [1168, 0]
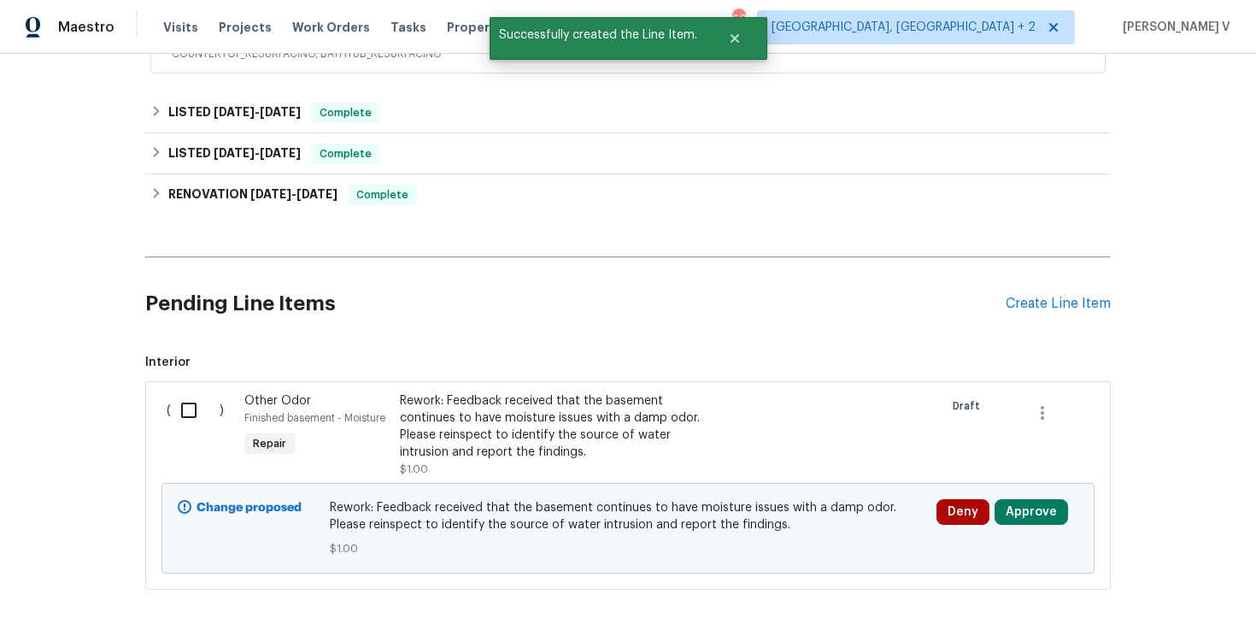
click at [192, 413] on input "checkbox" at bounding box center [195, 410] width 49 height 36
checkbox input "true"
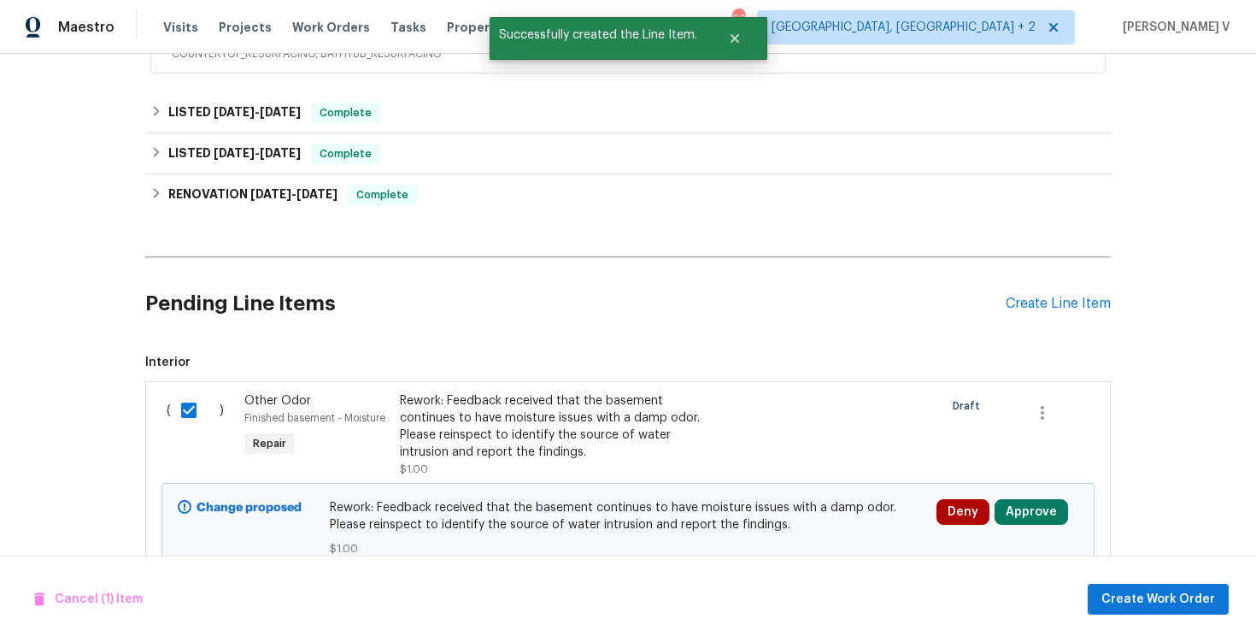
scroll to position [1233, 0]
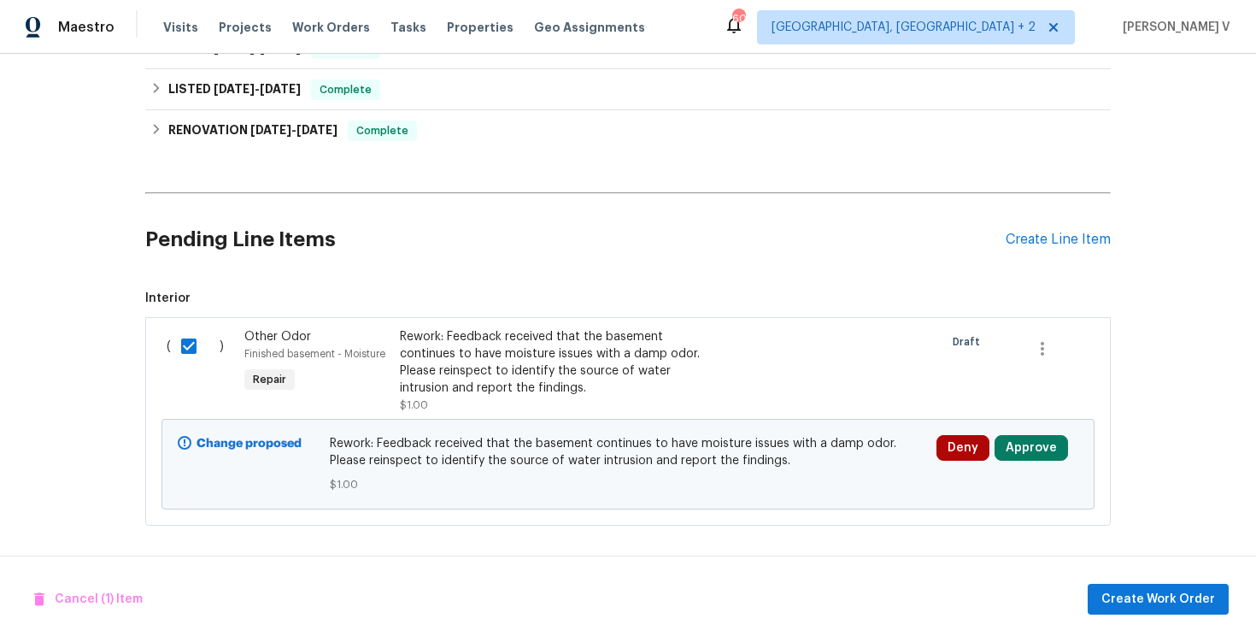
click at [1163, 617] on div "Cancel (1) Item Create Work Order" at bounding box center [628, 598] width 1256 height 87
click at [1159, 609] on button "Create Work Order" at bounding box center [1158, 600] width 141 height 32
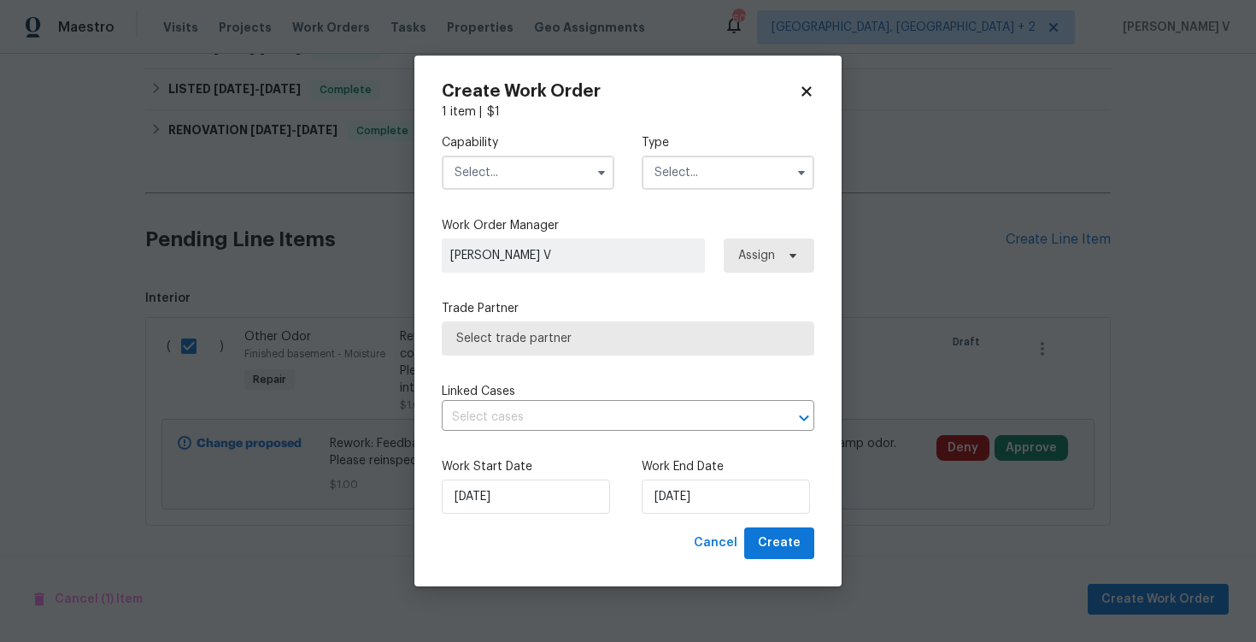
click at [488, 165] on input "text" at bounding box center [528, 173] width 173 height 34
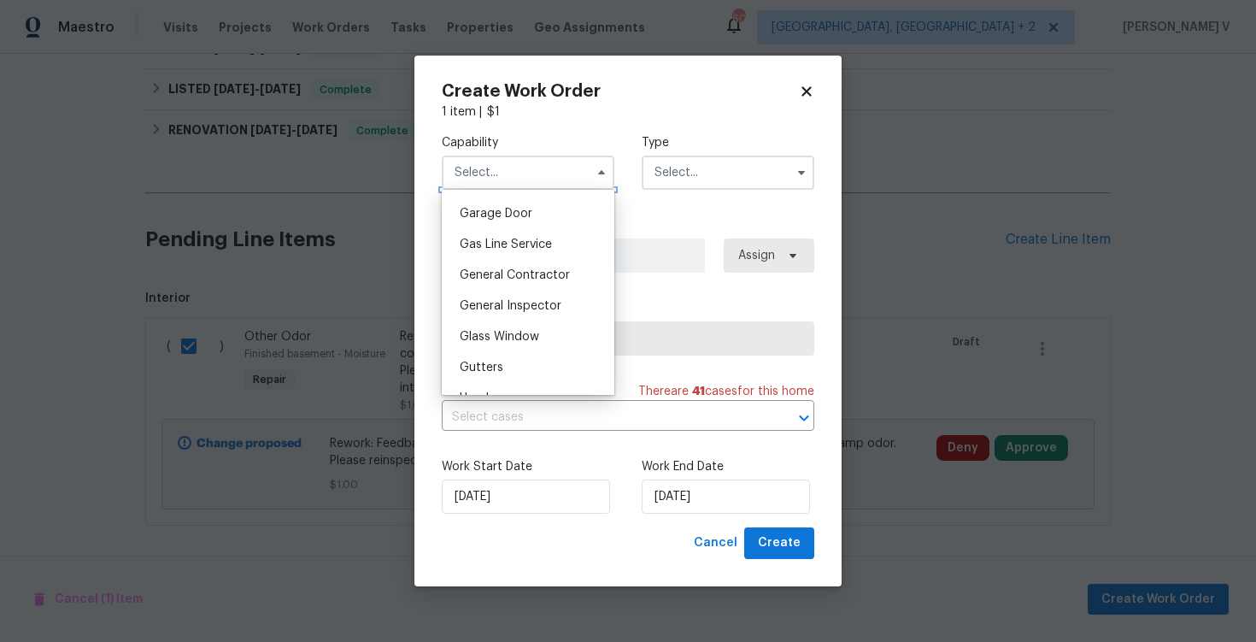
scroll to position [790, 0]
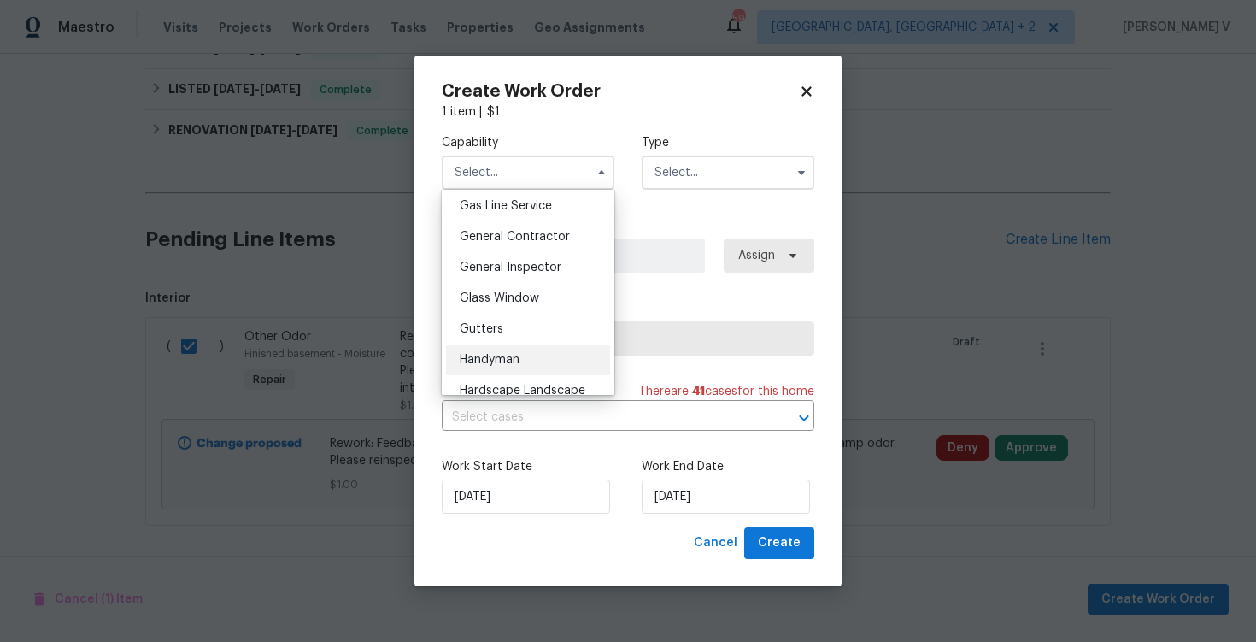
click at [508, 368] on div "Handyman" at bounding box center [528, 359] width 164 height 31
type input "Handyman"
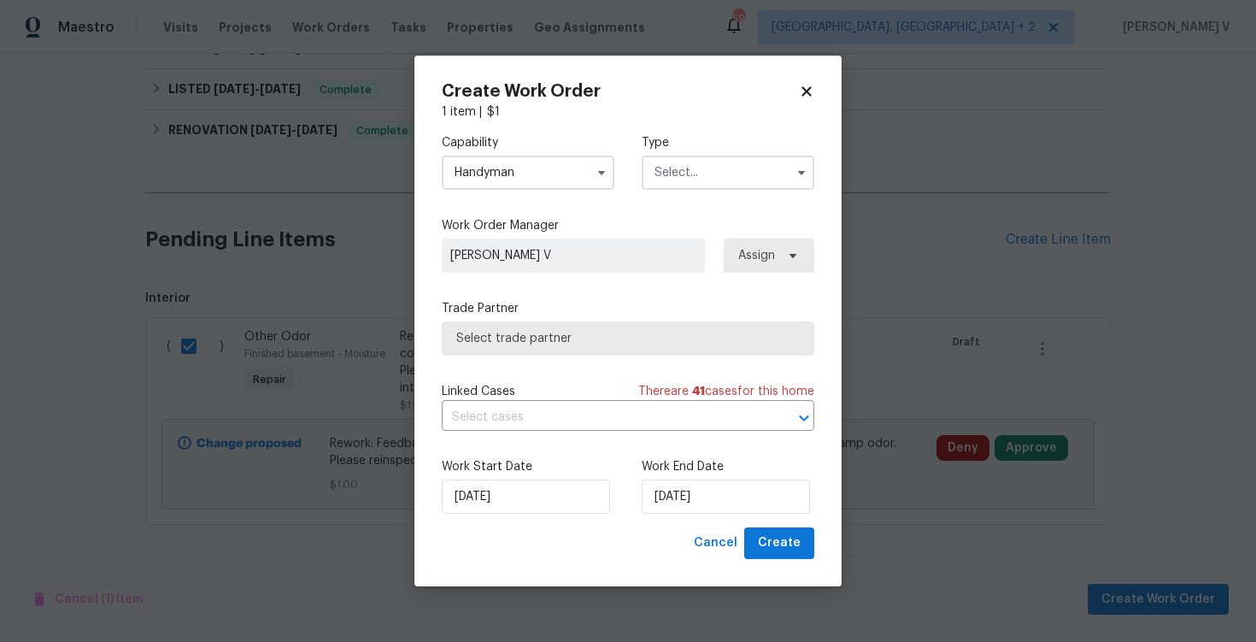
click at [707, 166] on input "text" at bounding box center [728, 173] width 173 height 34
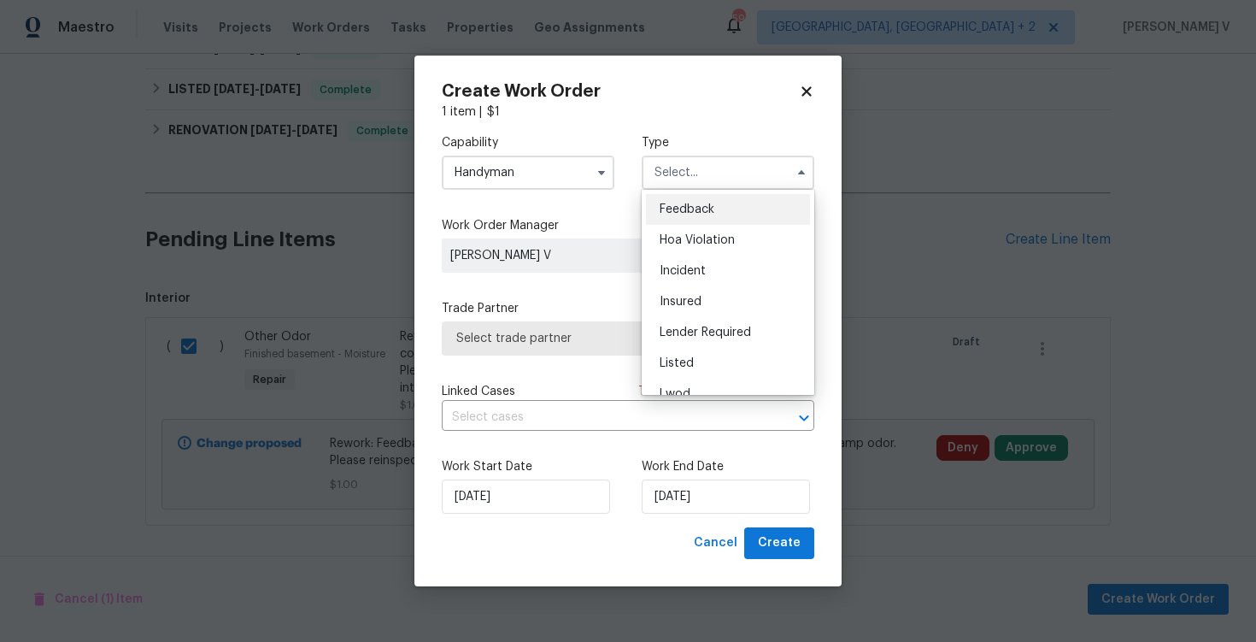
click at [674, 195] on div "Feedback" at bounding box center [728, 209] width 164 height 31
type input "Feedback"
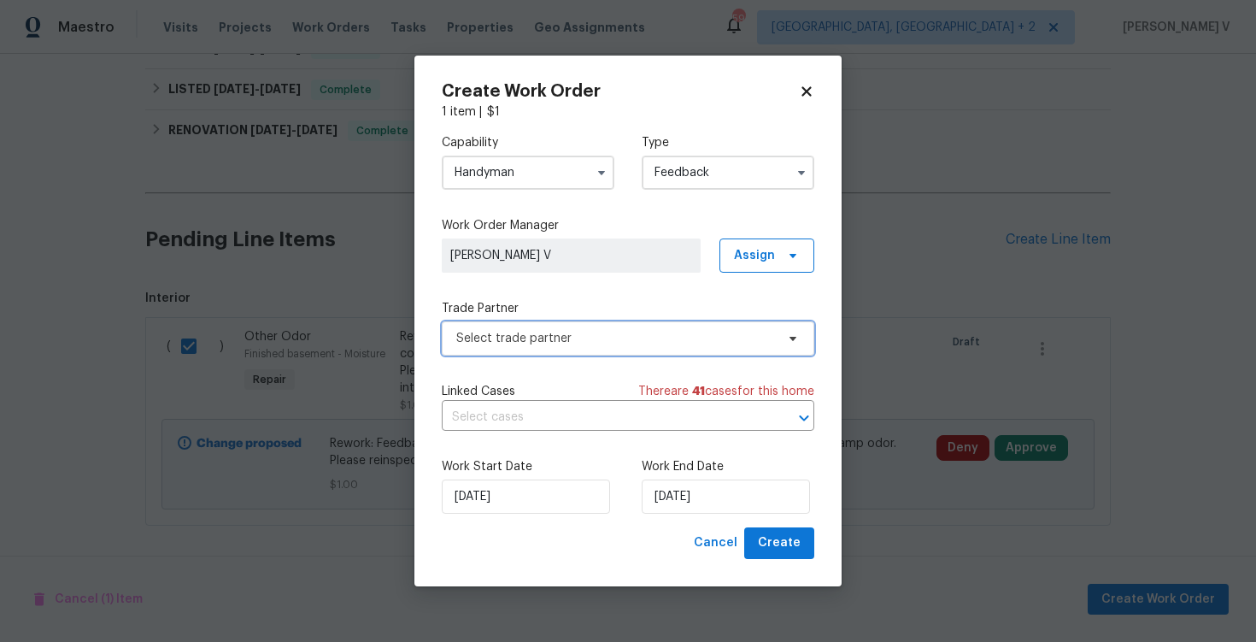
click at [561, 338] on span "Select trade partner" at bounding box center [615, 338] width 319 height 17
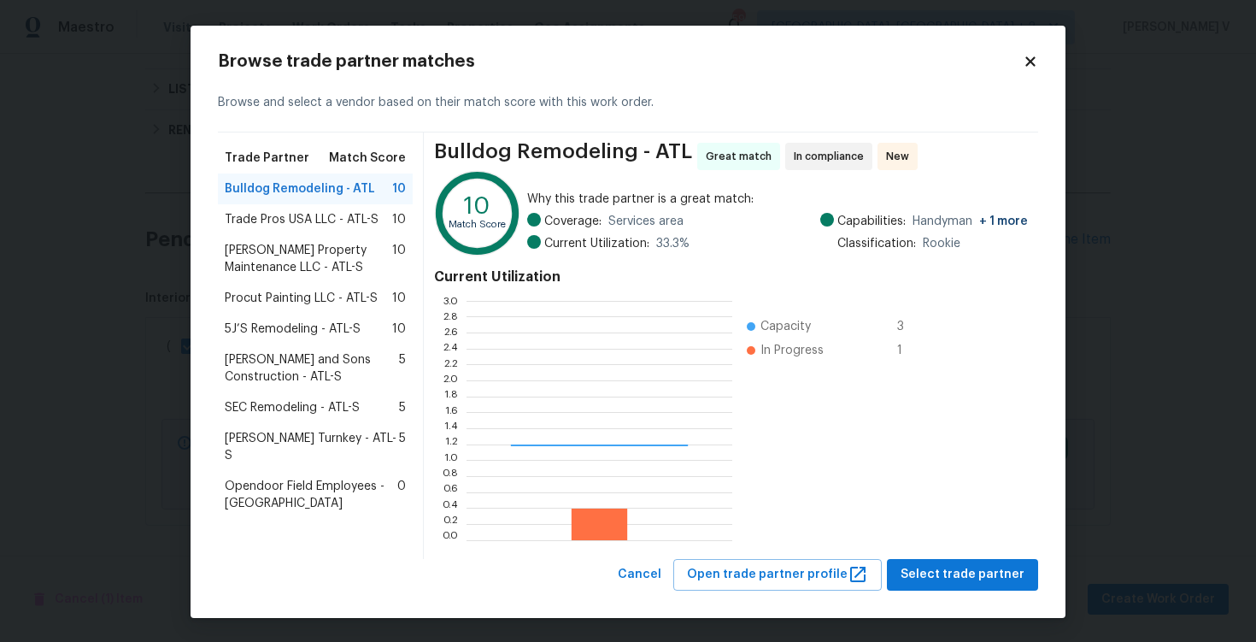
scroll to position [239, 266]
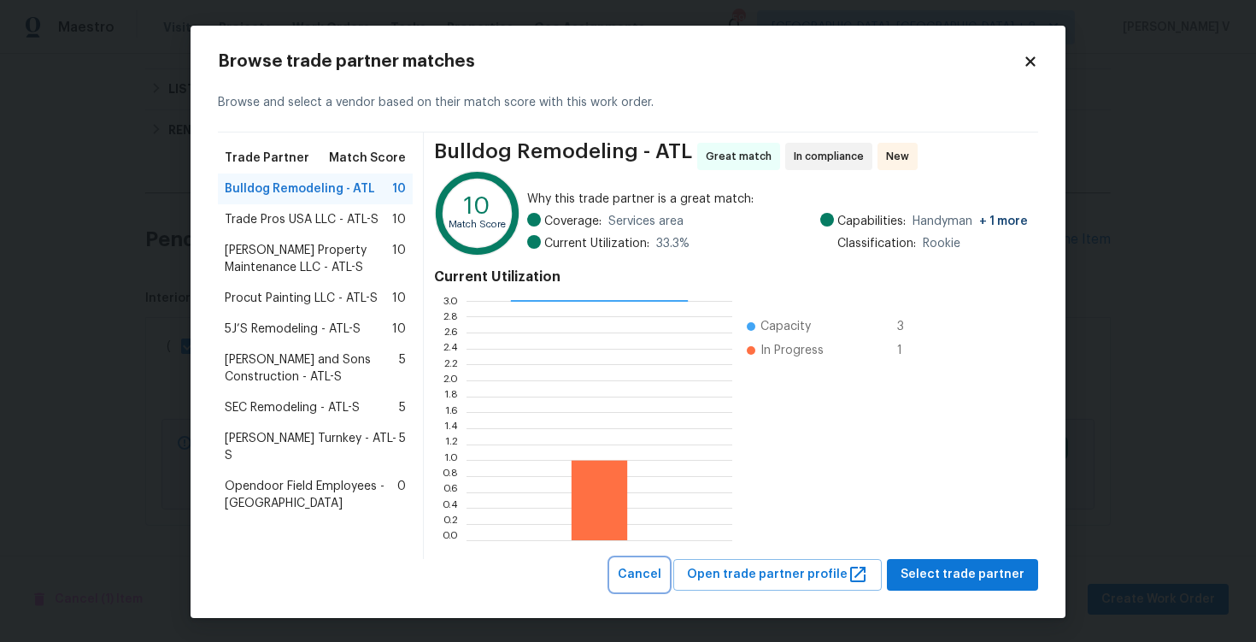
click at [661, 573] on span "Cancel" at bounding box center [640, 574] width 44 height 21
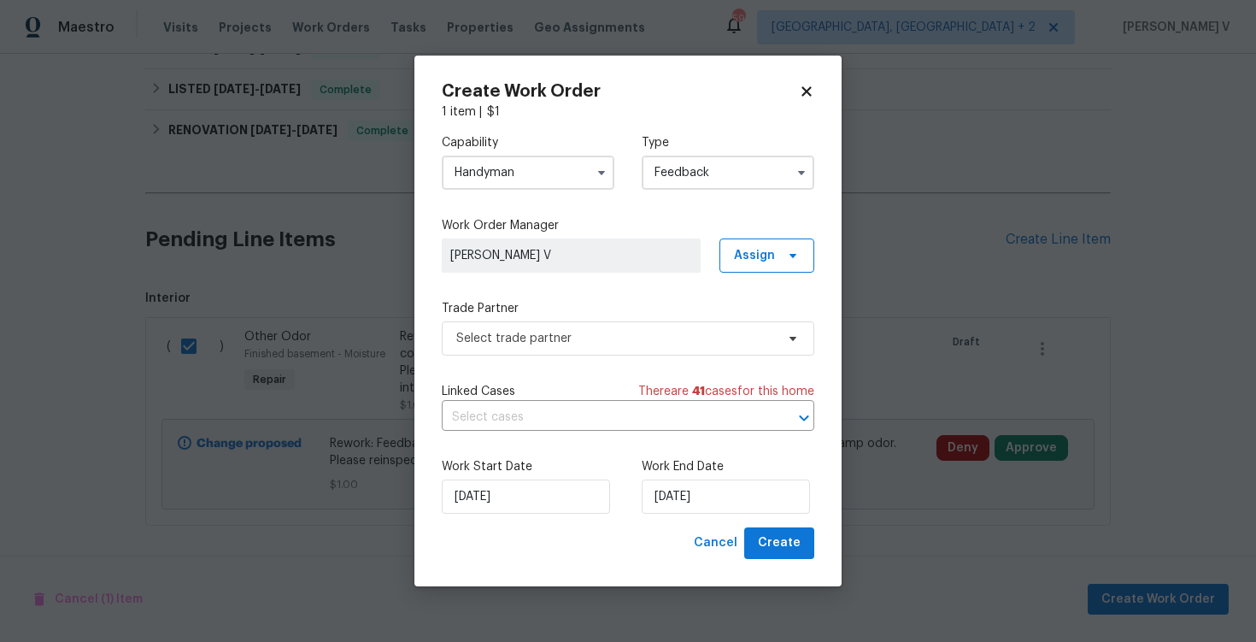
click at [508, 175] on input "Handyman" at bounding box center [528, 173] width 173 height 34
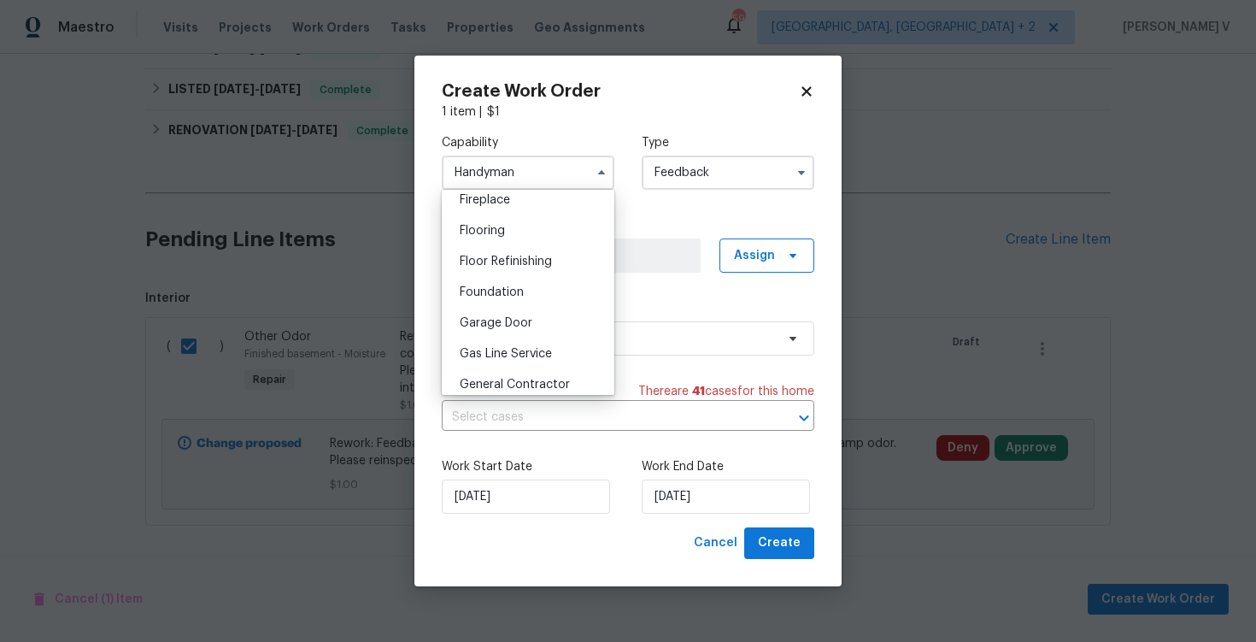
scroll to position [725, 0]
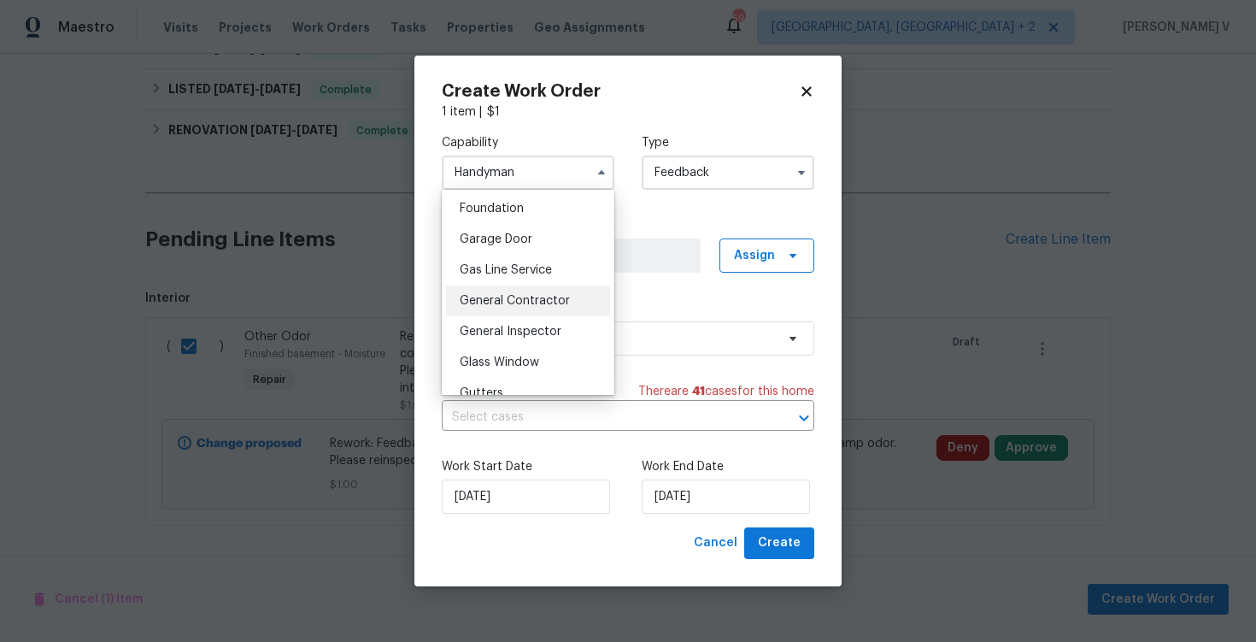
click at [523, 308] on div "General Contractor" at bounding box center [528, 300] width 164 height 31
type input "General Contractor"
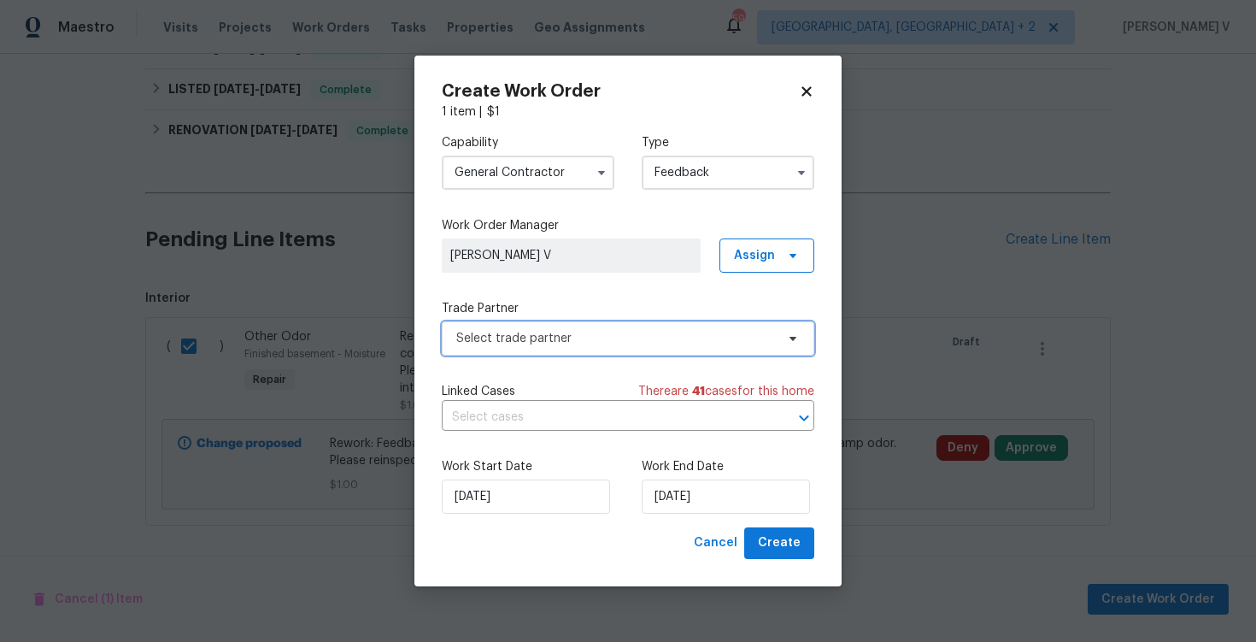
click at [611, 352] on span "Select trade partner" at bounding box center [628, 338] width 373 height 34
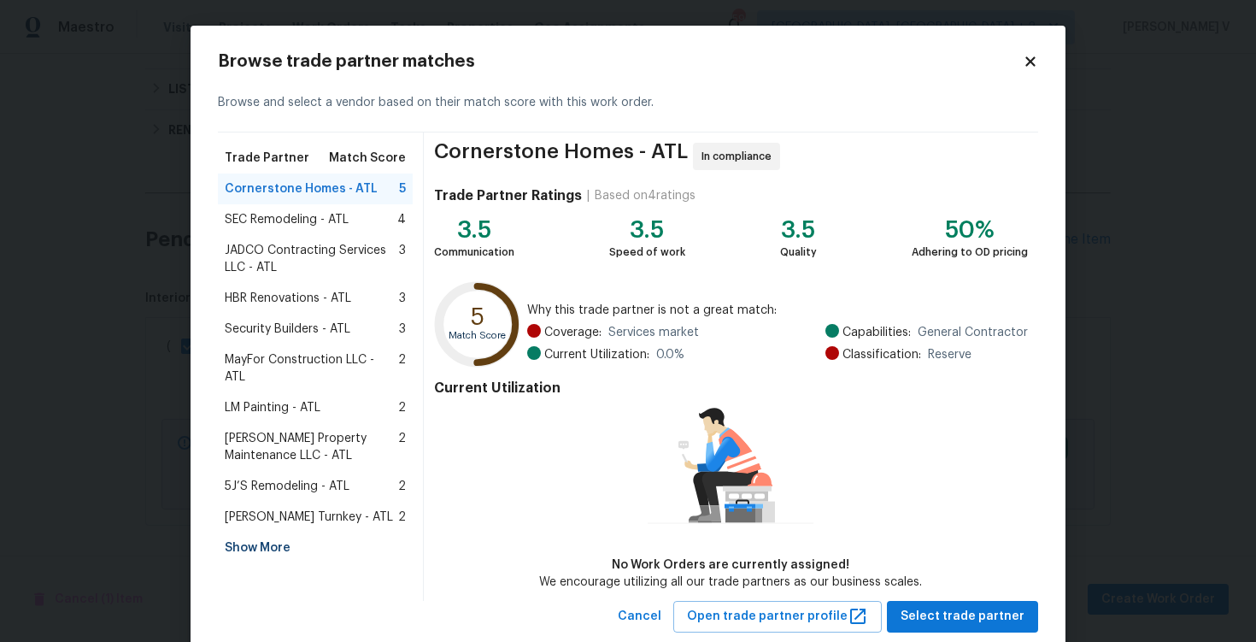
click at [279, 537] on div "Show More" at bounding box center [315, 547] width 195 height 31
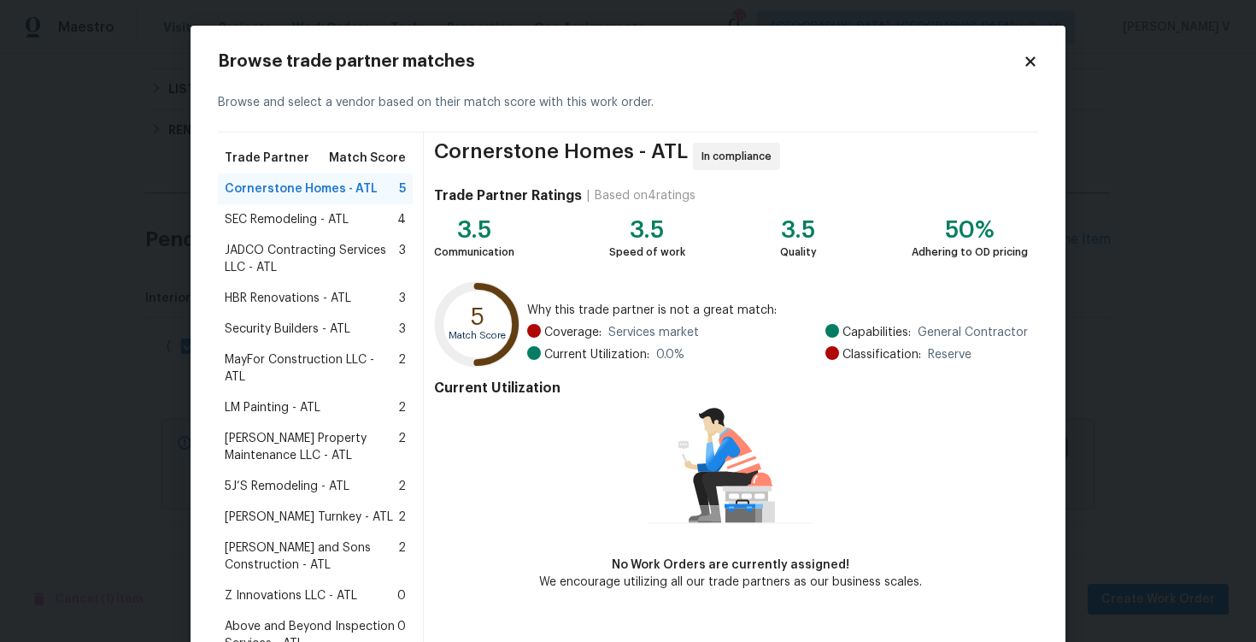
scroll to position [313, 0]
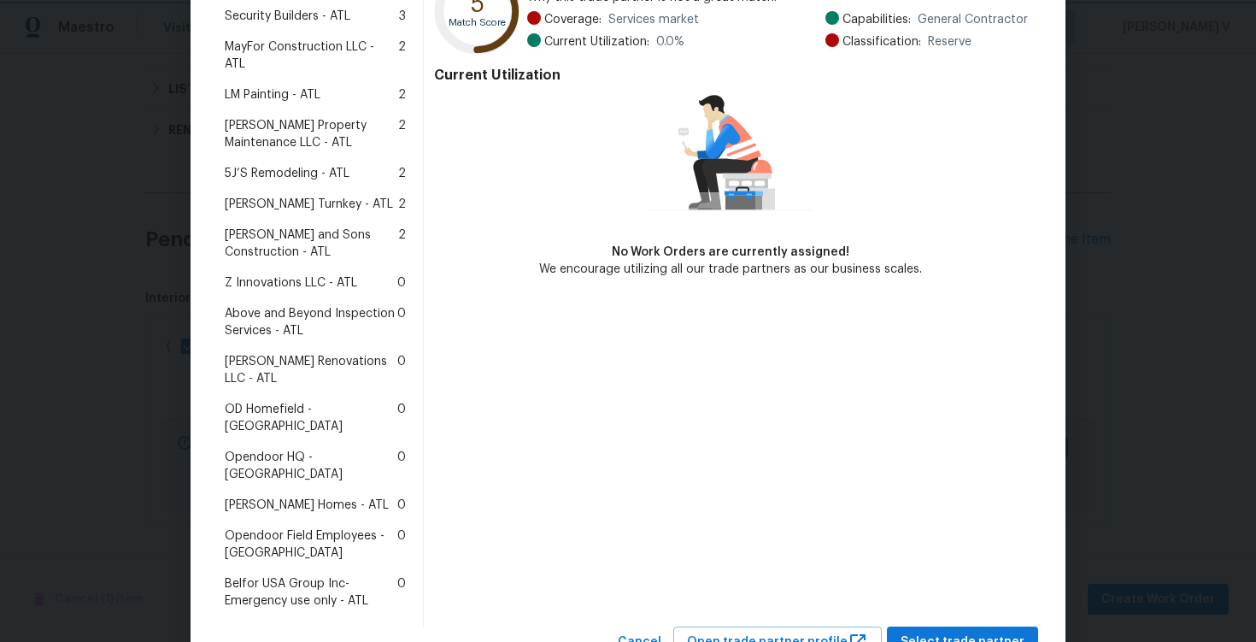
click at [91, 389] on body "Maestro Visits Projects Work Orders Tasks Properties Geo Assignments 59 Albuque…" at bounding box center [628, 321] width 1256 height 642
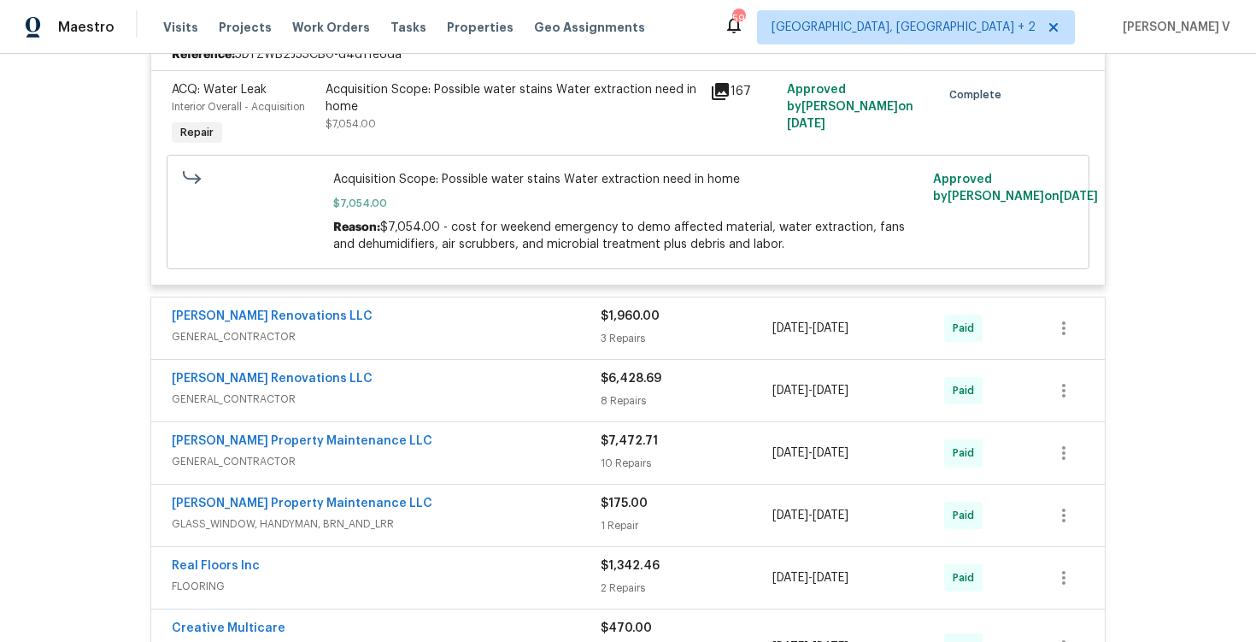
scroll to position [1233, 0]
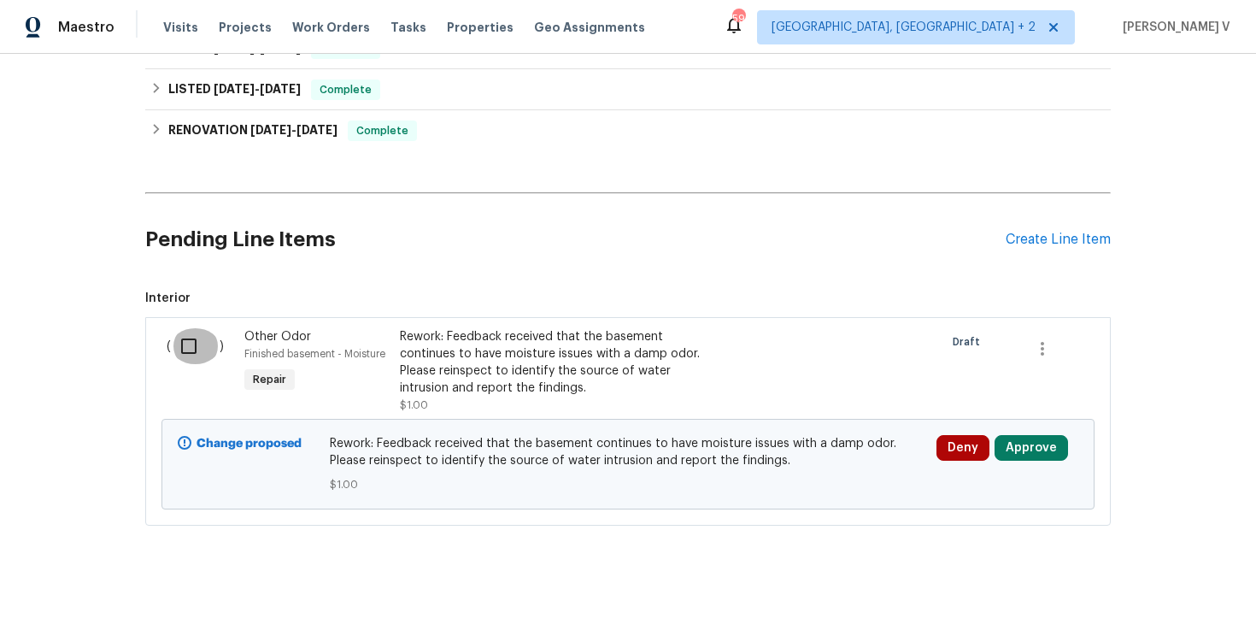
click at [203, 348] on input "checkbox" at bounding box center [195, 346] width 49 height 36
checkbox input "true"
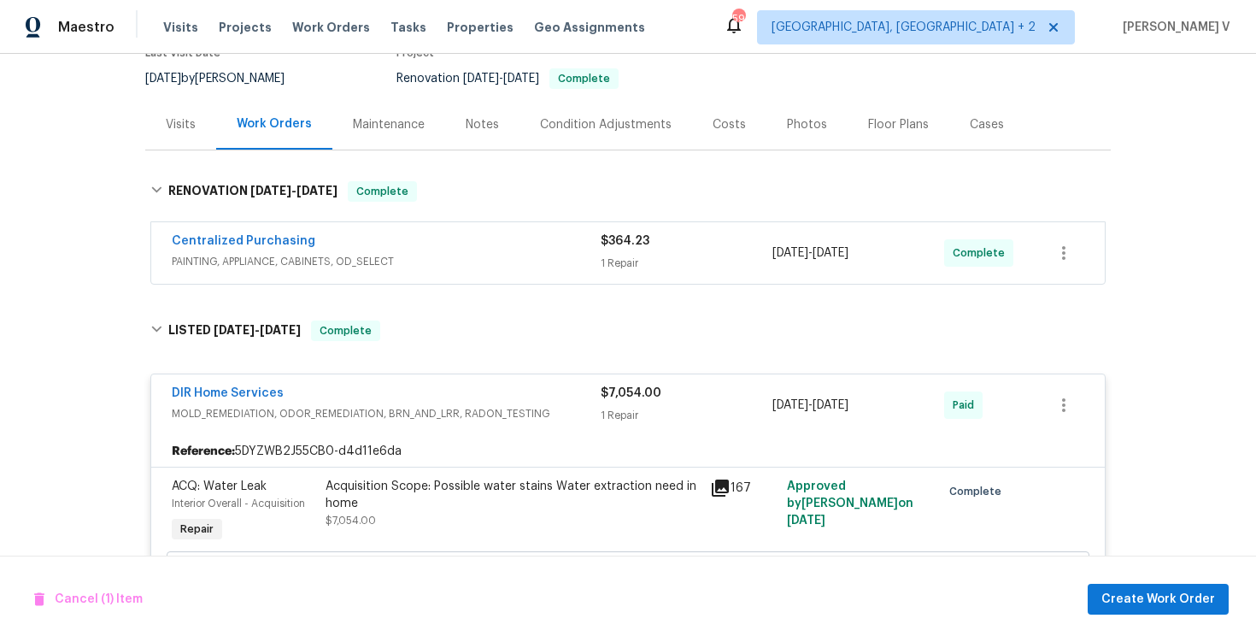
scroll to position [264, 0]
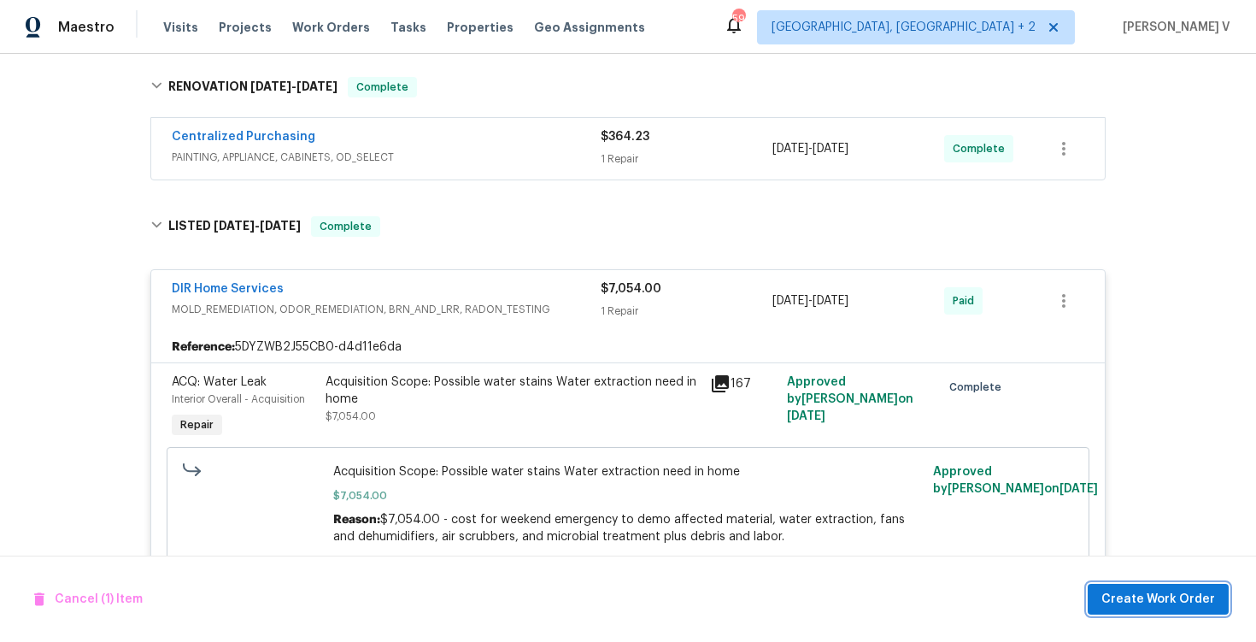
click at [1152, 596] on span "Create Work Order" at bounding box center [1158, 599] width 114 height 21
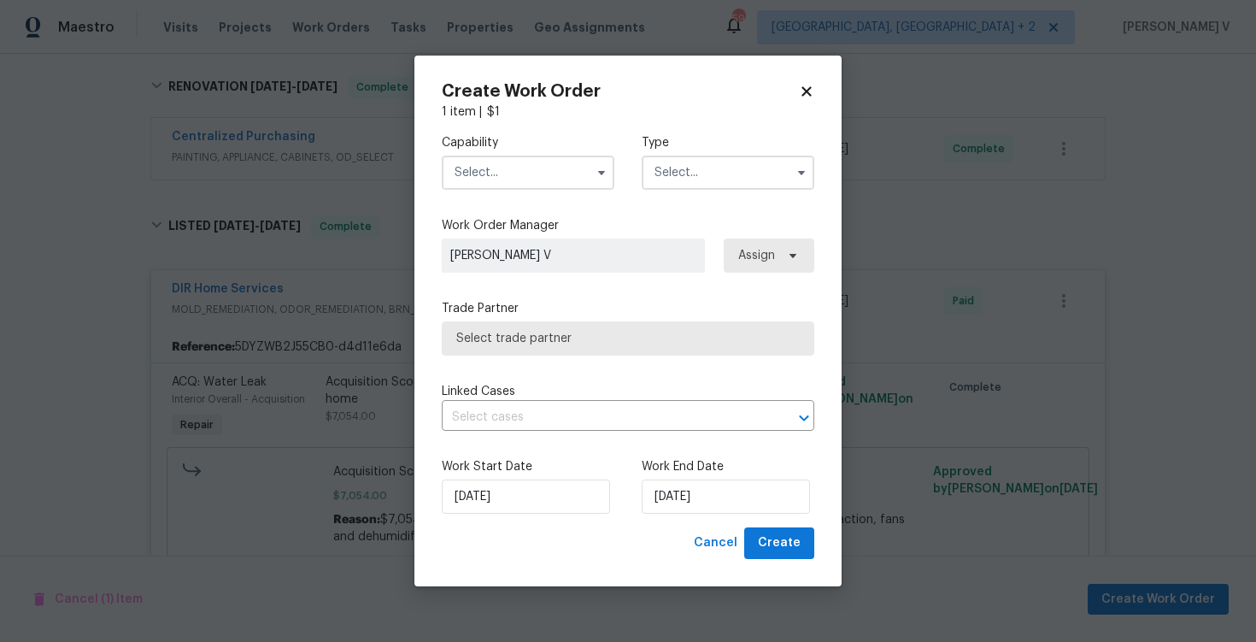
click at [525, 187] on input "text" at bounding box center [528, 173] width 173 height 34
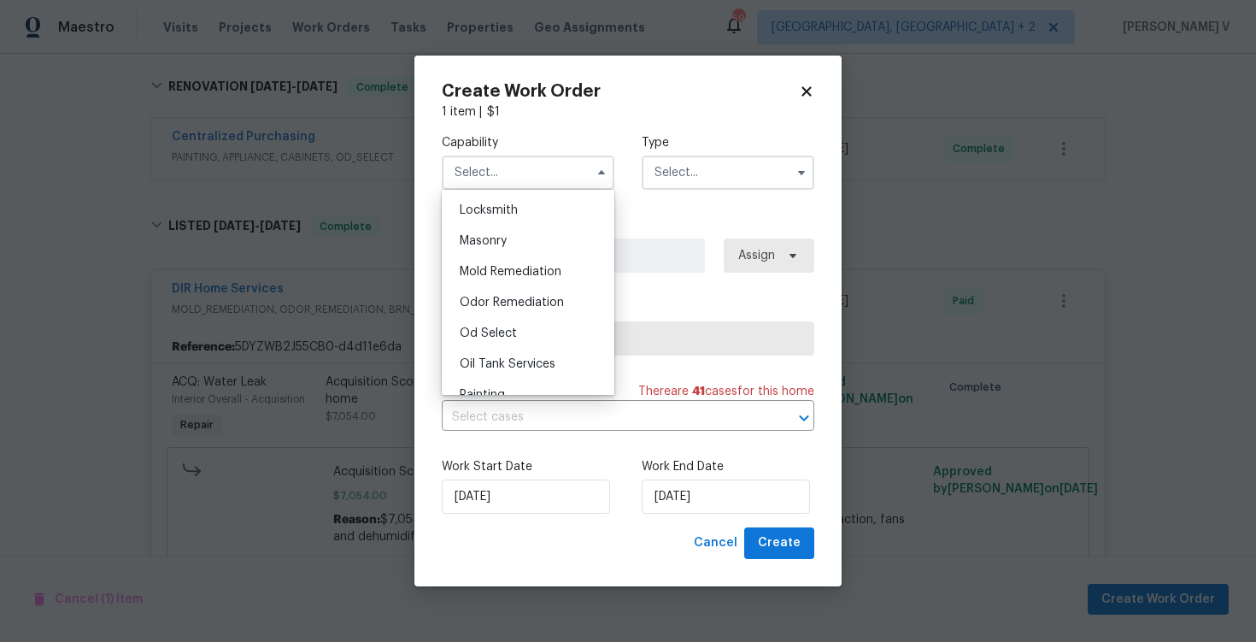
scroll to position [1282, 0]
click at [544, 249] on div "Mold Remediation" at bounding box center [528, 240] width 164 height 31
type input "Mold Remediation"
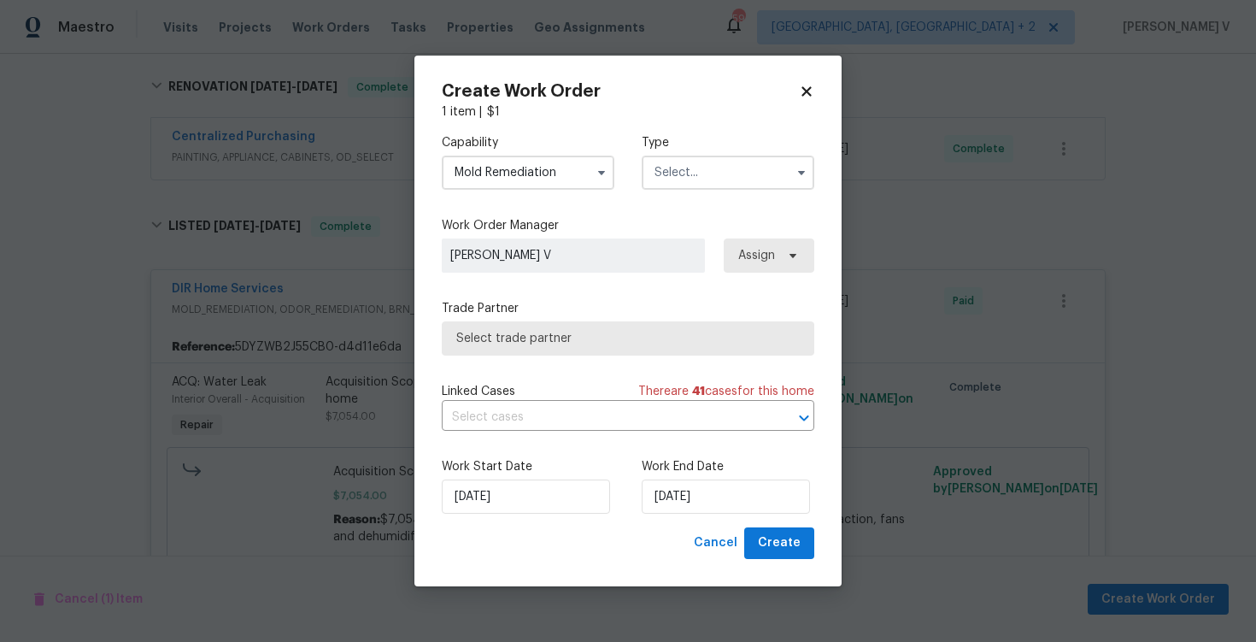
click at [689, 167] on input "text" at bounding box center [728, 173] width 173 height 34
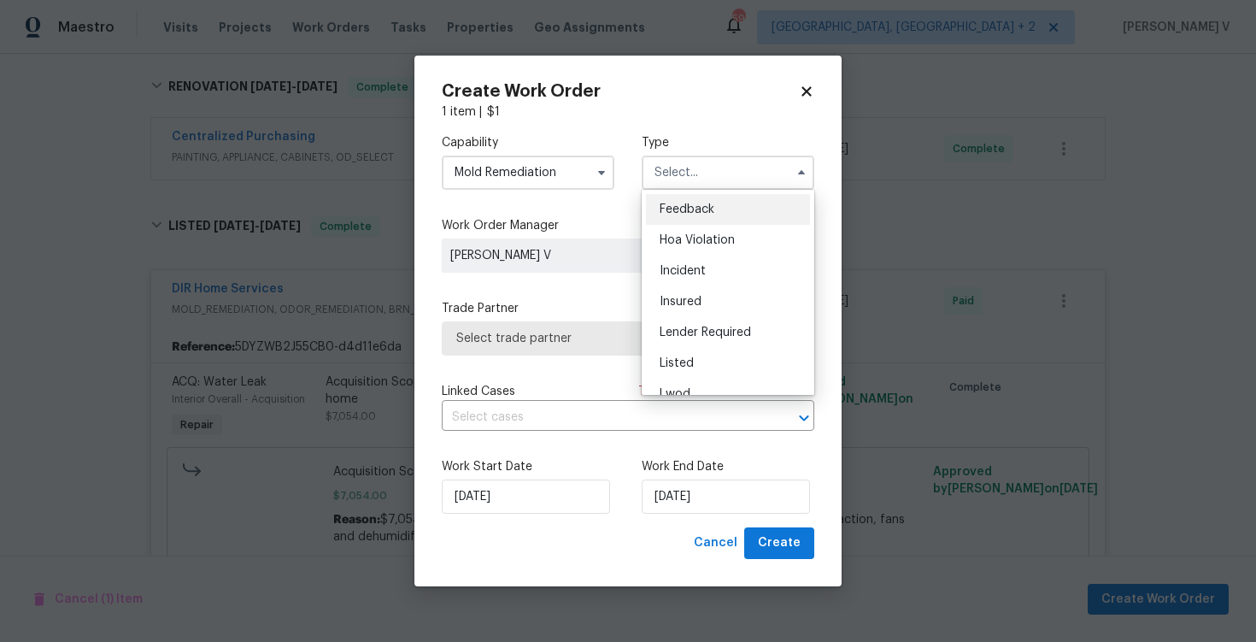
click at [684, 198] on div "Feedback" at bounding box center [728, 209] width 164 height 31
type input "Feedback"
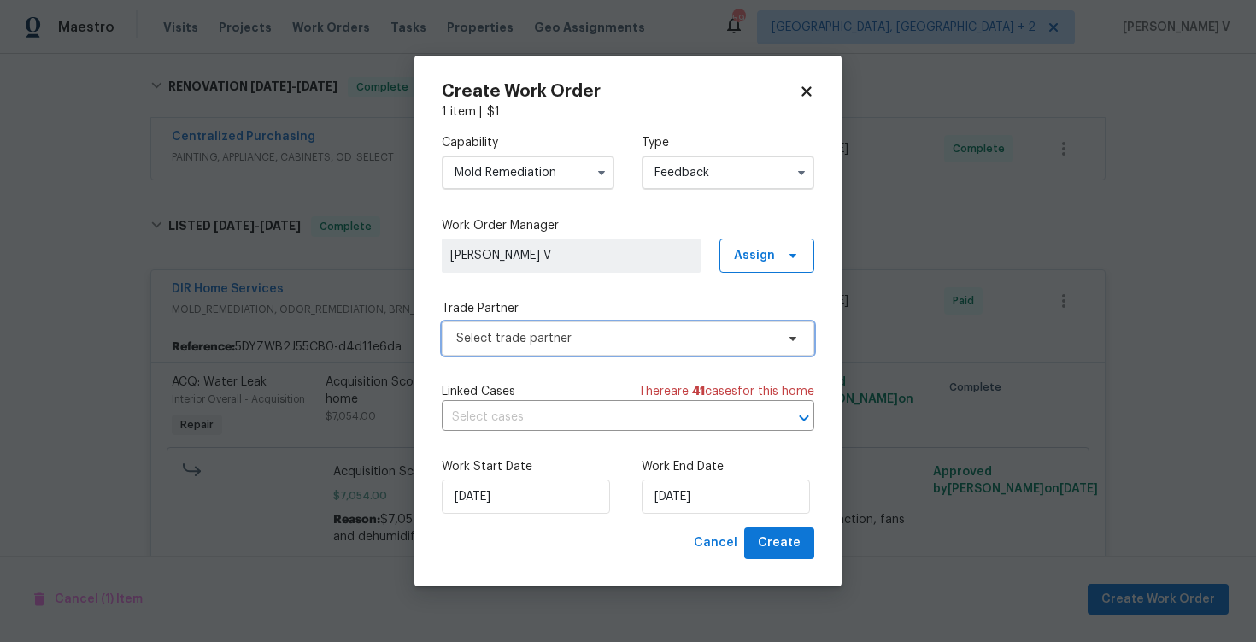
click at [598, 341] on span "Select trade partner" at bounding box center [615, 338] width 319 height 17
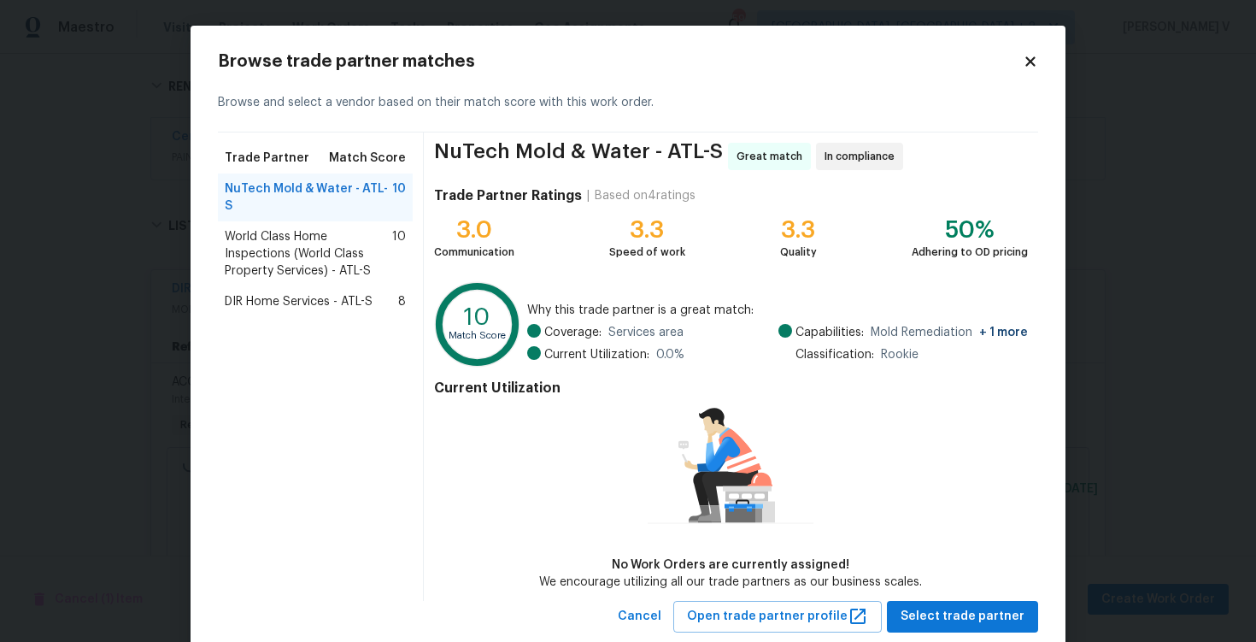
click at [275, 286] on div "DIR Home Services - ATL-S 8" at bounding box center [315, 301] width 195 height 31
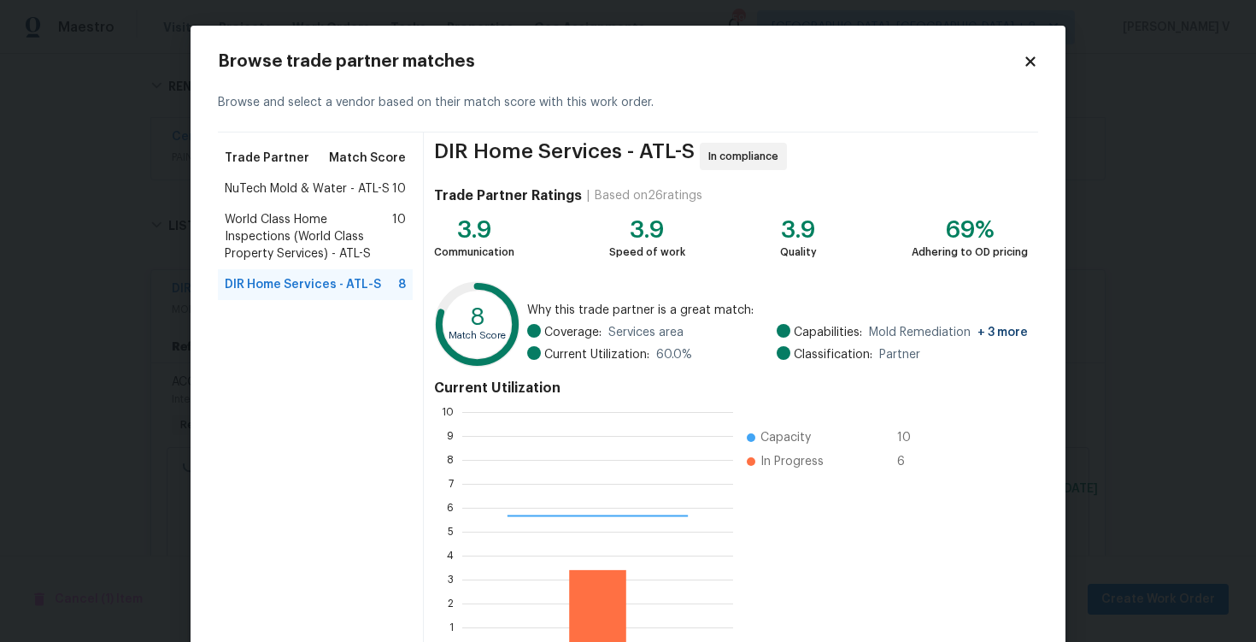
scroll to position [112, 0]
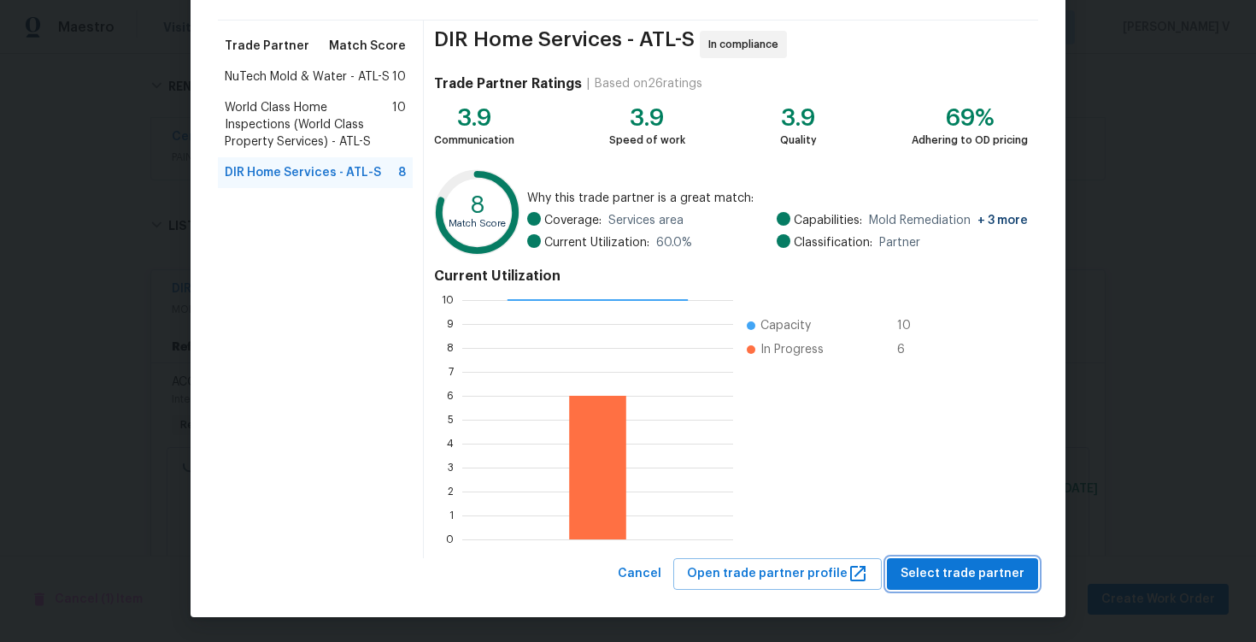
click at [936, 563] on span "Select trade partner" at bounding box center [963, 573] width 124 height 21
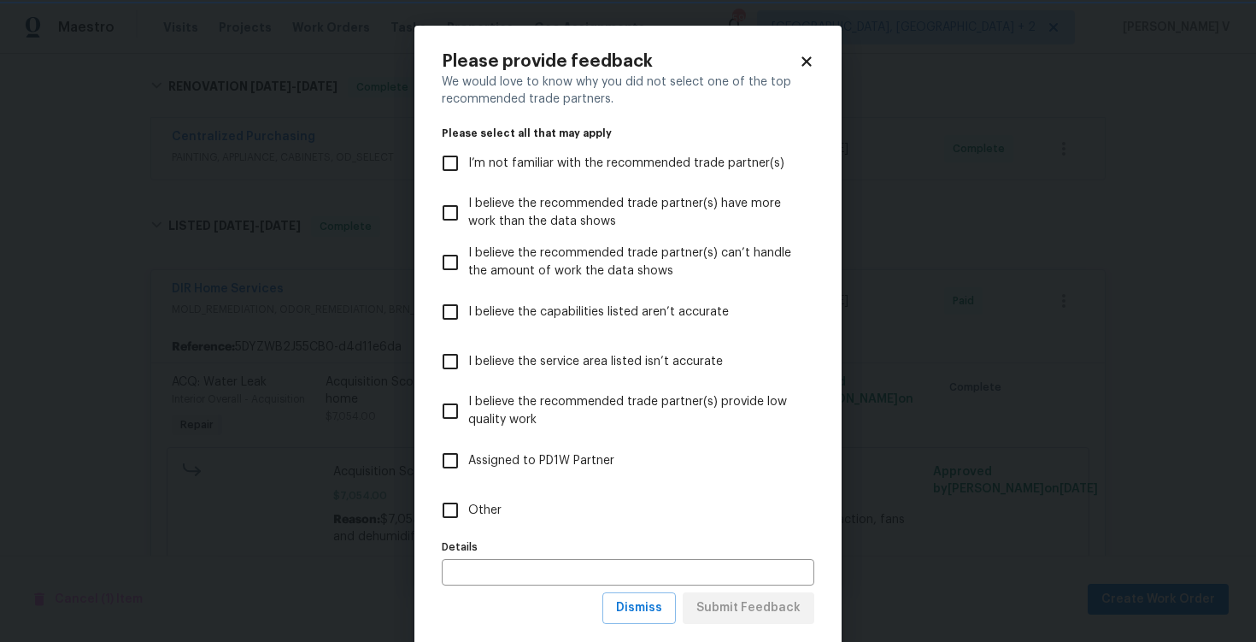
scroll to position [0, 0]
click at [640, 495] on label "Other" at bounding box center [616, 510] width 368 height 50
click at [468, 495] on input "Other" at bounding box center [450, 510] width 36 height 36
checkbox input "true"
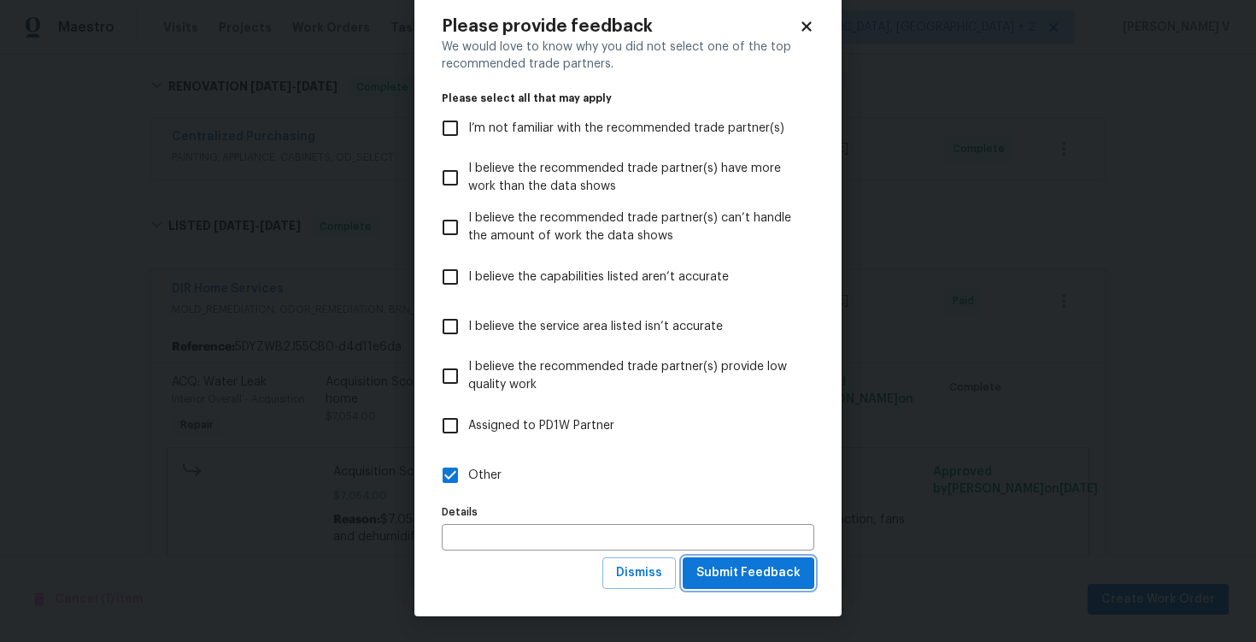
click at [773, 580] on span "Submit Feedback" at bounding box center [748, 572] width 104 height 21
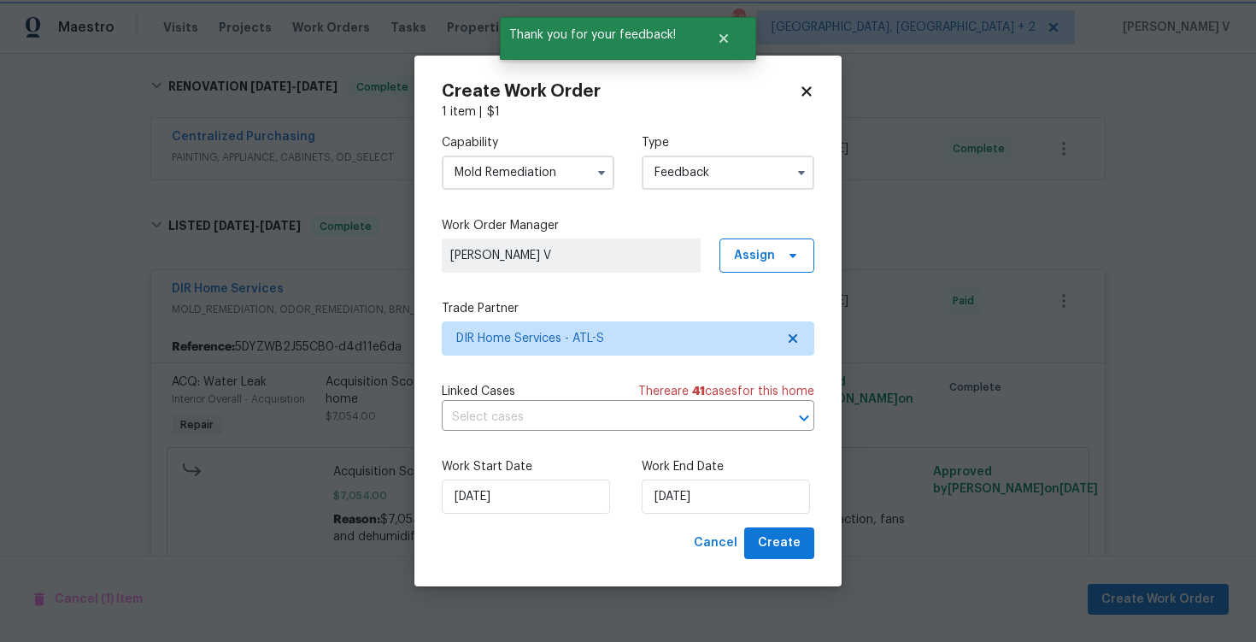
scroll to position [0, 0]
click at [671, 480] on input "17/09/2025" at bounding box center [726, 496] width 168 height 34
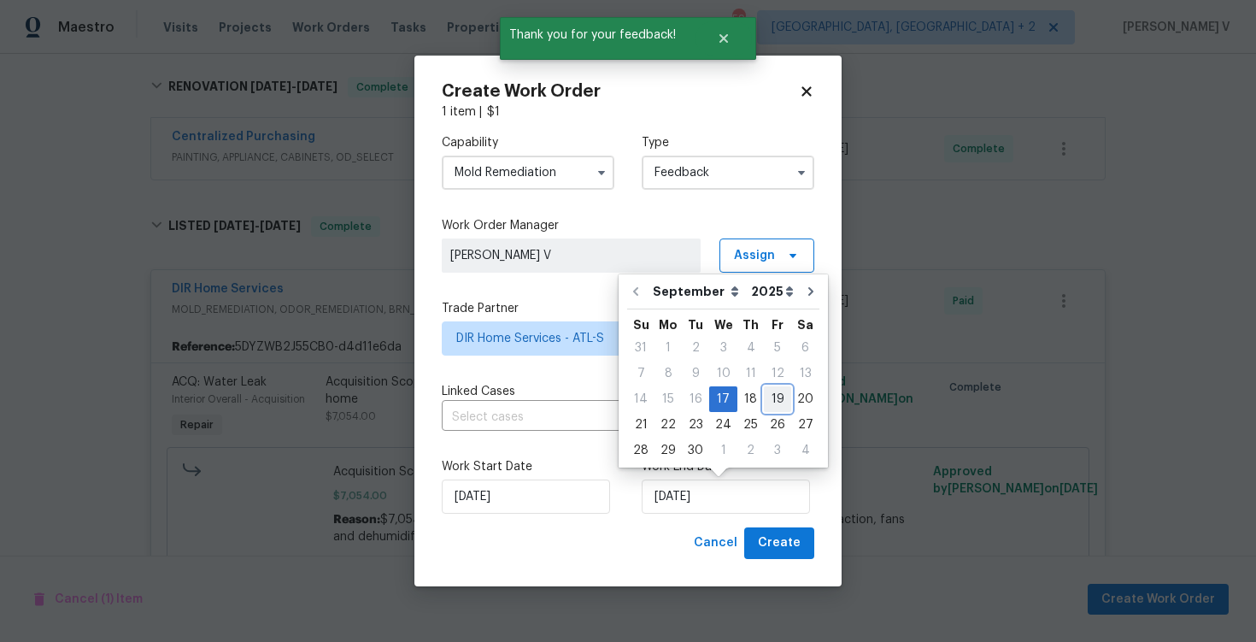
click at [765, 406] on div "19" at bounding box center [777, 399] width 27 height 24
type input "19/09/2025"
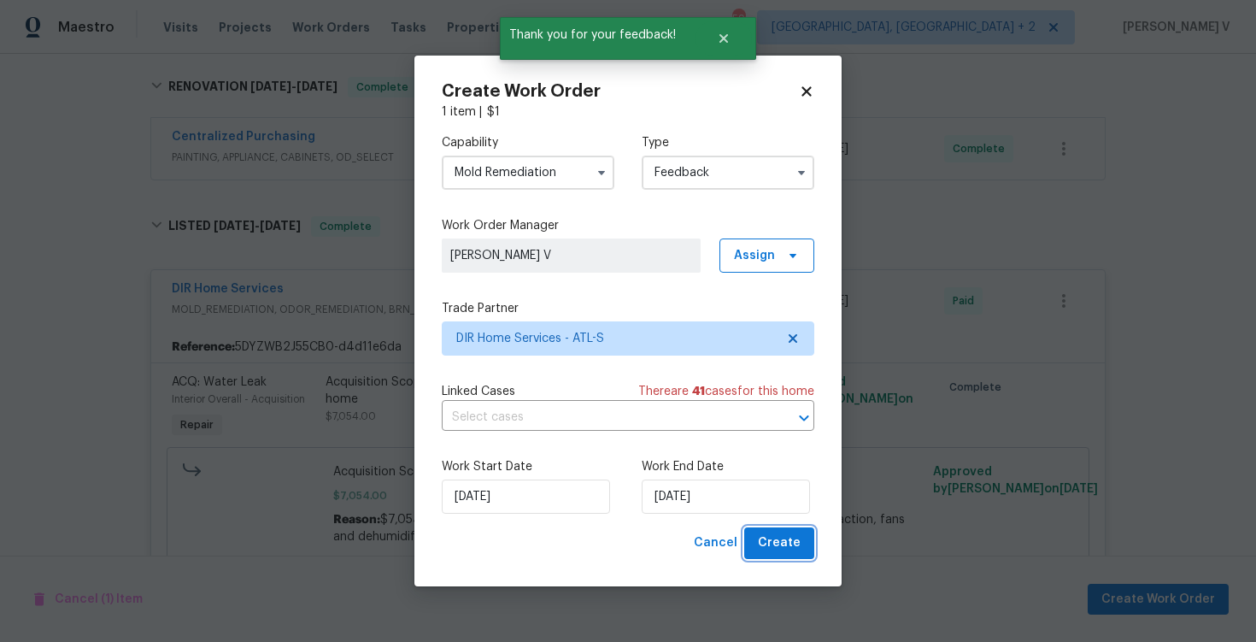
click at [779, 551] on span "Create" at bounding box center [779, 542] width 43 height 21
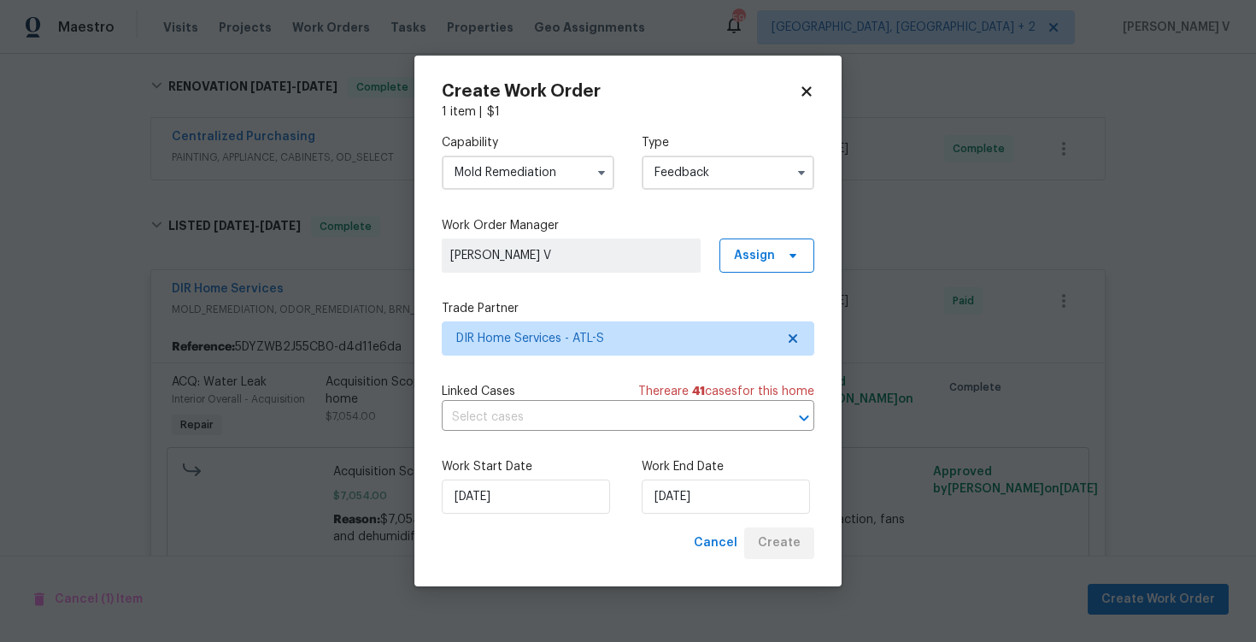
checkbox input "false"
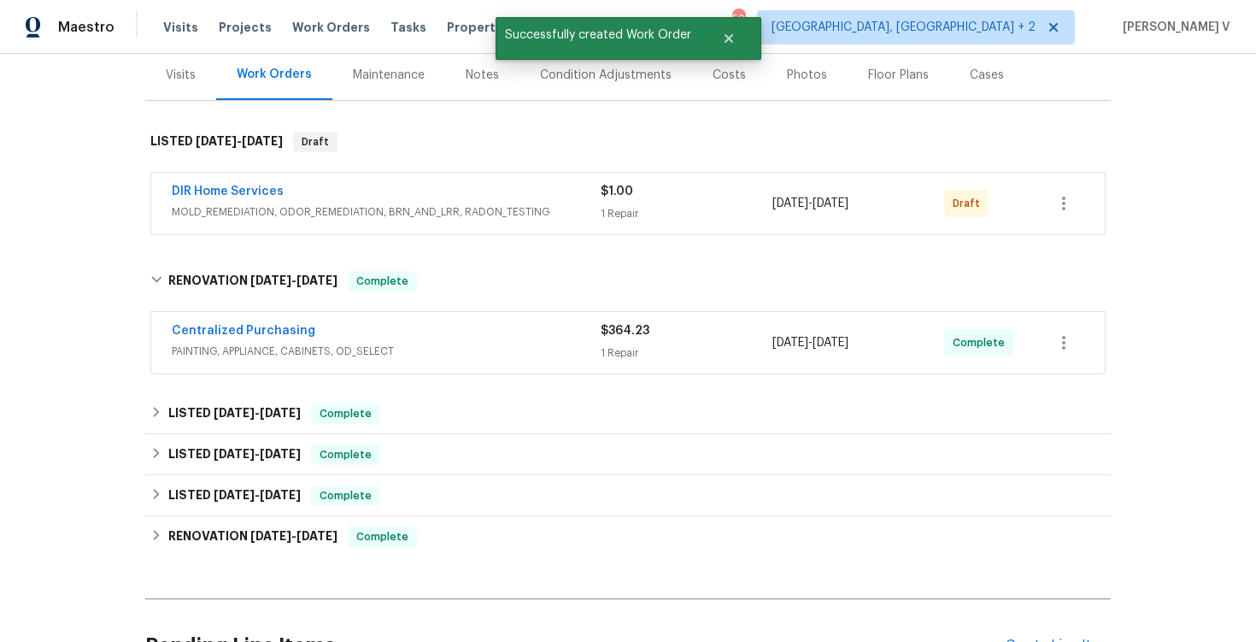
scroll to position [176, 0]
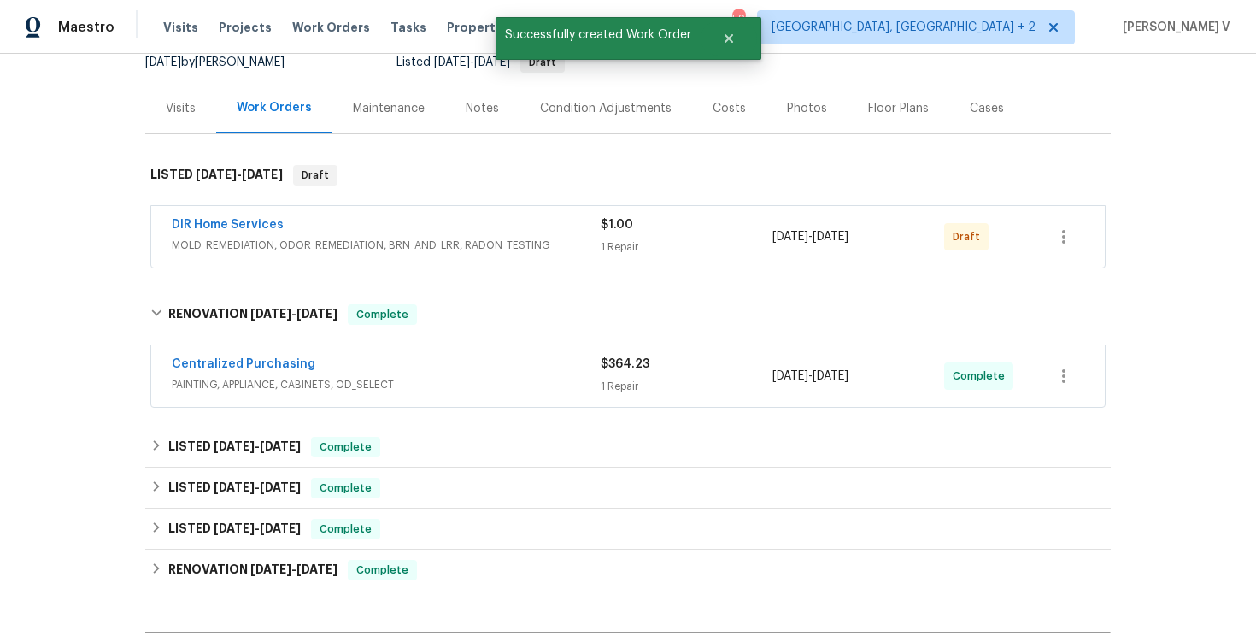
click at [373, 263] on div "DIR Home Services MOLD_REMEDIATION, ODOR_REMEDIATION, BRN_AND_LRR, RADON_TESTIN…" at bounding box center [628, 237] width 954 height 62
click at [406, 235] on div "DIR Home Services" at bounding box center [386, 226] width 429 height 21
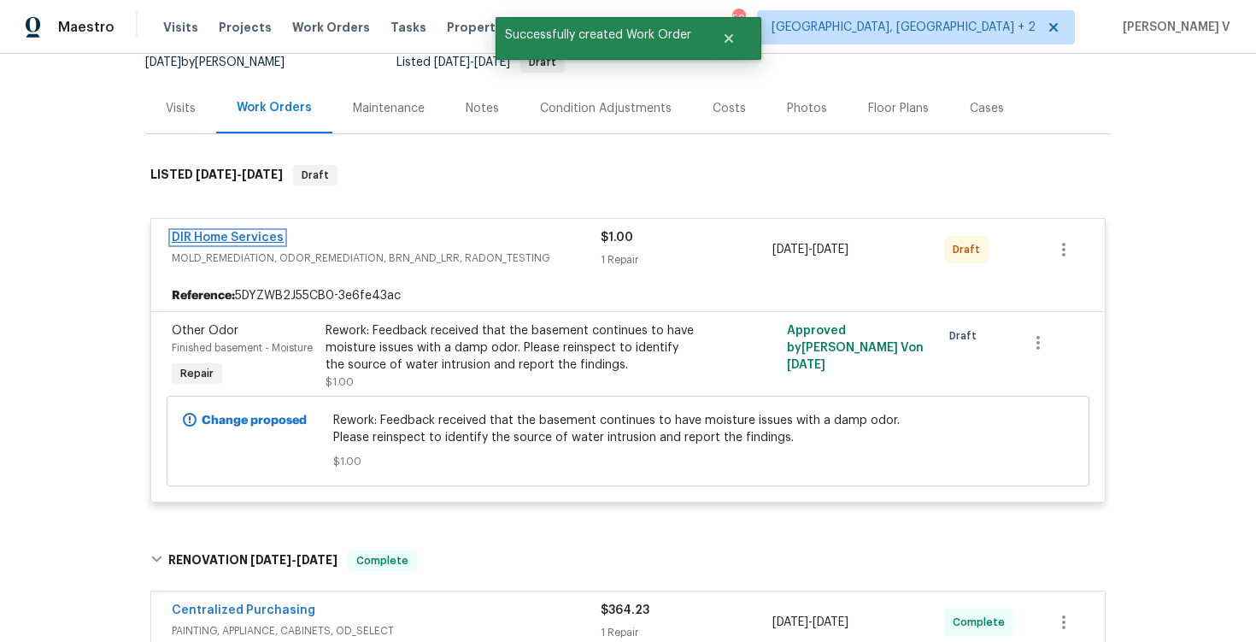
click at [242, 235] on link "DIR Home Services" at bounding box center [228, 238] width 112 height 12
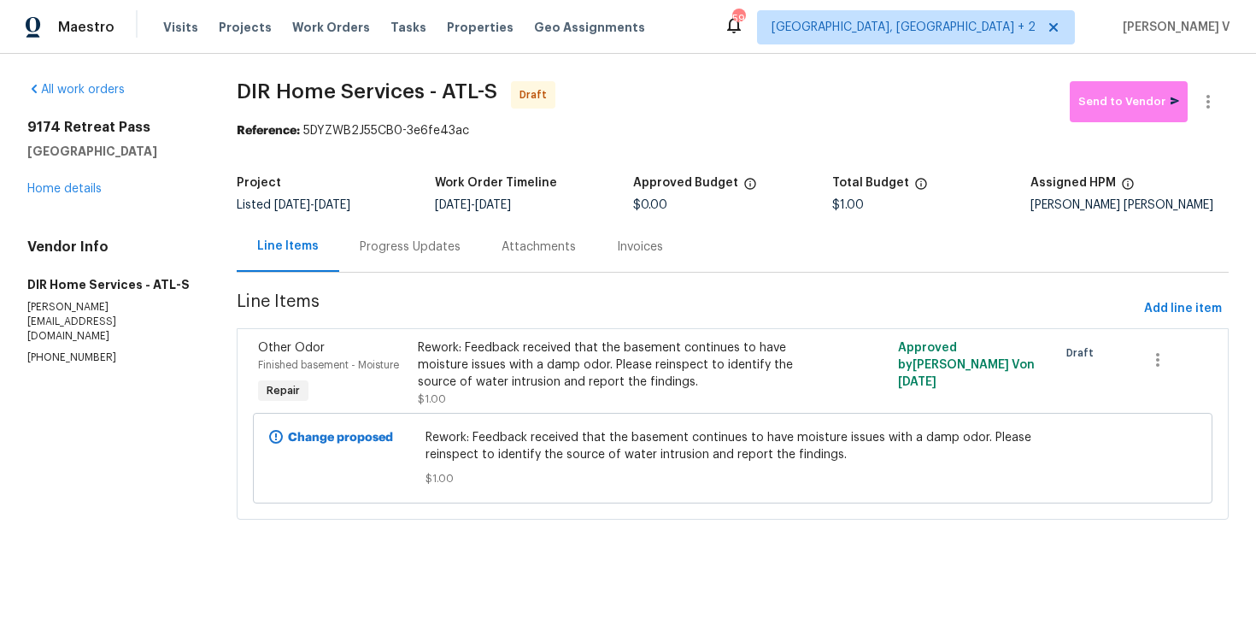
click at [388, 246] on div "Progress Updates" at bounding box center [410, 246] width 101 height 17
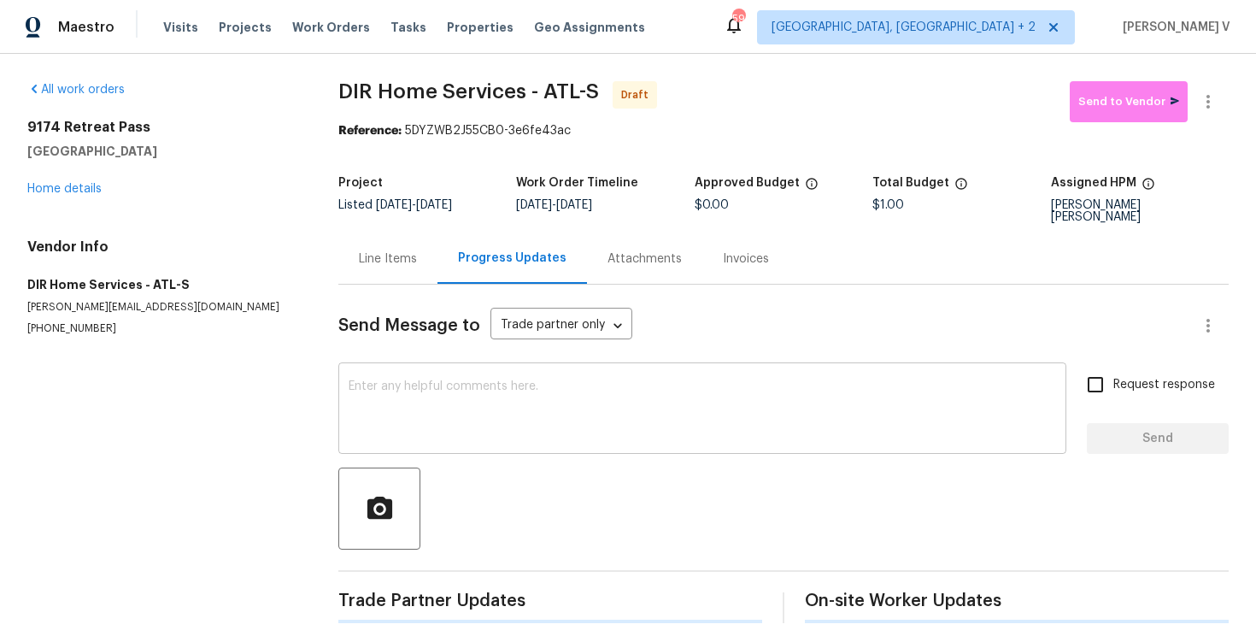
click at [420, 430] on div "x ​" at bounding box center [702, 410] width 728 height 87
paste textarea "Hi this is Divya with Opendoor. I’m confirming you received the WO for the prop…"
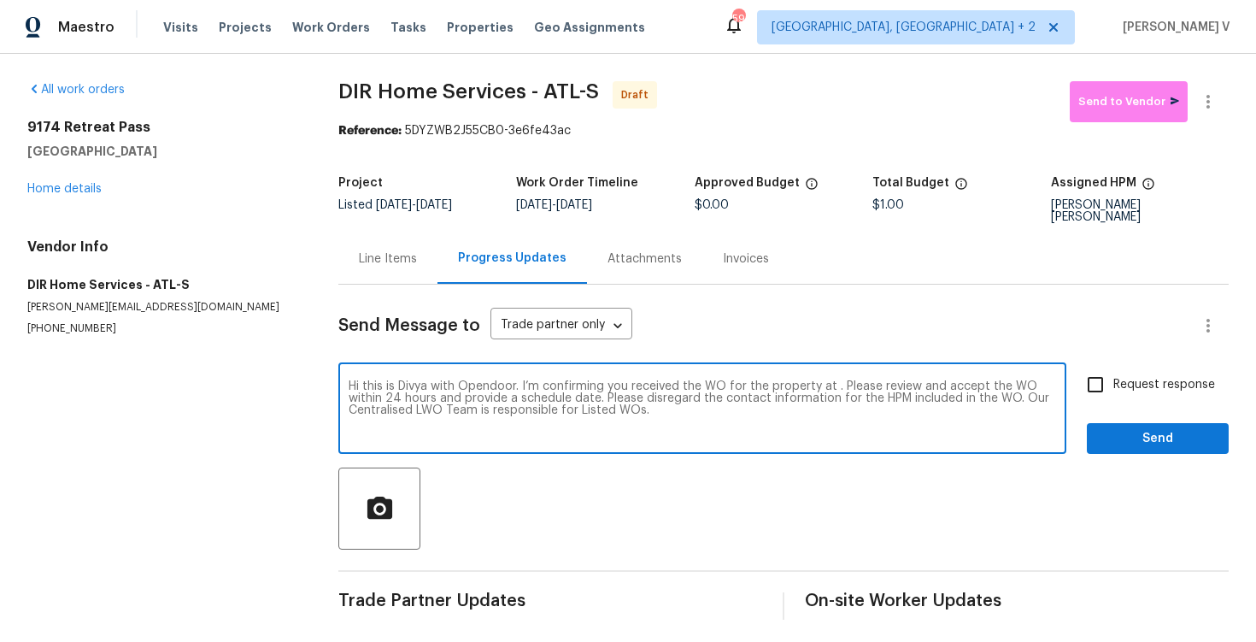
click at [831, 380] on textarea "Hi this is Divya with Opendoor. I’m confirming you received the WO for the prop…" at bounding box center [702, 410] width 707 height 60
paste textarea "9174 Retreat Pass, Jonesboro, GA 30236"
type textarea "Hi this is Divya with Opendoor. I’m confirming you received the WO for the prop…"
click at [1126, 385] on label "Request response" at bounding box center [1146, 385] width 138 height 36
click at [1113, 385] on input "Request response" at bounding box center [1095, 385] width 36 height 36
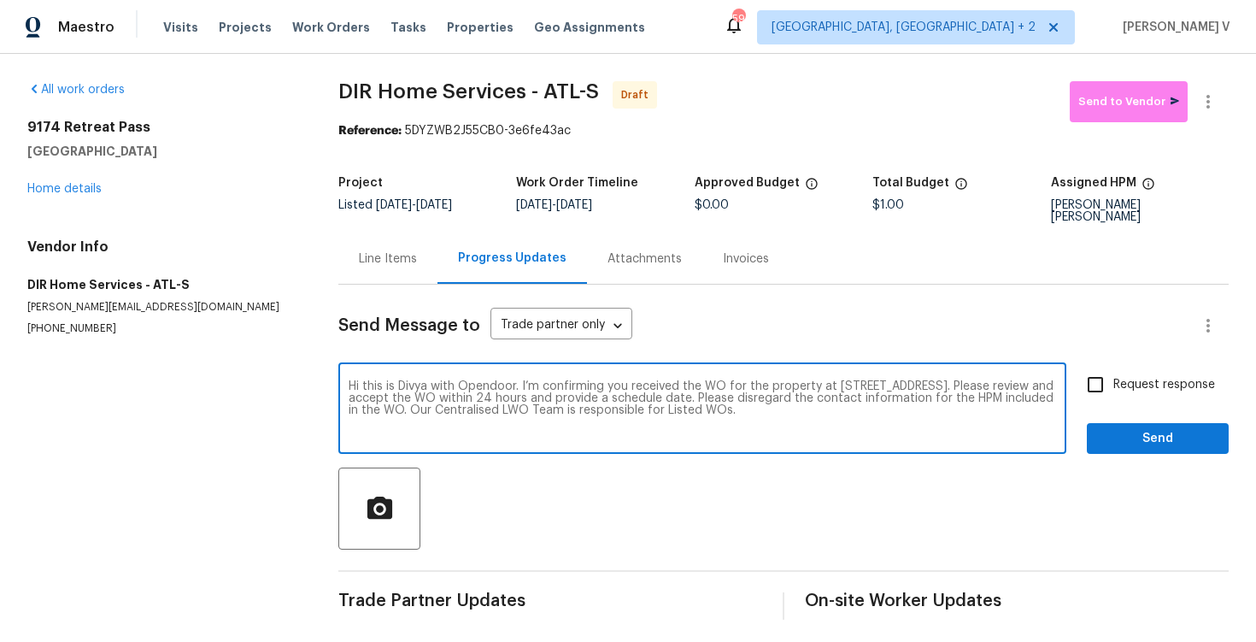
checkbox input "true"
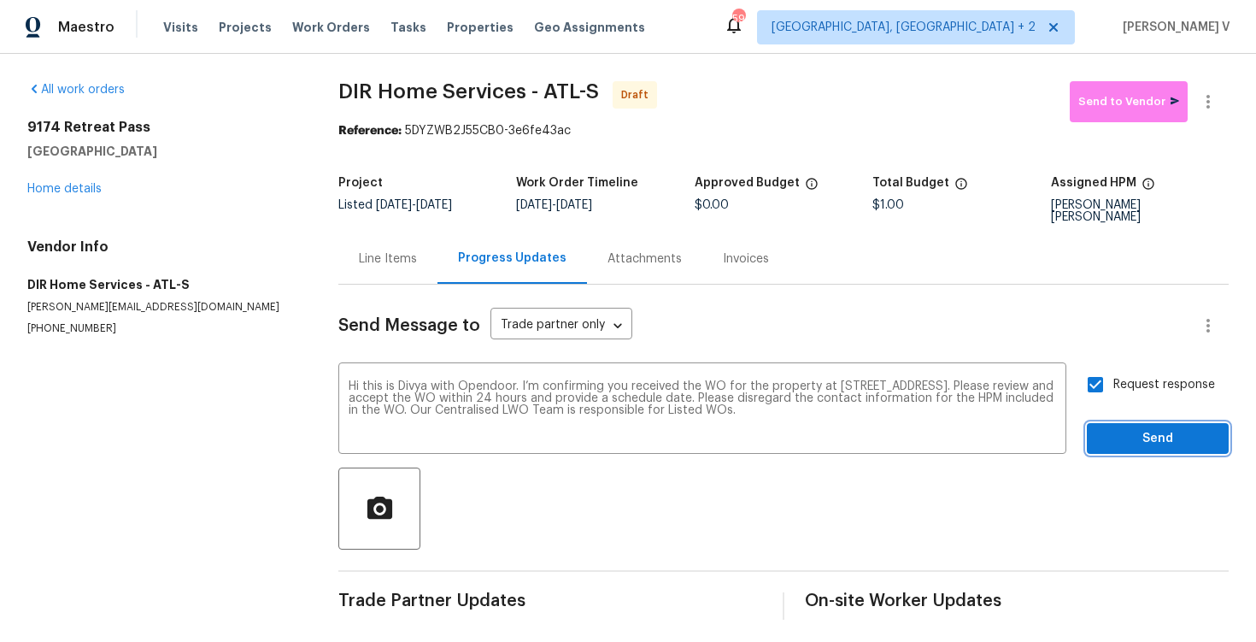
click at [1141, 429] on span "Send" at bounding box center [1158, 438] width 114 height 21
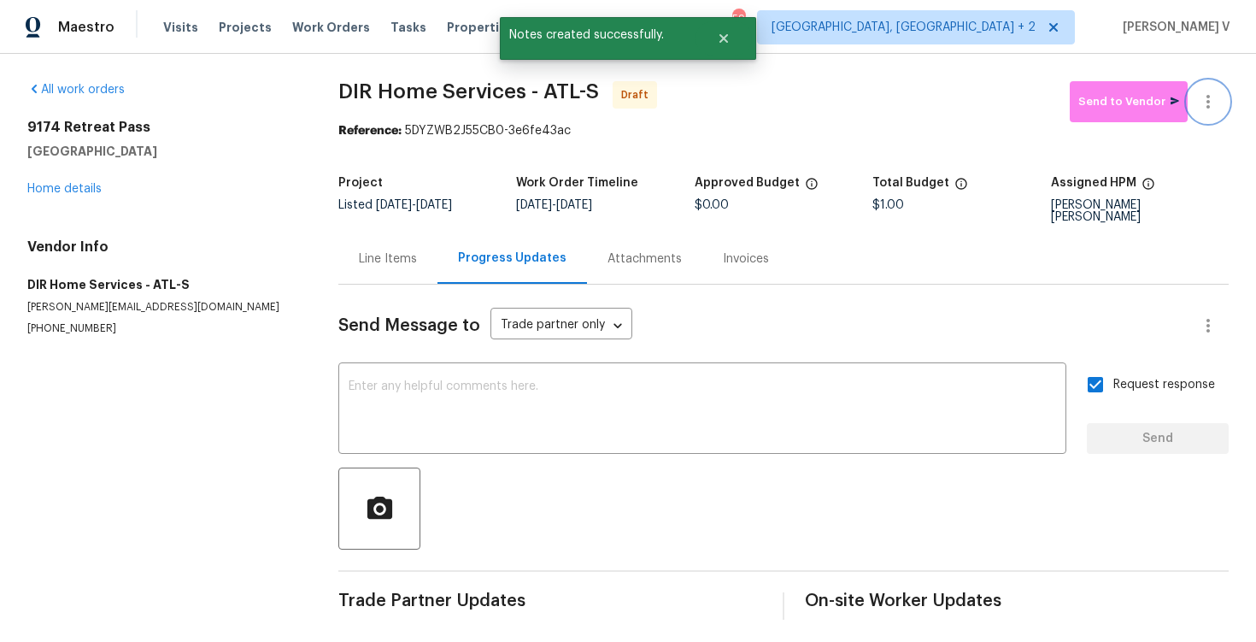
click at [1203, 107] on icon "button" at bounding box center [1208, 101] width 21 height 21
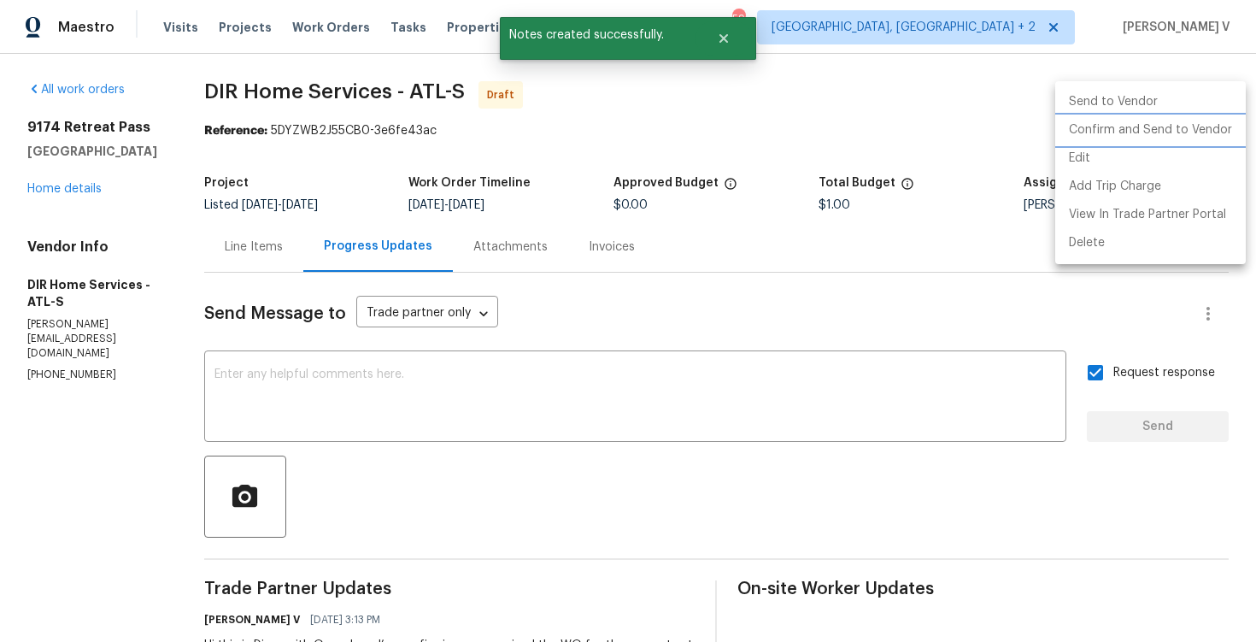
click at [1122, 120] on li "Confirm and Send to Vendor" at bounding box center [1150, 130] width 191 height 28
click at [340, 168] on div at bounding box center [628, 321] width 1256 height 642
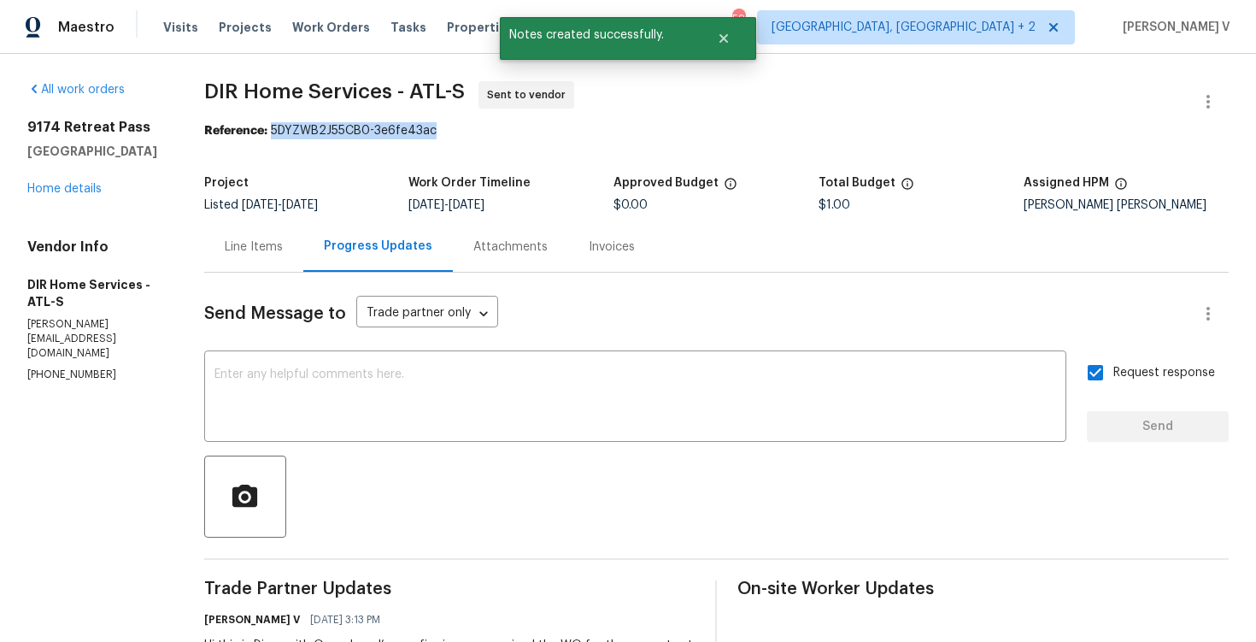
drag, startPoint x: 286, startPoint y: 132, endPoint x: 552, endPoint y: 131, distance: 265.7
click at [552, 131] on div "Reference: 5DYZWB2J55CB0-3e6fe43ac" at bounding box center [716, 130] width 1024 height 17
copy div "5DYZWB2J55CB0-3e6fe43ac"
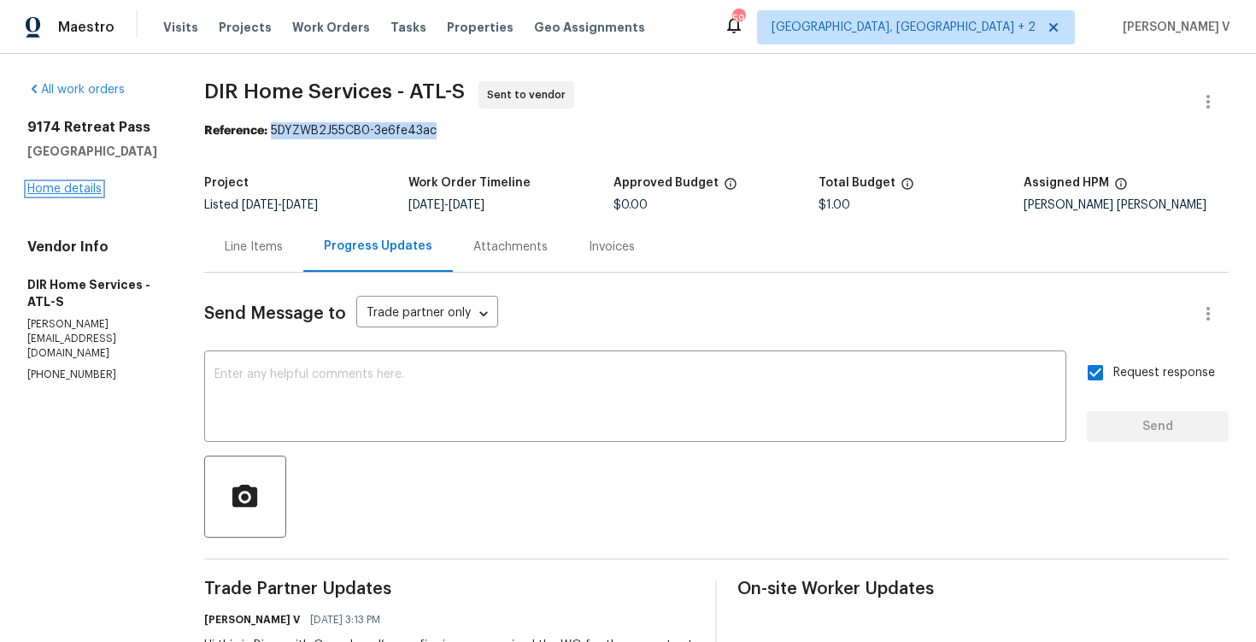
click at [95, 184] on link "Home details" at bounding box center [64, 189] width 74 height 12
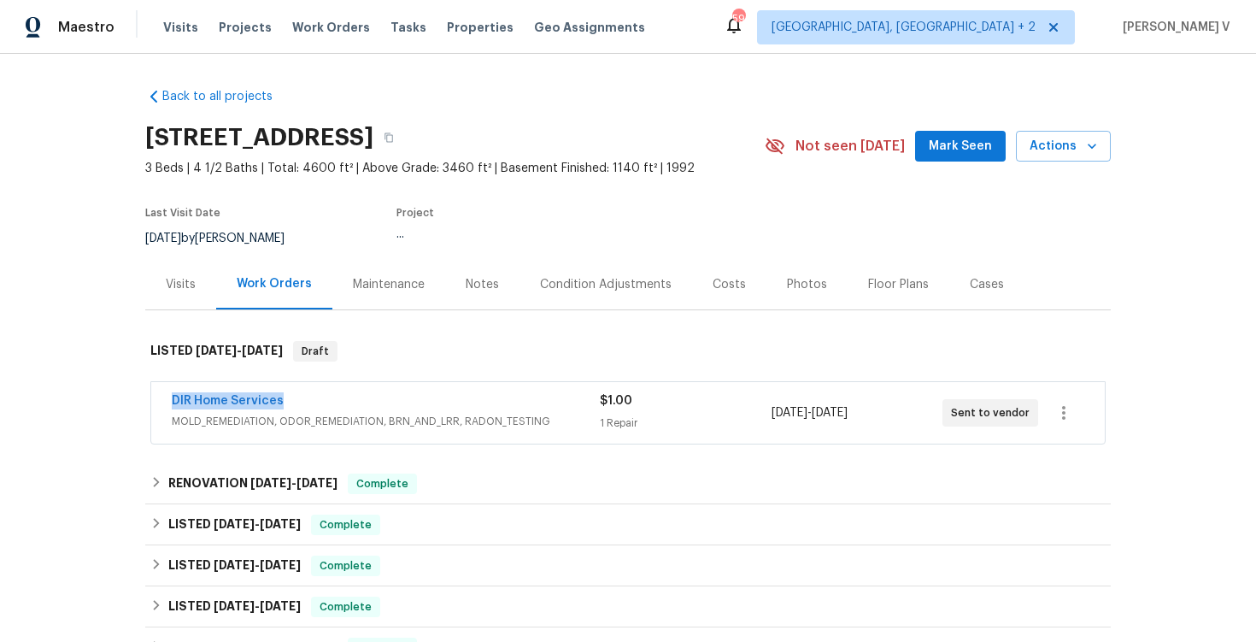
drag, startPoint x: 167, startPoint y: 400, endPoint x: 377, endPoint y: 400, distance: 210.2
click at [377, 400] on div "DIR Home Services MOLD_REMEDIATION, ODOR_REMEDIATION, BRN_AND_LRR, RADON_TESTIN…" at bounding box center [628, 413] width 954 height 62
copy link "DIR Home Services"
click at [218, 400] on link "DIR Home Services" at bounding box center [228, 401] width 112 height 12
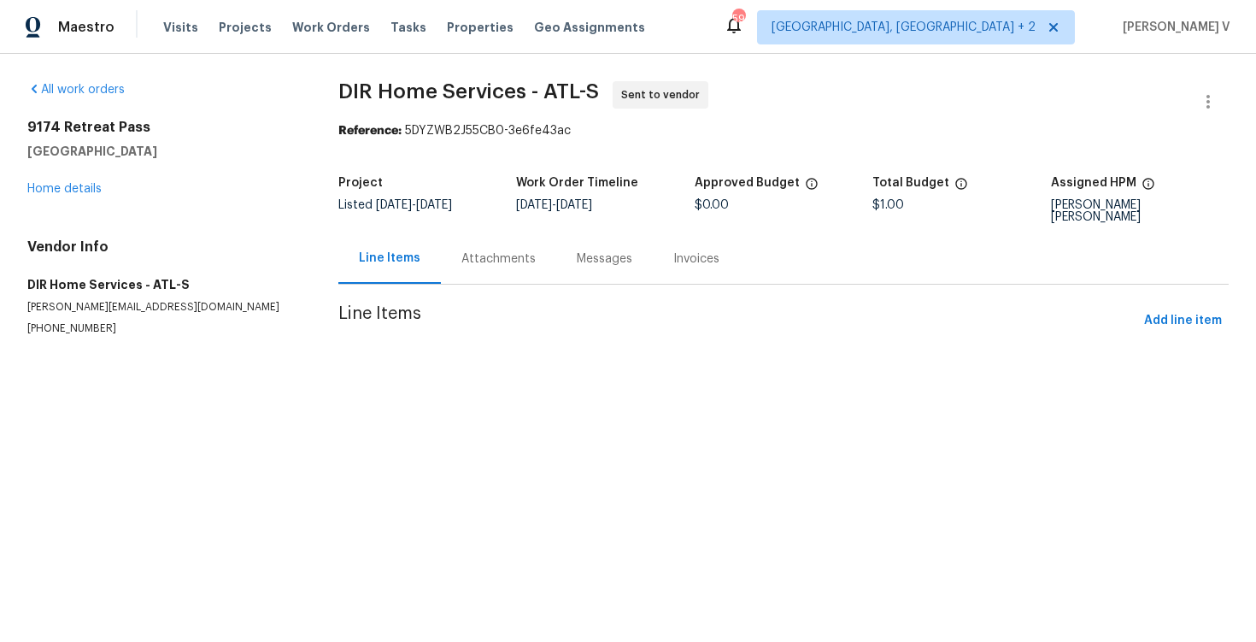
click at [218, 400] on div "All work orders 9174 Retreat Pass Jonesboro, GA 30236 Home details Vendor Info …" at bounding box center [628, 229] width 1256 height 350
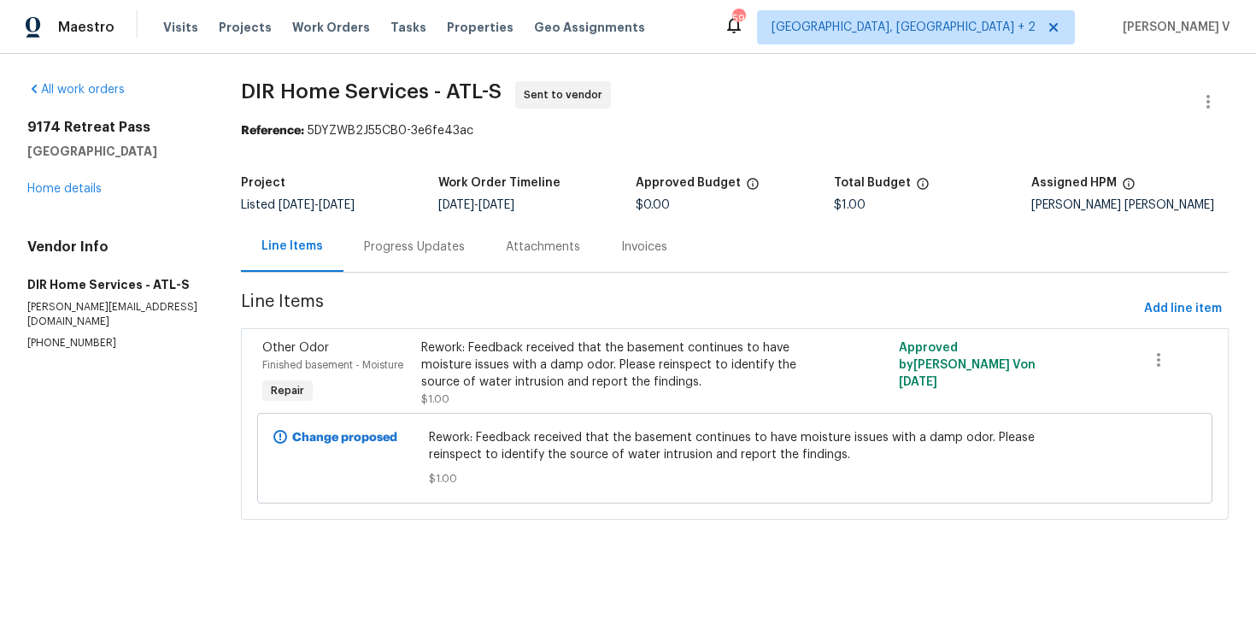
click at [374, 236] on div "Progress Updates" at bounding box center [414, 246] width 142 height 50
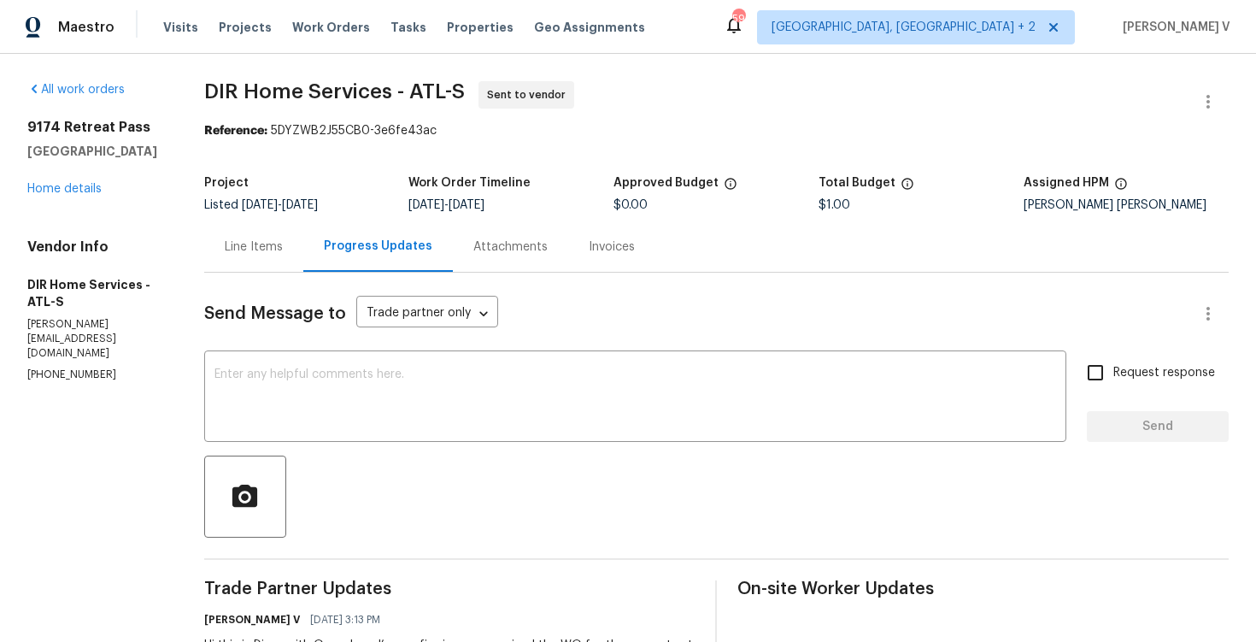
scroll to position [111, 0]
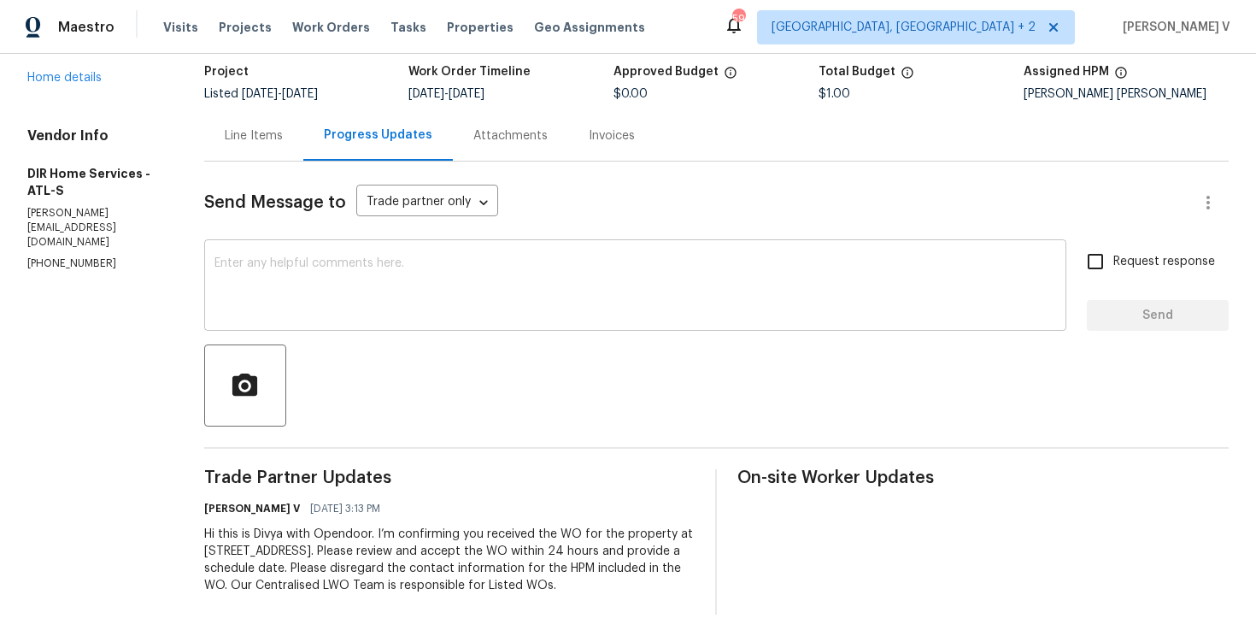
click at [388, 319] on div "x ​" at bounding box center [635, 287] width 862 height 87
paste textarea "Attention All Work Orders must include before-photos (both close-up and wide-an…"
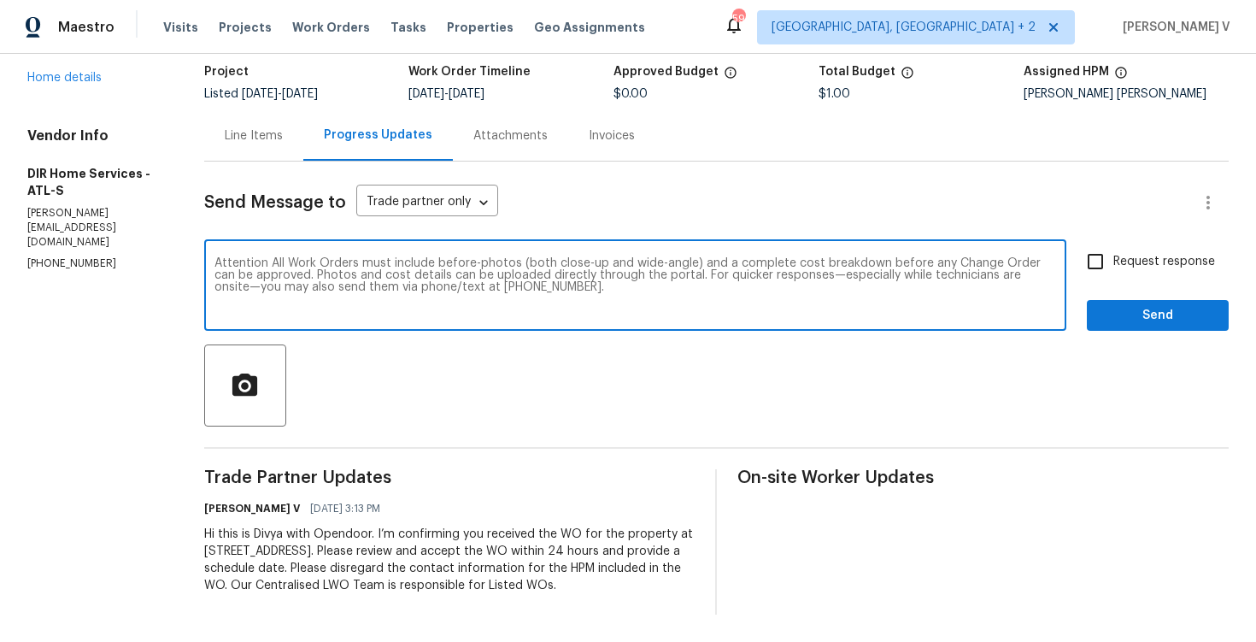
type textarea "Attention All Work Orders must include before-photos (both close-up and wide-an…"
click at [1110, 259] on input "Request response" at bounding box center [1095, 262] width 36 height 36
checkbox input "true"
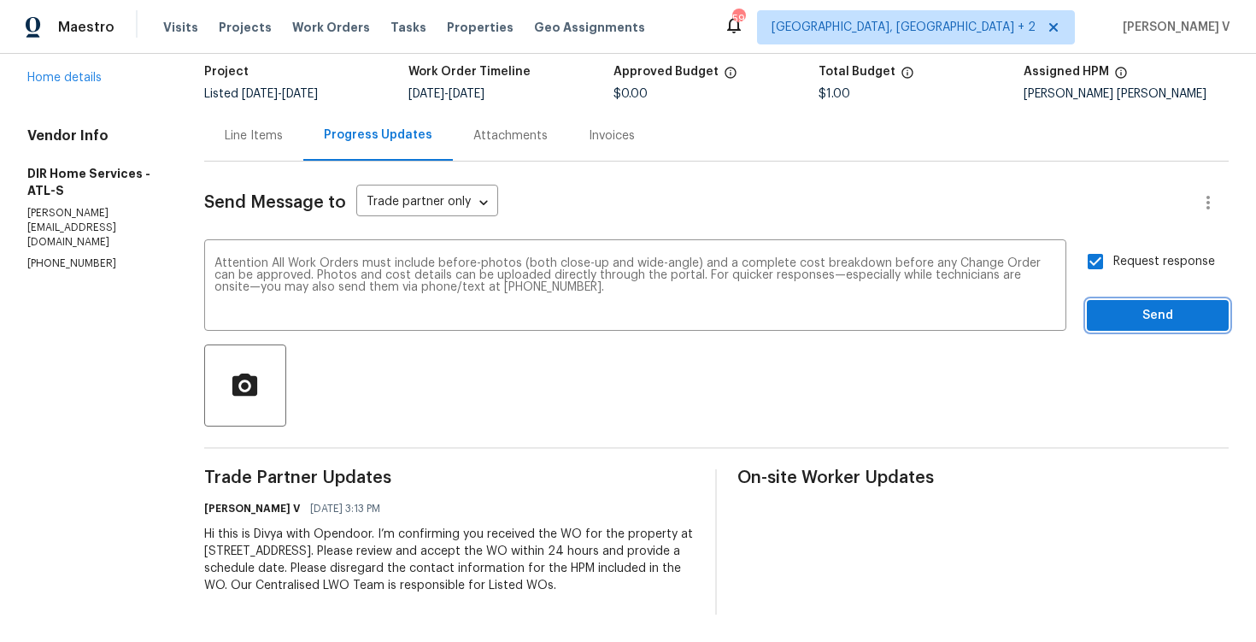
click at [1129, 322] on span "Send" at bounding box center [1158, 315] width 114 height 21
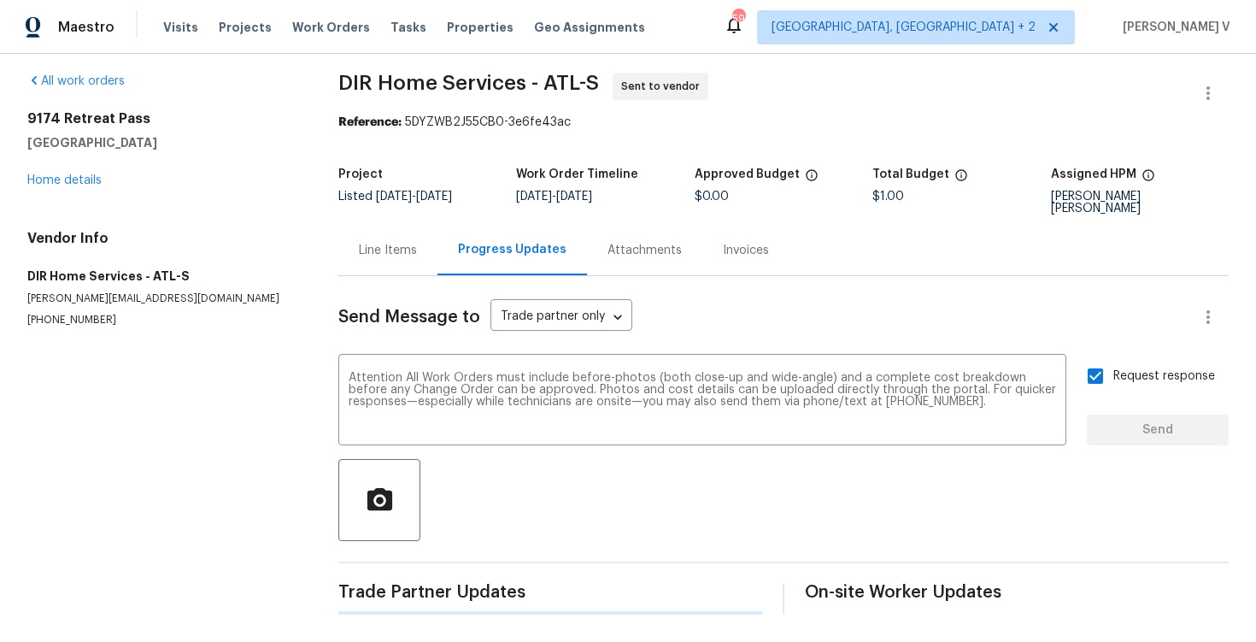
scroll to position [0, 0]
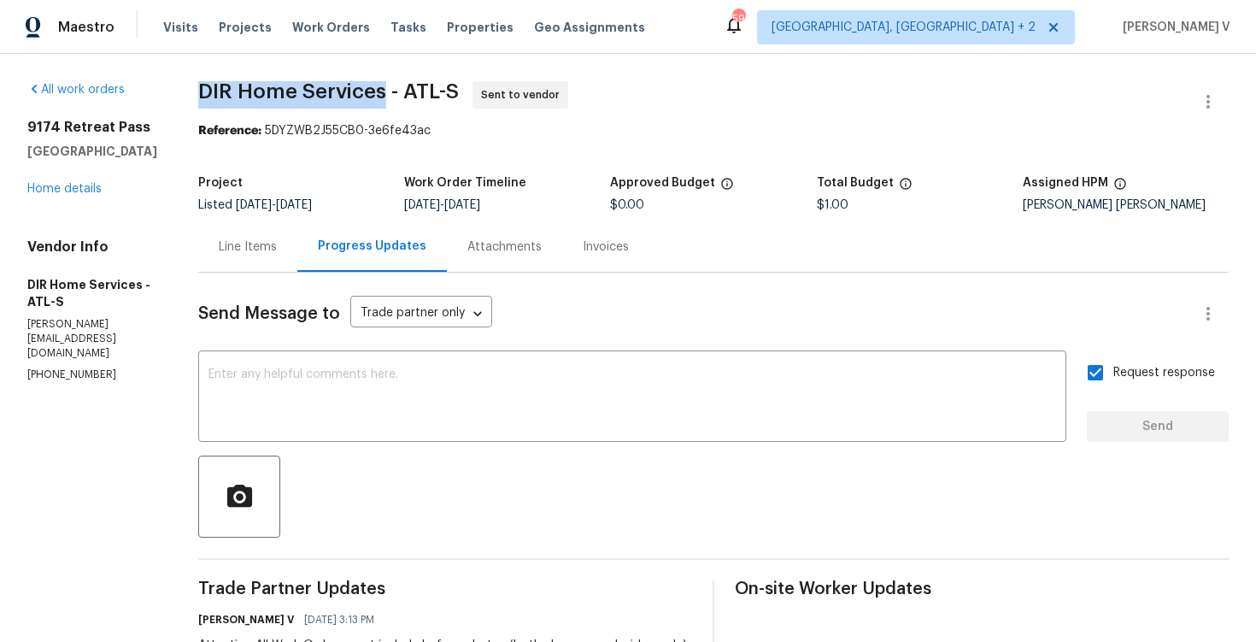
drag, startPoint x: 214, startPoint y: 96, endPoint x: 403, endPoint y: 91, distance: 188.9
click at [403, 91] on div "All work orders 9174 Retreat Pass Jonesboro, GA 30236 Home details Vendor Info …" at bounding box center [628, 471] width 1256 height 834
copy span "DIR Home Services"
click at [269, 242] on div "Line Items" at bounding box center [248, 246] width 58 height 17
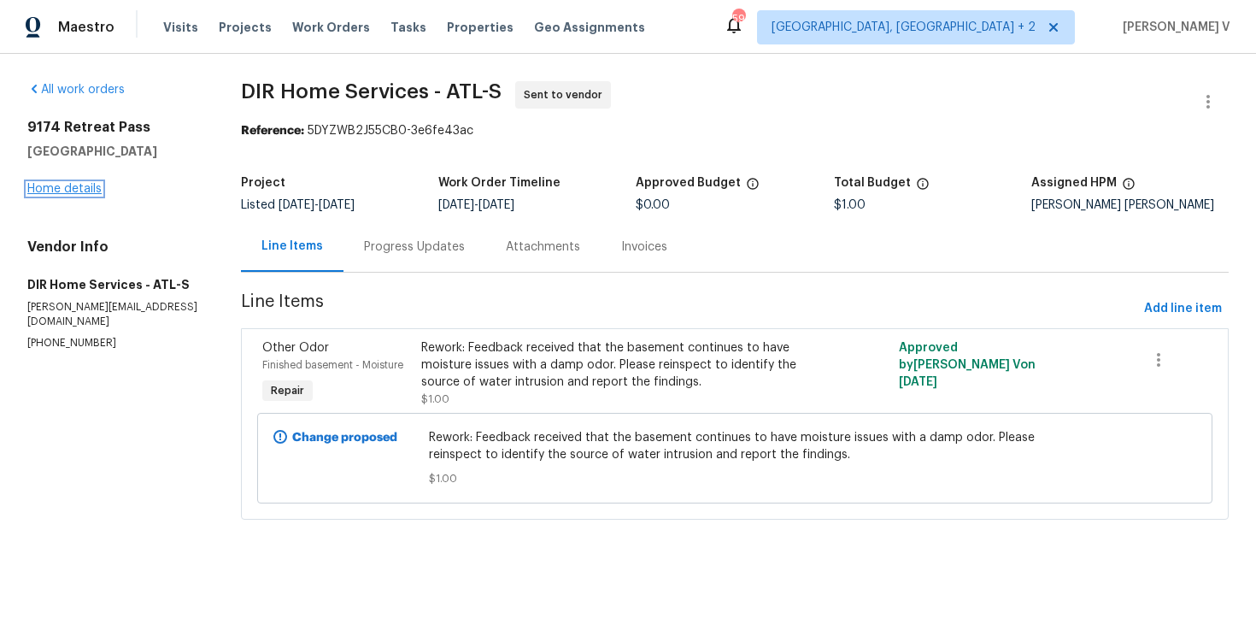
click at [76, 188] on link "Home details" at bounding box center [64, 189] width 74 height 12
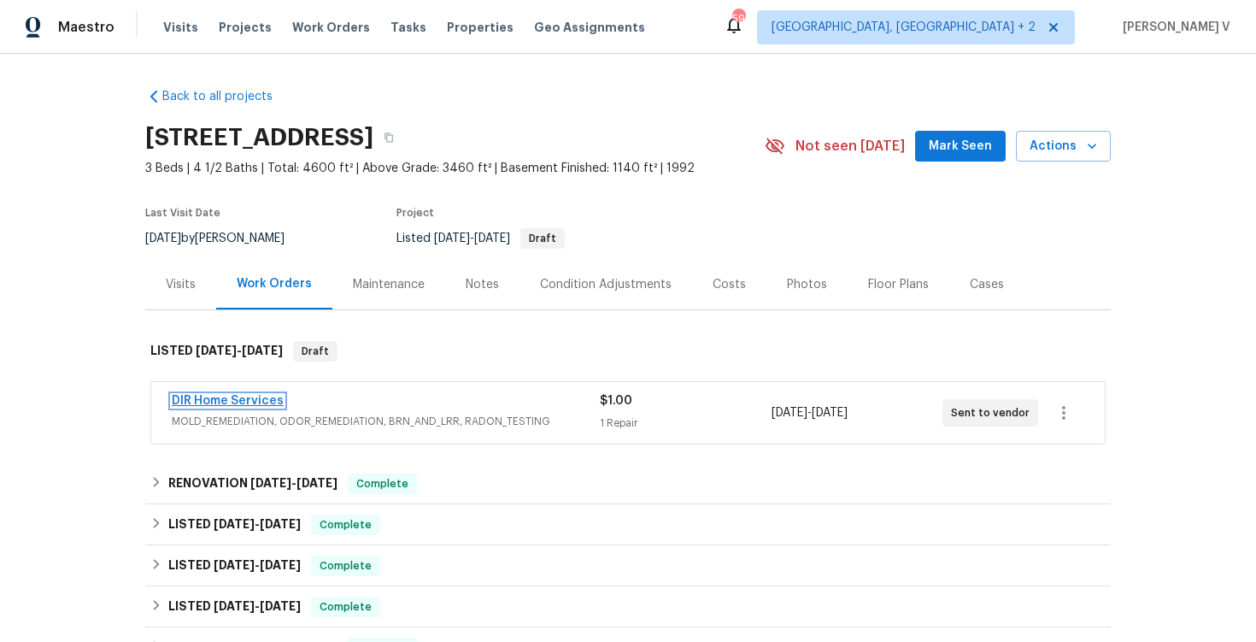
click at [228, 400] on link "DIR Home Services" at bounding box center [228, 401] width 112 height 12
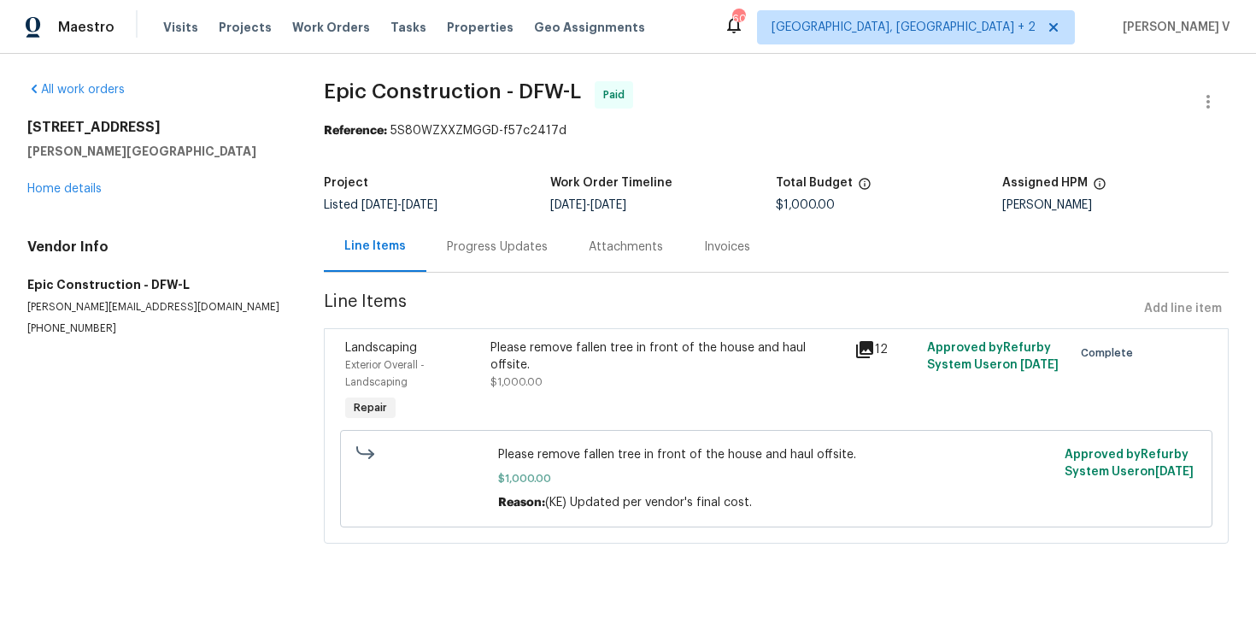
click at [493, 254] on div "Progress Updates" at bounding box center [497, 246] width 101 height 17
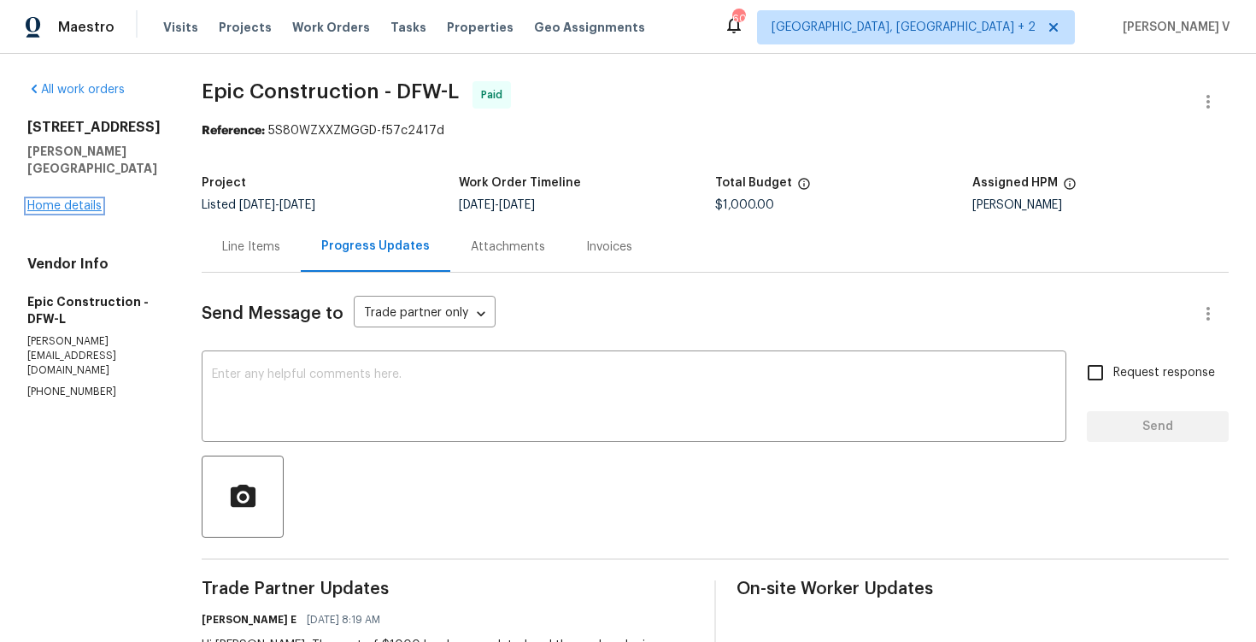
click at [39, 200] on link "Home details" at bounding box center [64, 206] width 74 height 12
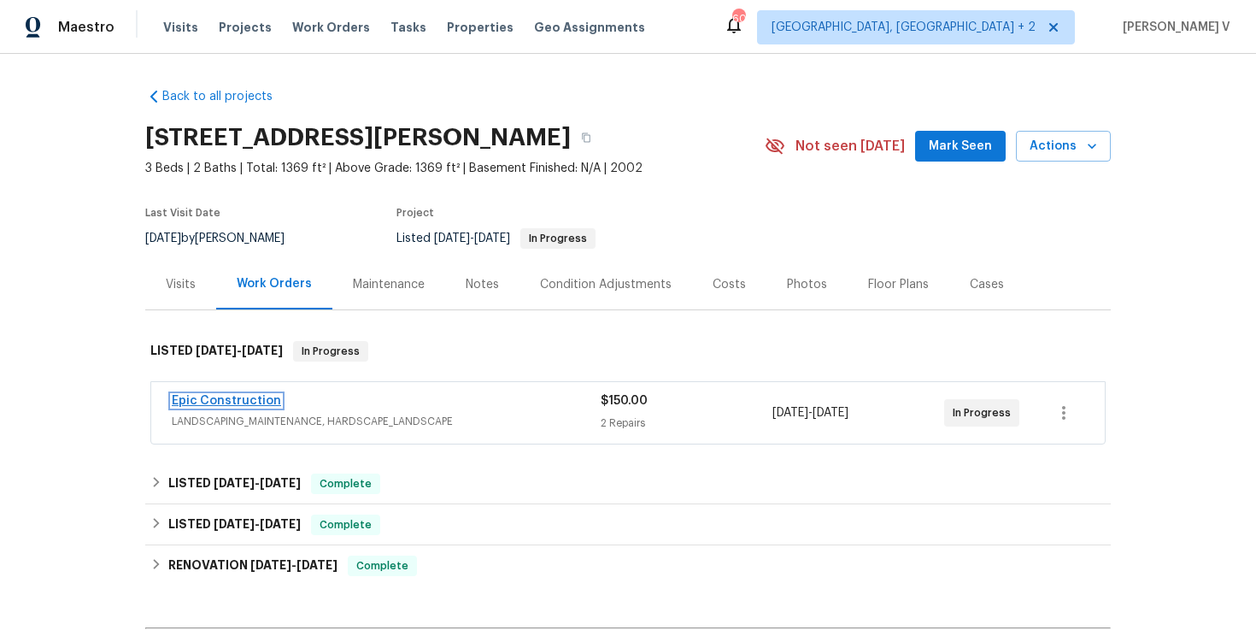
click at [244, 397] on link "Epic Construction" at bounding box center [226, 401] width 109 height 12
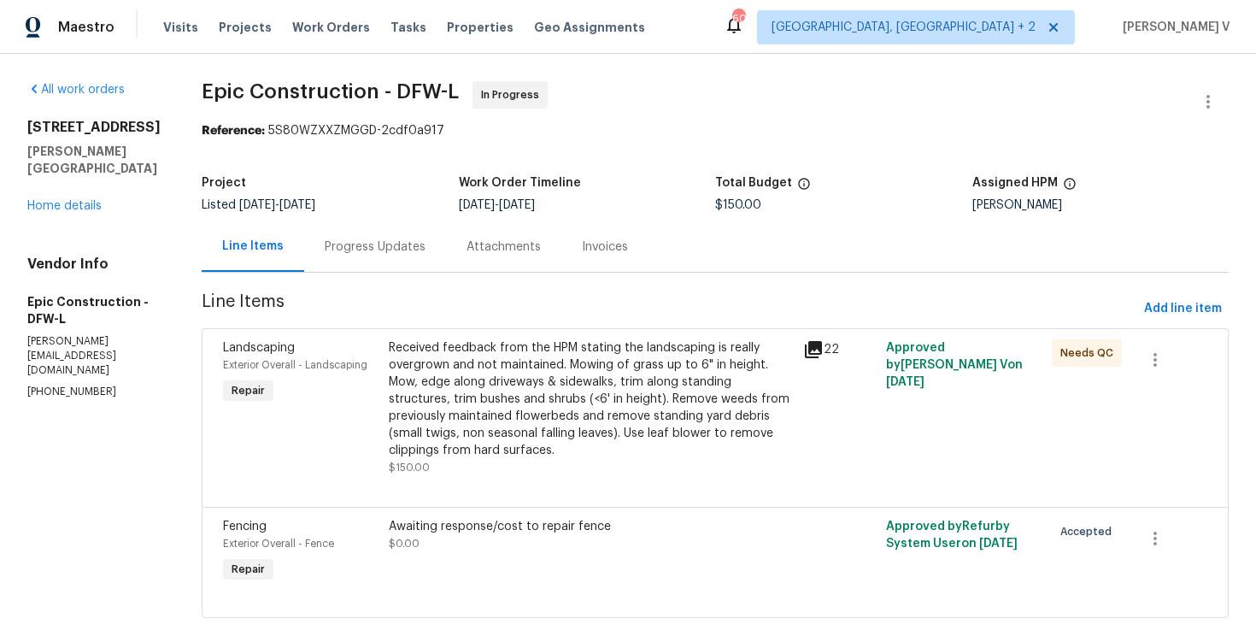
click at [364, 258] on div "Progress Updates" at bounding box center [375, 246] width 142 height 50
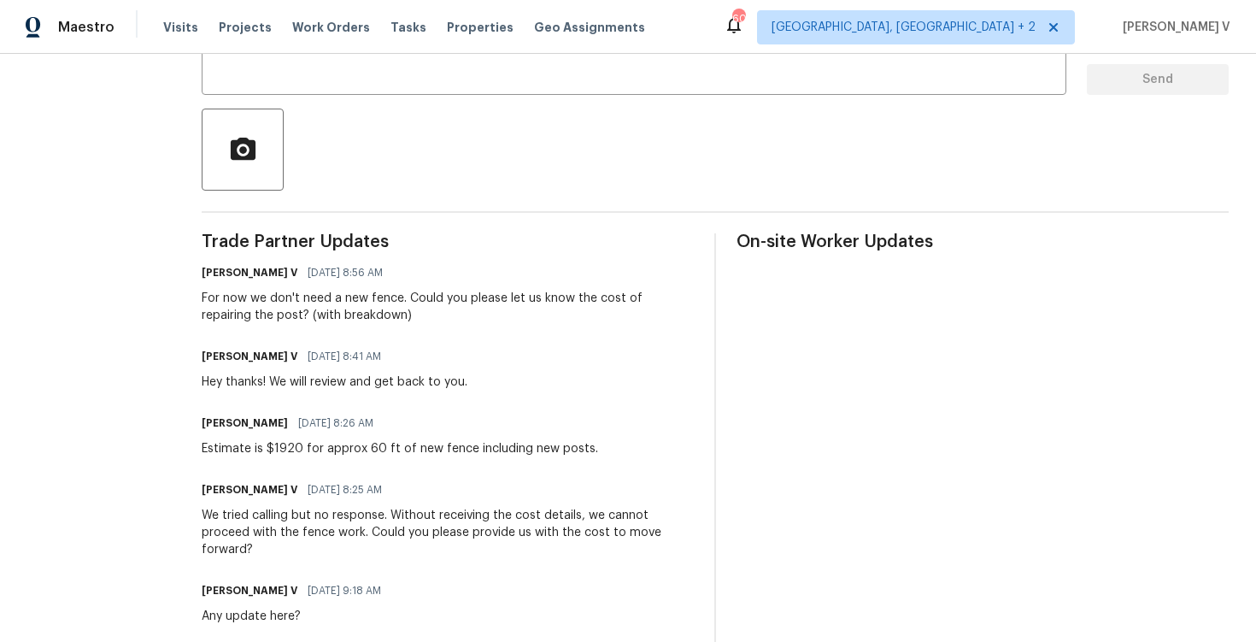
scroll to position [384, 0]
